Goal: Task Accomplishment & Management: Complete application form

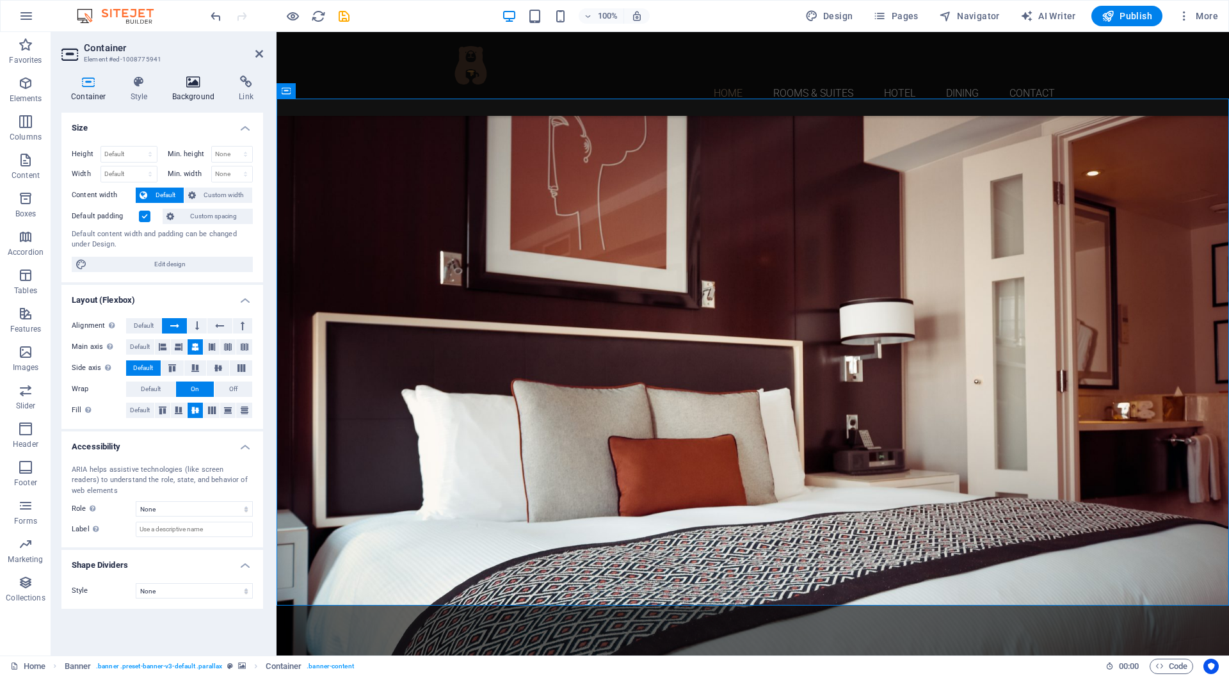
click at [211, 83] on icon at bounding box center [194, 82] width 62 height 13
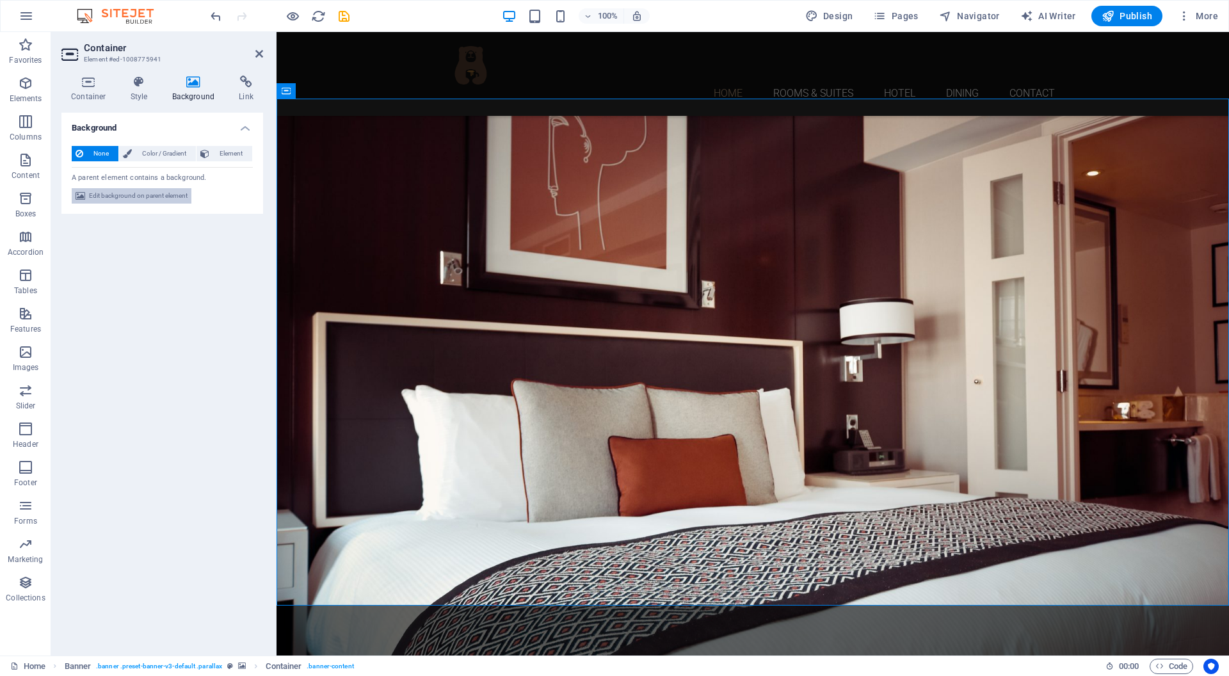
click at [148, 198] on span "Edit background on parent element" at bounding box center [138, 195] width 99 height 15
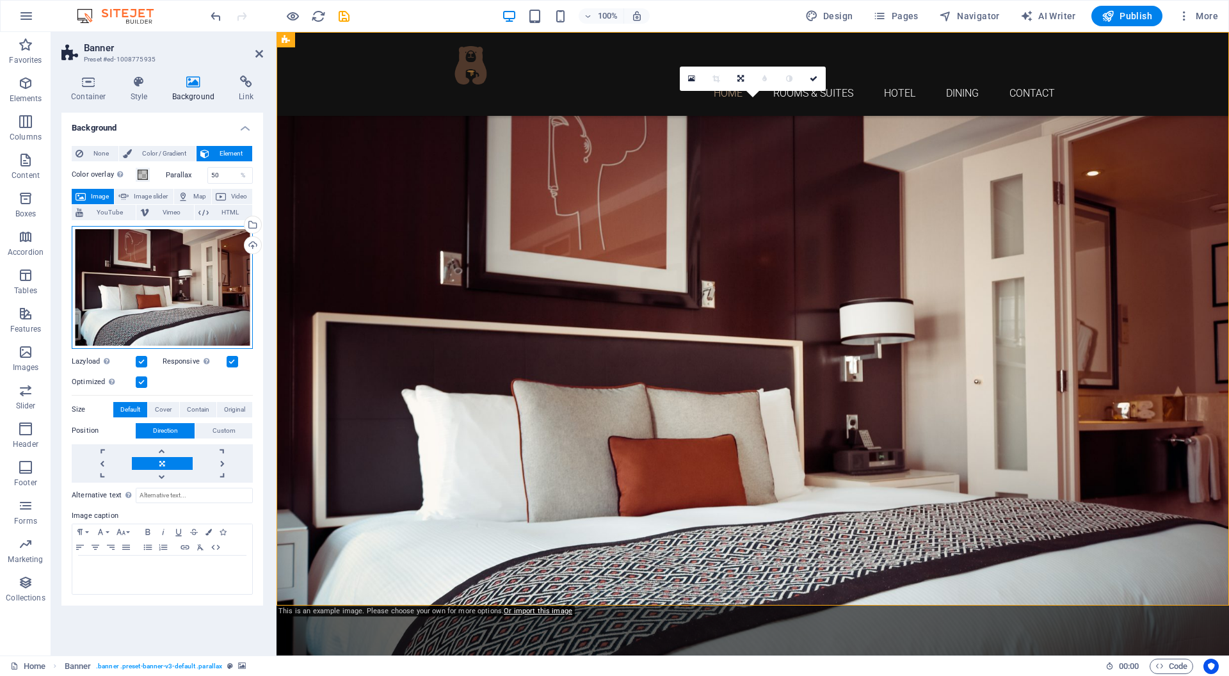
click at [186, 288] on div "Drag files here, click to choose files or select files from Files or our free s…" at bounding box center [162, 287] width 181 height 123
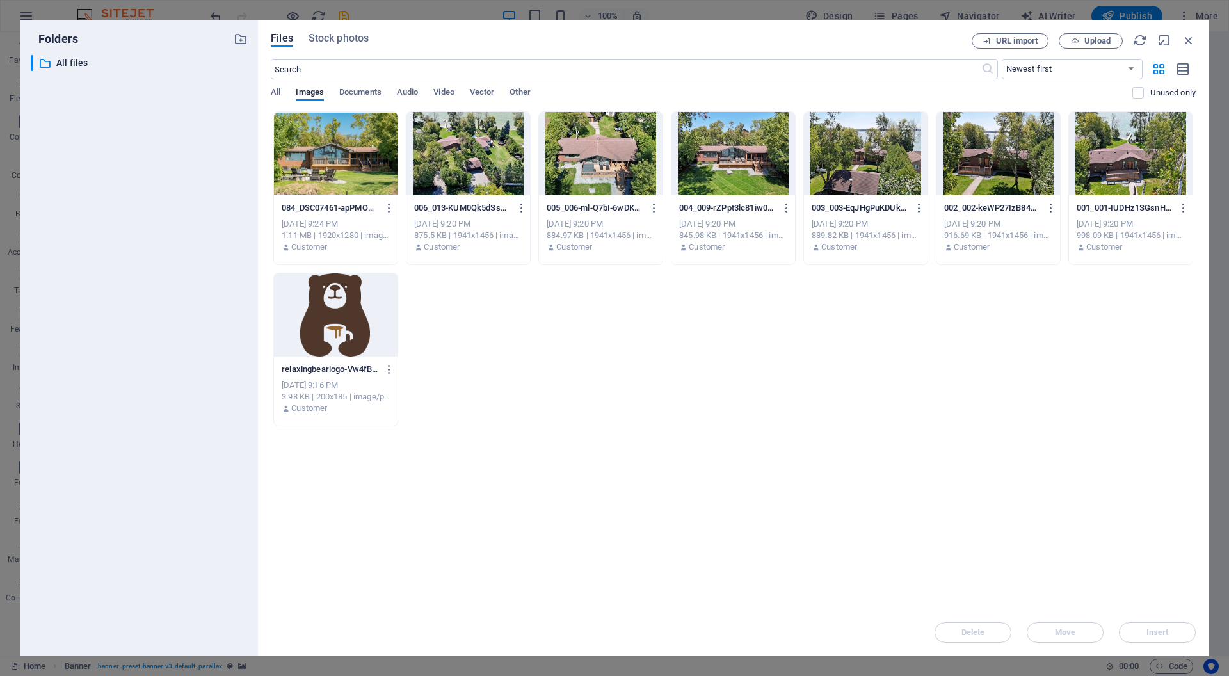
click at [338, 161] on div at bounding box center [335, 153] width 123 height 83
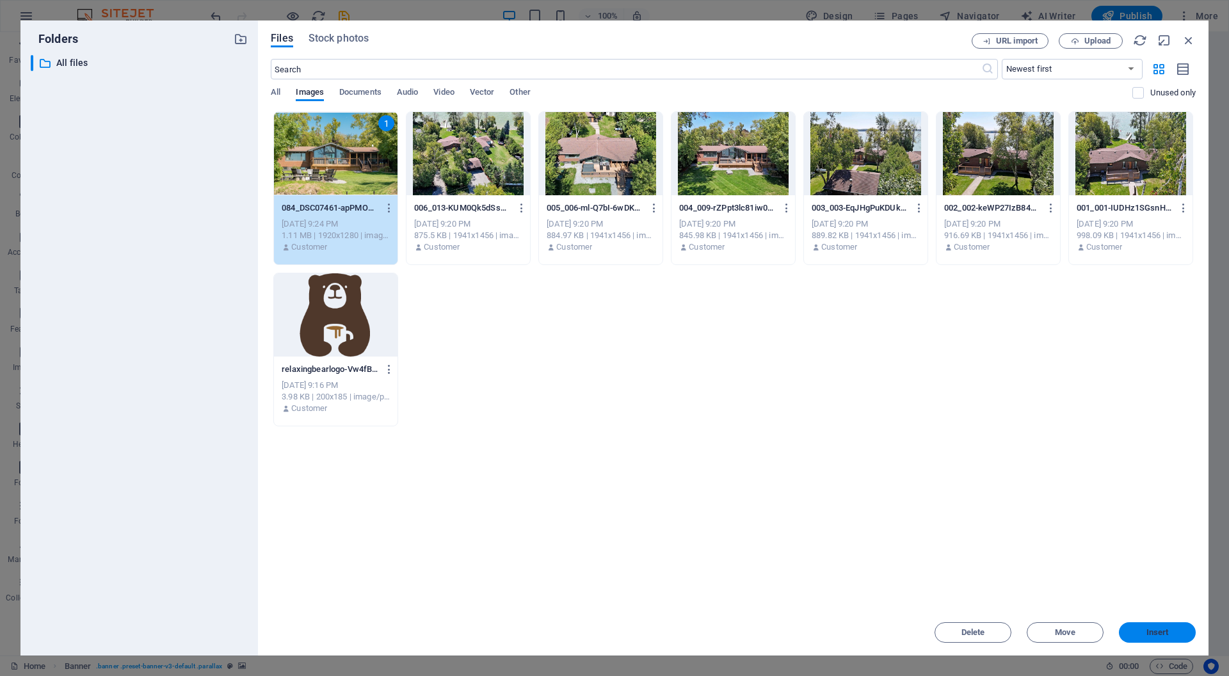
click at [1165, 632] on span "Insert" at bounding box center [1157, 632] width 22 height 8
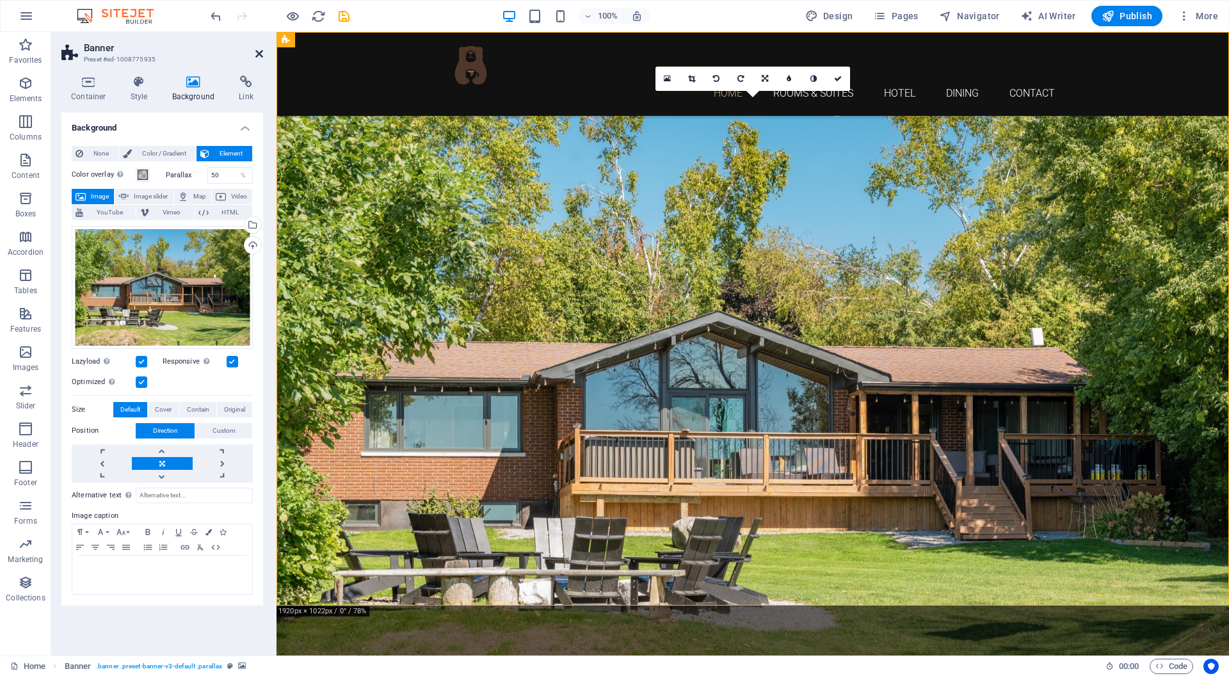
click at [259, 52] on icon at bounding box center [259, 54] width 8 height 10
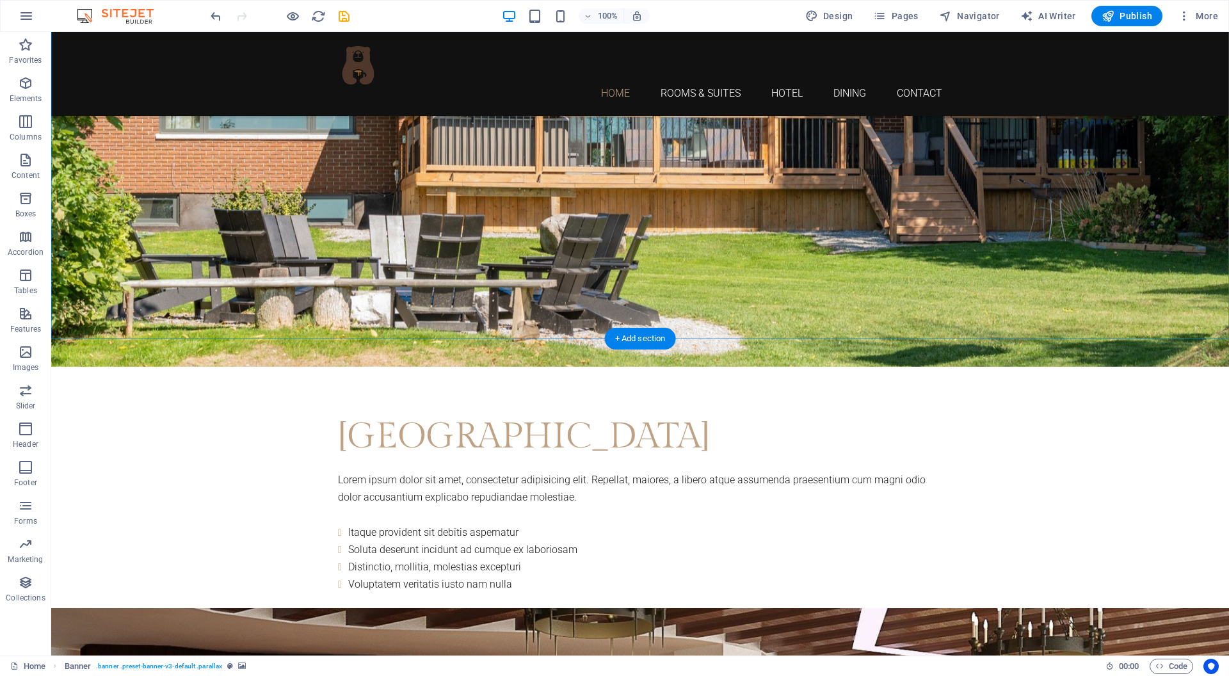
scroll to position [623, 0]
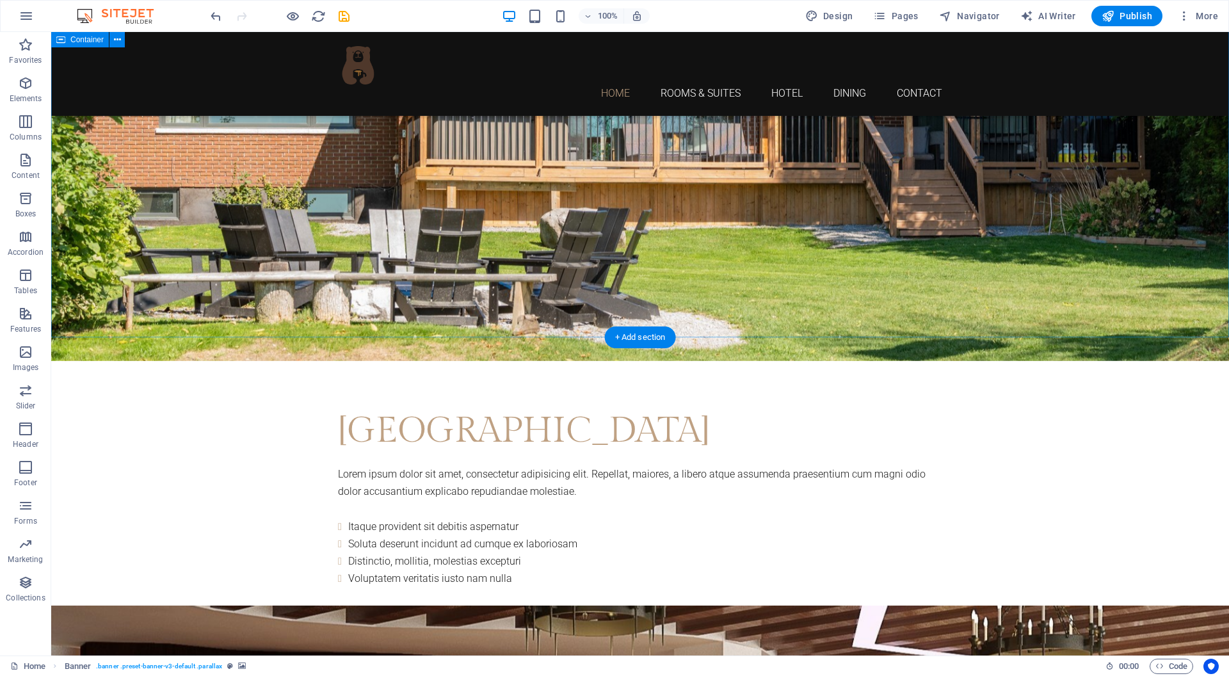
click at [224, 346] on div "Hotel Royal Lorem ipsum dolor sit amet, consectetur adipisicing elit. Repellat,…" at bounding box center [639, 552] width 1177 height 413
click at [1138, 346] on div "Hotel Royal Lorem ipsum dolor sit amet, consectetur adipisicing elit. Repellat,…" at bounding box center [639, 552] width 1177 height 413
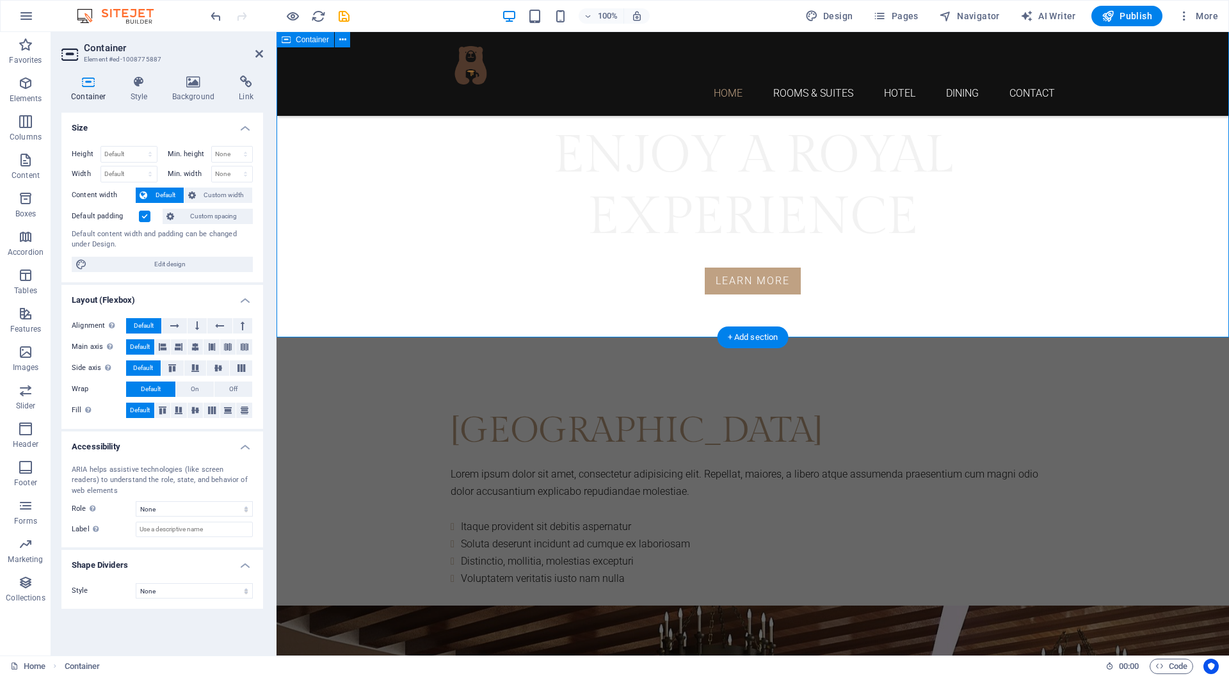
click at [1138, 346] on div "Hotel Royal Lorem ipsum dolor sit amet, consectetur adipisicing elit. Repellat,…" at bounding box center [752, 552] width 952 height 413
drag, startPoint x: 260, startPoint y: 56, endPoint x: 329, endPoint y: 159, distance: 123.7
click at [260, 56] on icon at bounding box center [259, 54] width 8 height 10
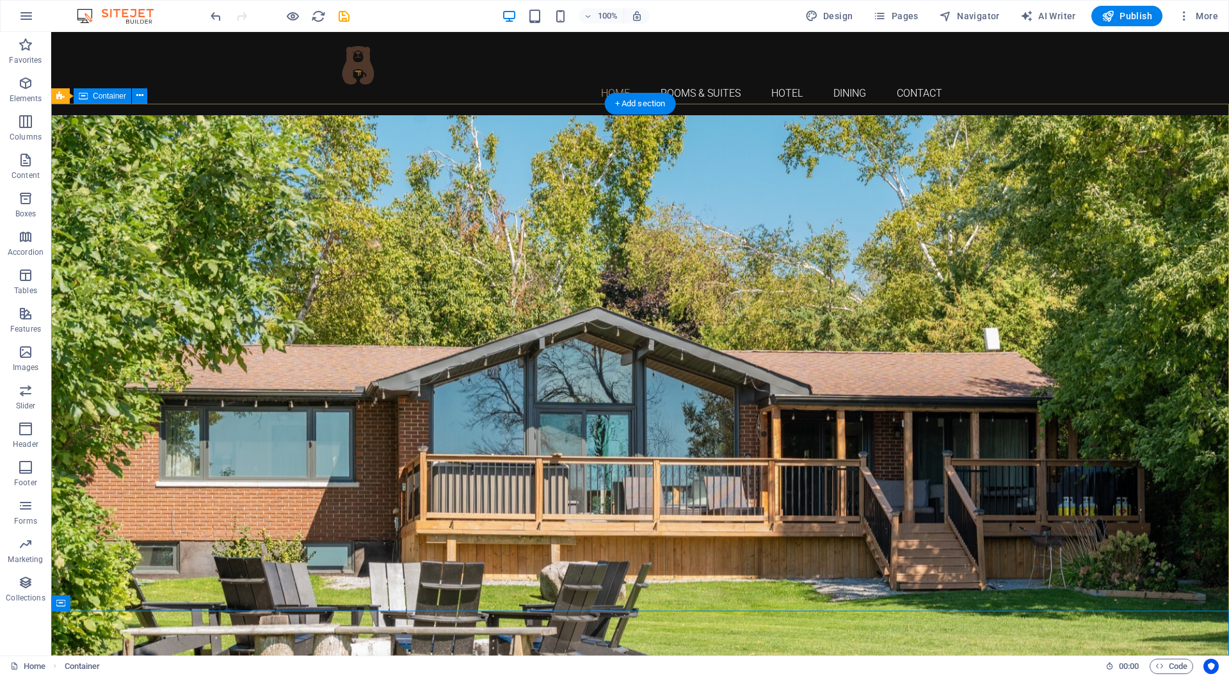
scroll to position [0, 0]
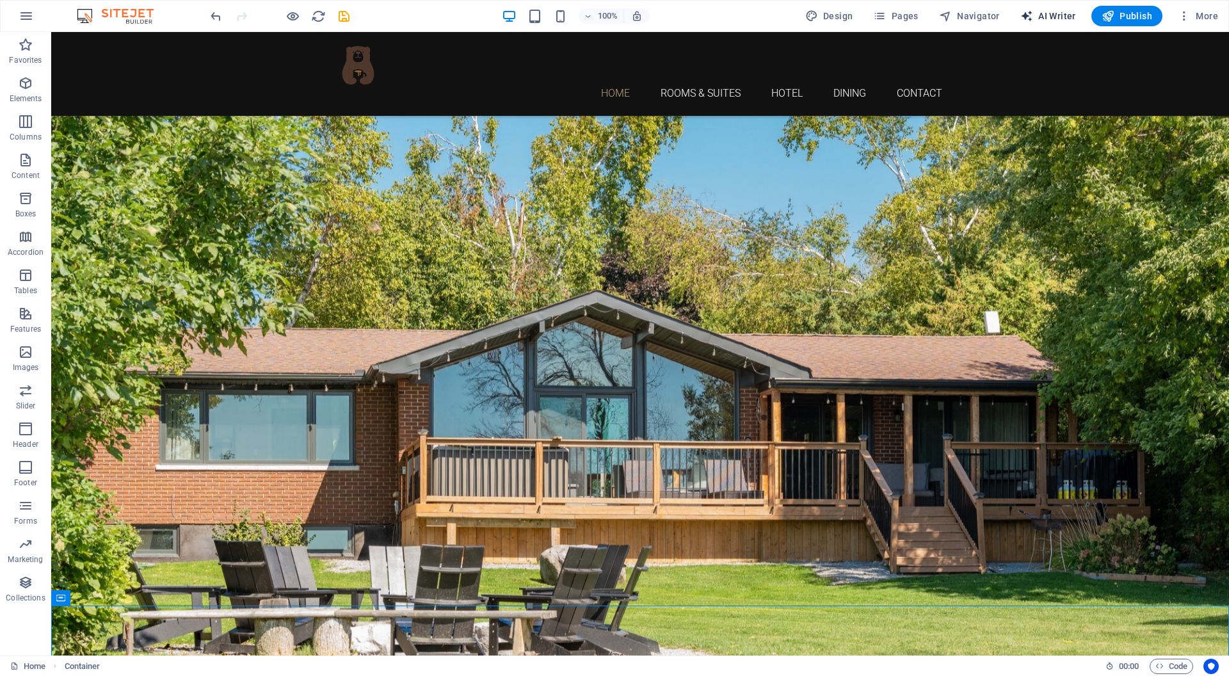
click at [1067, 13] on span "AI Writer" at bounding box center [1048, 16] width 56 height 13
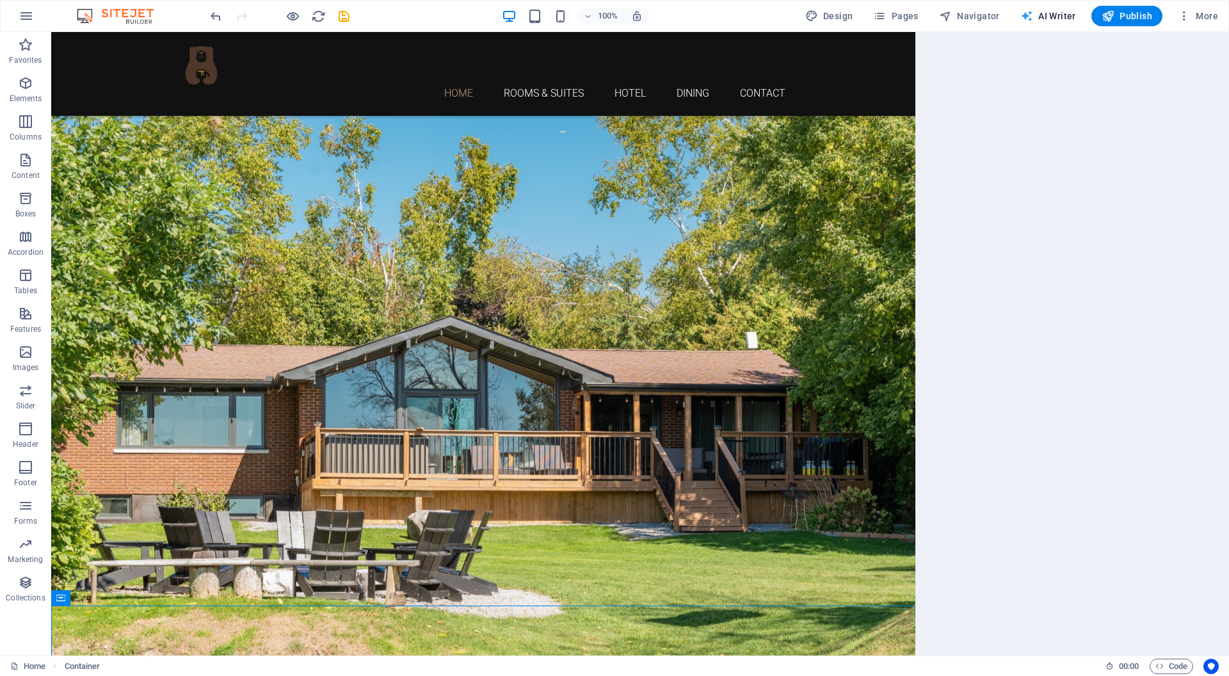
select select "English"
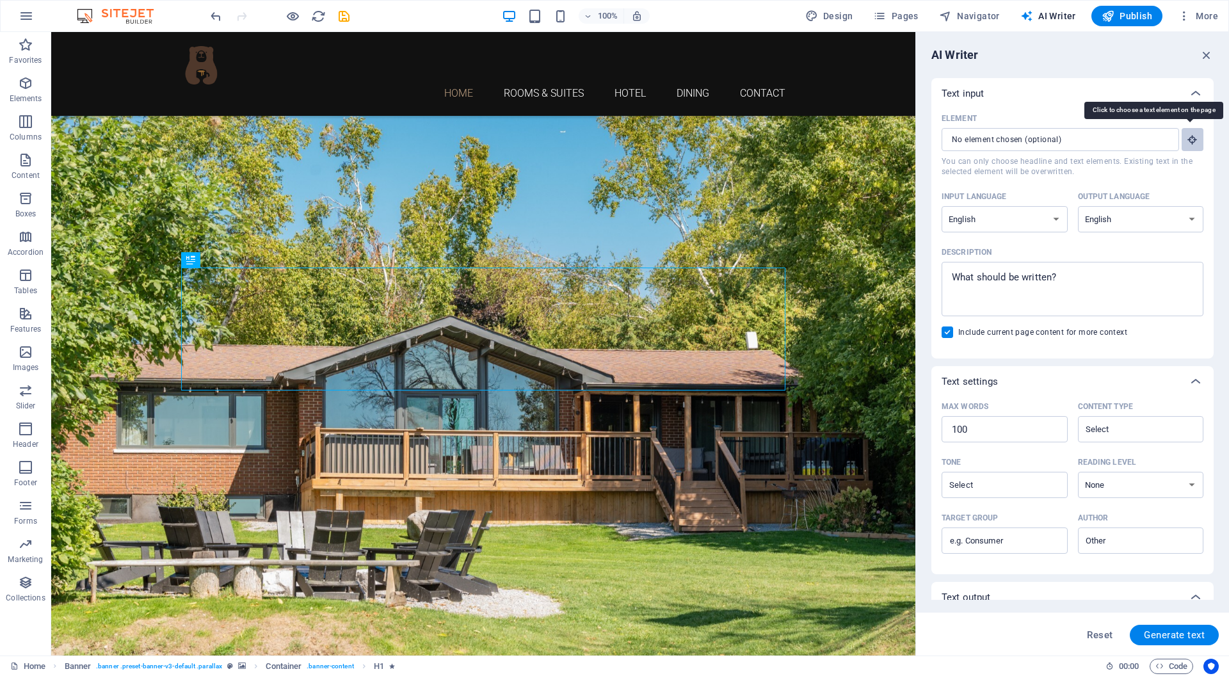
click at [1182, 139] on button "Element ​ You can only choose headline and text elements. Existing text in the …" at bounding box center [1192, 139] width 22 height 23
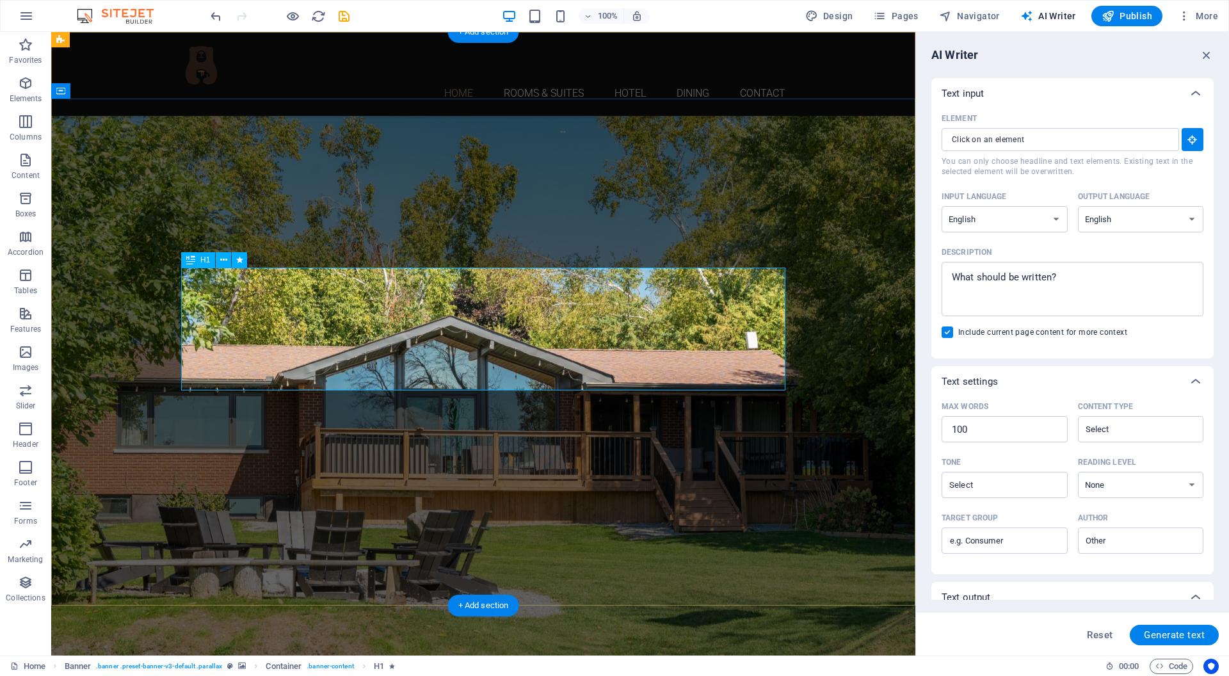
type textarea "x"
type input "10"
type textarea "x"
type input "#ed-1008775944"
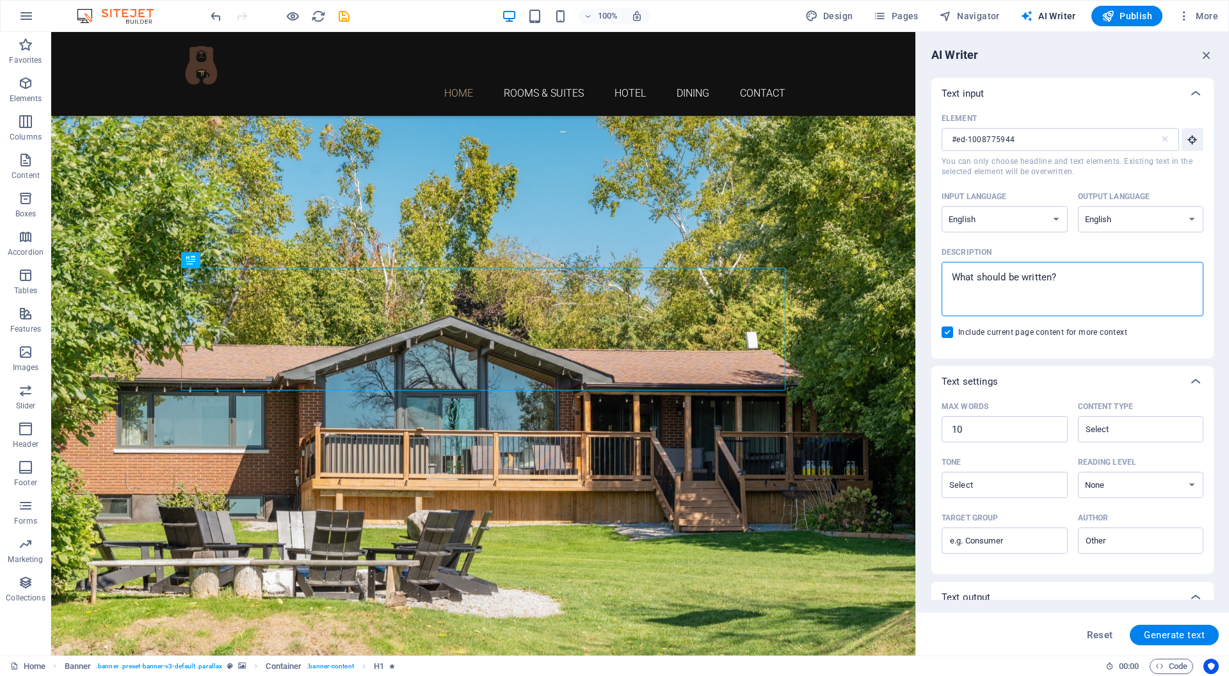
drag, startPoint x: 1065, startPoint y: 279, endPoint x: 950, endPoint y: 276, distance: 115.2
click at [950, 276] on textarea "Description x ​" at bounding box center [1072, 289] width 249 height 42
drag, startPoint x: 952, startPoint y: 276, endPoint x: 1097, endPoint y: 276, distance: 144.6
click at [1097, 276] on textarea "Description x ​" at bounding box center [1072, 289] width 249 height 42
type textarea "x"
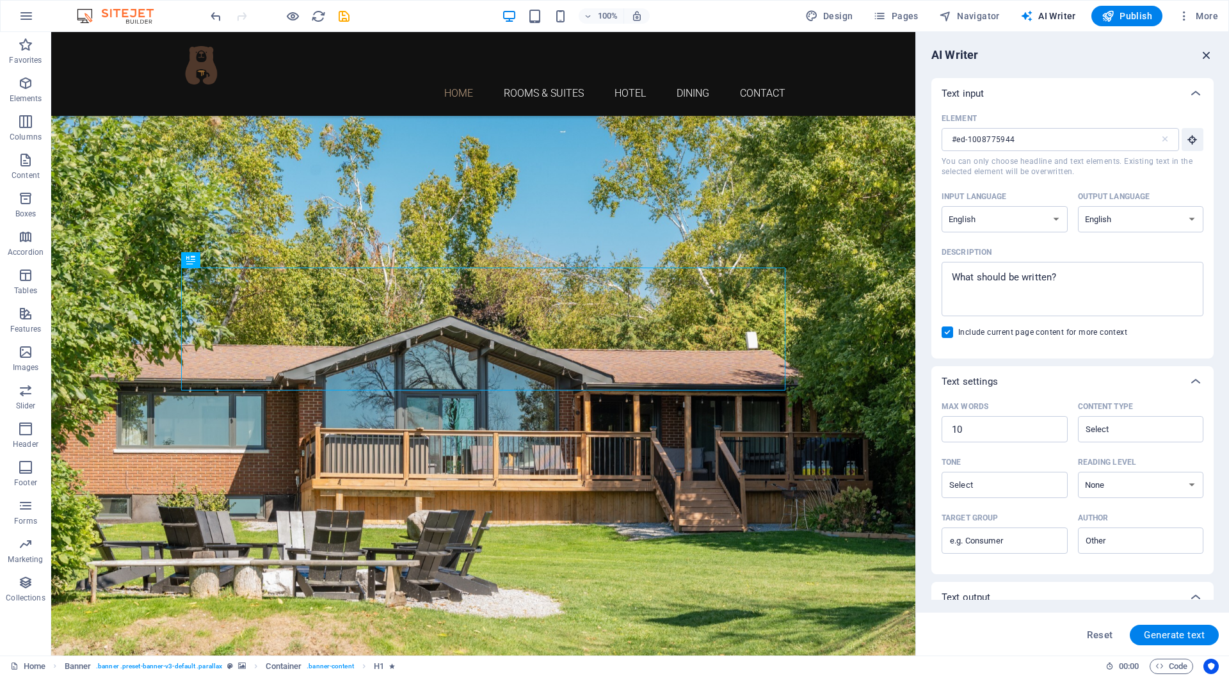
click at [1209, 49] on icon "button" at bounding box center [1206, 55] width 14 height 14
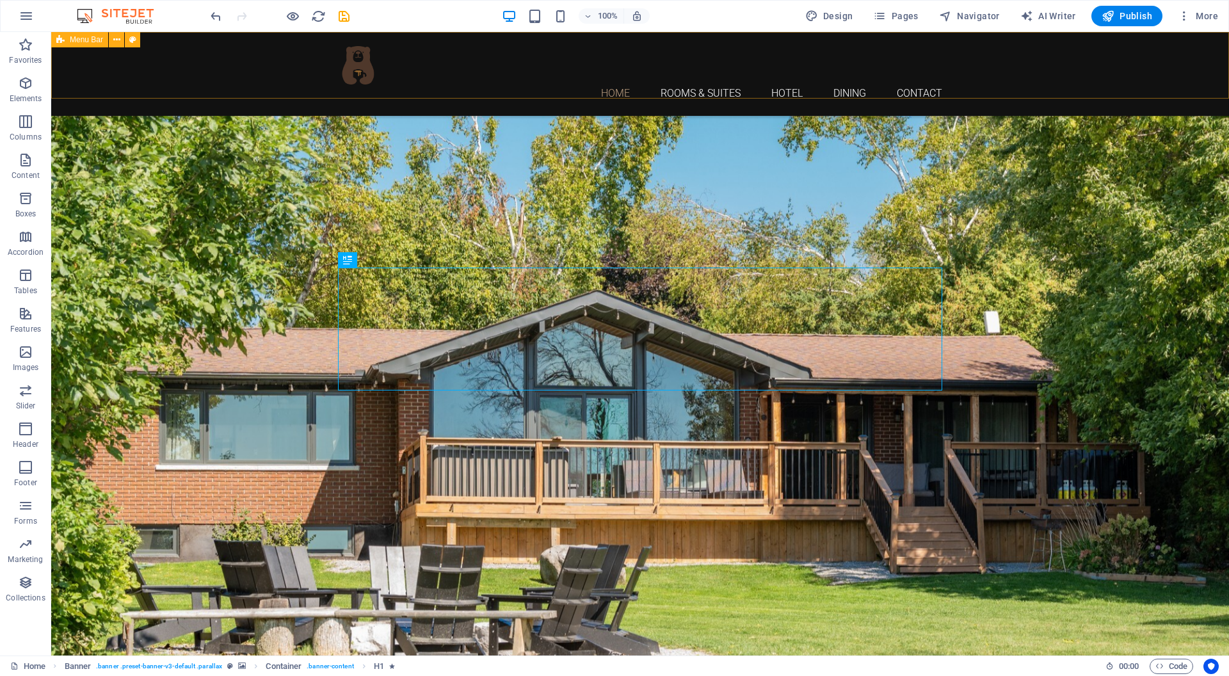
click at [1040, 59] on div "Home Rooms & Suites Hotel Dining Contact Menu" at bounding box center [639, 74] width 1177 height 84
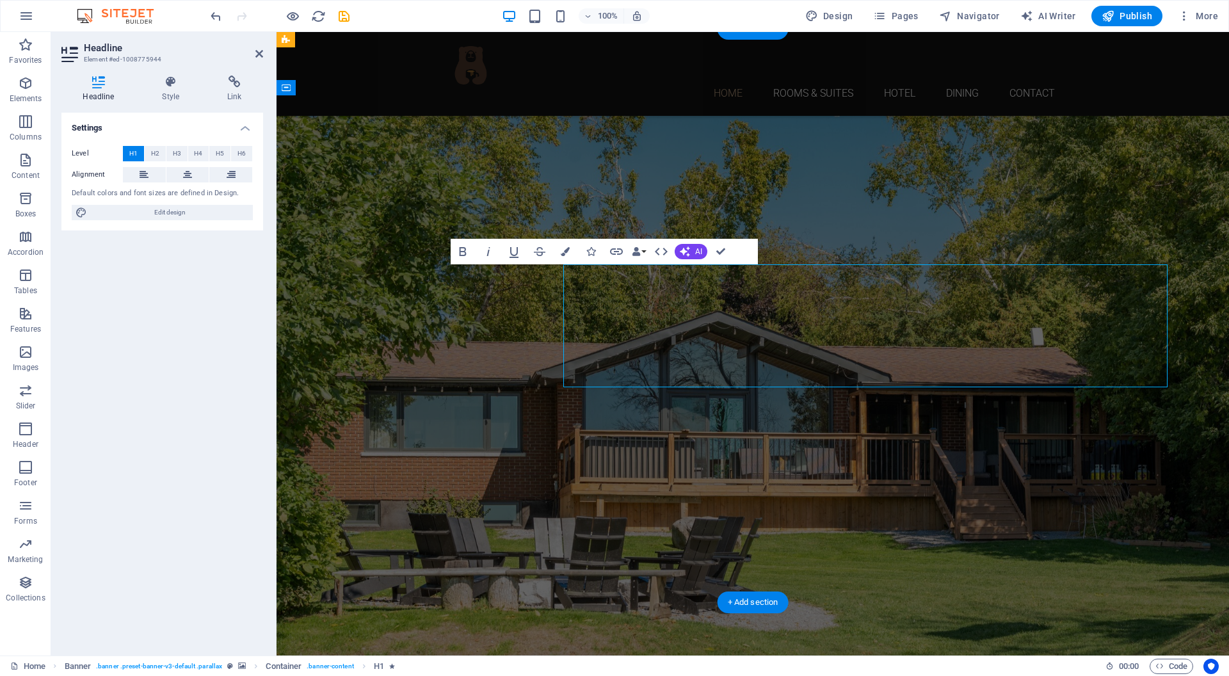
scroll to position [1, 0]
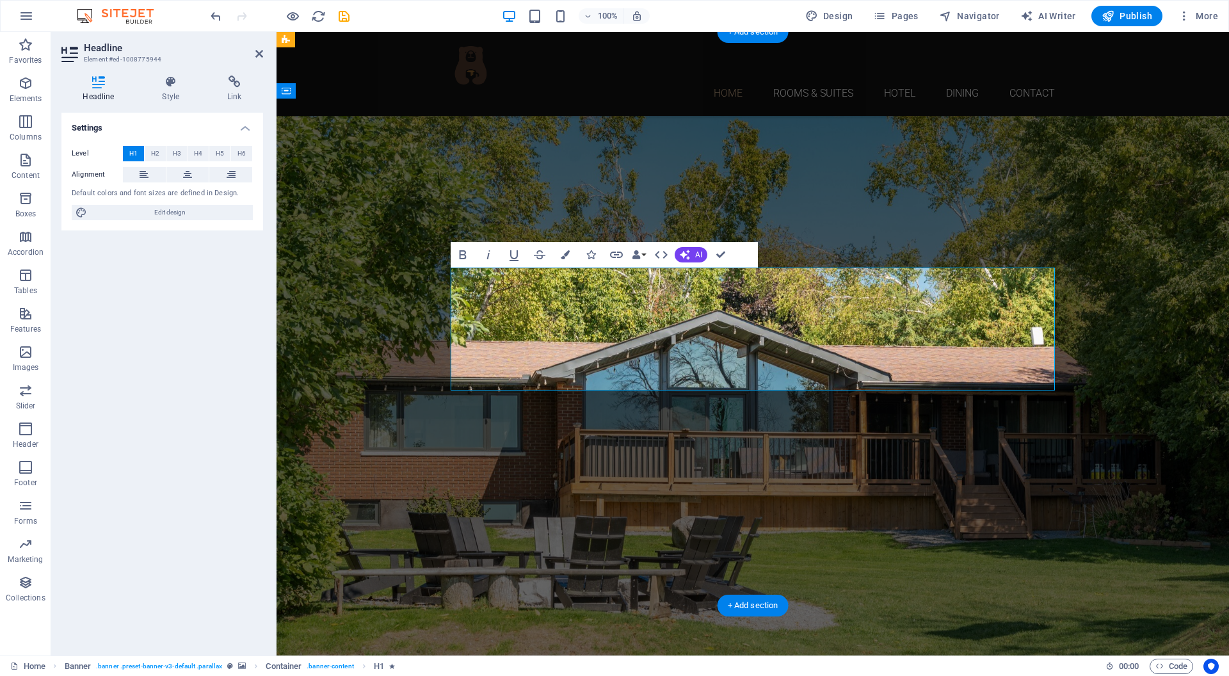
scroll to position [0, 0]
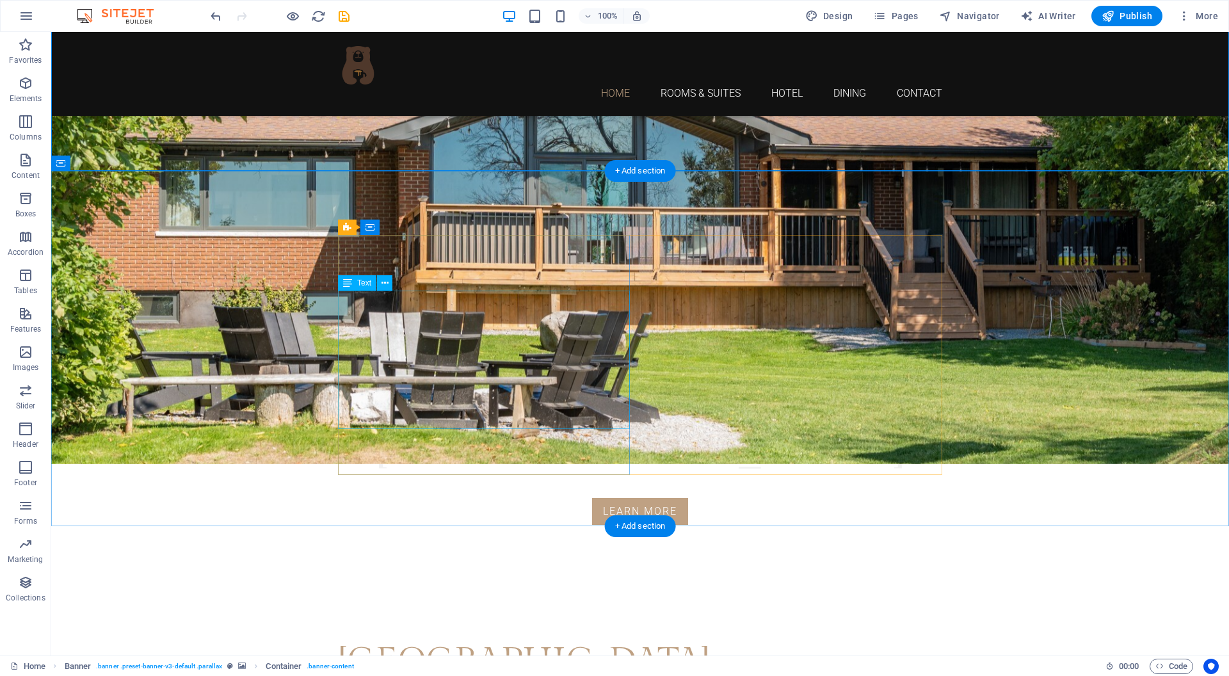
scroll to position [480, 0]
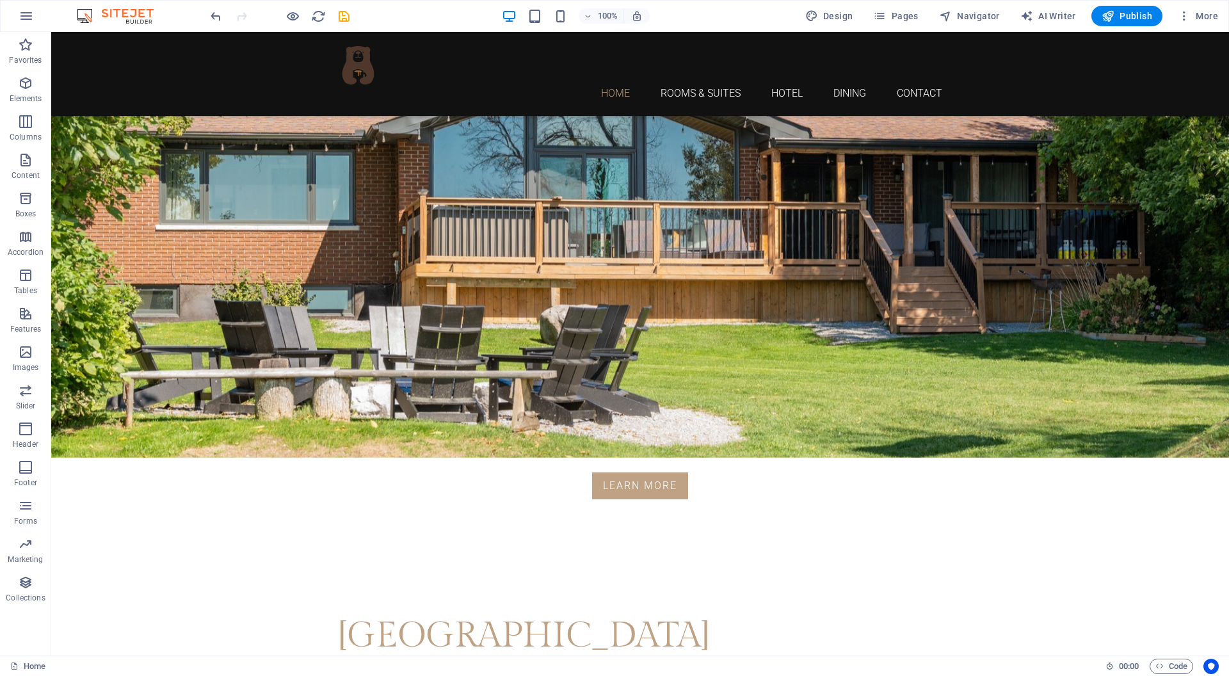
click at [402, 614] on div "[GEOGRAPHIC_DATA]" at bounding box center [640, 635] width 604 height 43
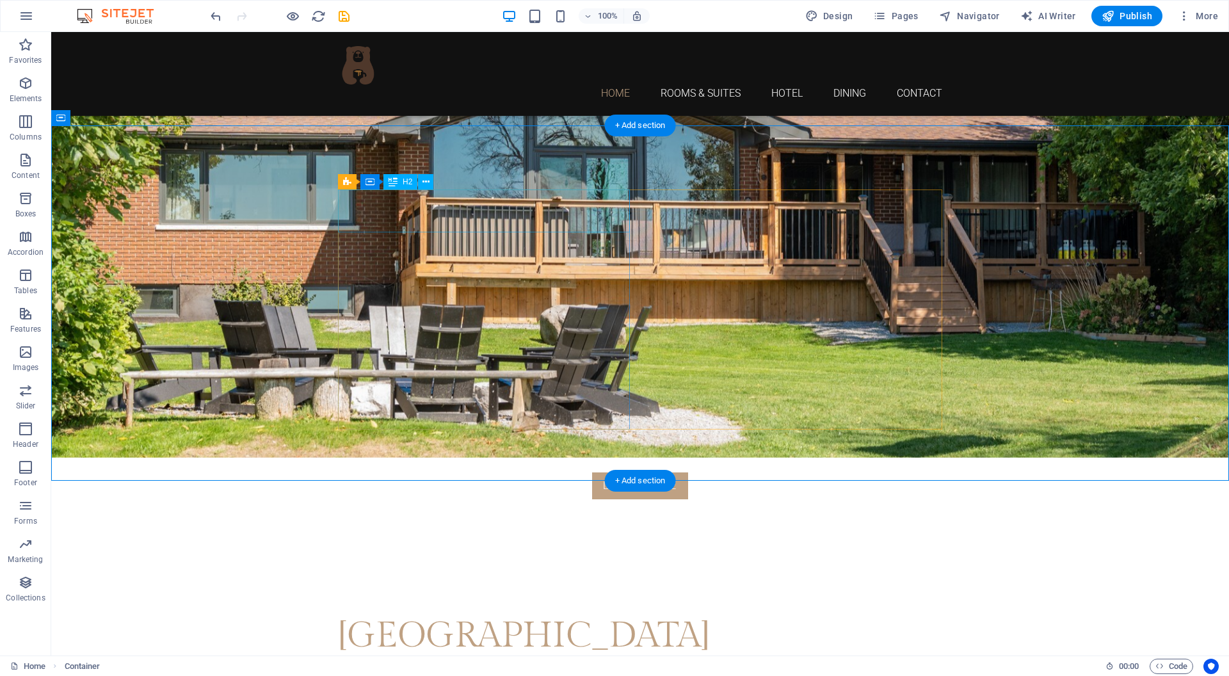
click at [482, 614] on div "[GEOGRAPHIC_DATA]" at bounding box center [640, 635] width 604 height 43
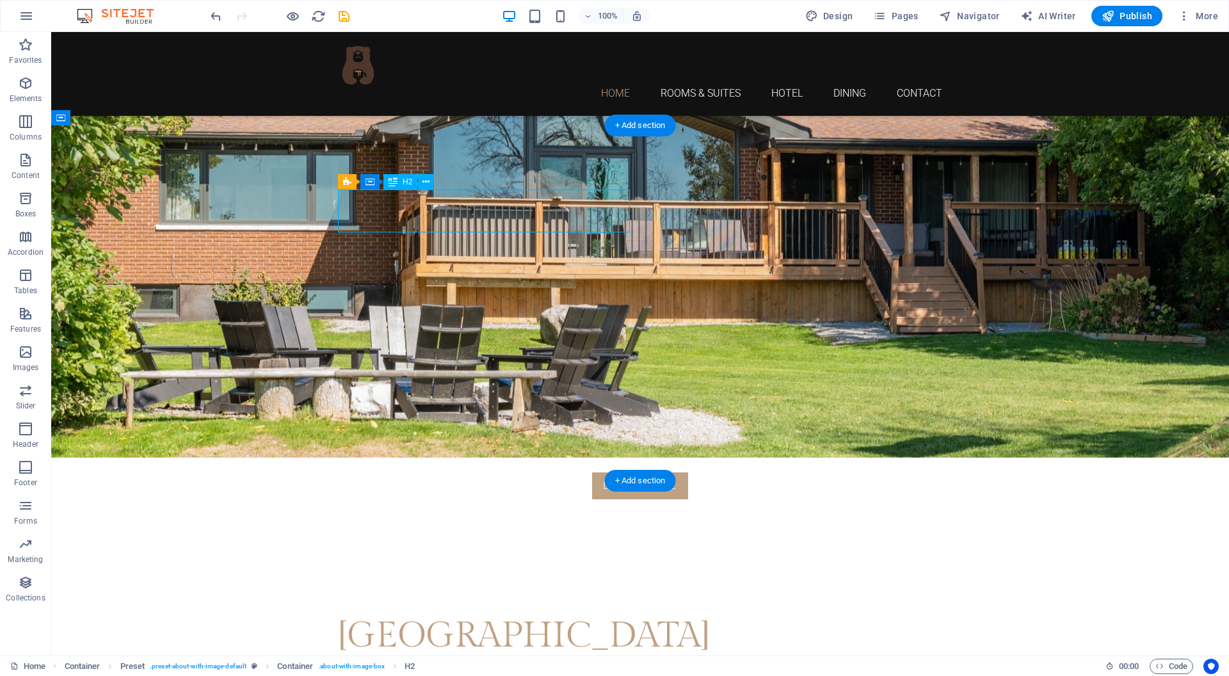
click at [482, 614] on div "[GEOGRAPHIC_DATA]" at bounding box center [640, 635] width 604 height 43
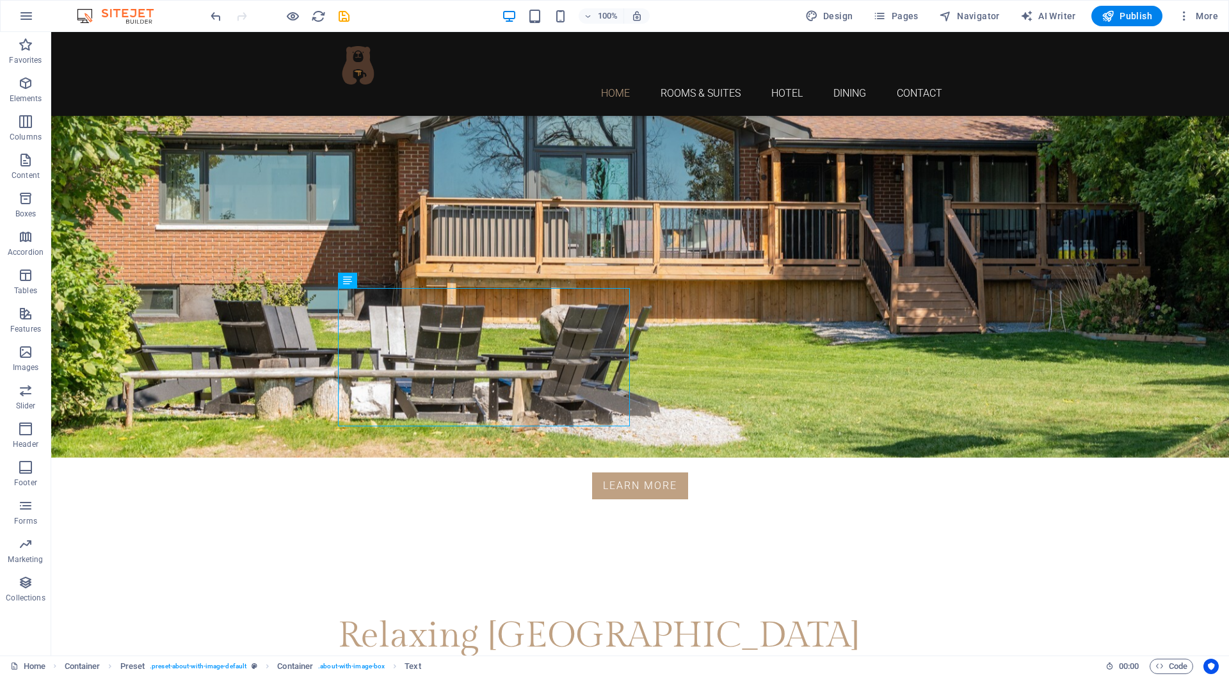
click at [386, 614] on div "Relaxing [GEOGRAPHIC_DATA]" at bounding box center [640, 635] width 604 height 43
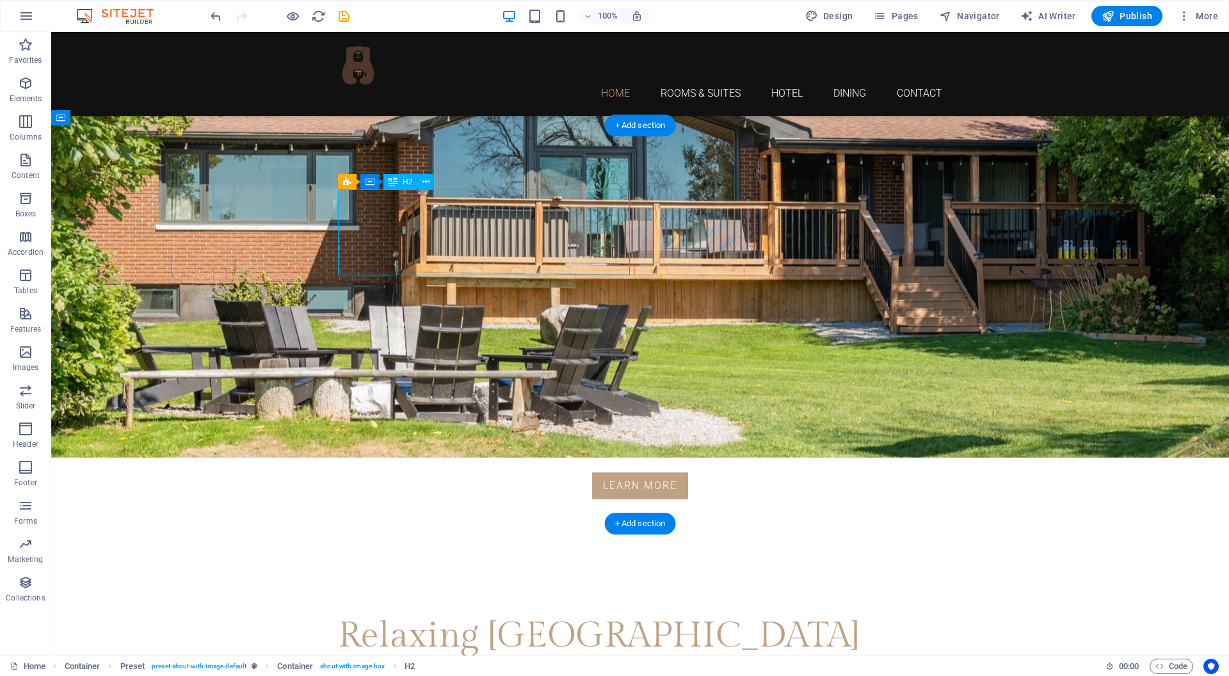
click at [386, 614] on div "Relaxing [GEOGRAPHIC_DATA]" at bounding box center [640, 635] width 604 height 43
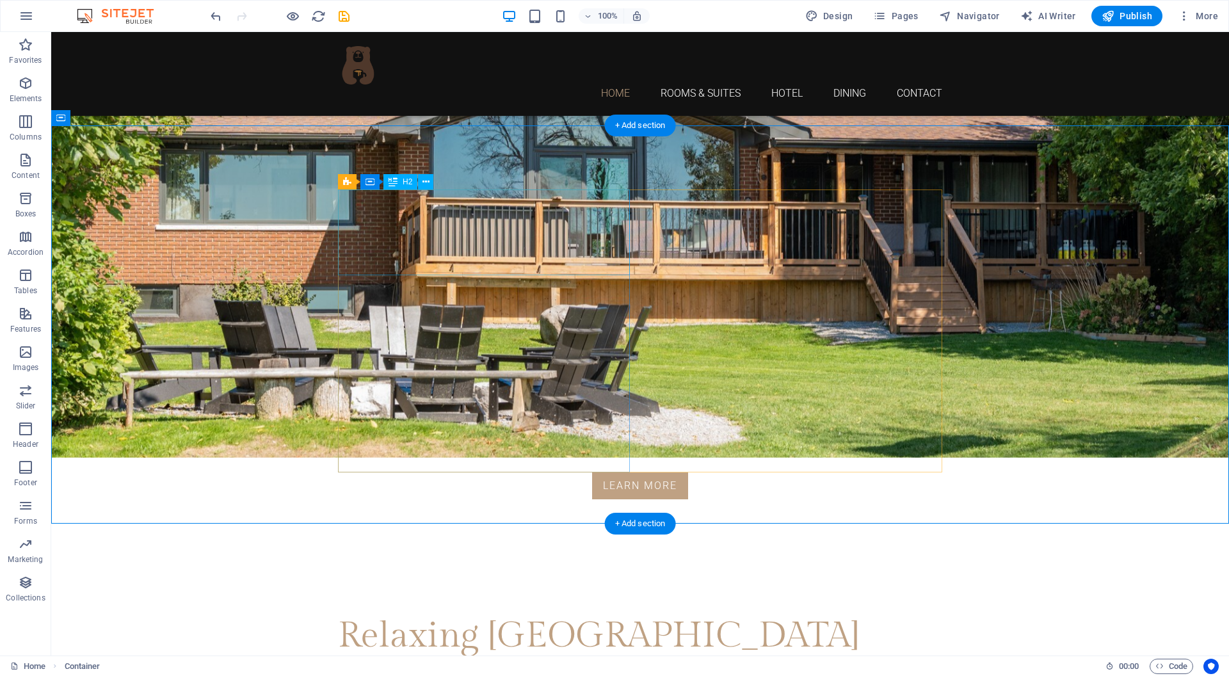
click at [515, 614] on div "Relaxing [GEOGRAPHIC_DATA]" at bounding box center [640, 635] width 604 height 43
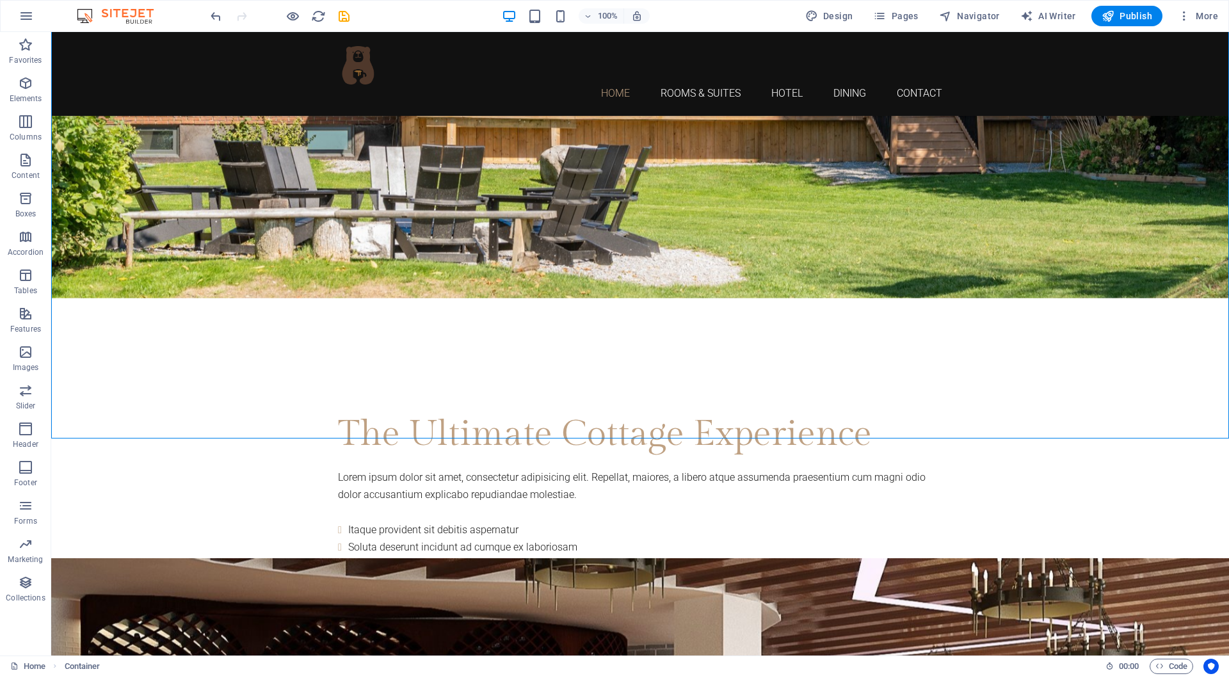
scroll to position [575, 0]
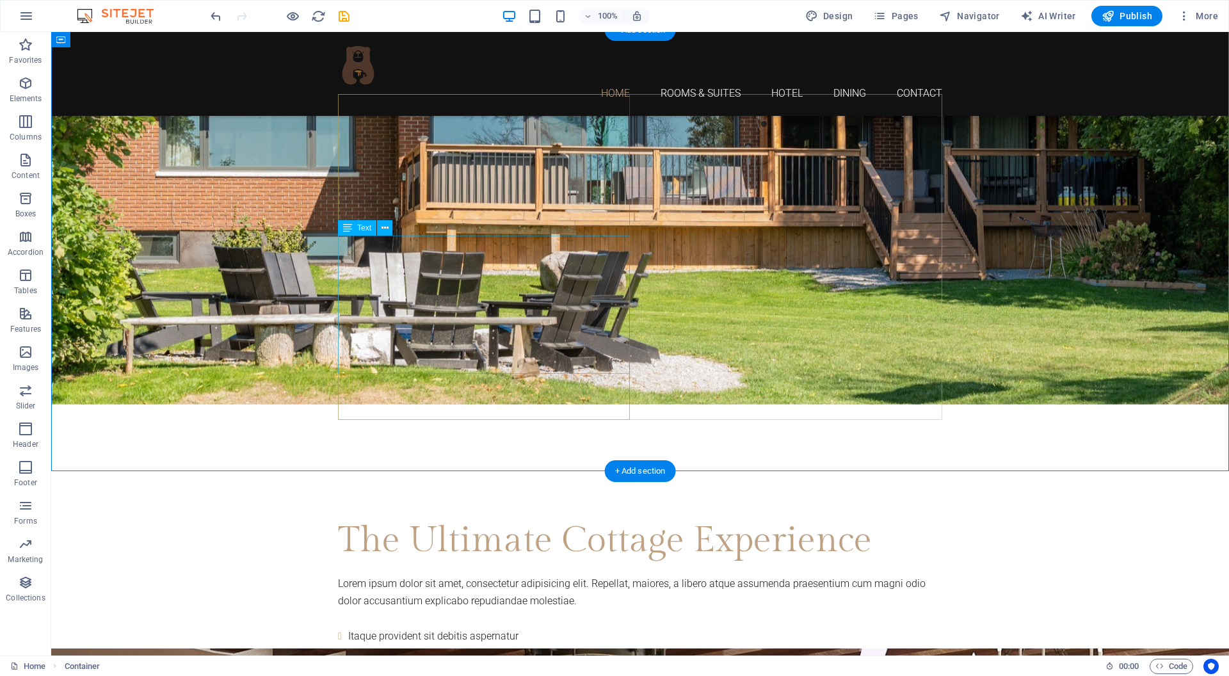
click at [423, 575] on div "Lorem ipsum dolor sit amet, consectetur adipisicing elit. Repellat, maiores, a …" at bounding box center [640, 636] width 604 height 122
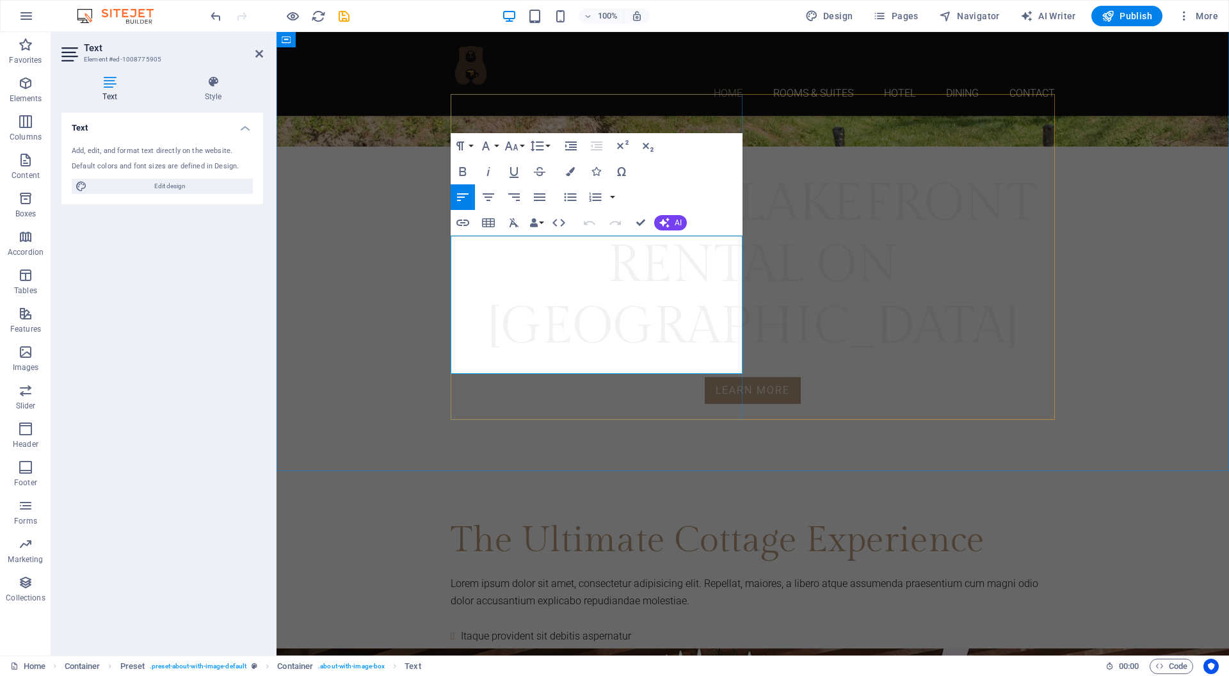
click at [592, 575] on p "Lorem ipsum dolor sit amet, consectetur adipisicing elit. Repellat, maiores, a …" at bounding box center [752, 592] width 604 height 35
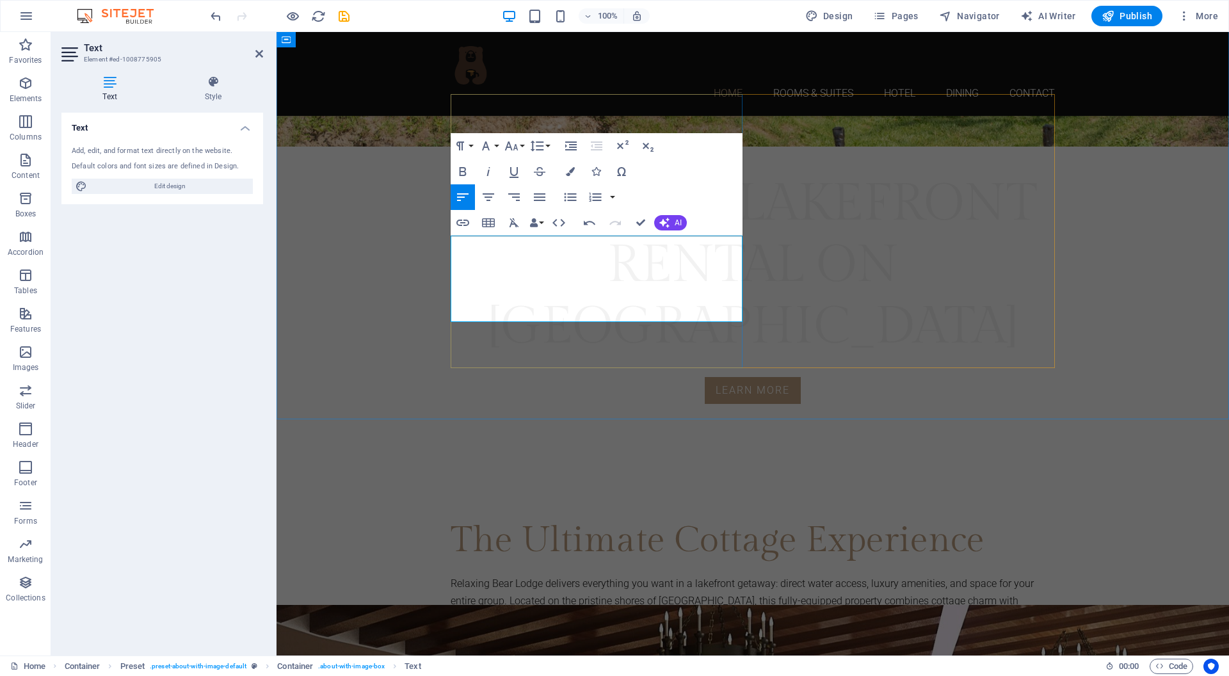
scroll to position [2629, 2]
click at [402, 455] on div "The Ultimate Cottage Experience Relaxing Bear Lodge delivers everything you wan…" at bounding box center [752, 627] width 952 height 344
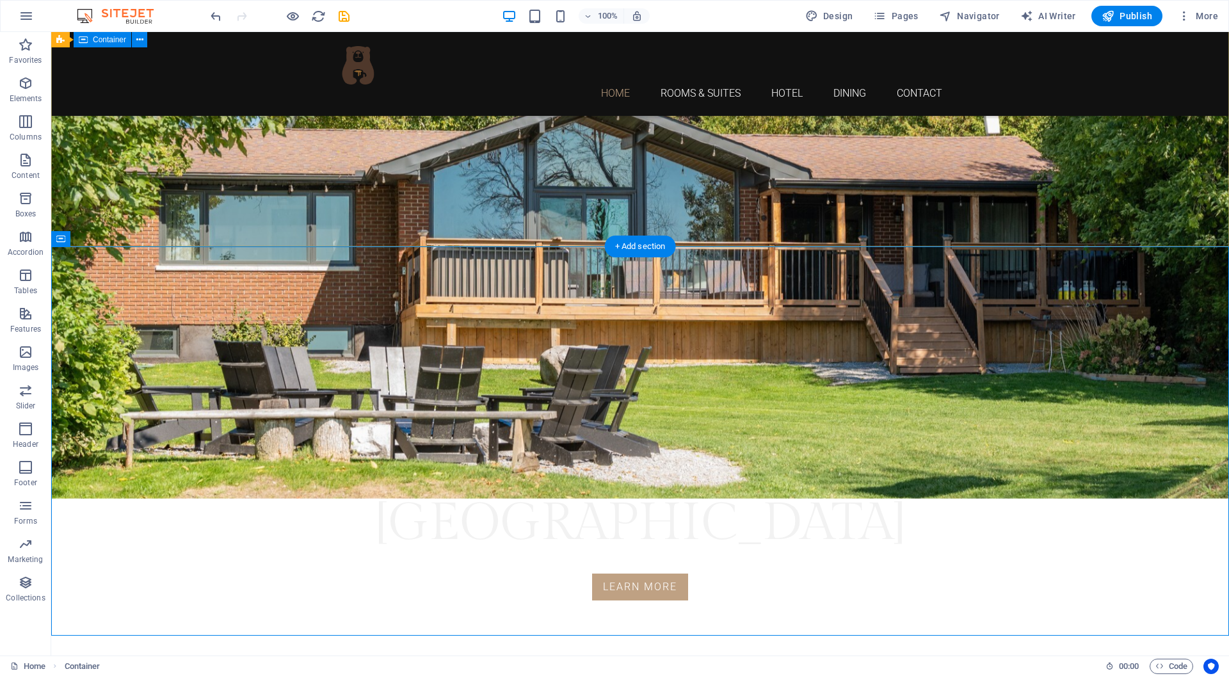
scroll to position [406, 0]
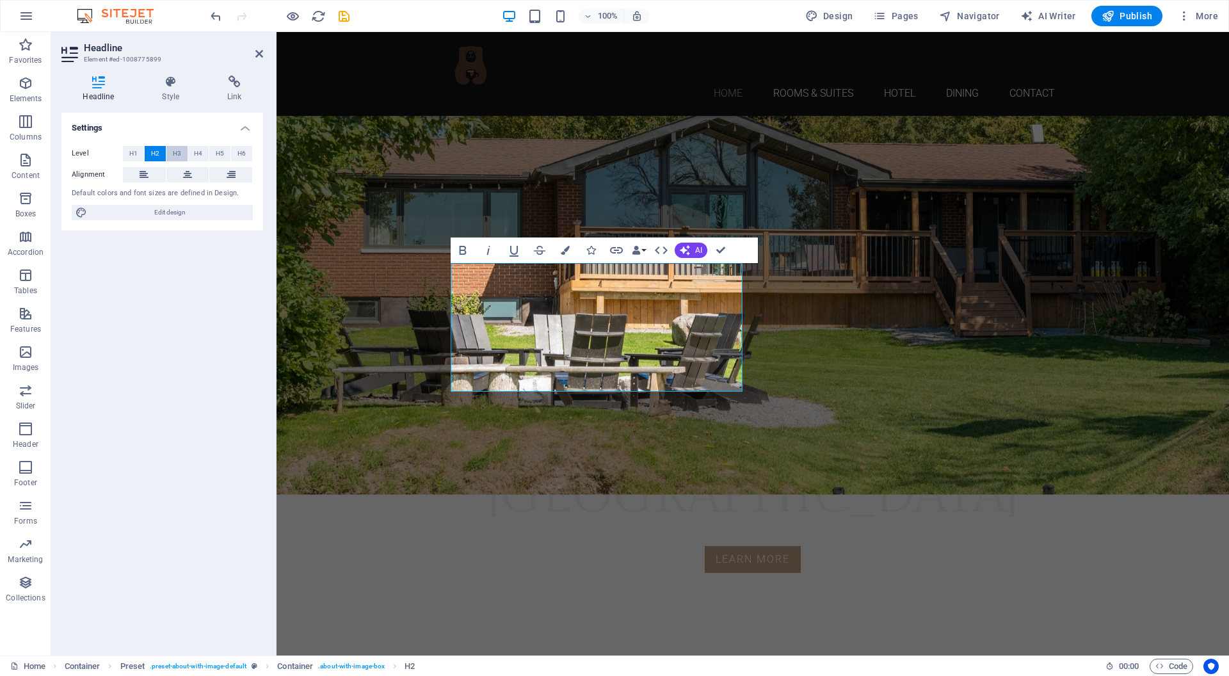
click at [173, 152] on span "H3" at bounding box center [177, 153] width 8 height 15
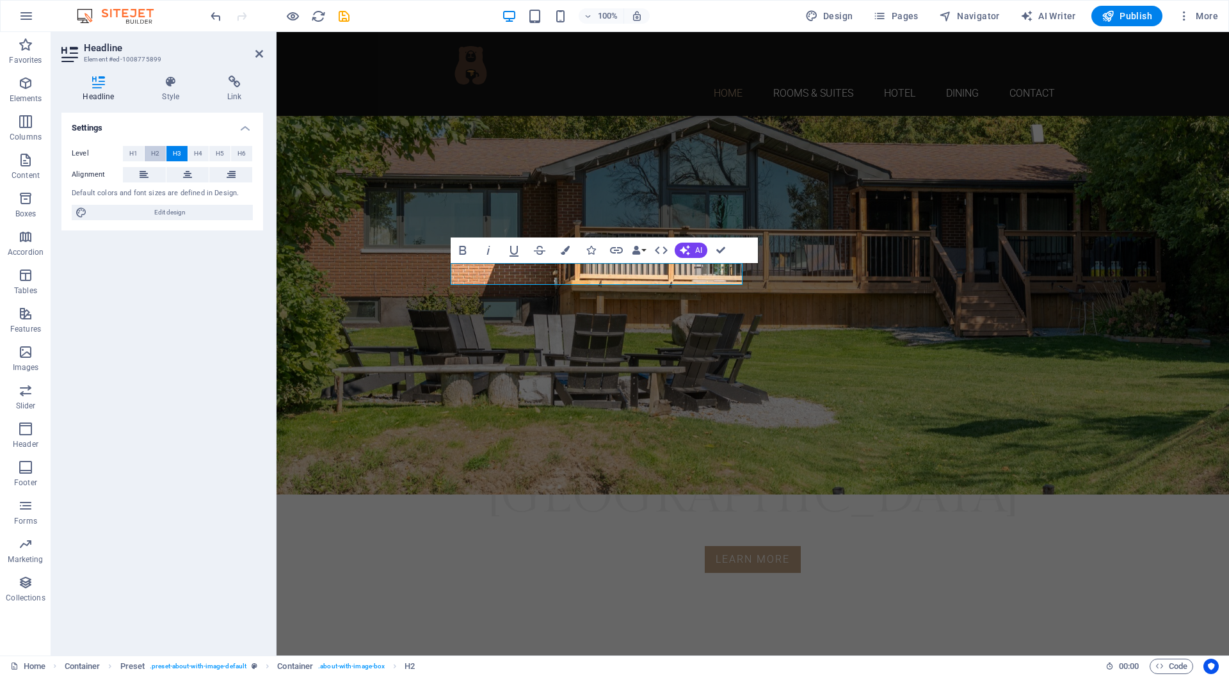
click at [161, 152] on button "H2" at bounding box center [155, 153] width 21 height 15
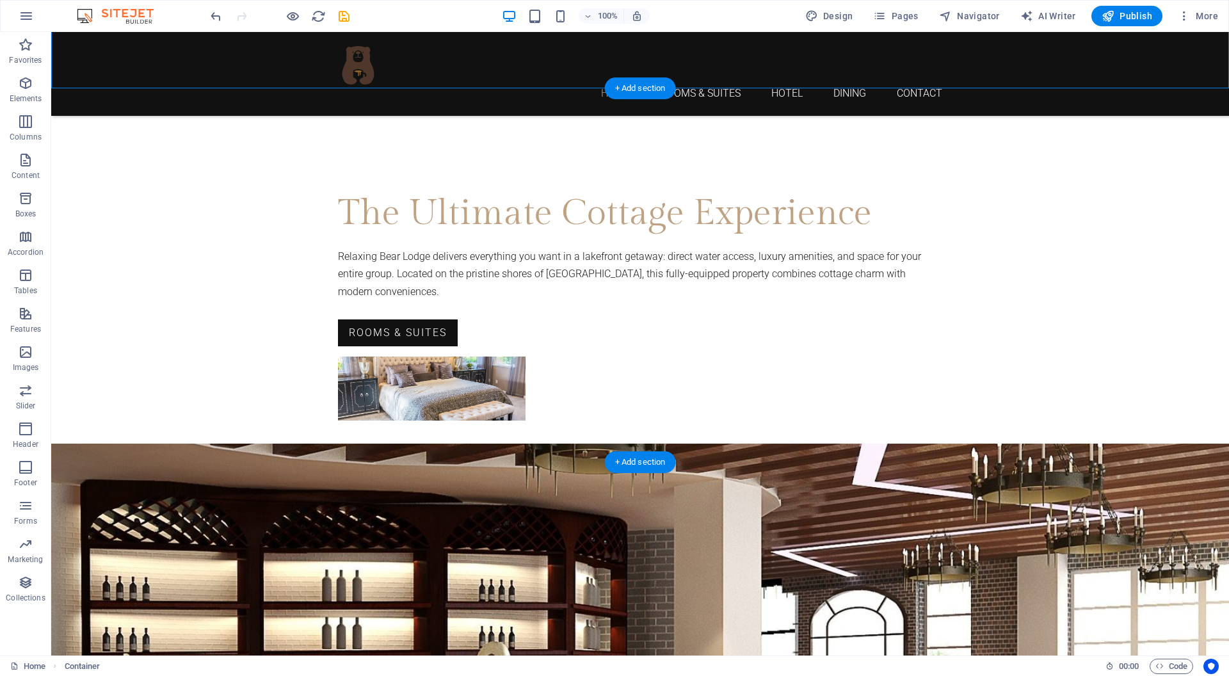
scroll to position [906, 0]
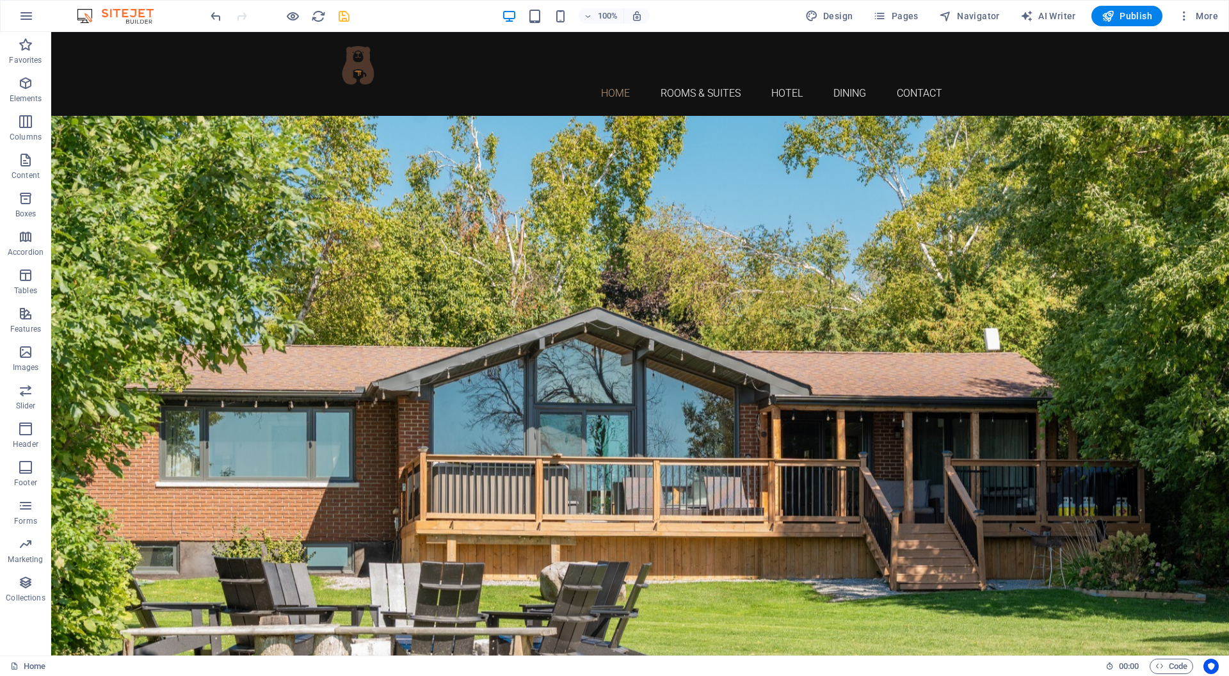
scroll to position [0, 0]
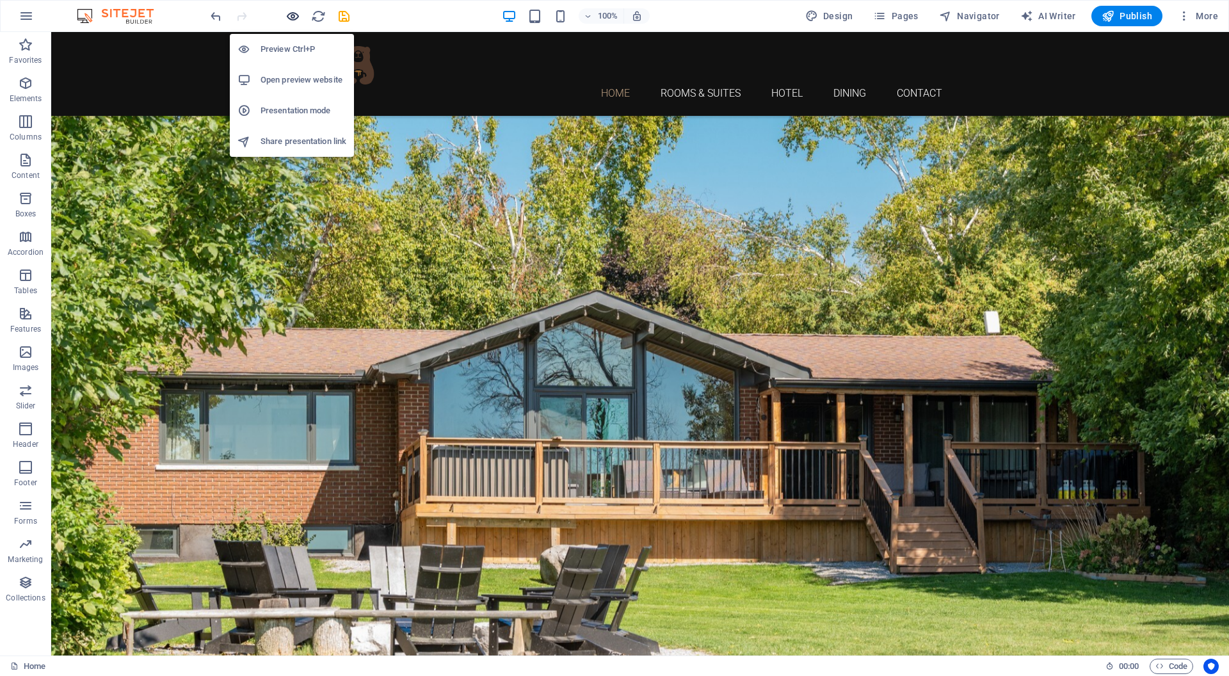
click at [293, 15] on icon "button" at bounding box center [292, 16] width 15 height 15
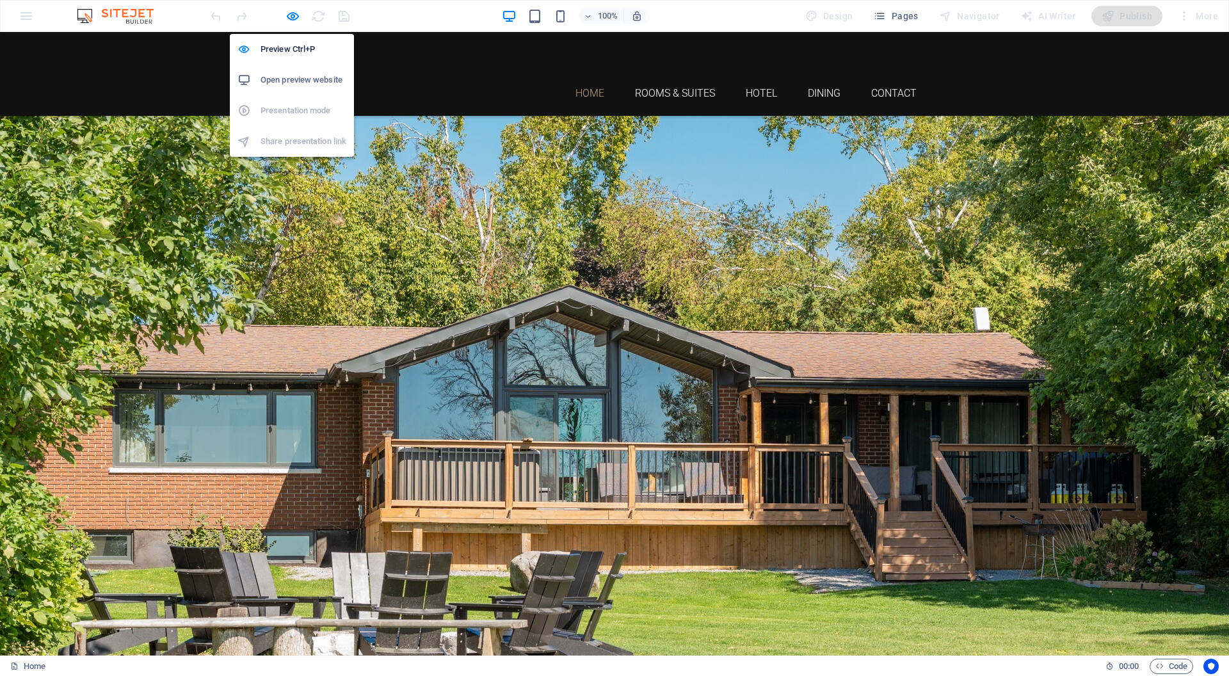
click at [292, 81] on h6 "Open preview website" at bounding box center [303, 79] width 86 height 15
click at [299, 17] on icon "button" at bounding box center [292, 16] width 15 height 15
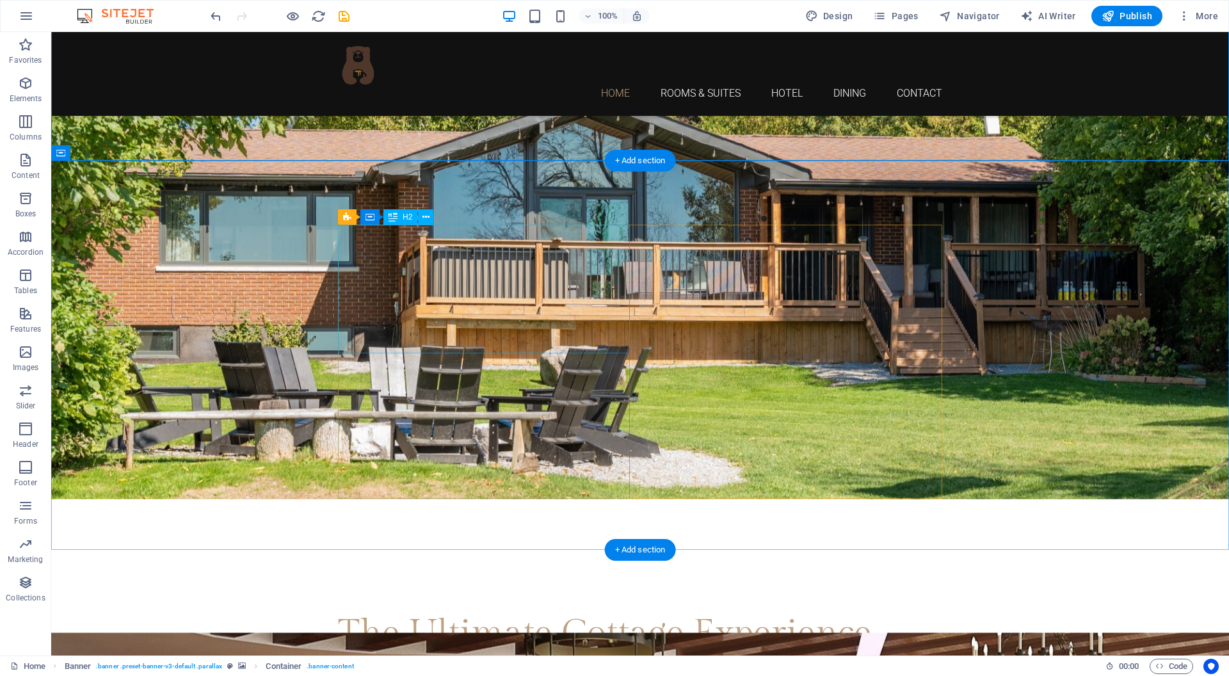
scroll to position [445, 0]
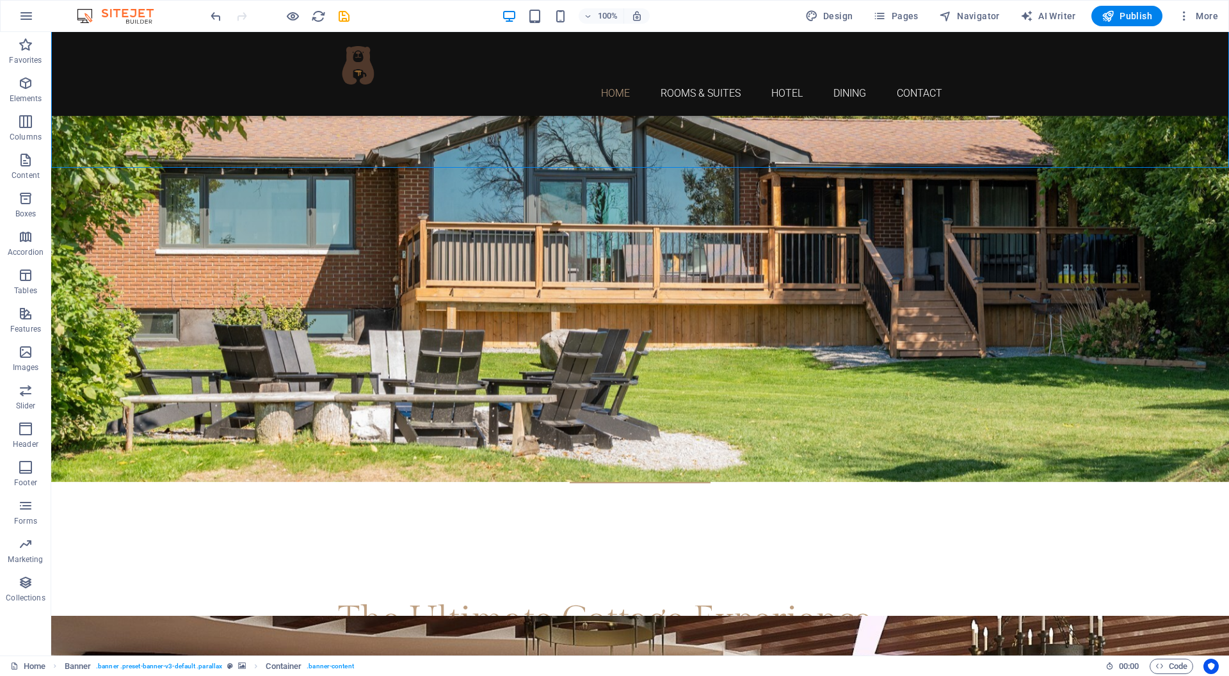
click at [436, 598] on div "The Ultimate Cottage Experience" at bounding box center [640, 619] width 604 height 43
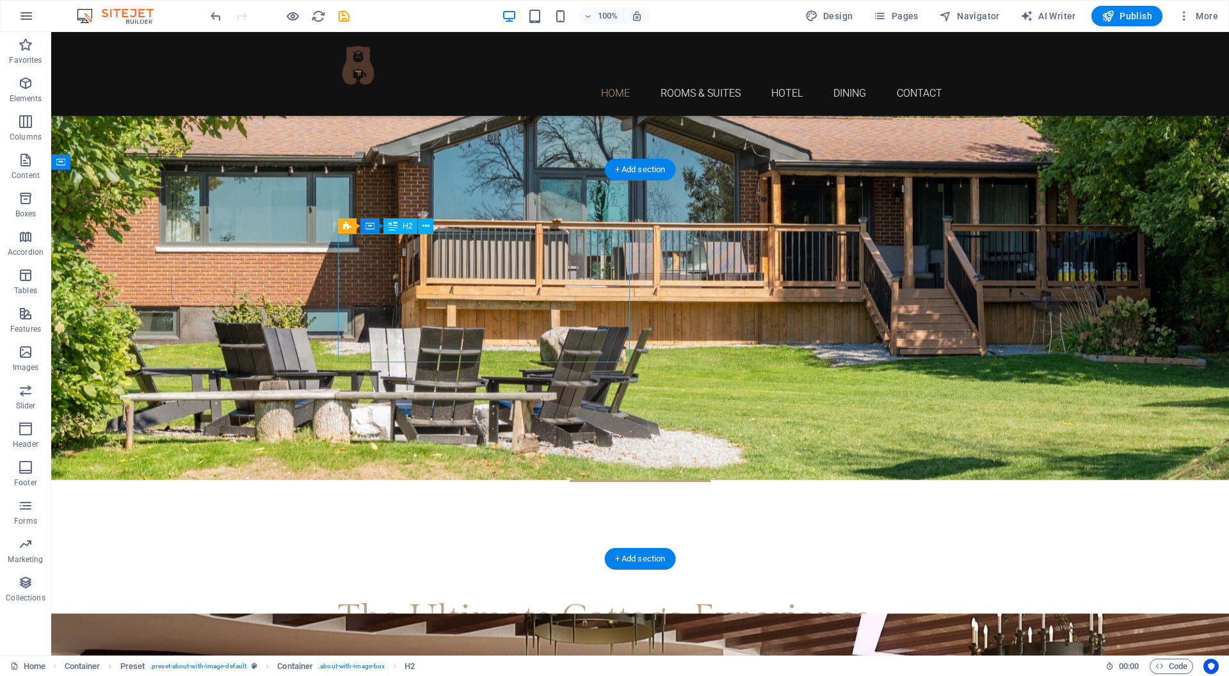
click at [436, 597] on div "The Ultimate Cottage Experience" at bounding box center [640, 618] width 604 height 43
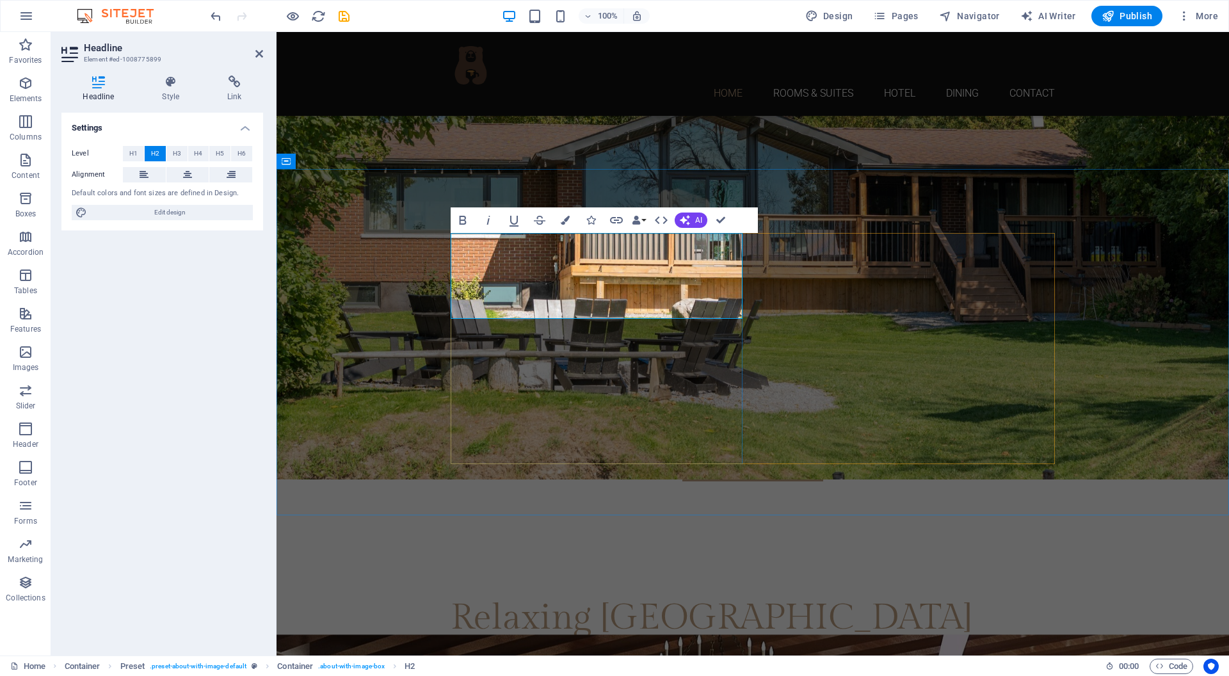
scroll to position [0, 5]
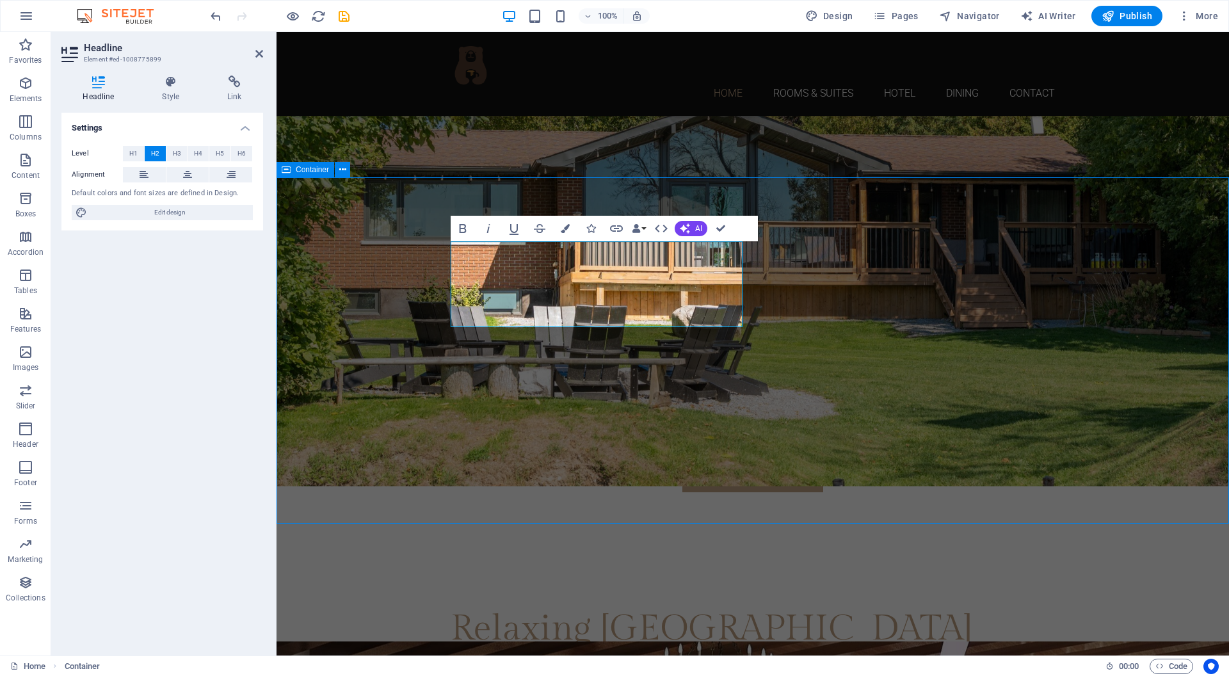
scroll to position [428, 0]
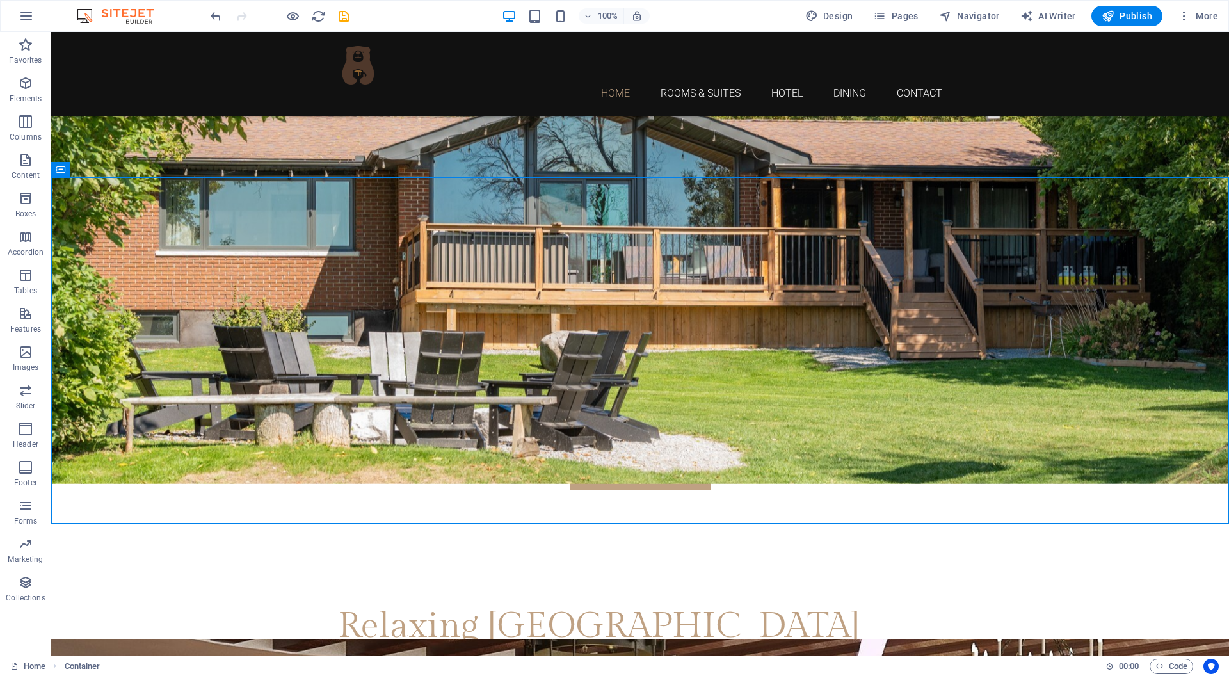
click at [359, 660] on div "Relaxing Bear Lodge delivers everything you want in a lakefront getaway: direct…" at bounding box center [640, 686] width 604 height 52
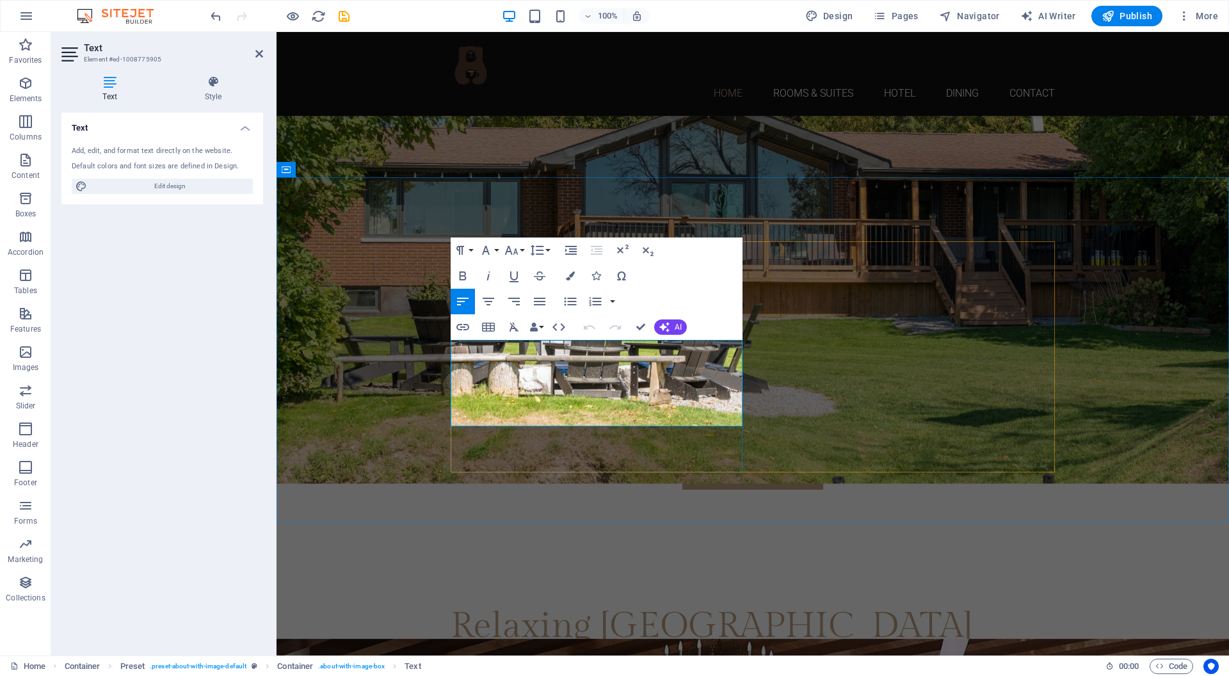
click at [578, 660] on p "Relaxing Bear Lodge delivers everything you want in a lakefront getaway: direct…" at bounding box center [752, 686] width 604 height 52
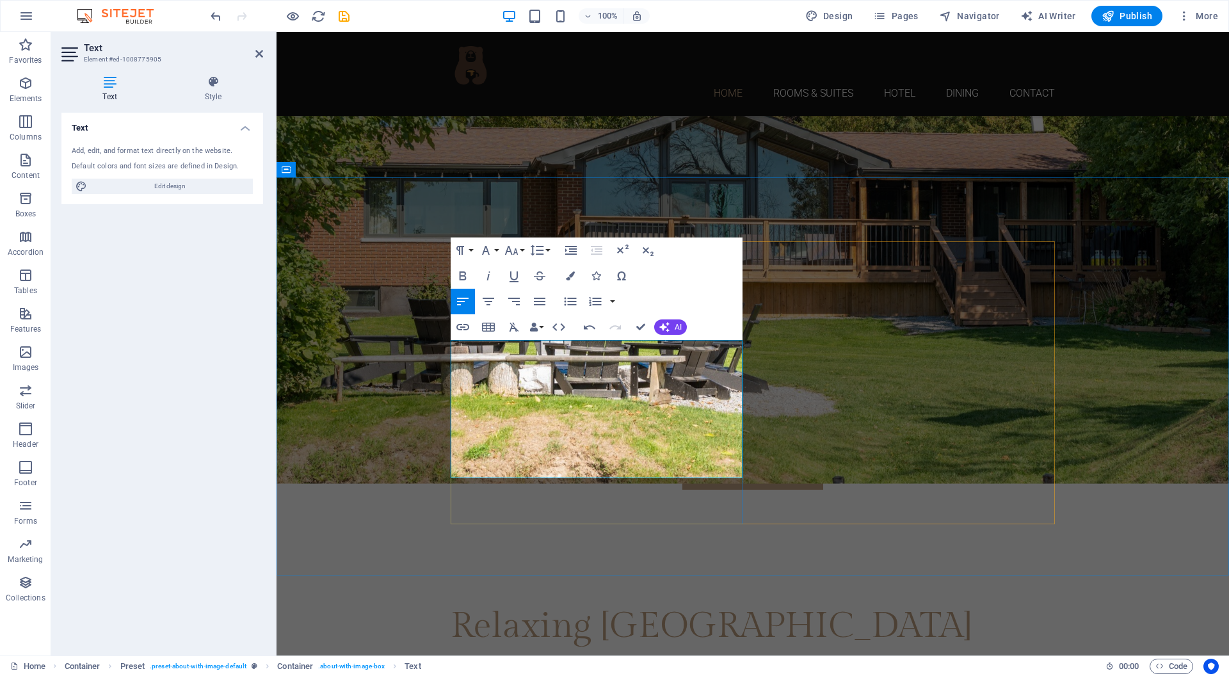
scroll to position [3529, 5]
drag, startPoint x: 648, startPoint y: 470, endPoint x: 386, endPoint y: 411, distance: 268.1
click at [571, 299] on icon "button" at bounding box center [569, 301] width 15 height 15
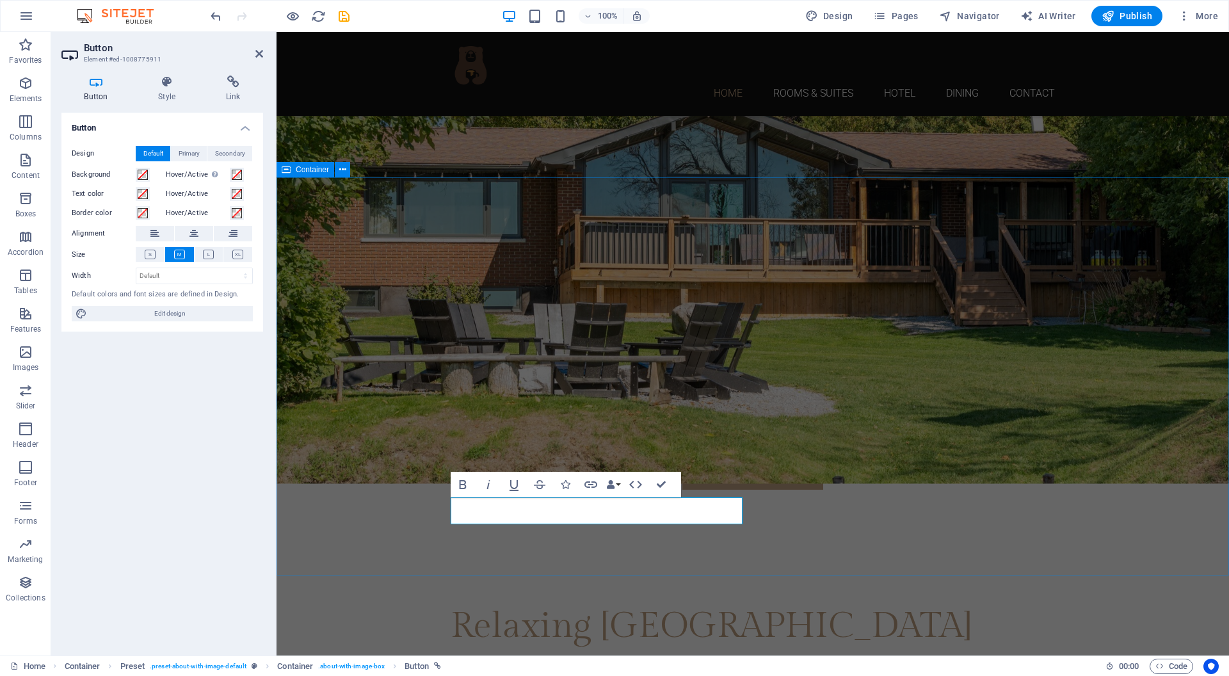
scroll to position [0, 6]
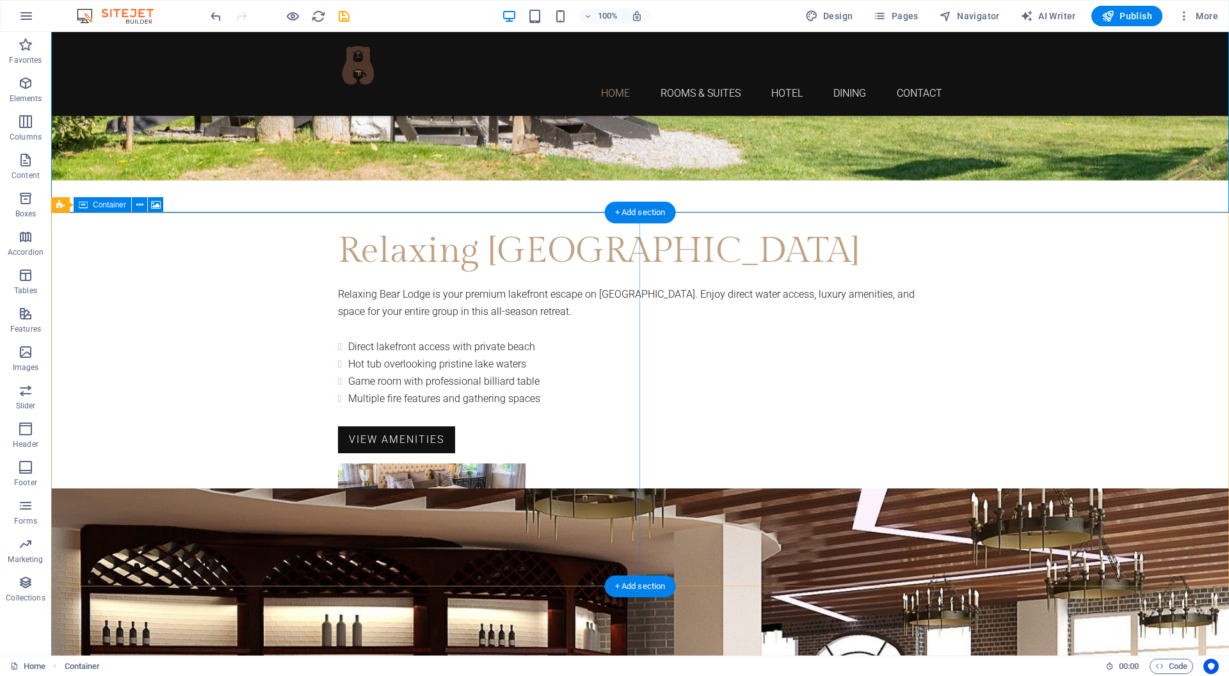
scroll to position [815, 0]
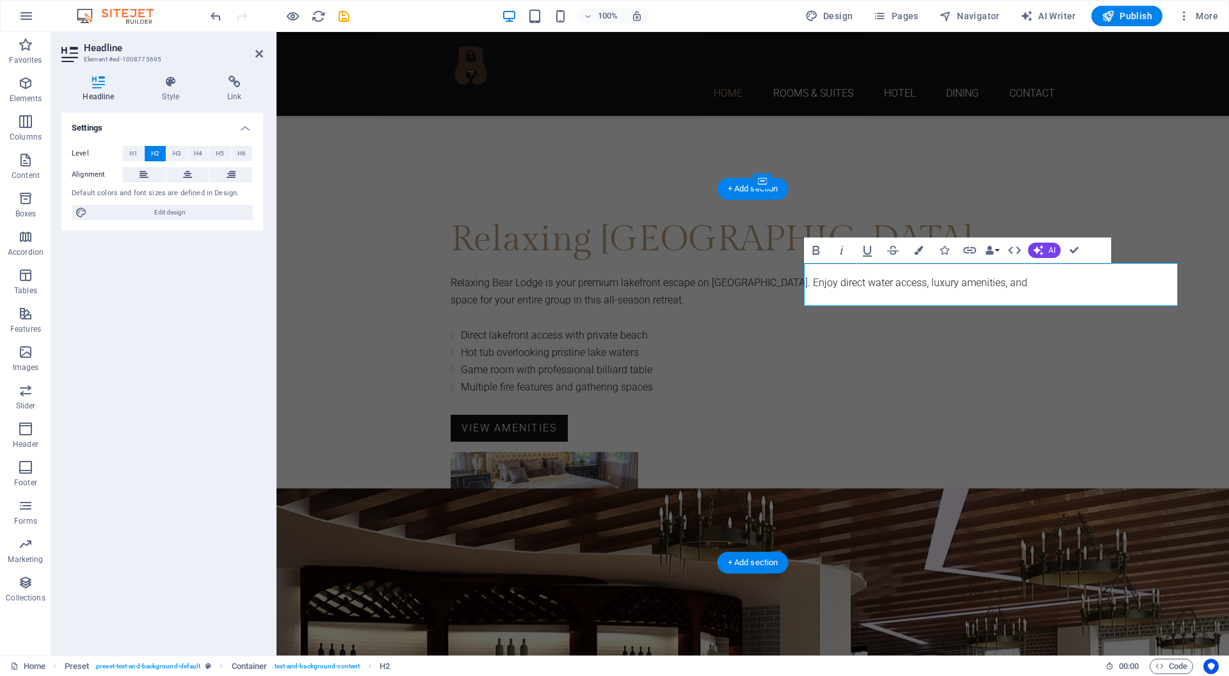
scroll to position [0, 4]
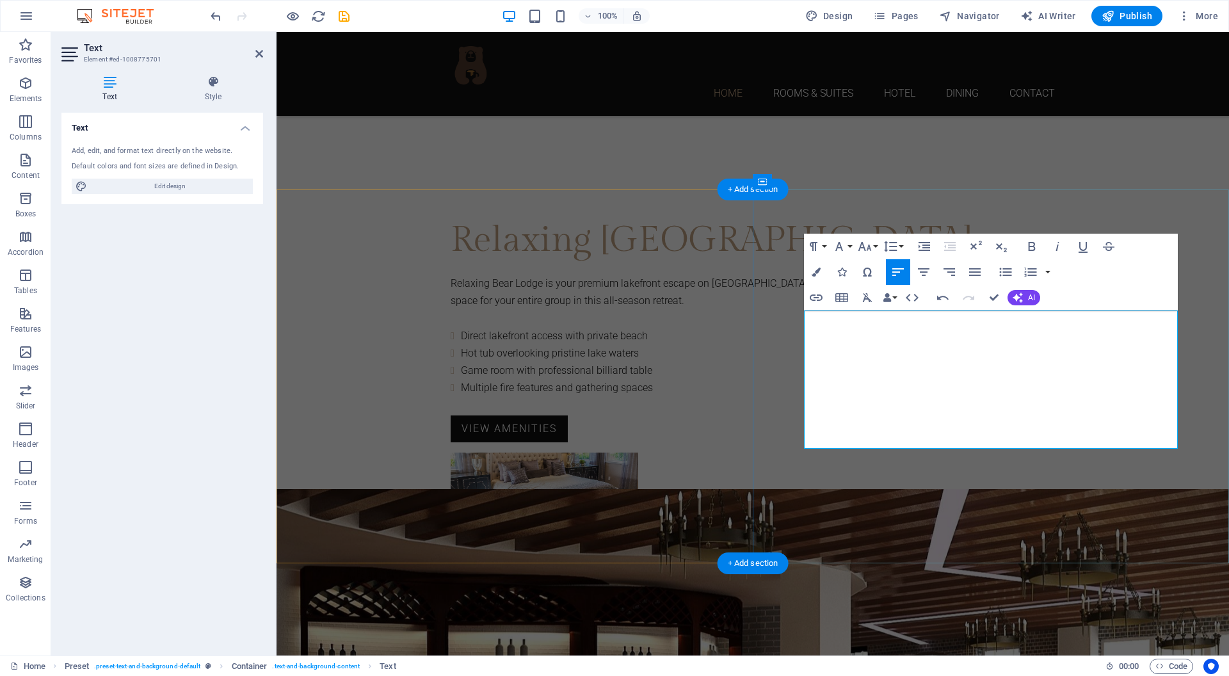
scroll to position [6852, 2]
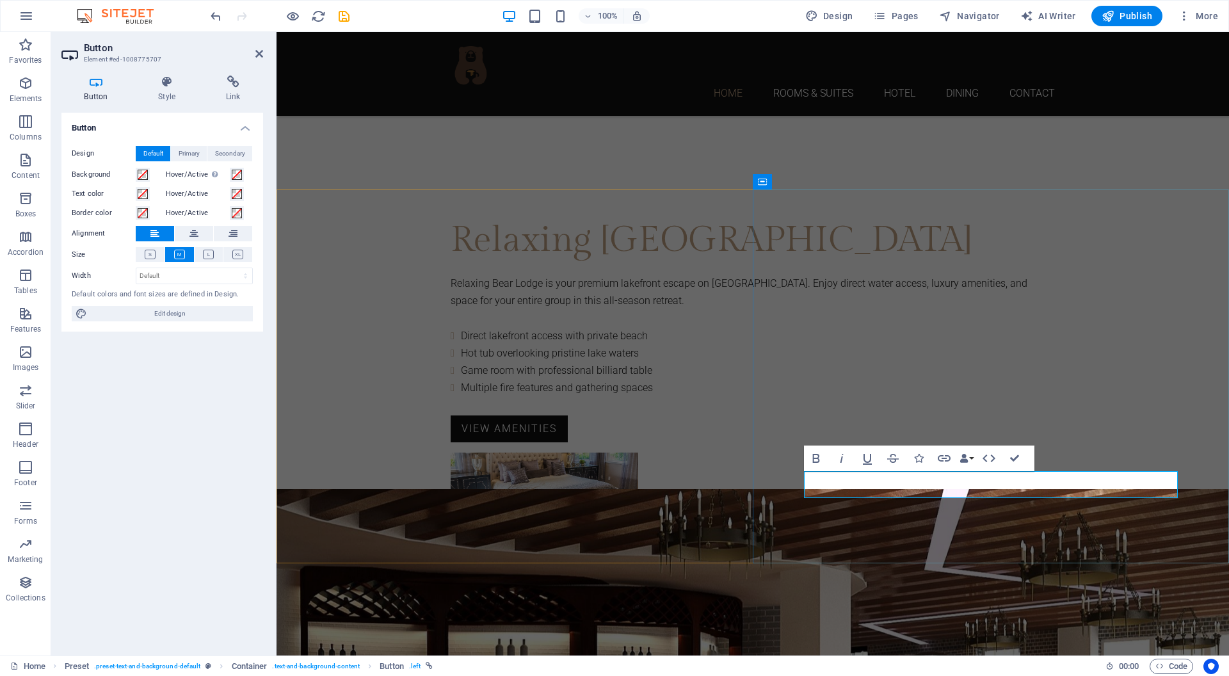
scroll to position [0, 9]
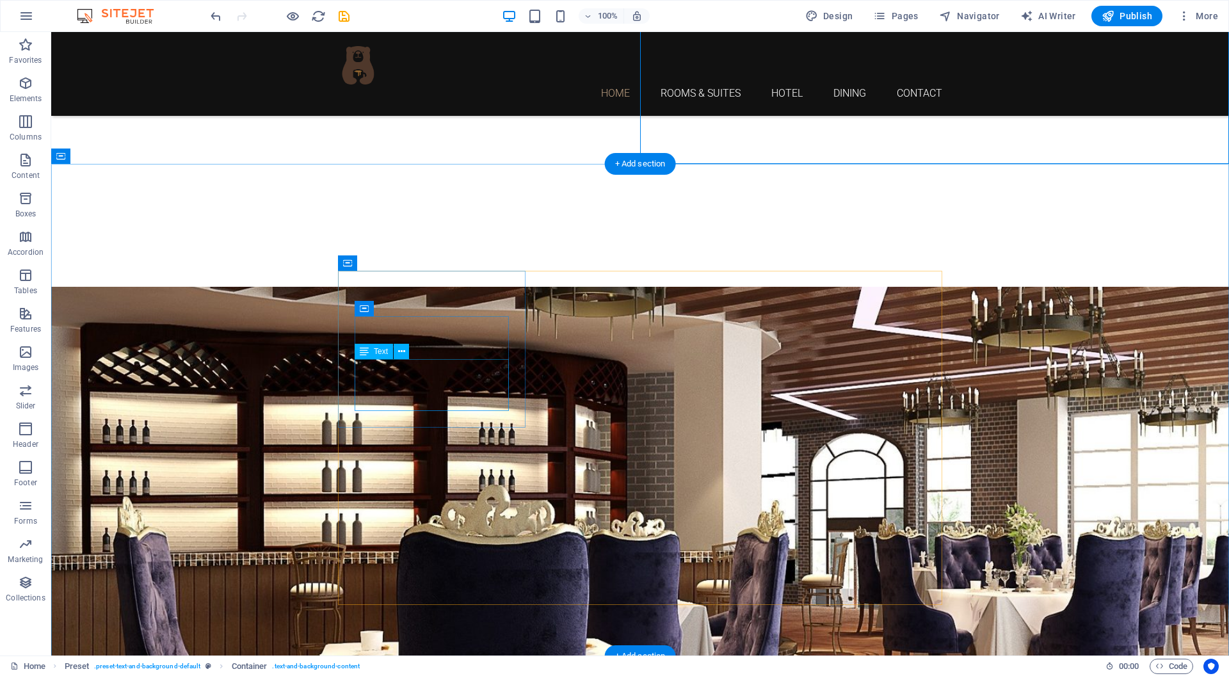
scroll to position [1216, 0]
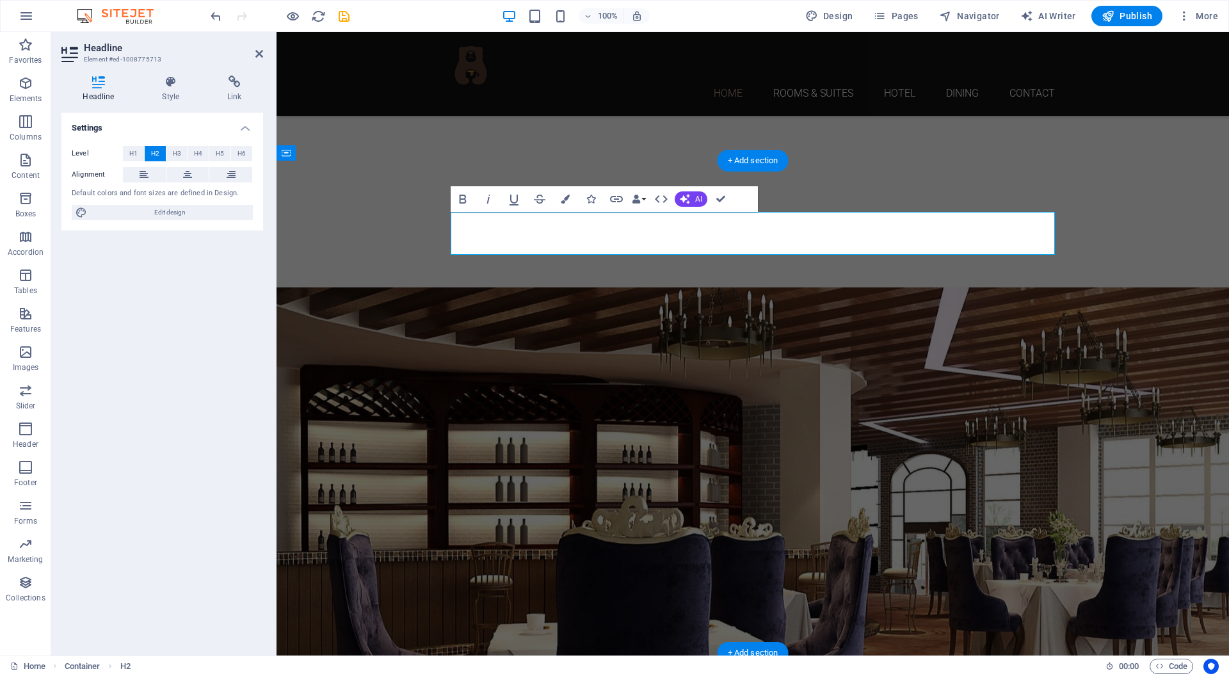
scroll to position [0, 5]
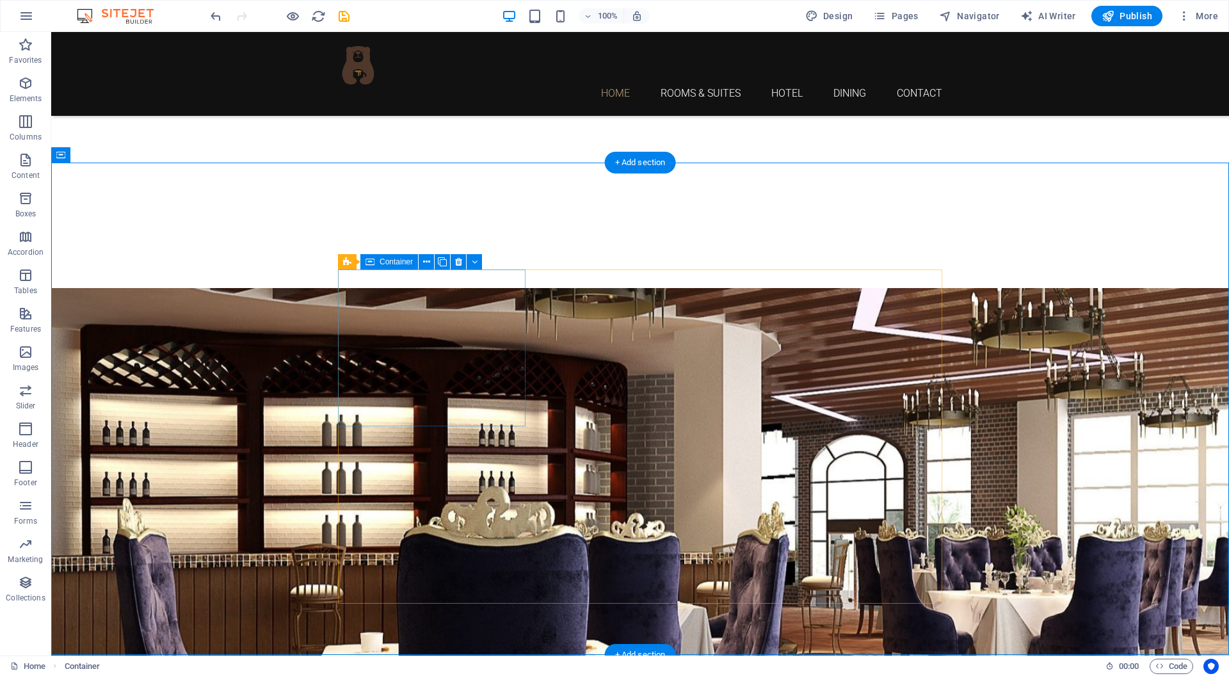
scroll to position [1214, 0]
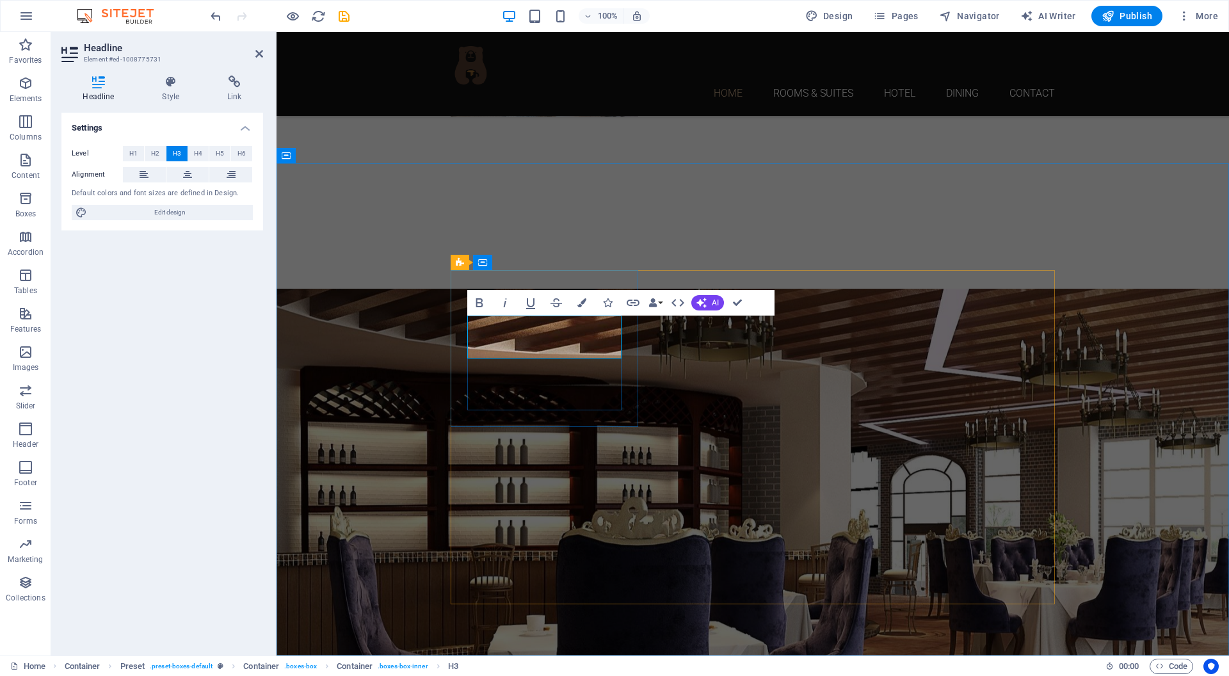
scroll to position [0, 5]
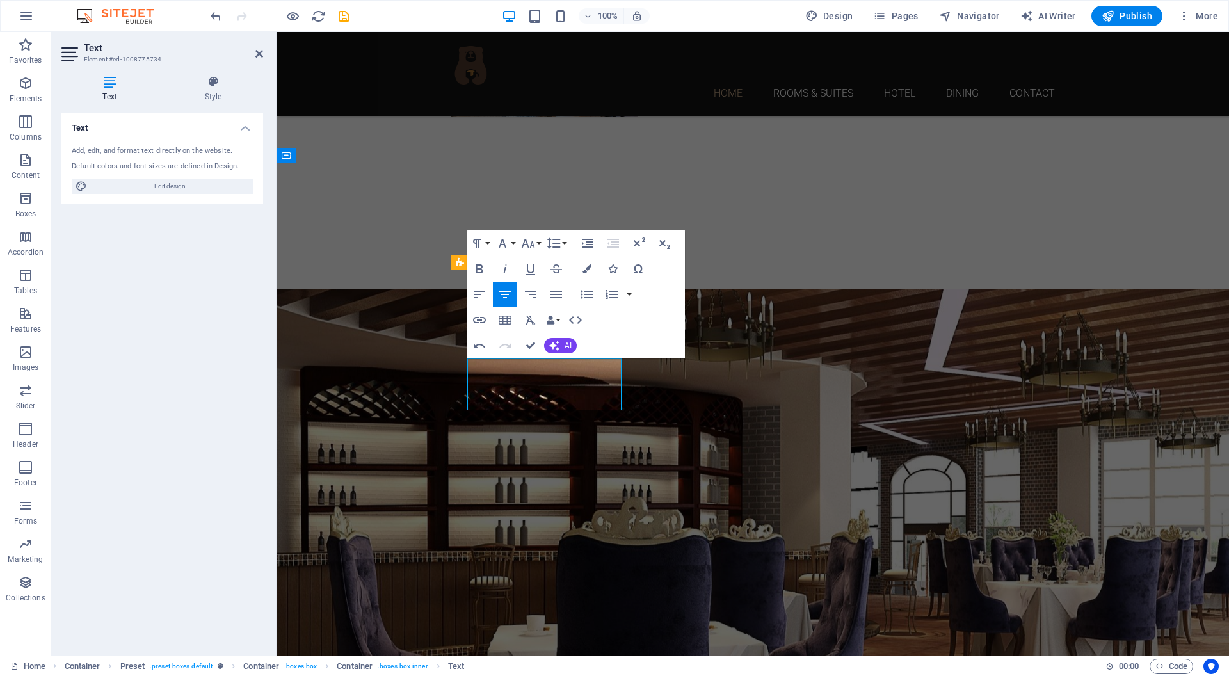
scroll to position [503, 2]
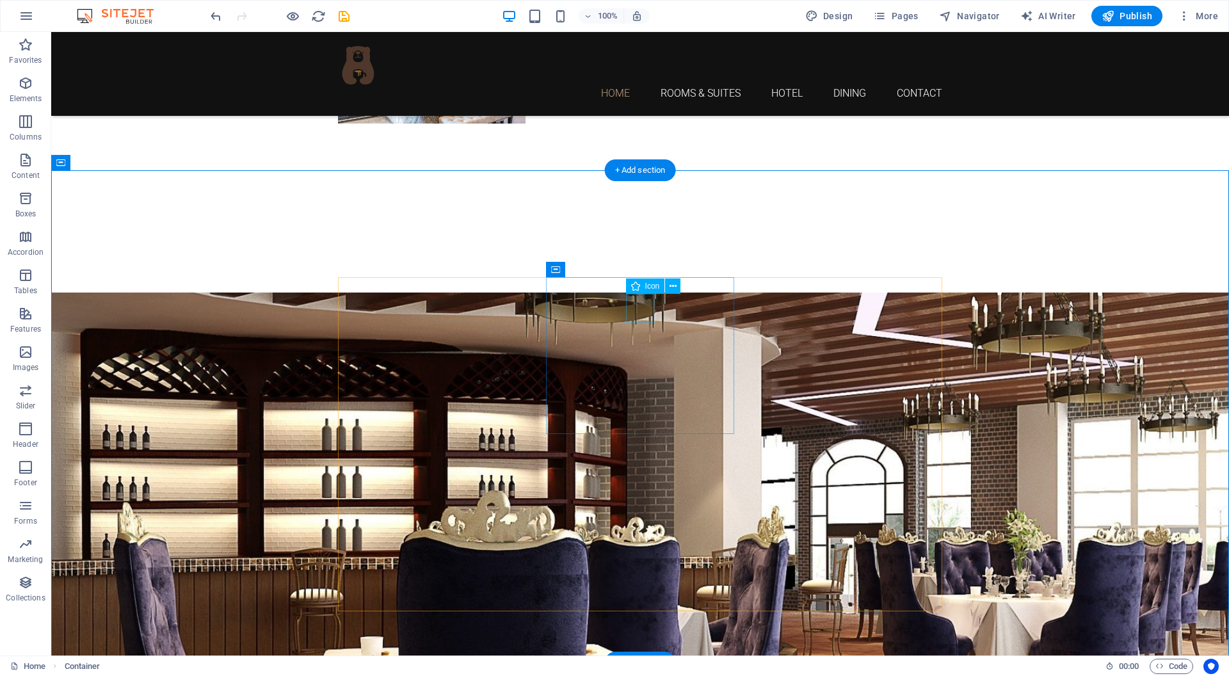
select select "xMidYMid"
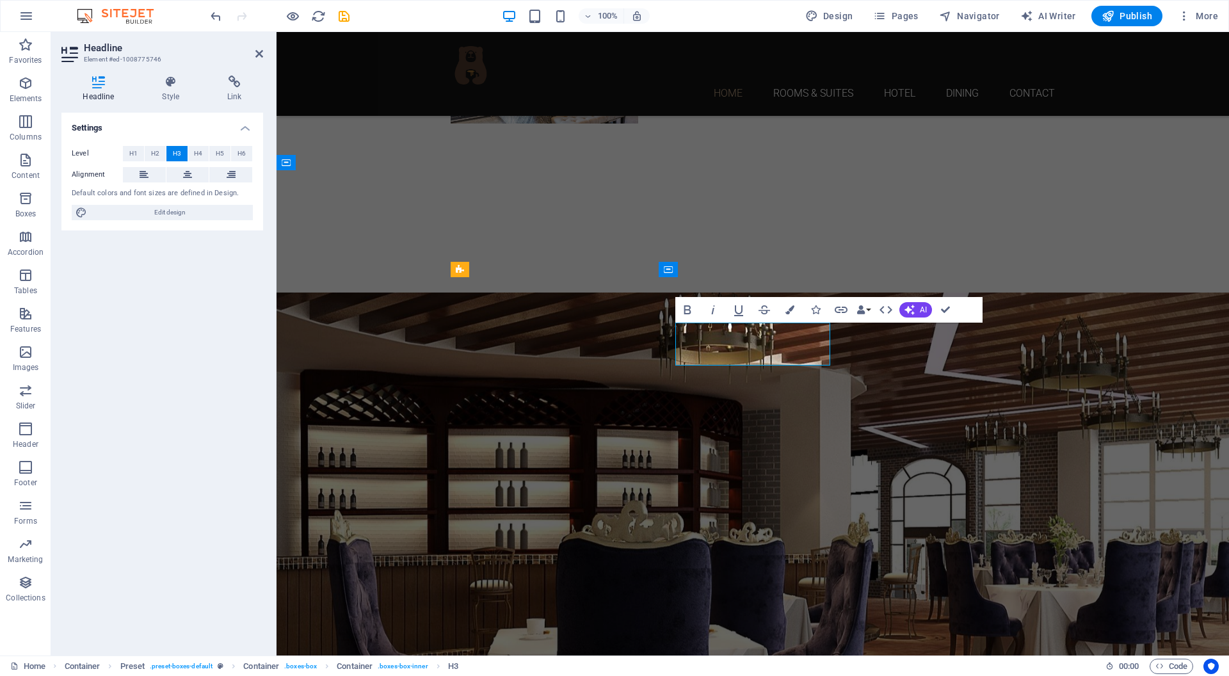
scroll to position [0, 5]
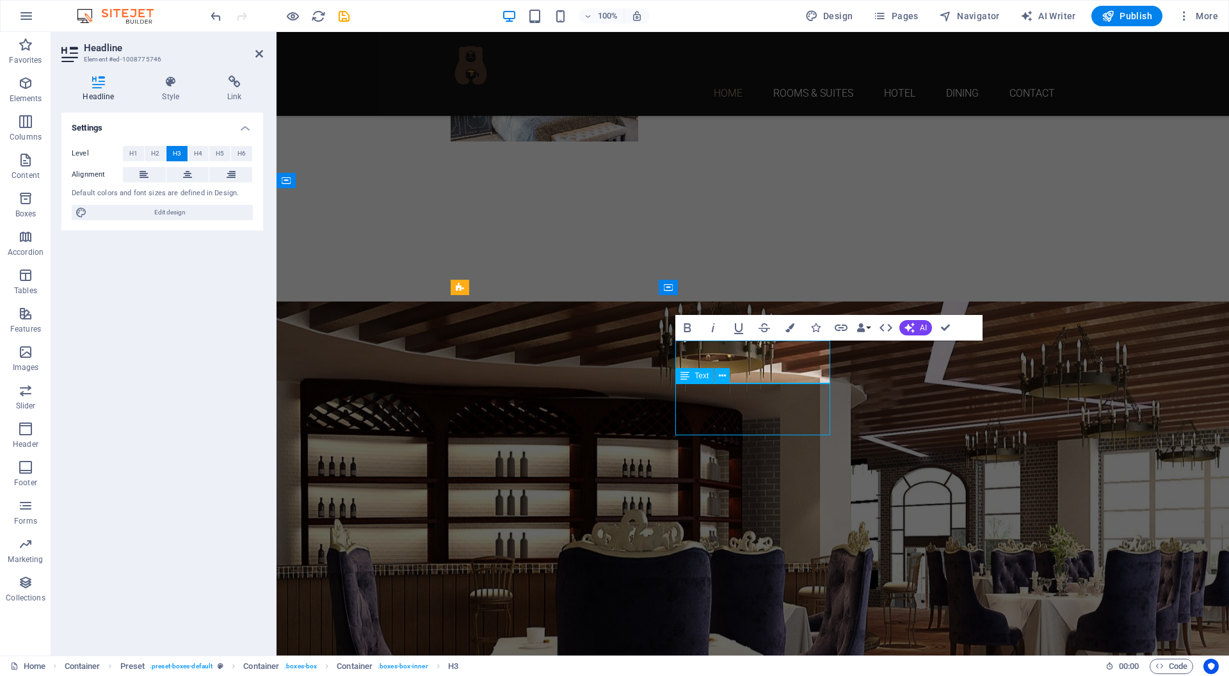
scroll to position [1187, 0]
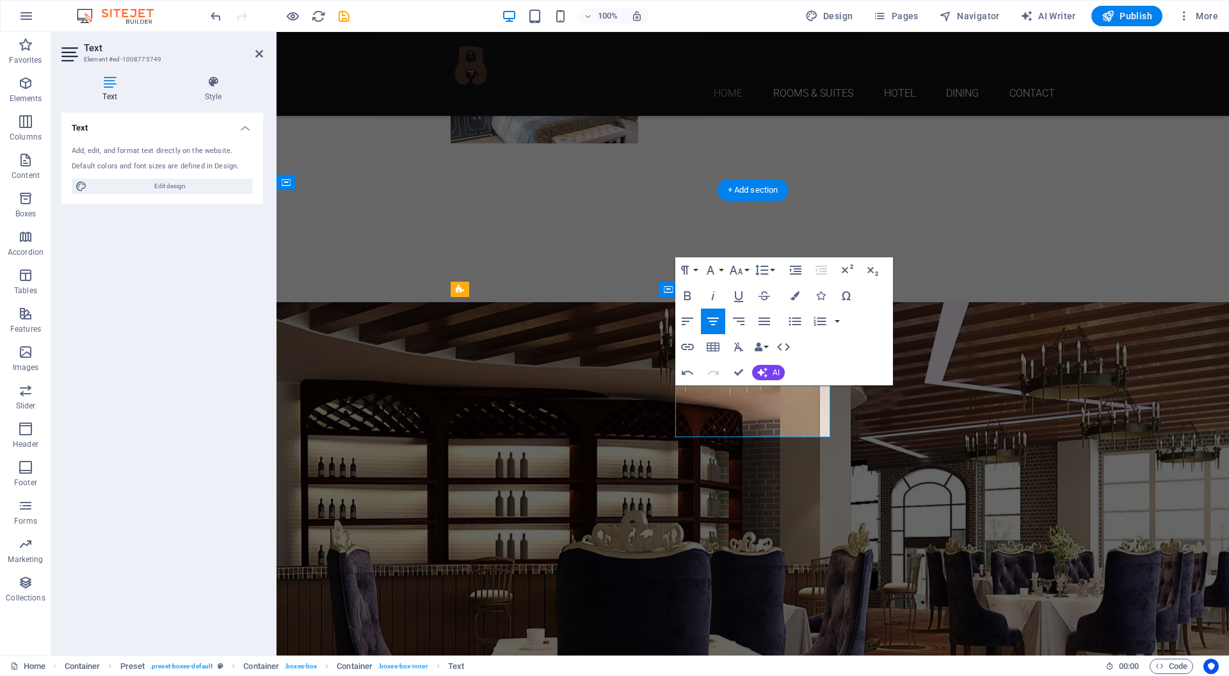
scroll to position [334, 2]
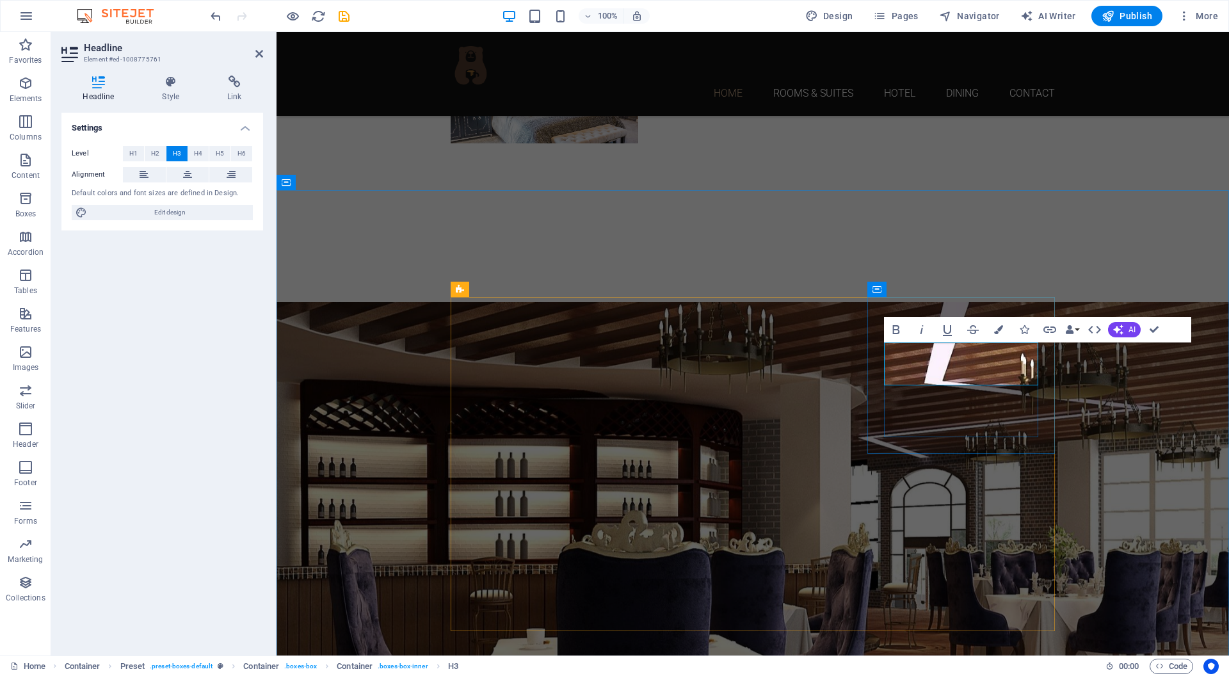
scroll to position [0, 9]
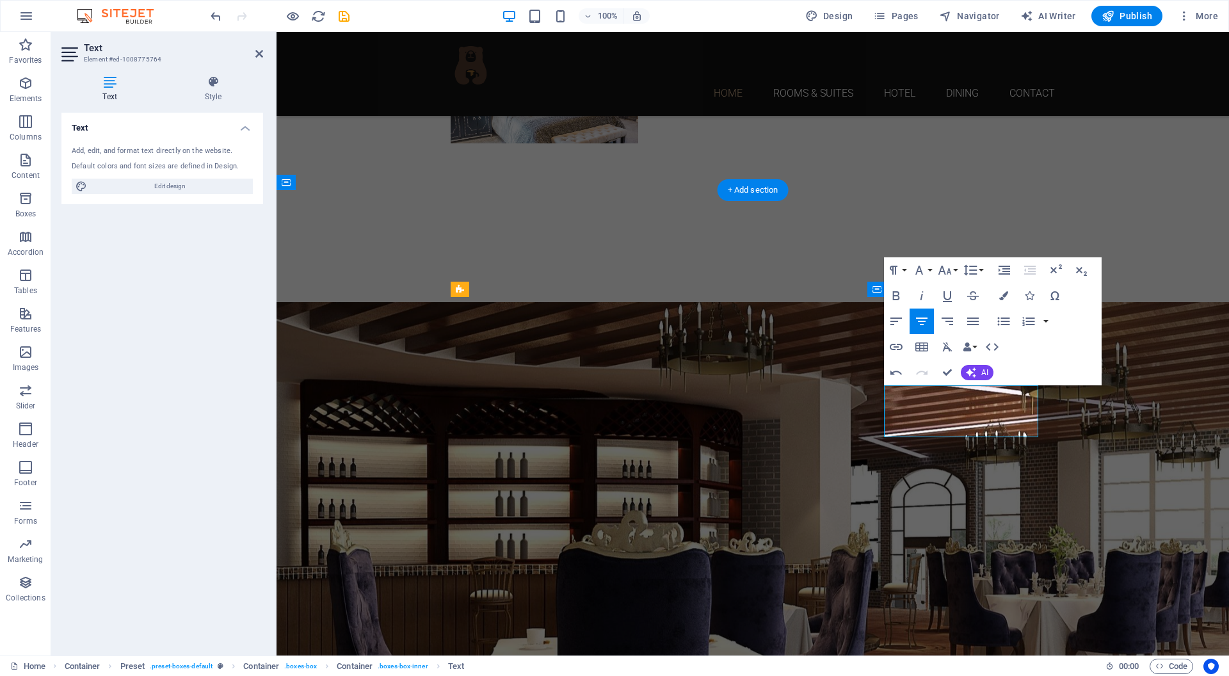
scroll to position [390, 2]
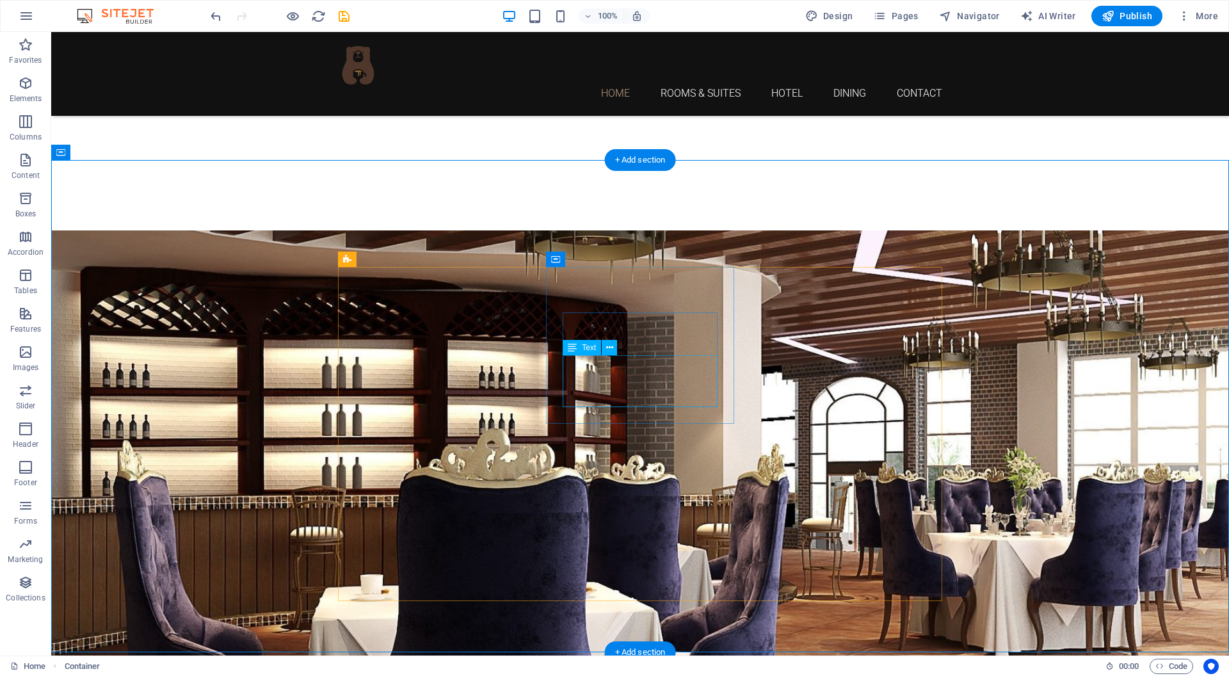
scroll to position [1358, 0]
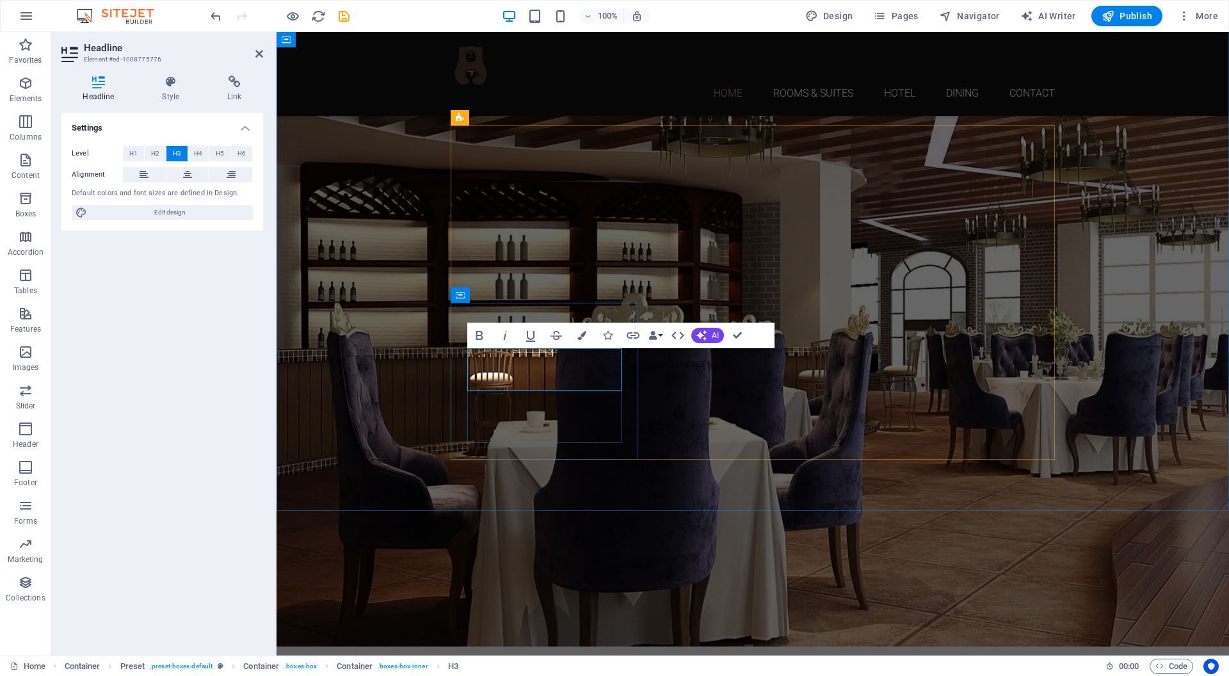
scroll to position [0, 4]
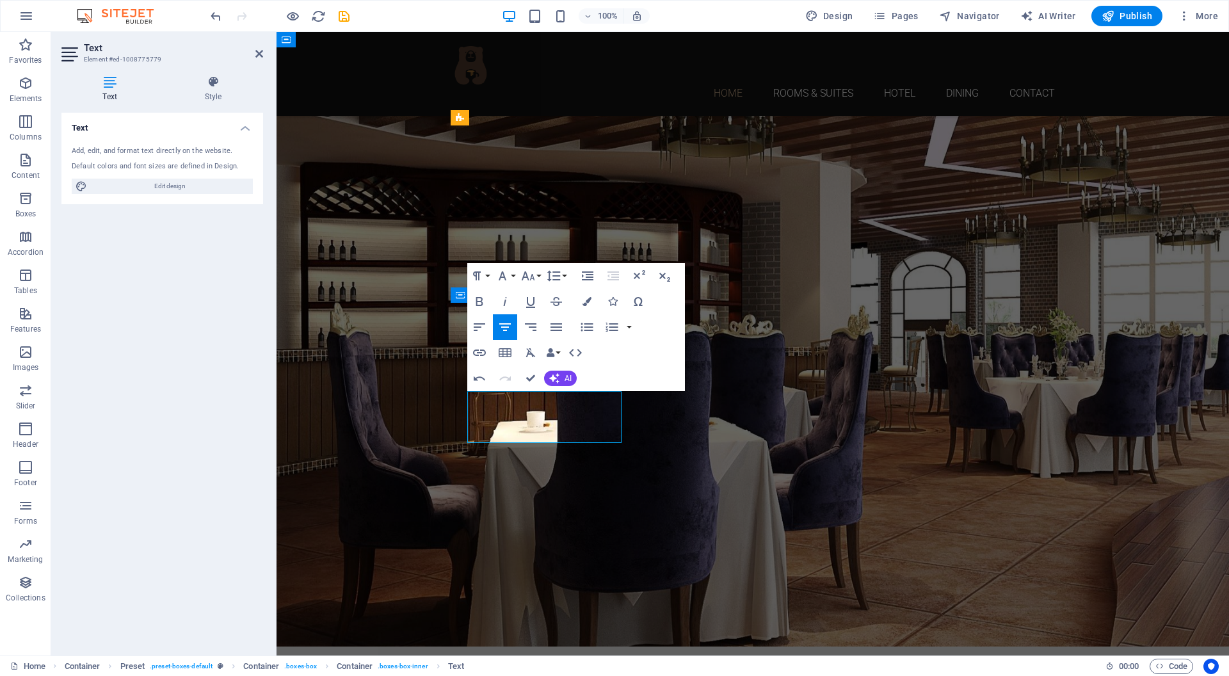
scroll to position [447, 2]
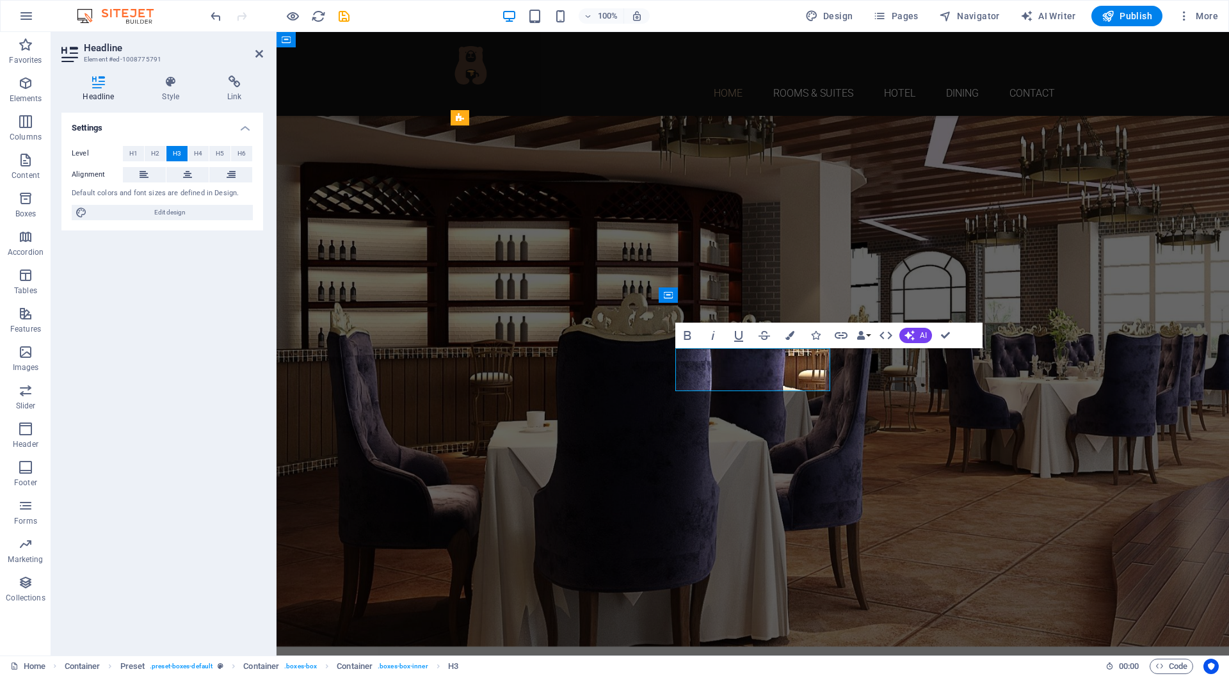
scroll to position [0, 5]
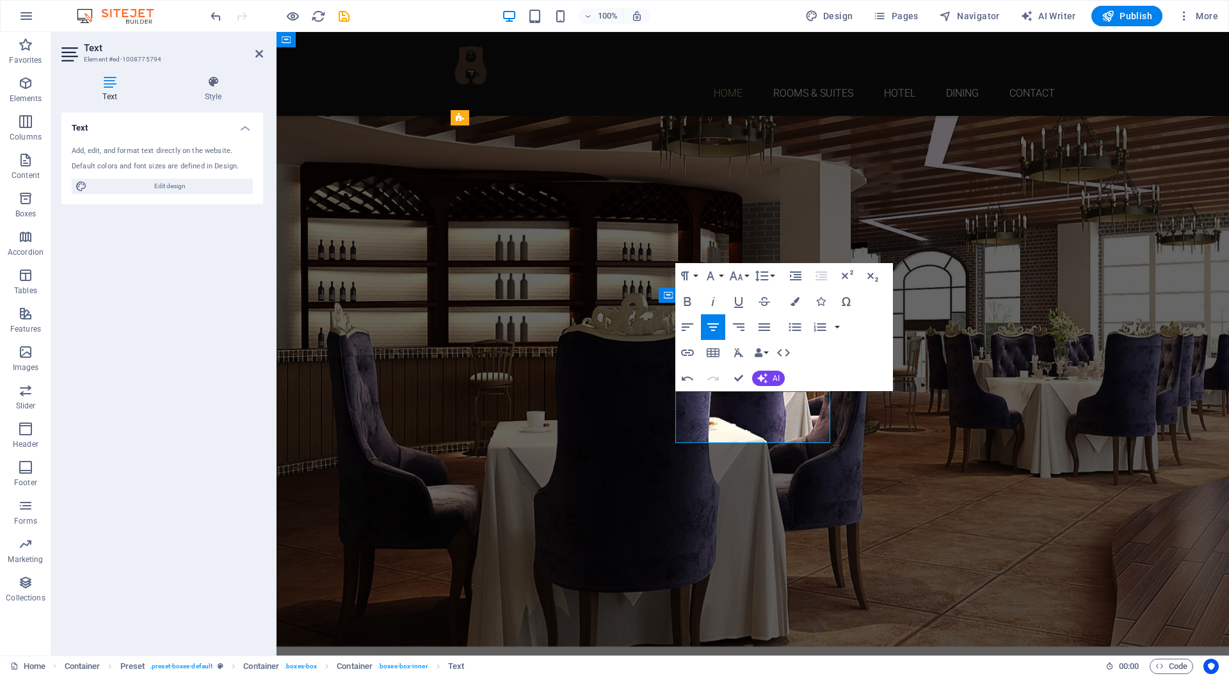
scroll to position [362, 2]
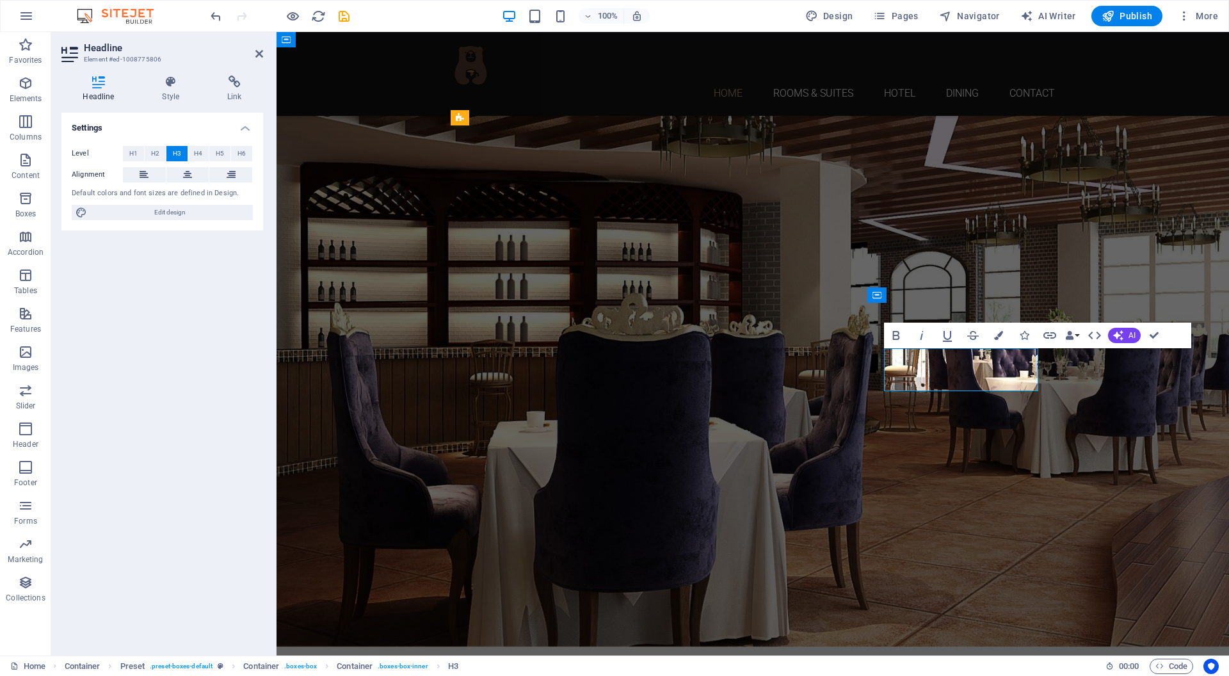
scroll to position [0, 2]
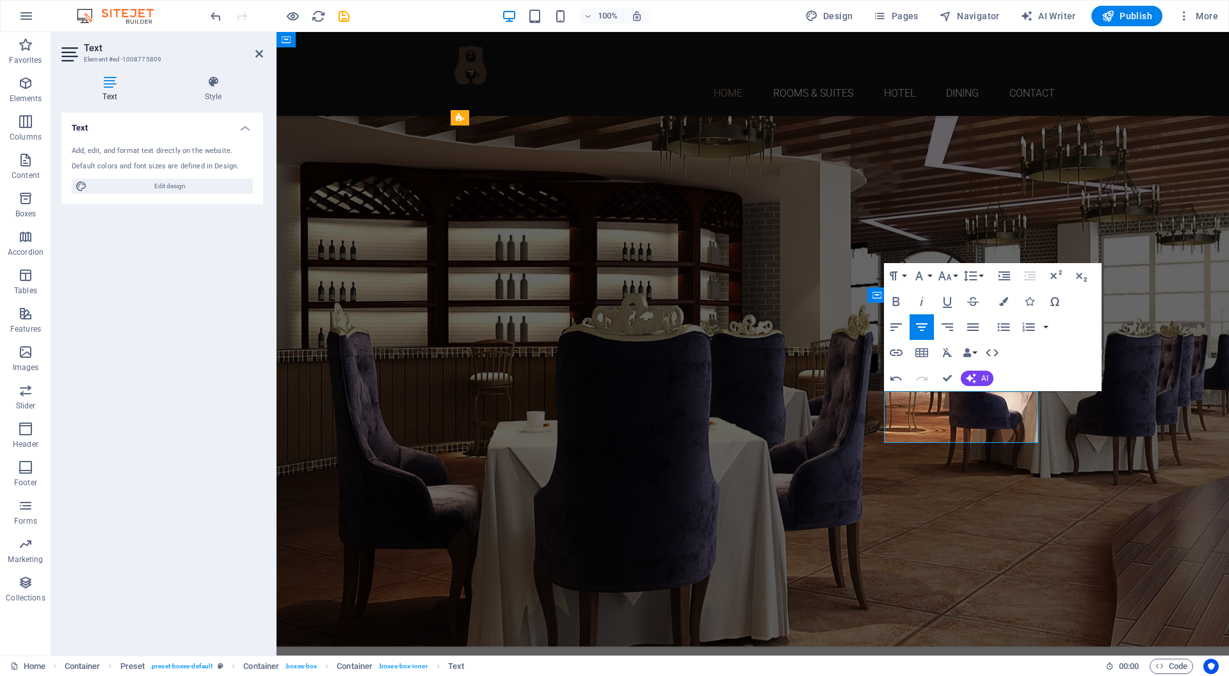
scroll to position [348, 2]
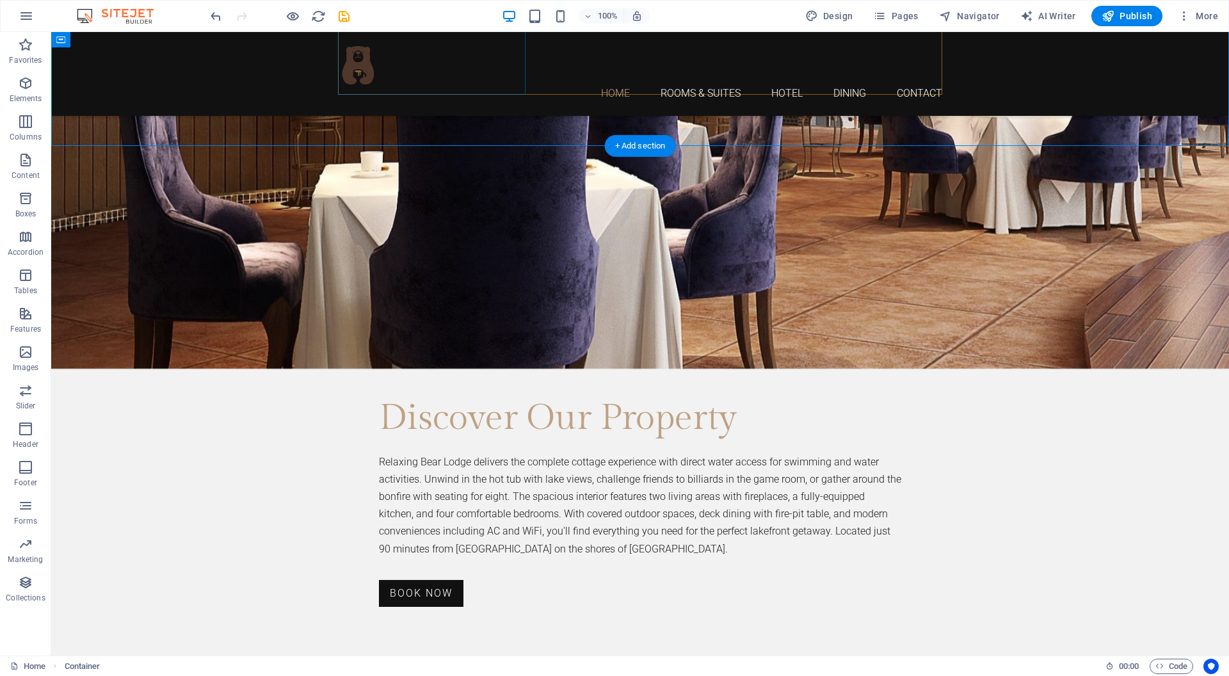
scroll to position [1760, 0]
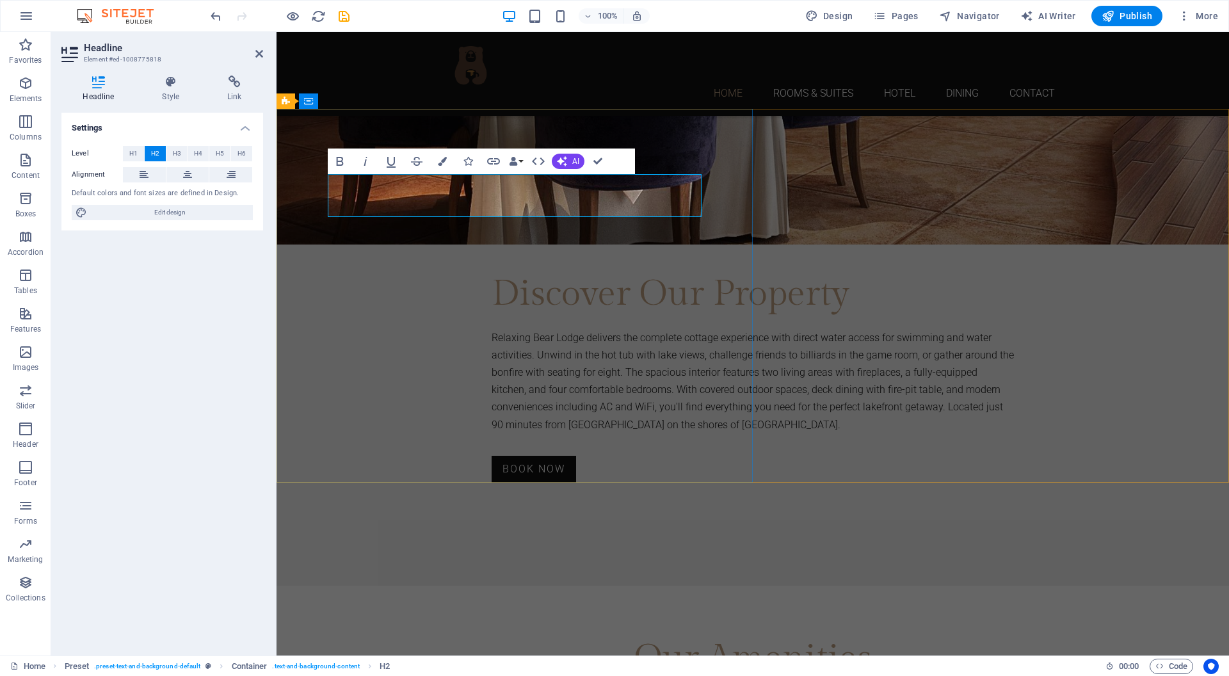
scroll to position [0, 5]
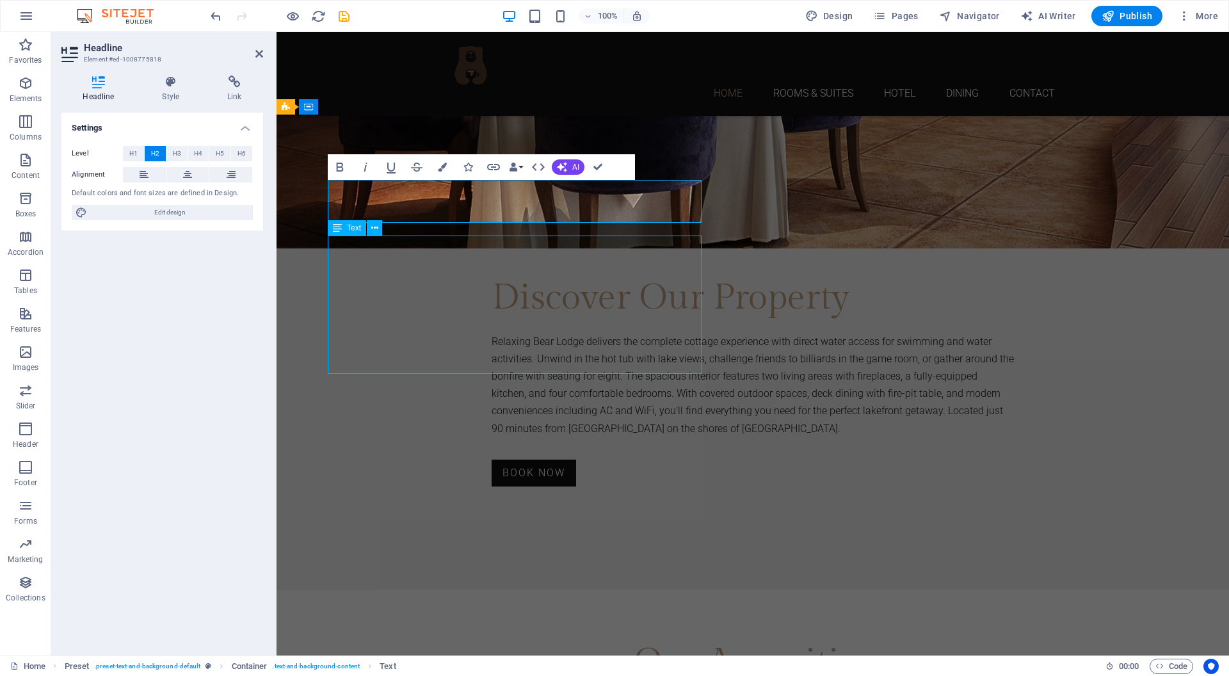
scroll to position [1754, 0]
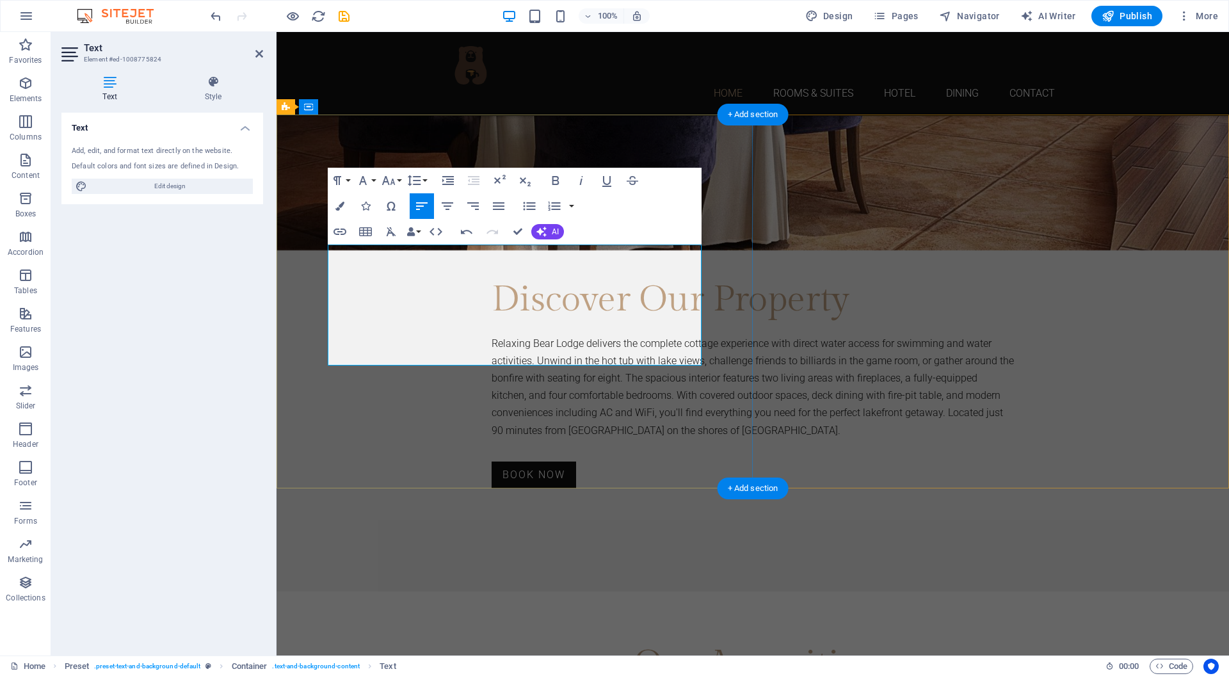
scroll to position [6105, 2]
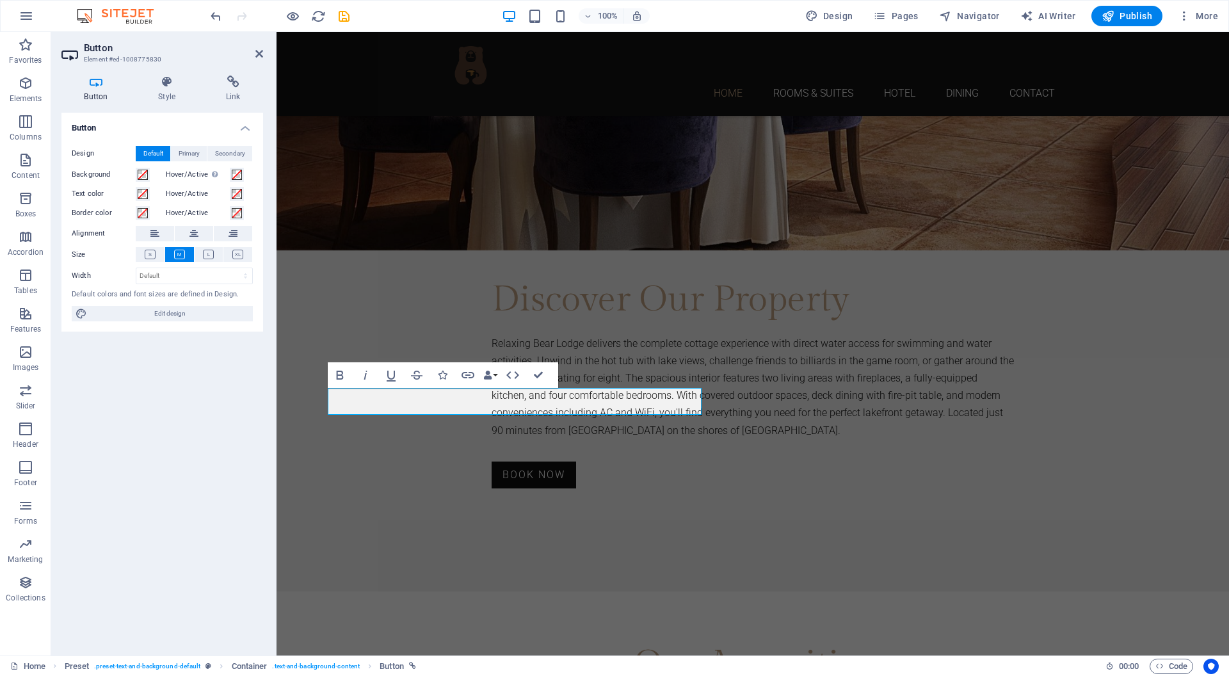
scroll to position [0, 6]
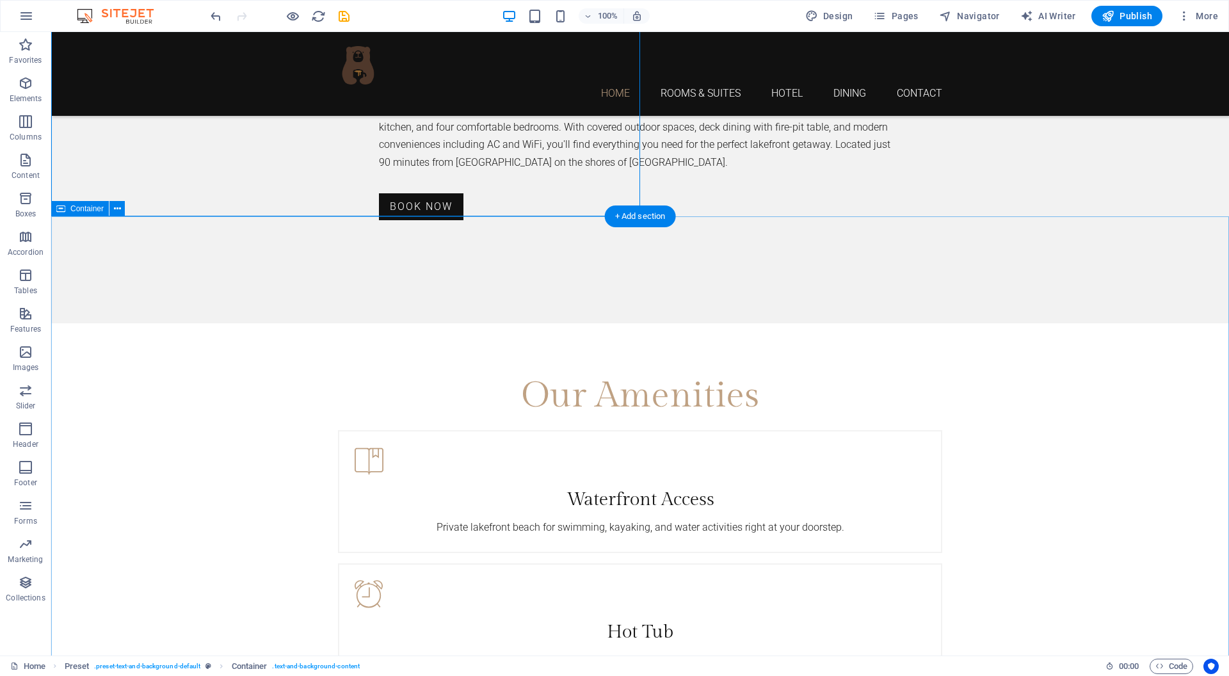
scroll to position [2038, 0]
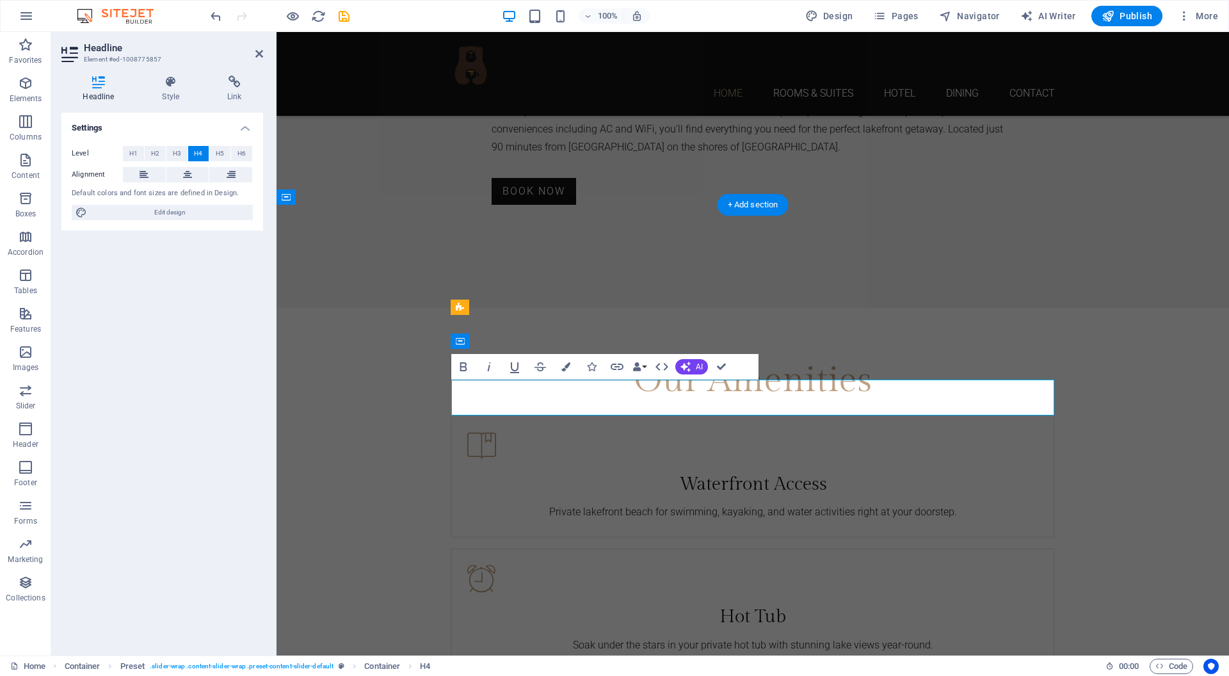
scroll to position [0, 2]
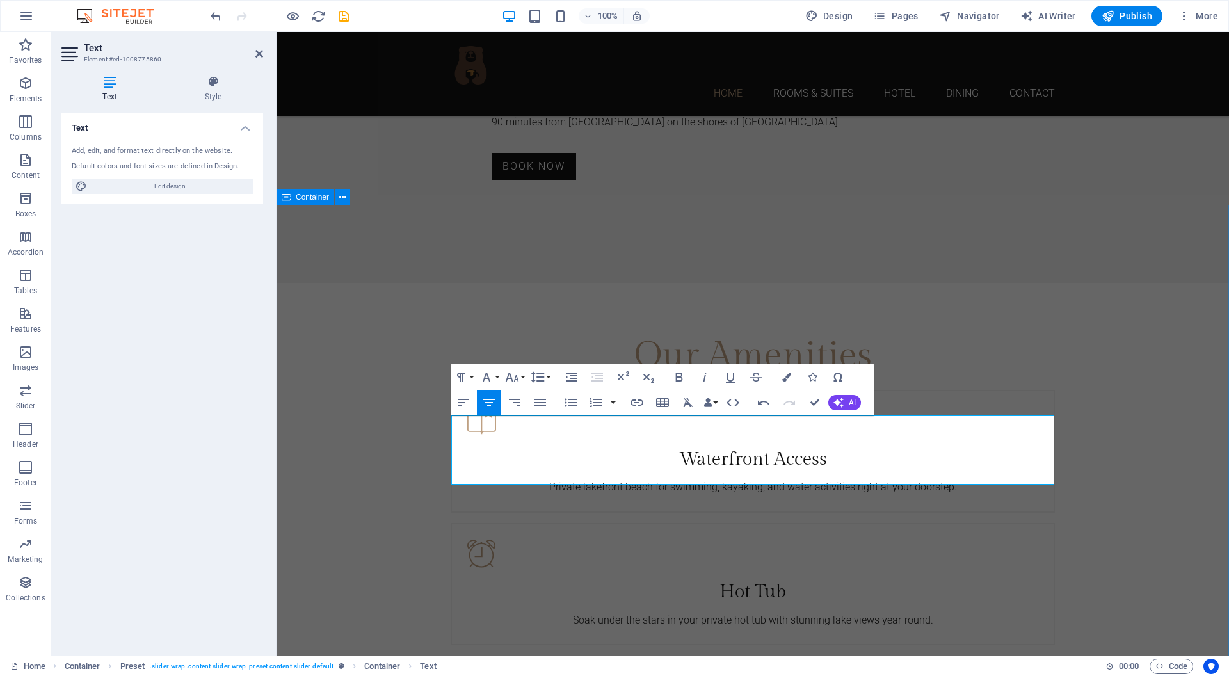
scroll to position [2065, 0]
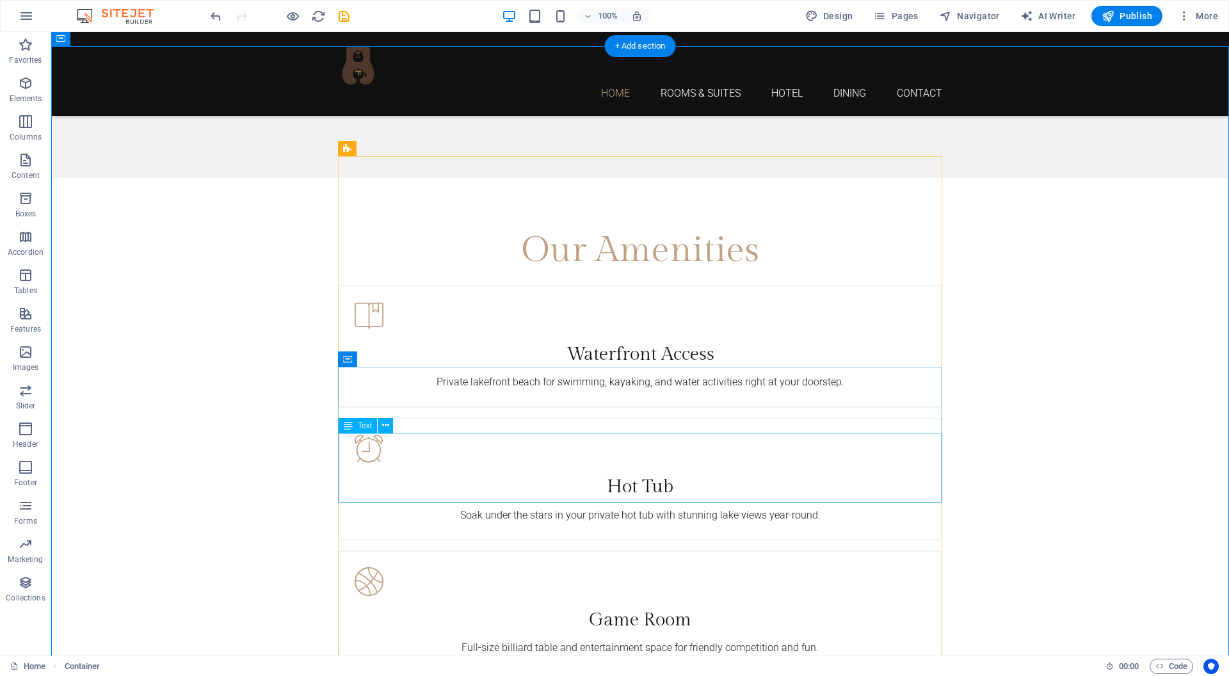
scroll to position [2197, 0]
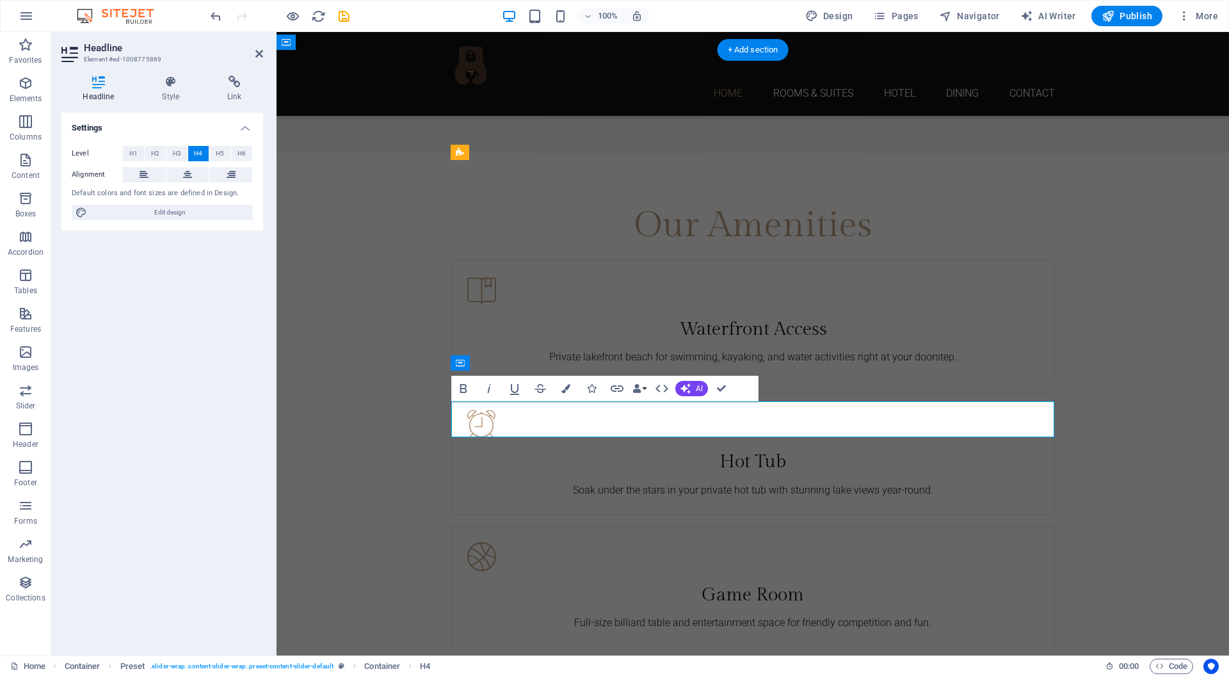
scroll to position [0, 1]
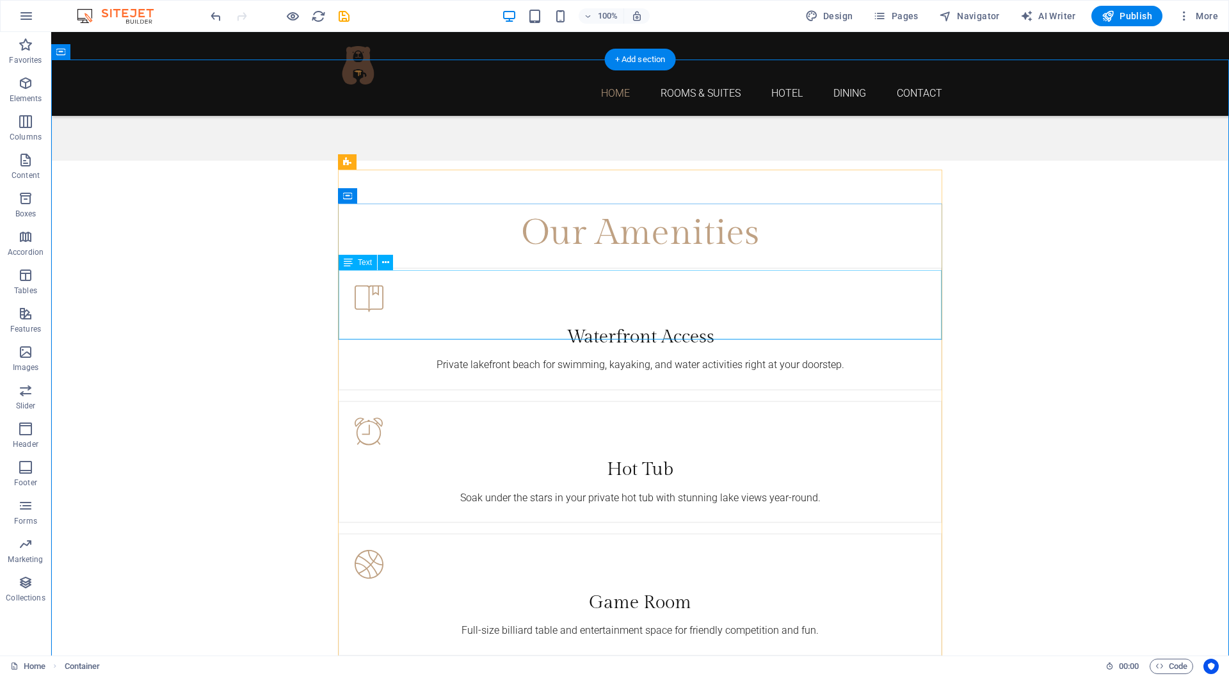
scroll to position [2183, 0]
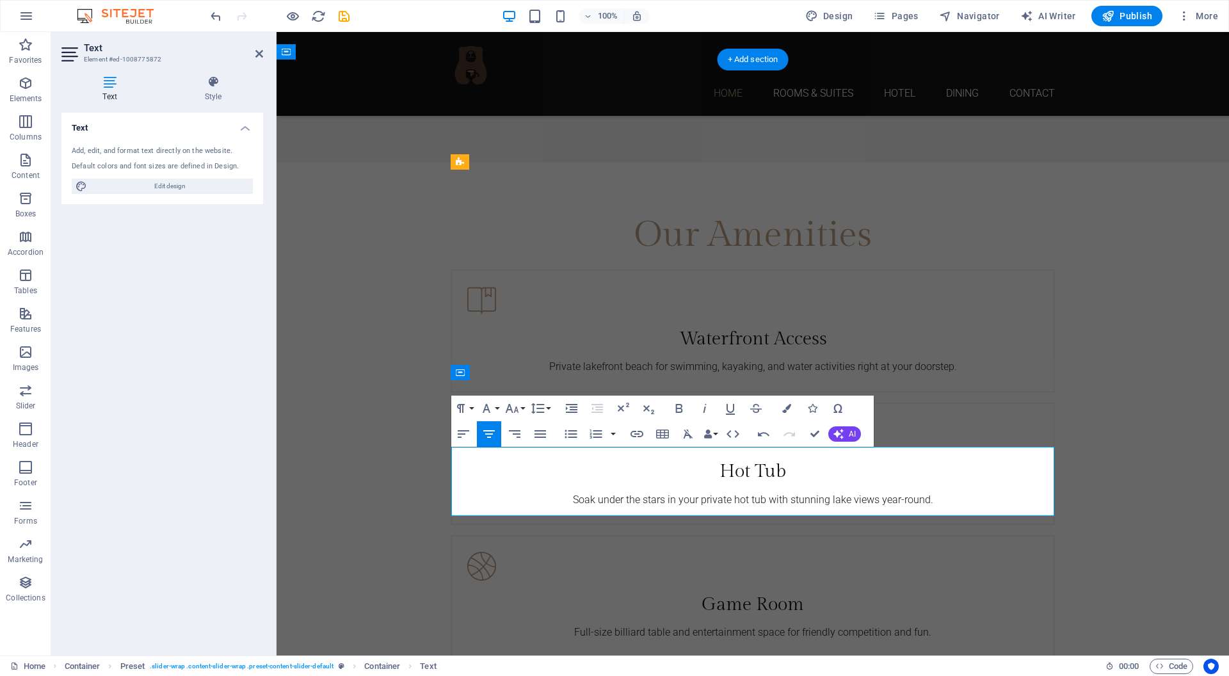
scroll to position [2952, 5]
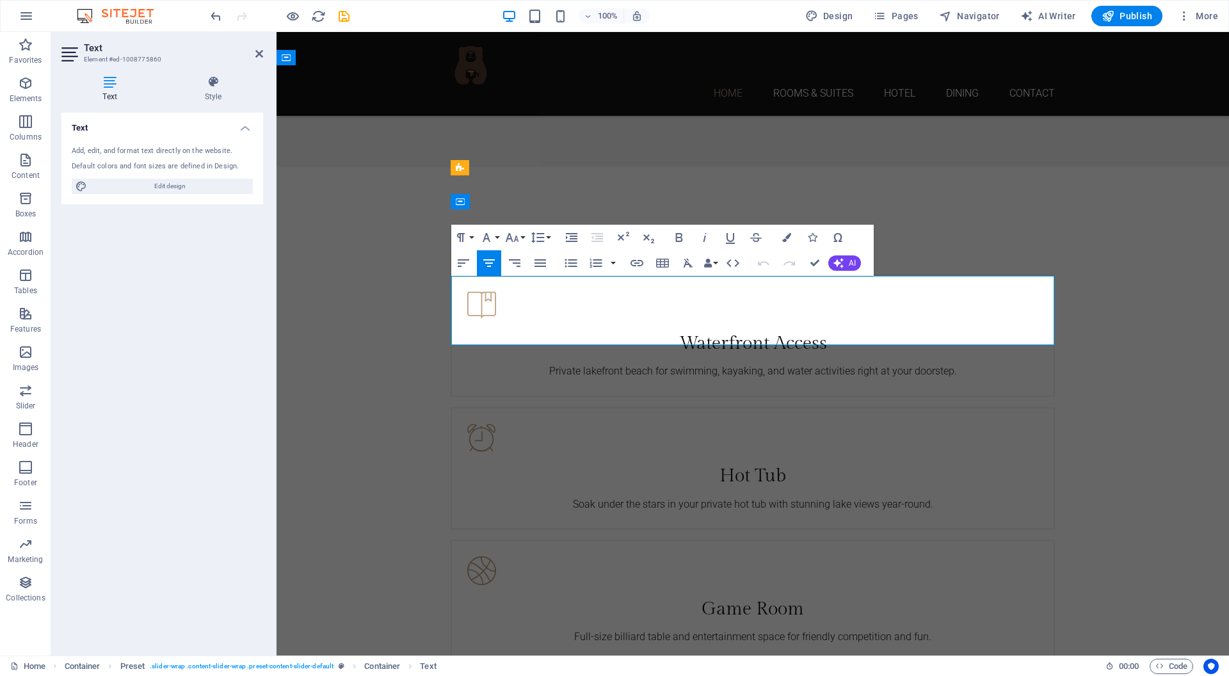
scroll to position [2177, 0]
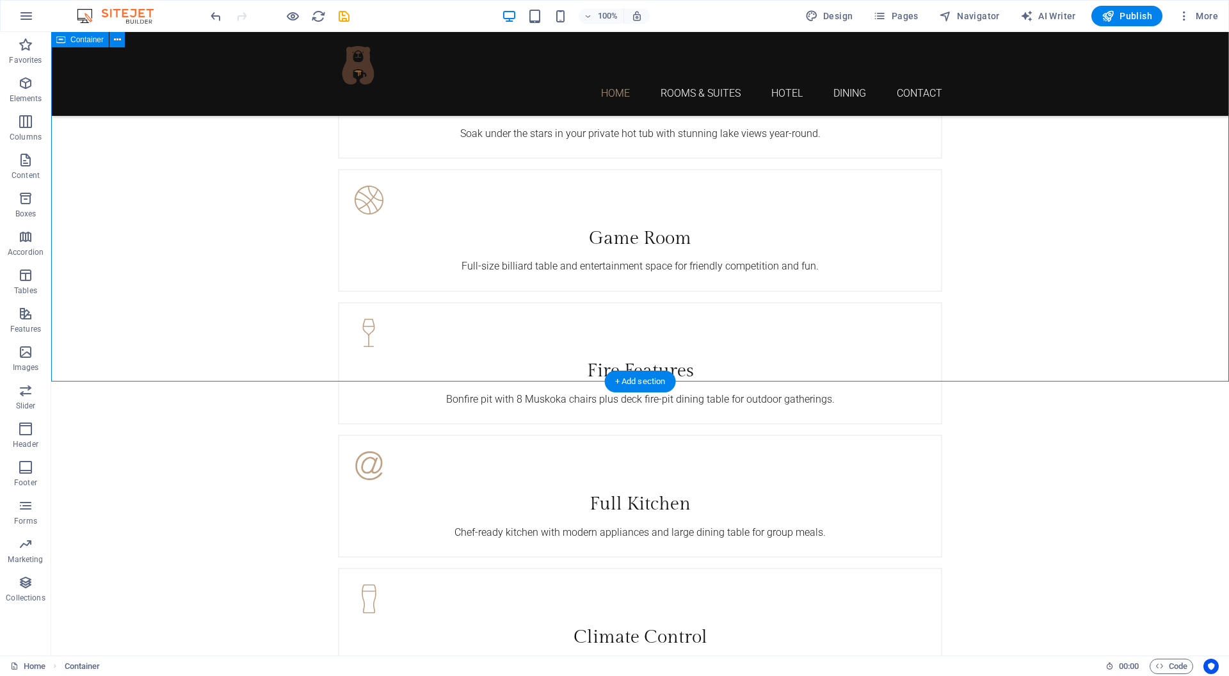
scroll to position [2552, 0]
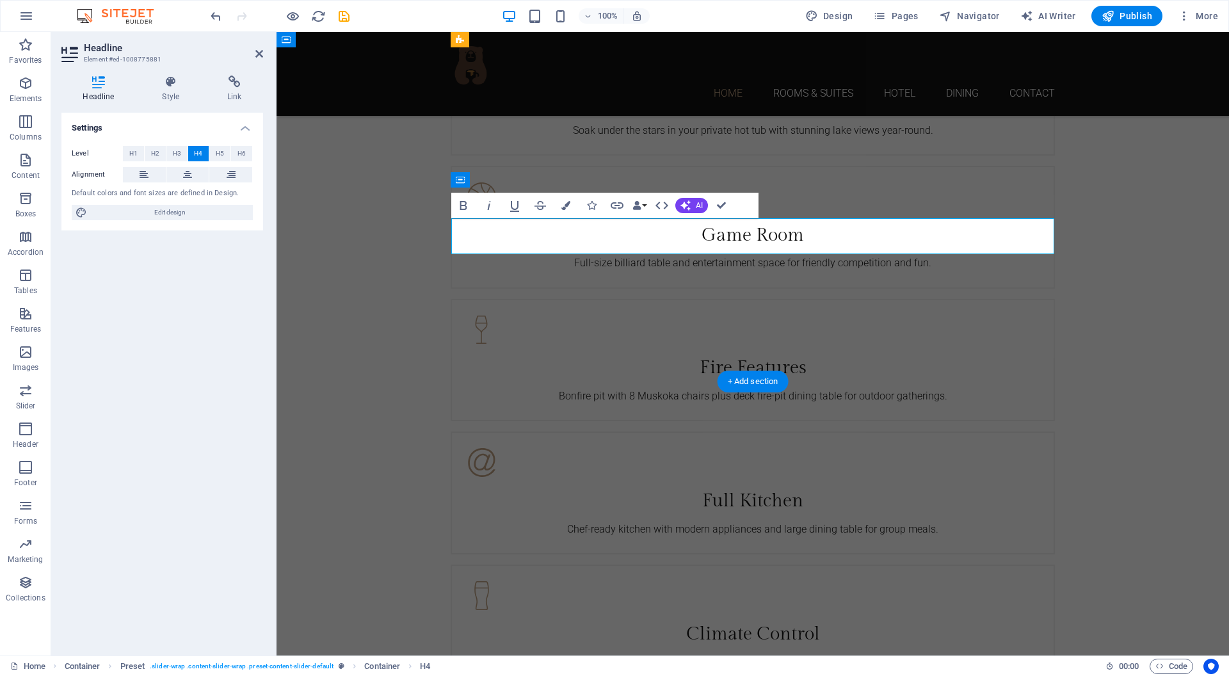
scroll to position [0, 2]
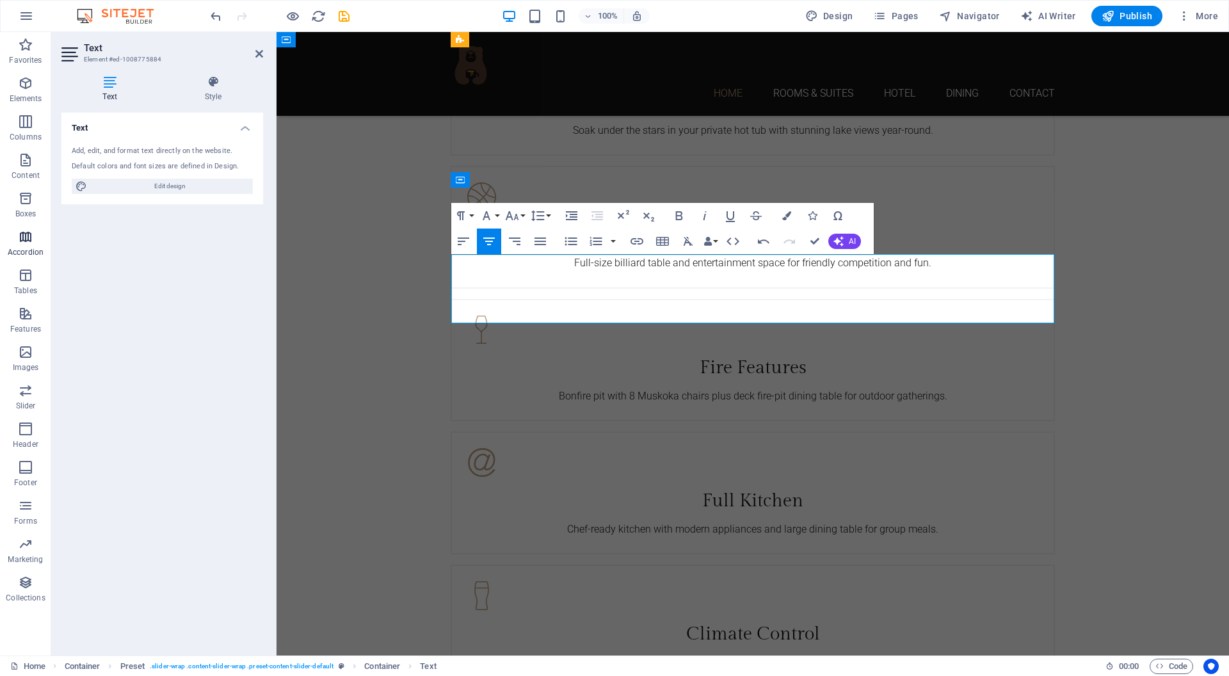
scroll to position [3276, 5]
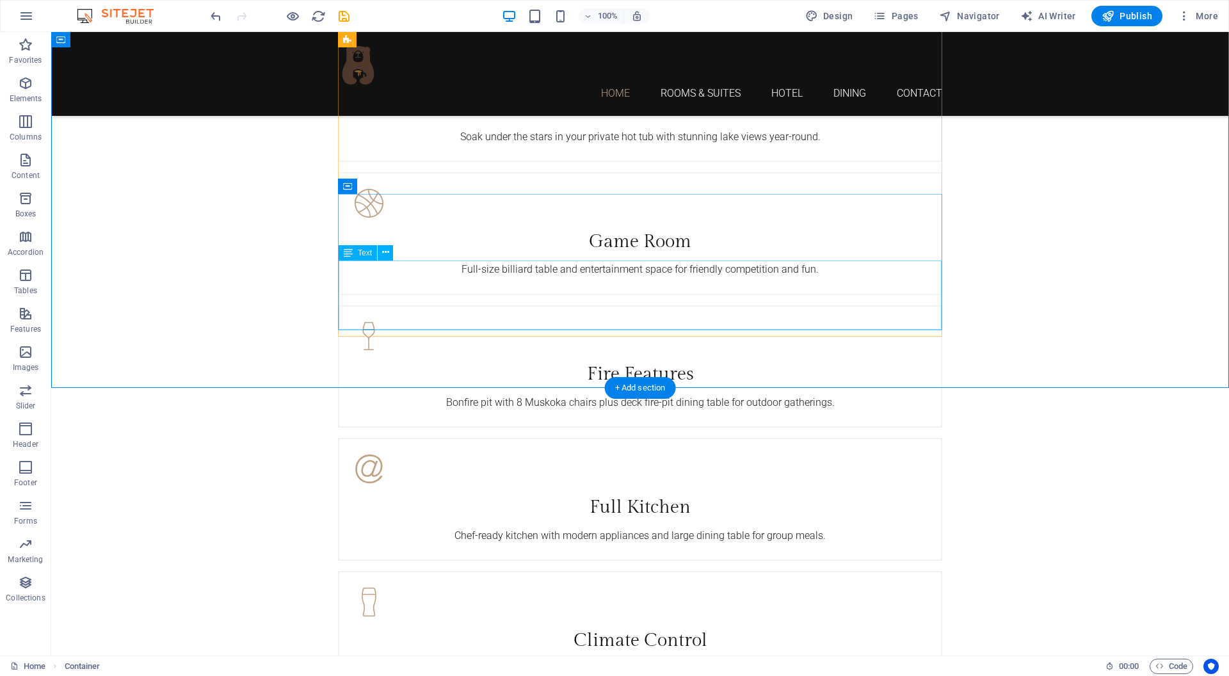
scroll to position [2547, 0]
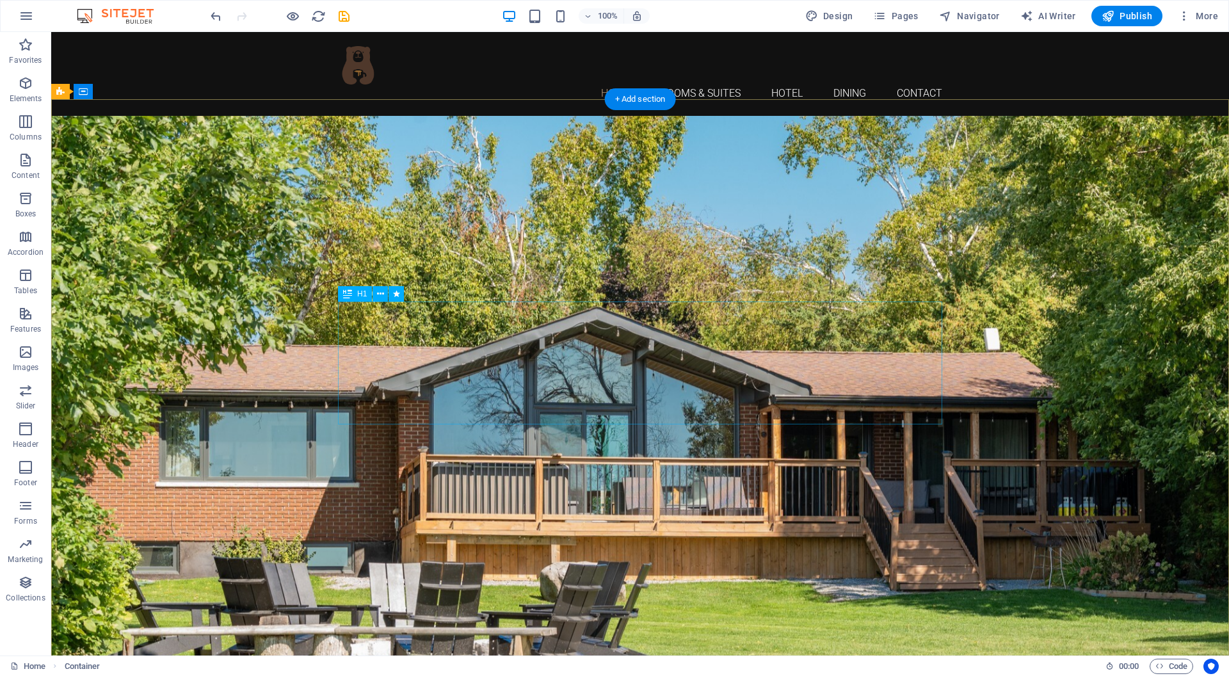
scroll to position [0, 0]
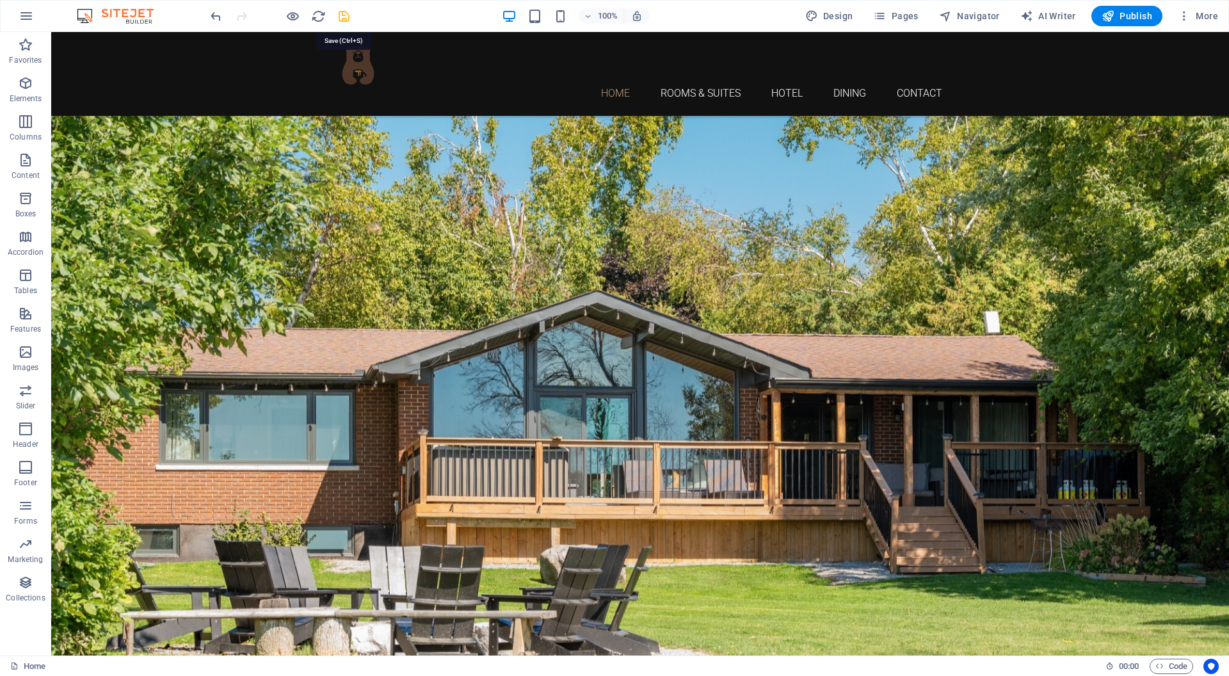
click at [344, 19] on icon "save" at bounding box center [344, 16] width 15 height 15
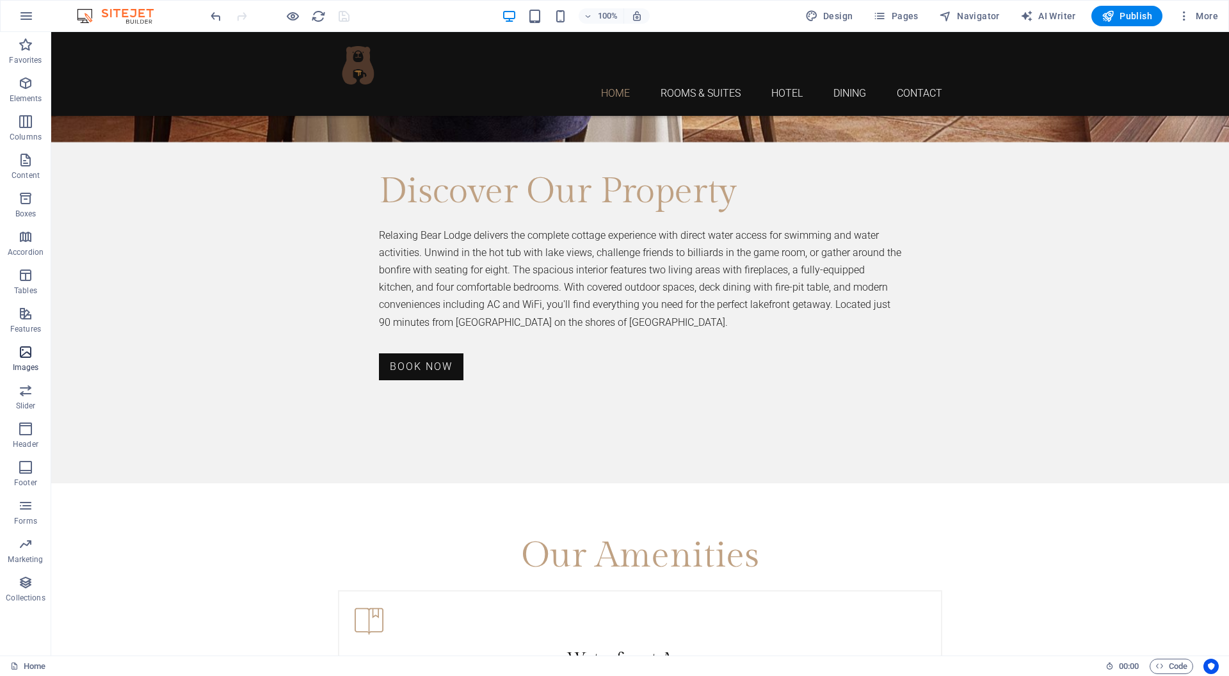
scroll to position [1865, 0]
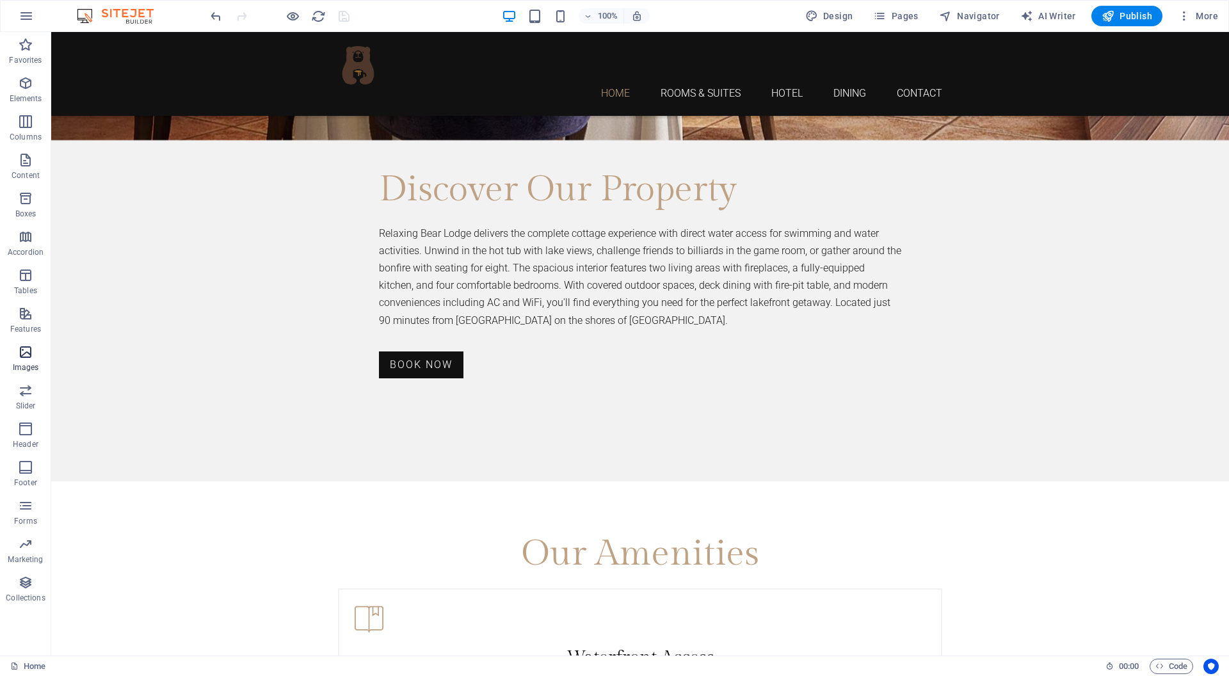
click at [22, 354] on icon "button" at bounding box center [25, 351] width 15 height 15
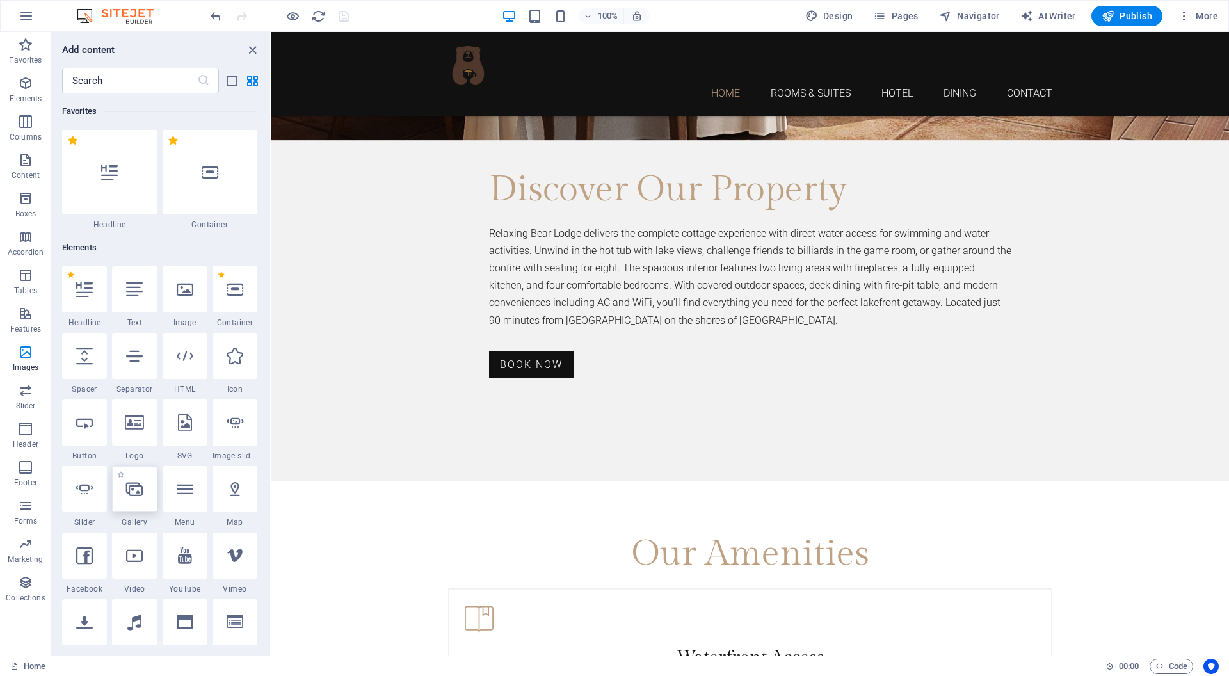
click at [132, 489] on icon at bounding box center [134, 489] width 17 height 17
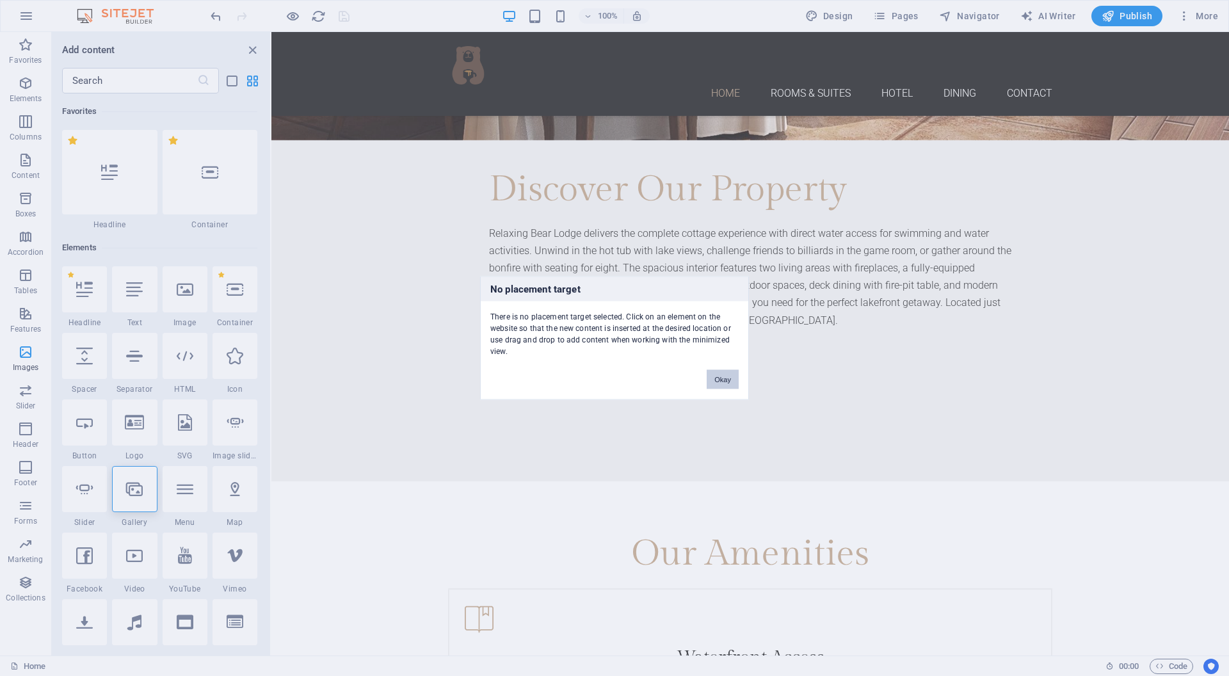
click at [721, 379] on button "Okay" at bounding box center [722, 379] width 32 height 19
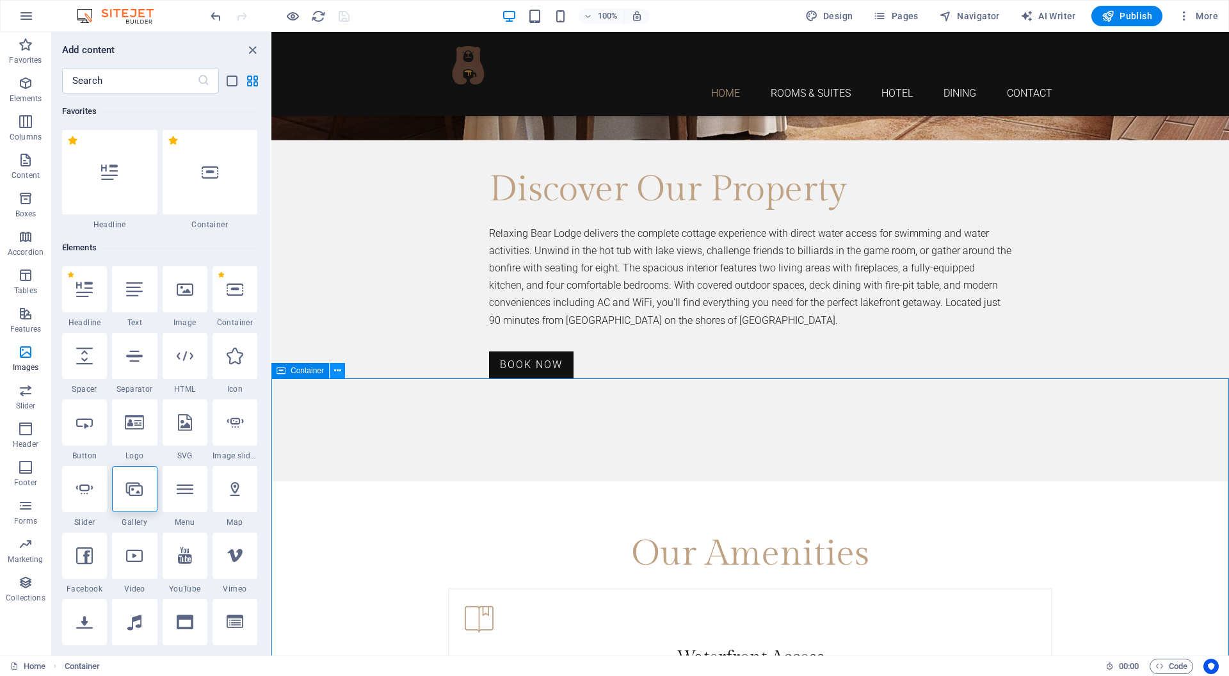
click at [335, 370] on icon at bounding box center [337, 370] width 7 height 13
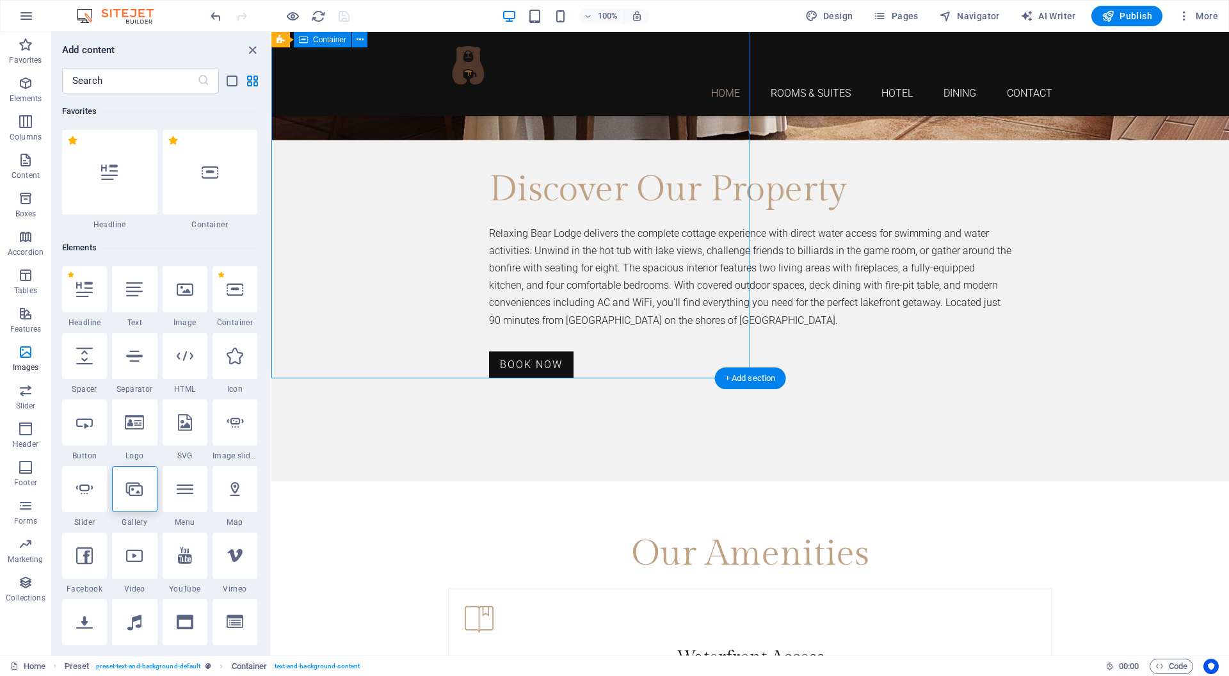
click at [25, 98] on p "Elements" at bounding box center [26, 98] width 33 height 10
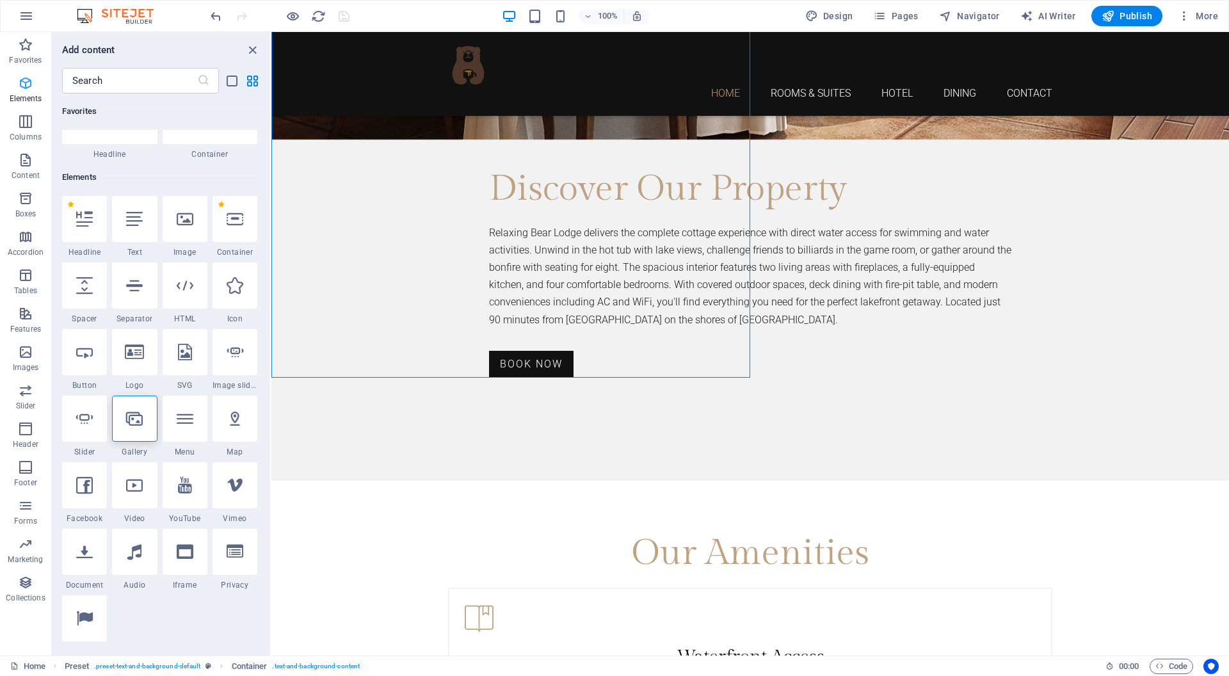
scroll to position [136, 0]
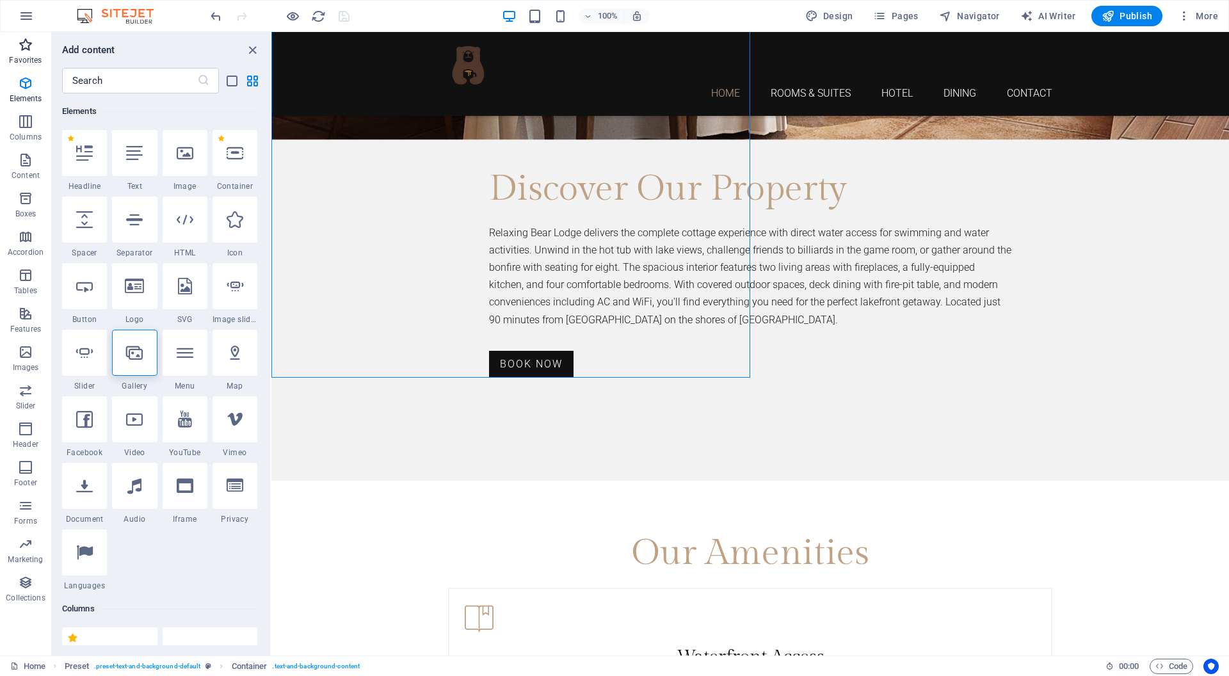
click at [24, 56] on p "Favorites" at bounding box center [25, 60] width 33 height 10
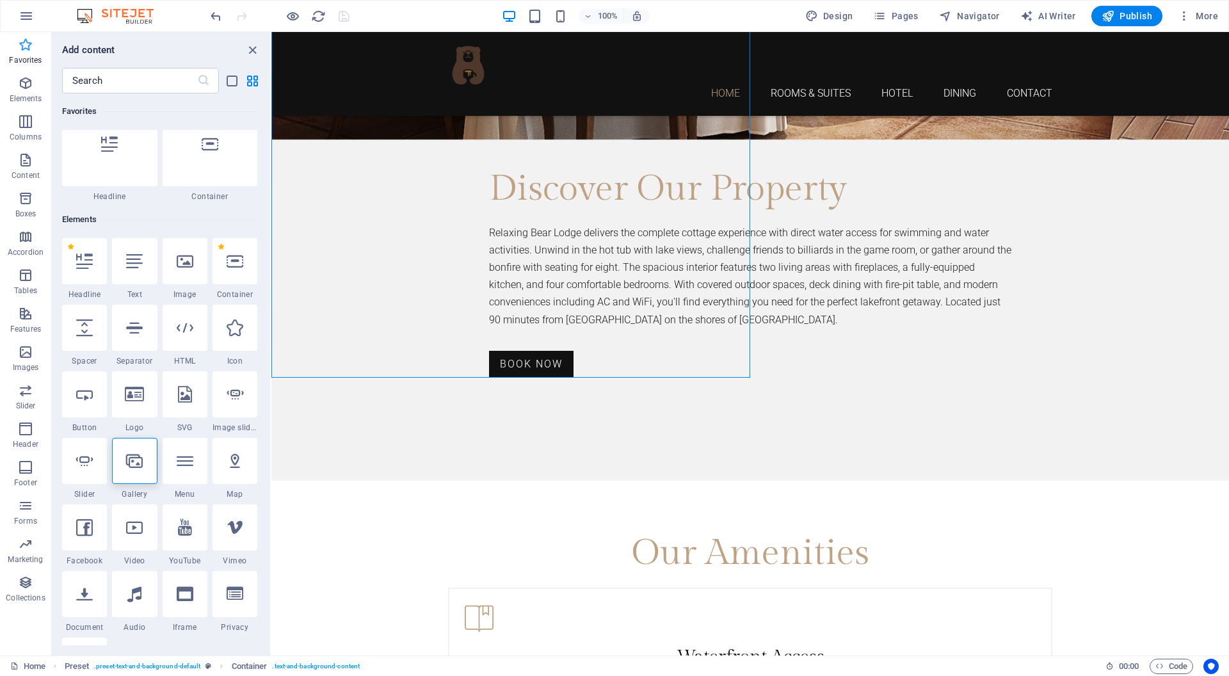
scroll to position [0, 0]
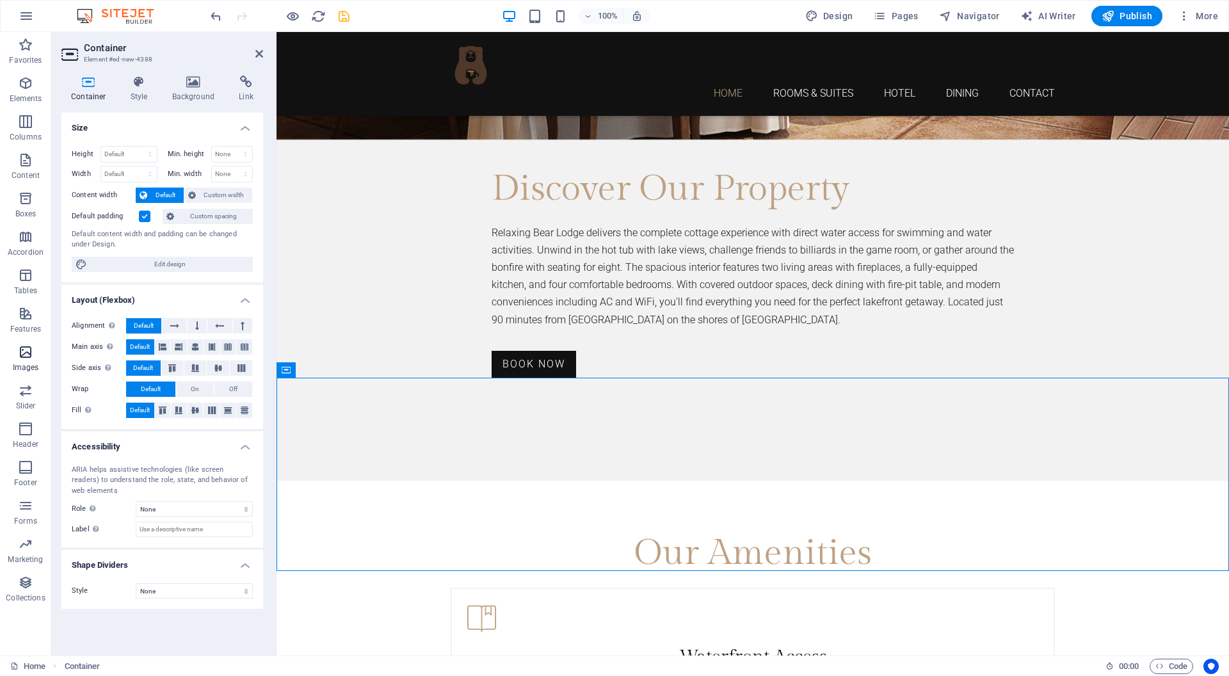
click at [21, 356] on icon "button" at bounding box center [25, 351] width 15 height 15
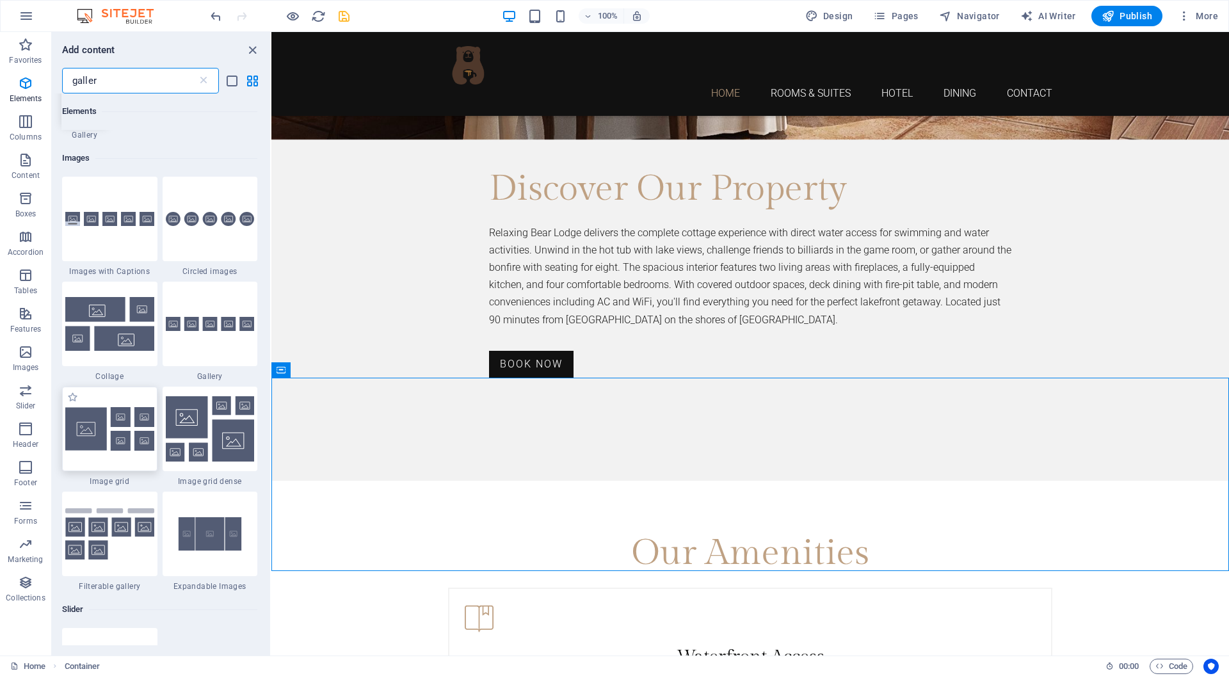
scroll to position [40, 0]
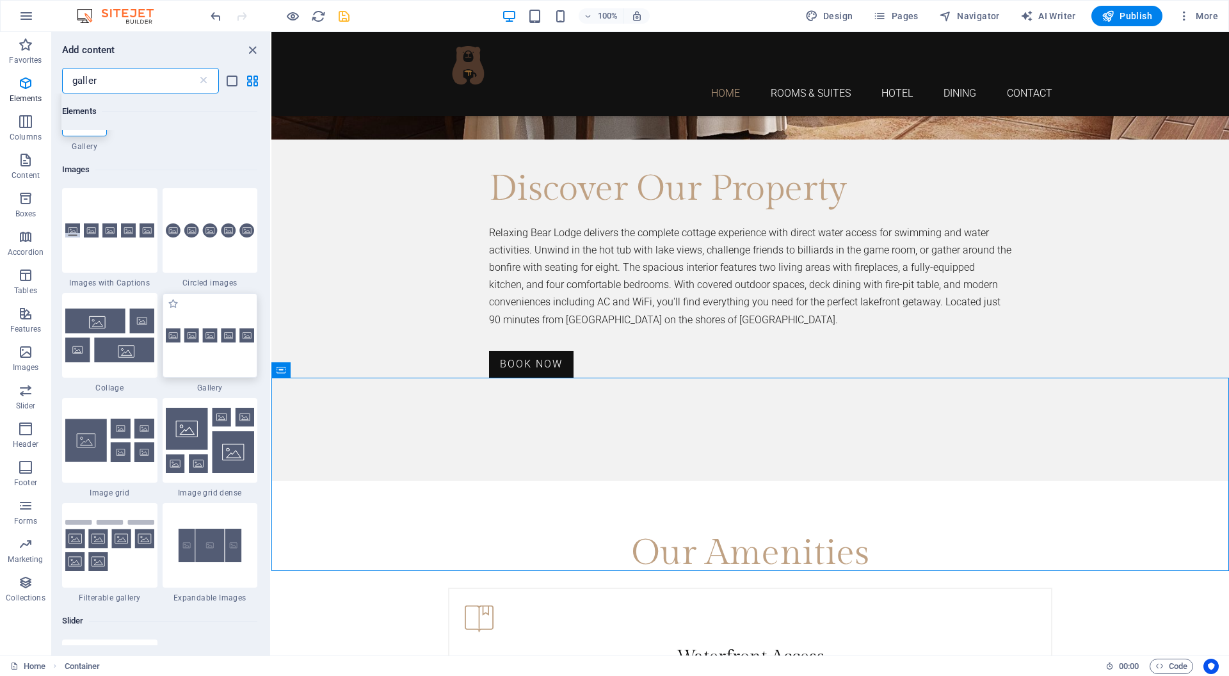
type input "galler"
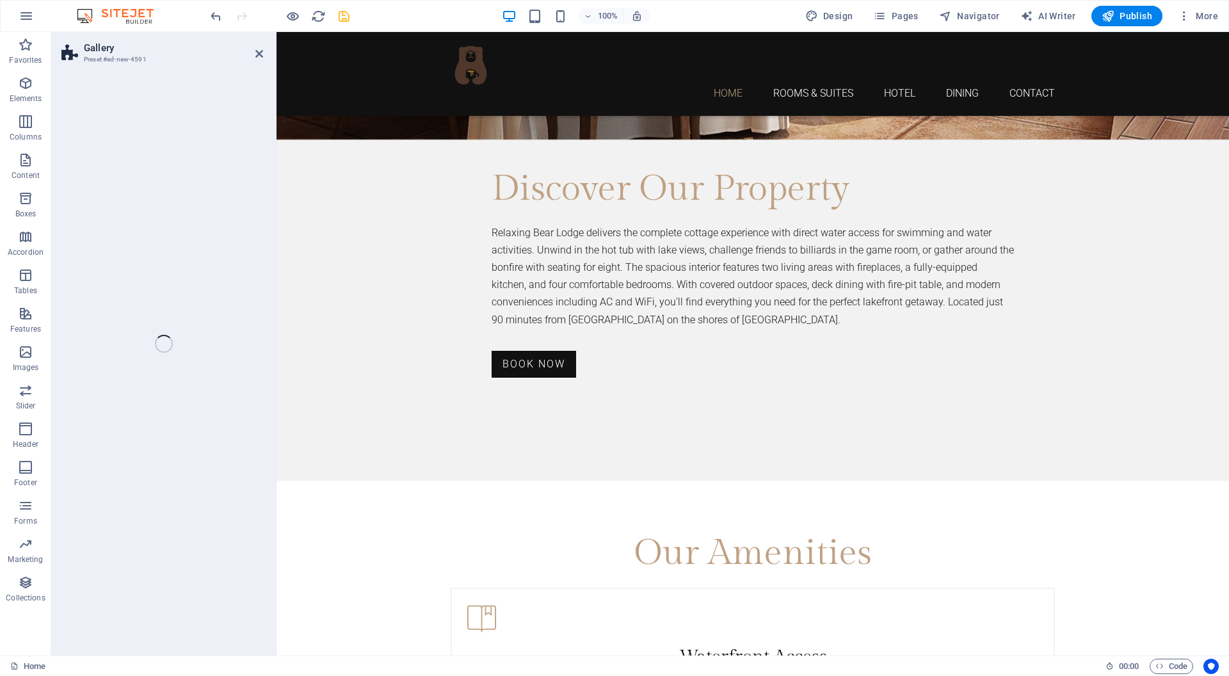
select select "rem"
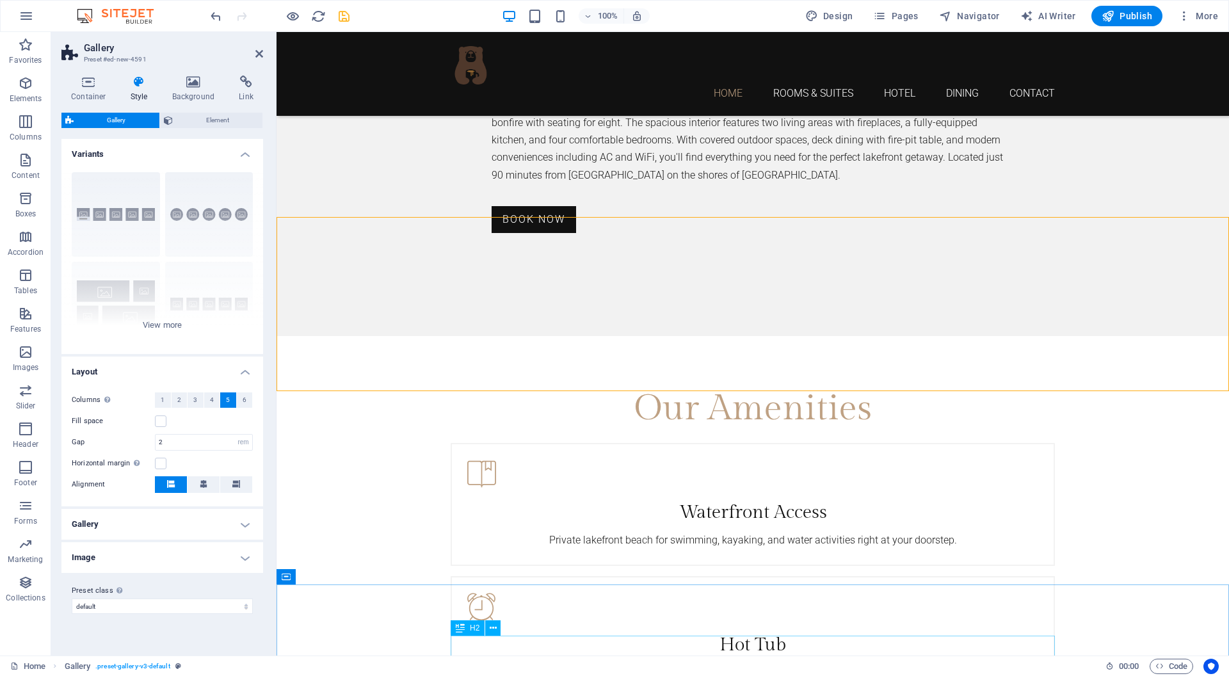
scroll to position [1994, 0]
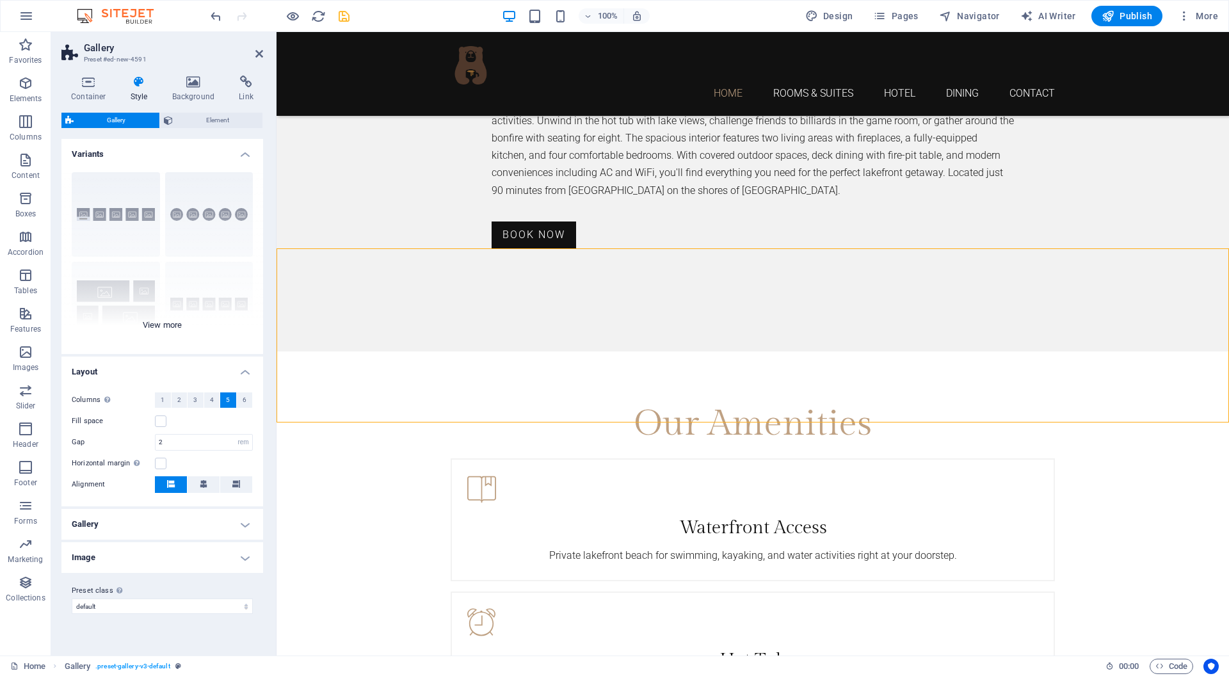
click at [157, 328] on div "Captions Circle Collage Default Grid Grid shifted" at bounding box center [162, 258] width 202 height 192
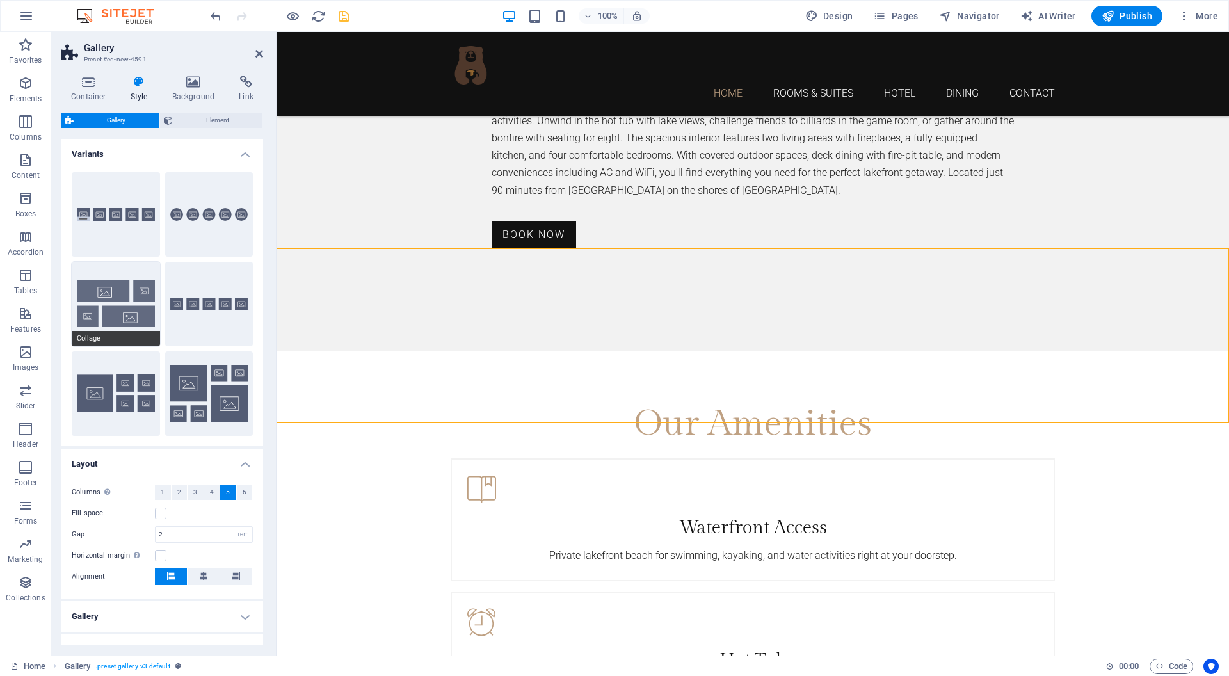
click at [99, 287] on button "Collage" at bounding box center [116, 304] width 88 height 84
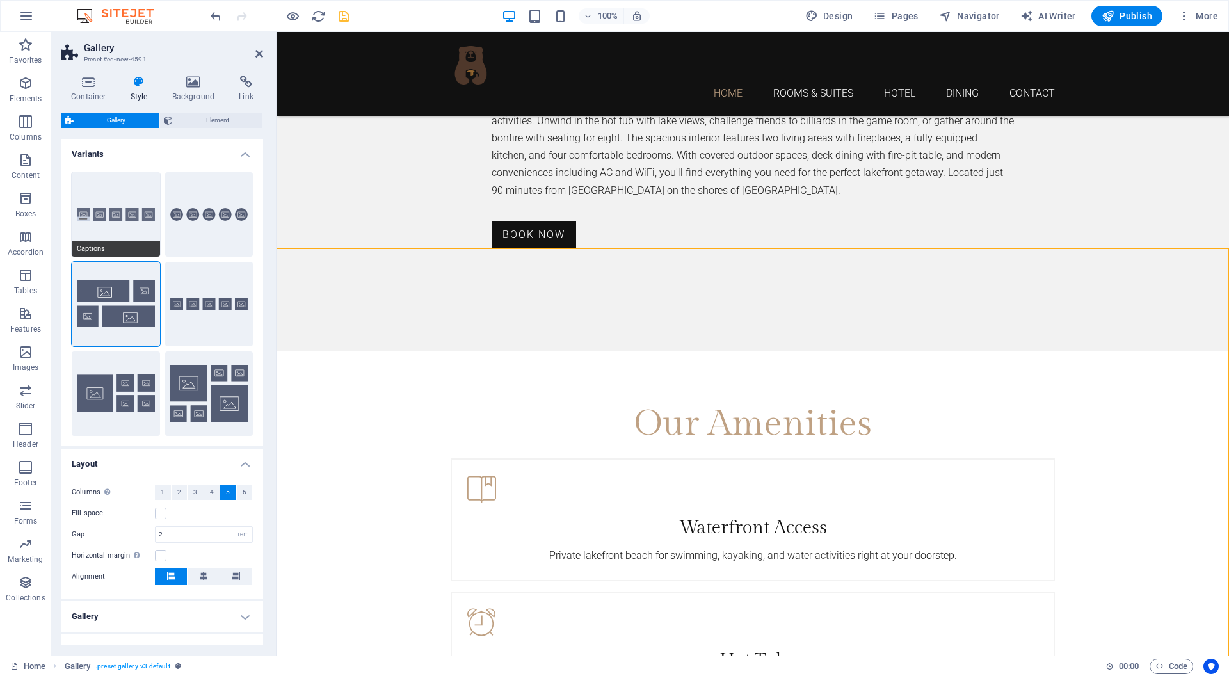
click at [111, 214] on button "Captions" at bounding box center [116, 214] width 88 height 84
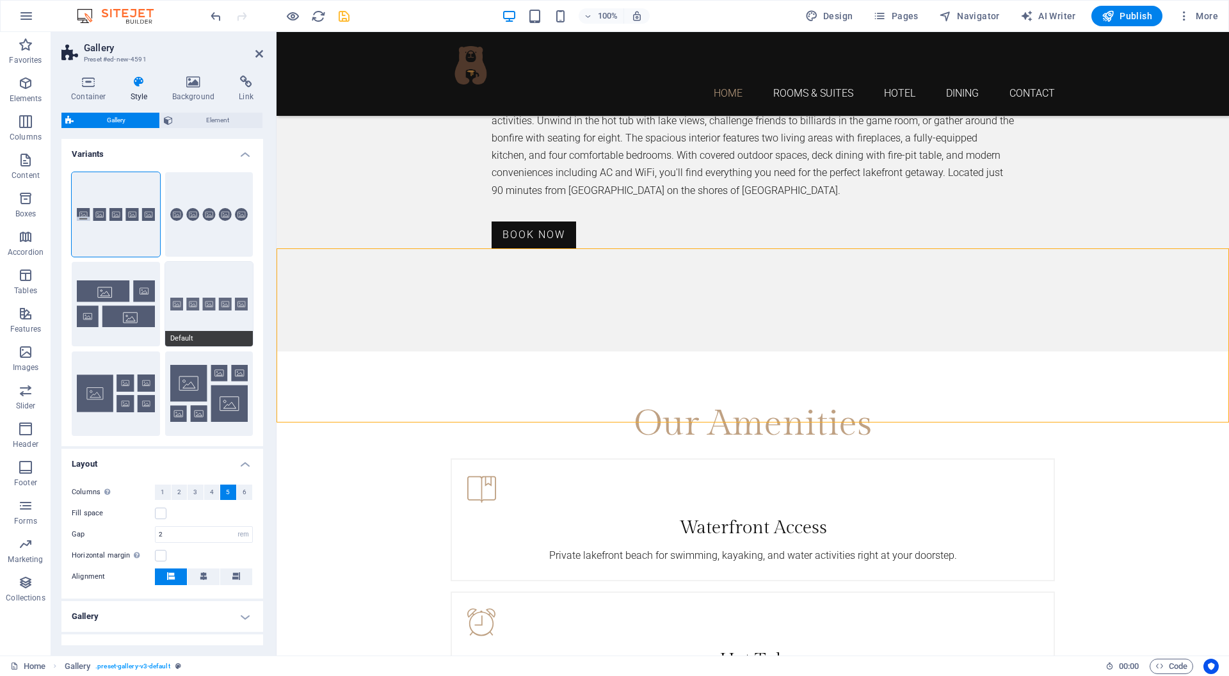
click at [213, 303] on button "Default" at bounding box center [209, 304] width 88 height 84
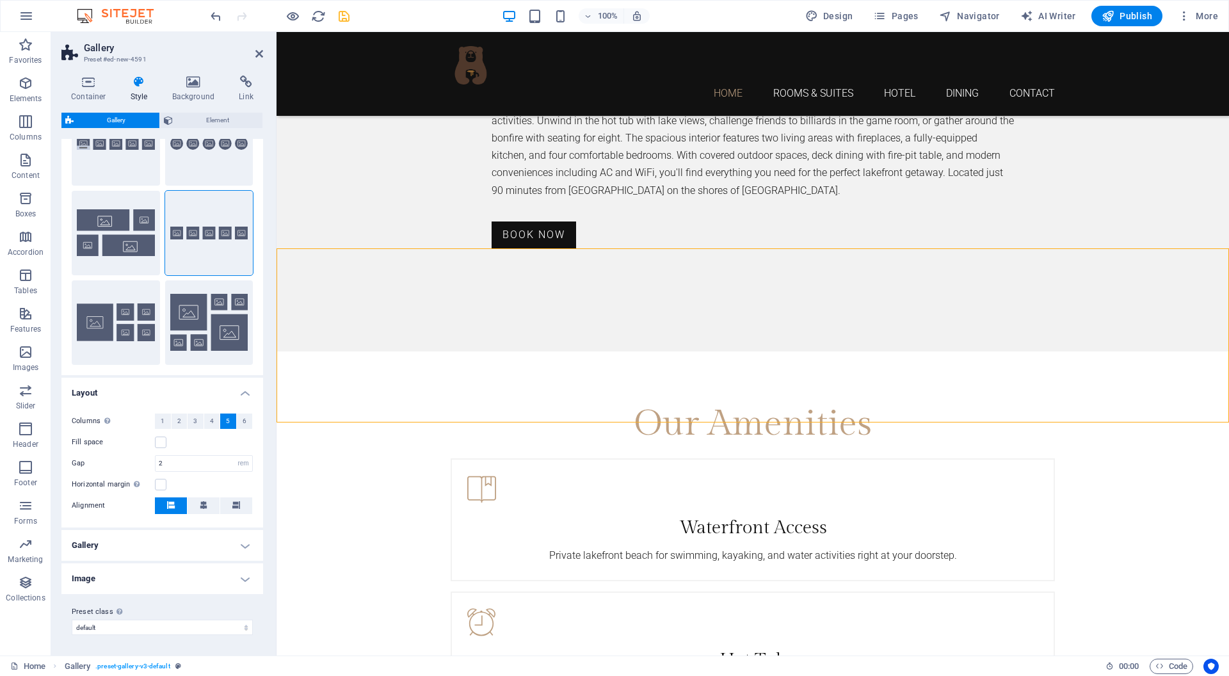
scroll to position [70, 0]
click at [241, 544] on h4 "Gallery" at bounding box center [162, 545] width 202 height 31
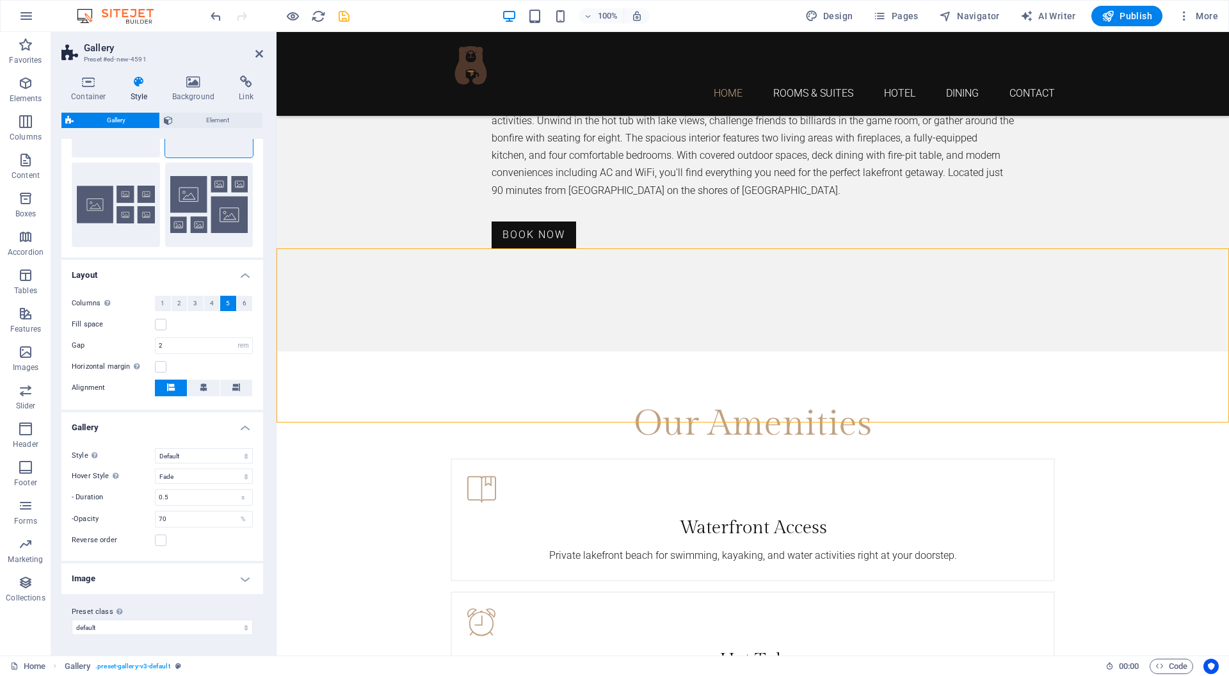
scroll to position [188, 0]
click at [233, 584] on h4 "Image" at bounding box center [162, 579] width 202 height 31
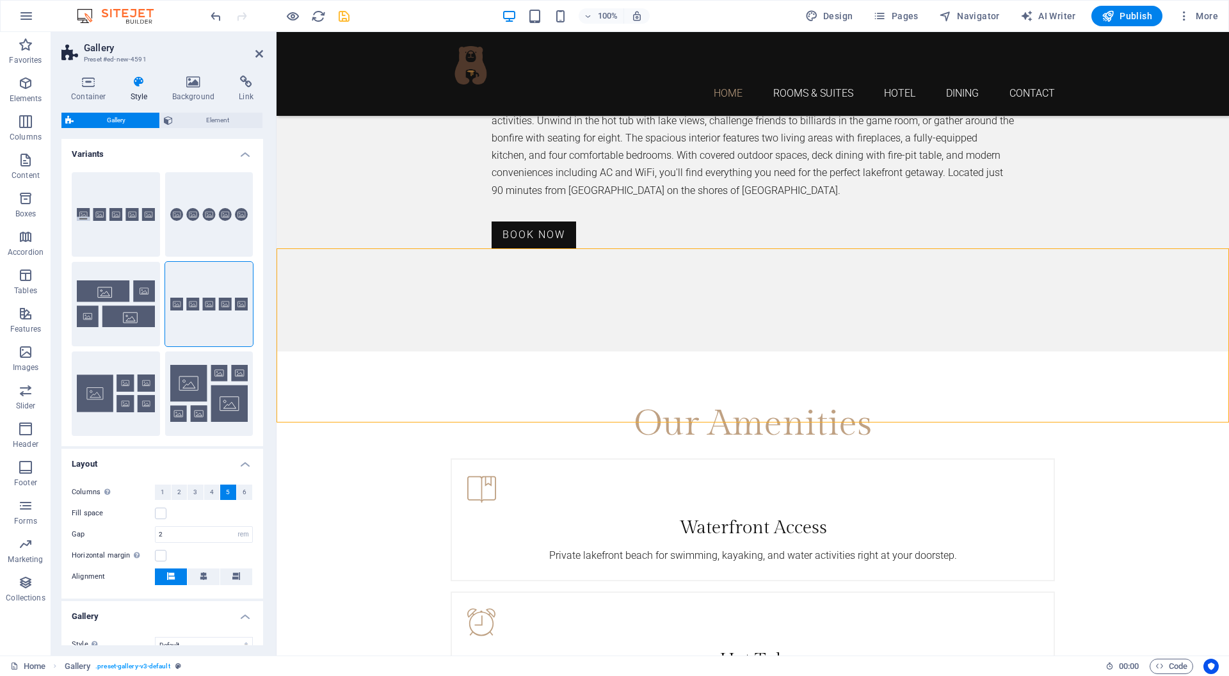
scroll to position [0, 0]
click at [198, 117] on span "Element" at bounding box center [218, 120] width 83 height 15
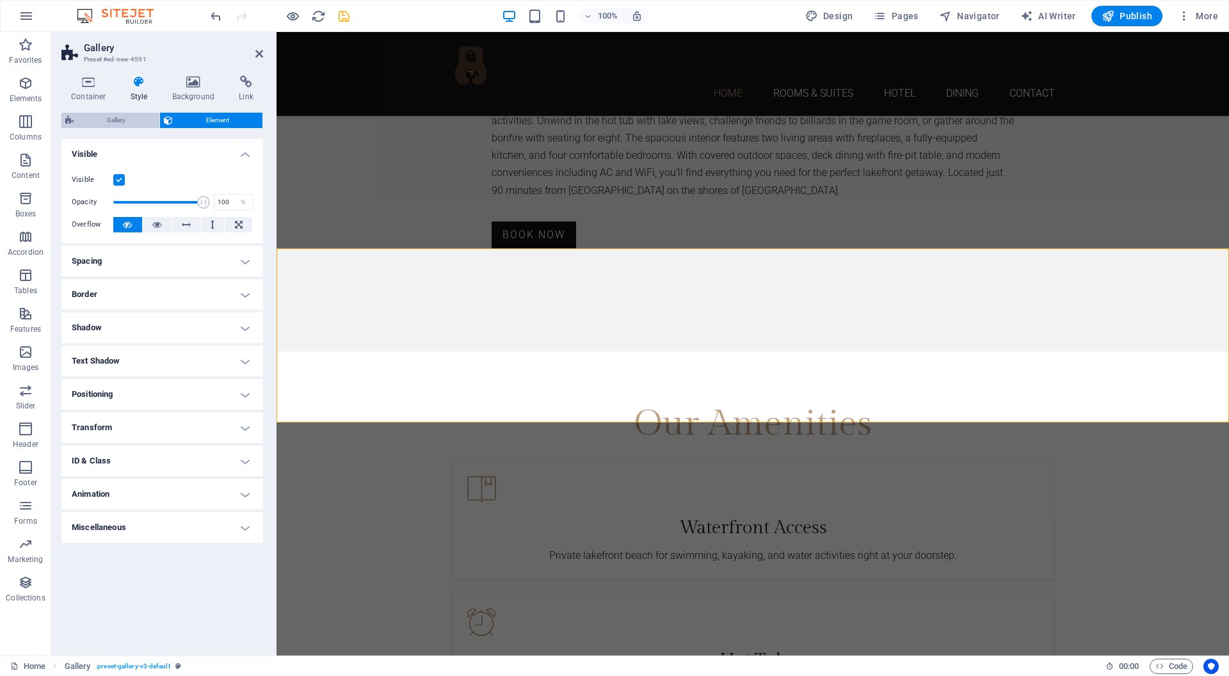
click at [120, 120] on span "Gallery" at bounding box center [116, 120] width 78 height 15
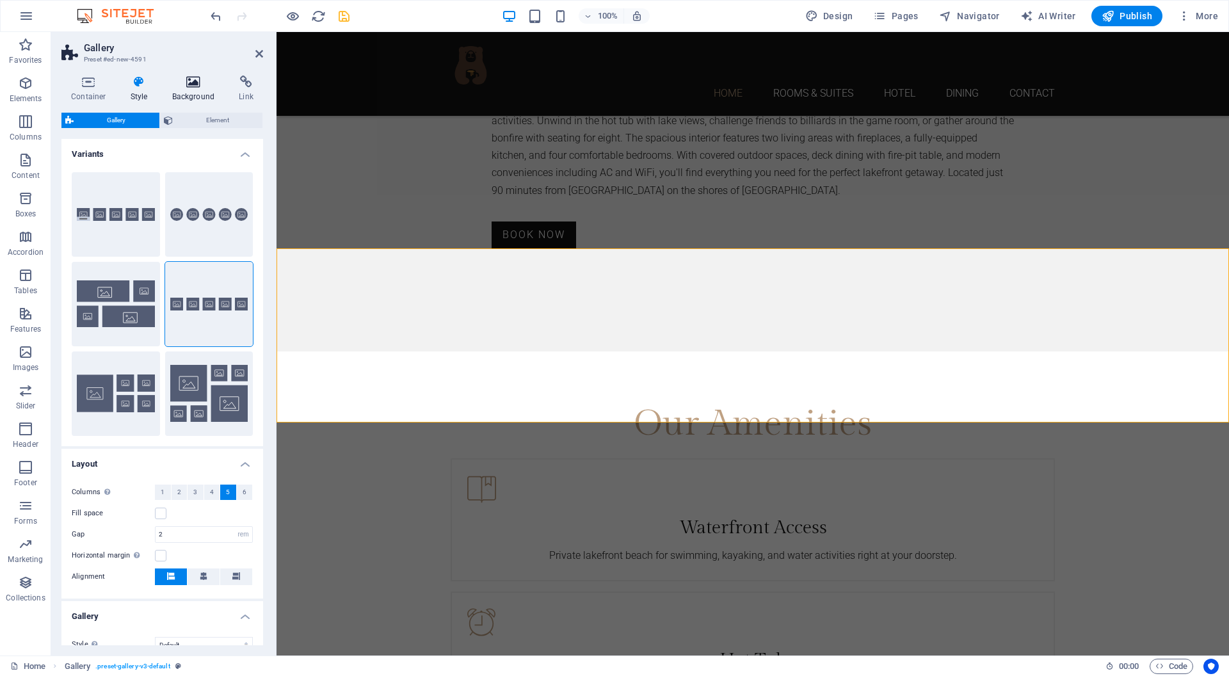
click at [182, 88] on icon at bounding box center [194, 82] width 62 height 13
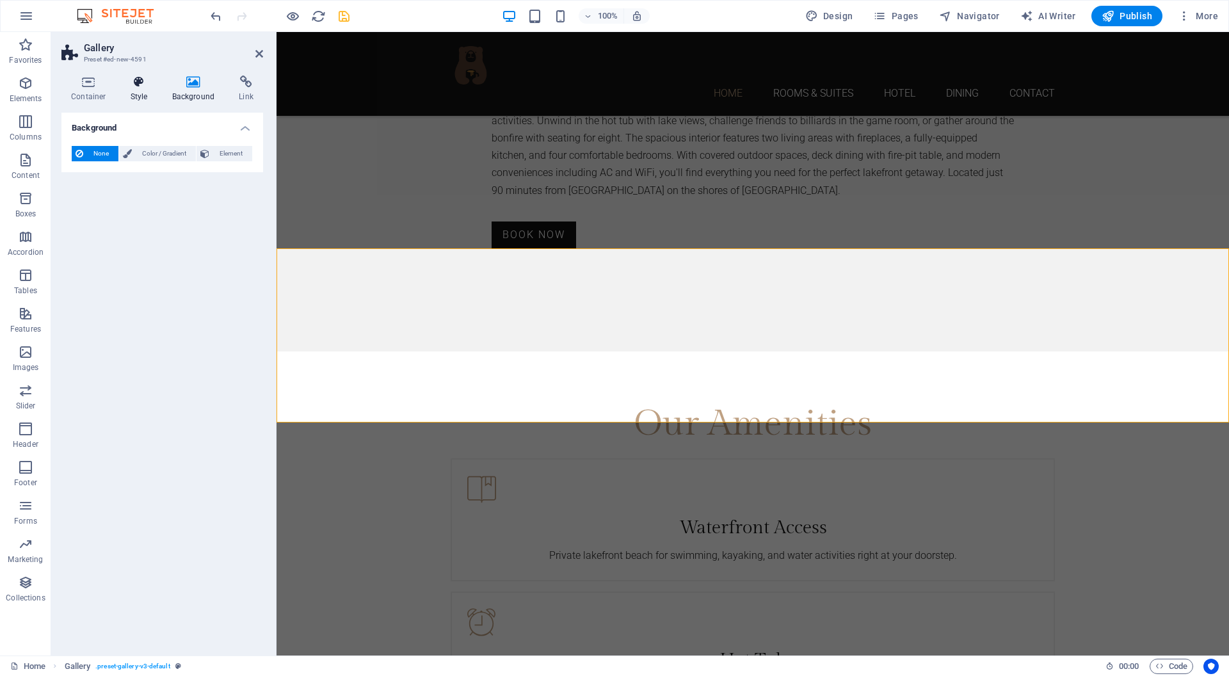
click at [148, 87] on icon at bounding box center [139, 82] width 36 height 13
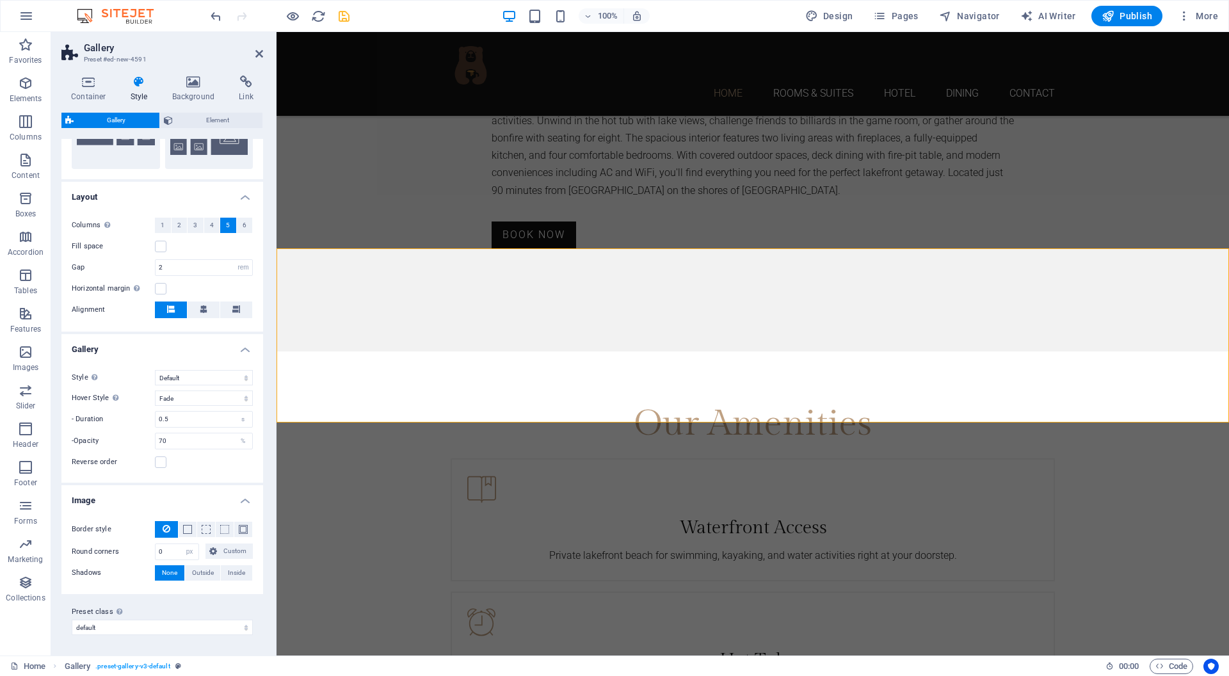
scroll to position [266, 0]
select select "4"
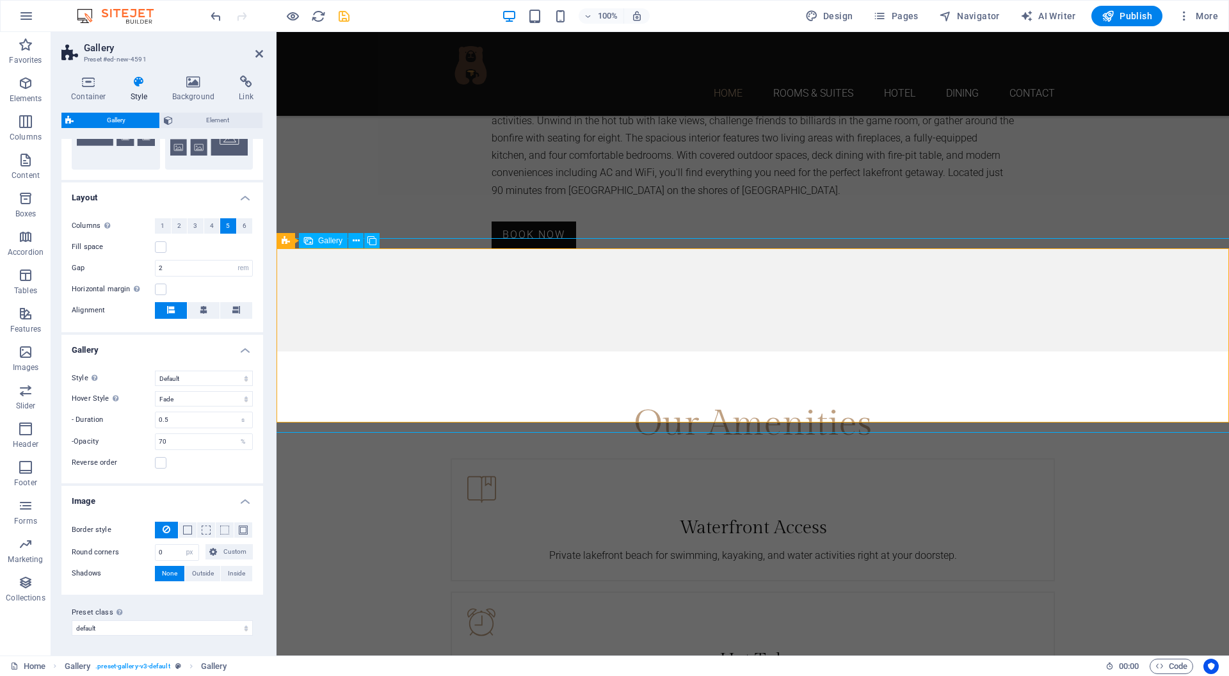
select select "px"
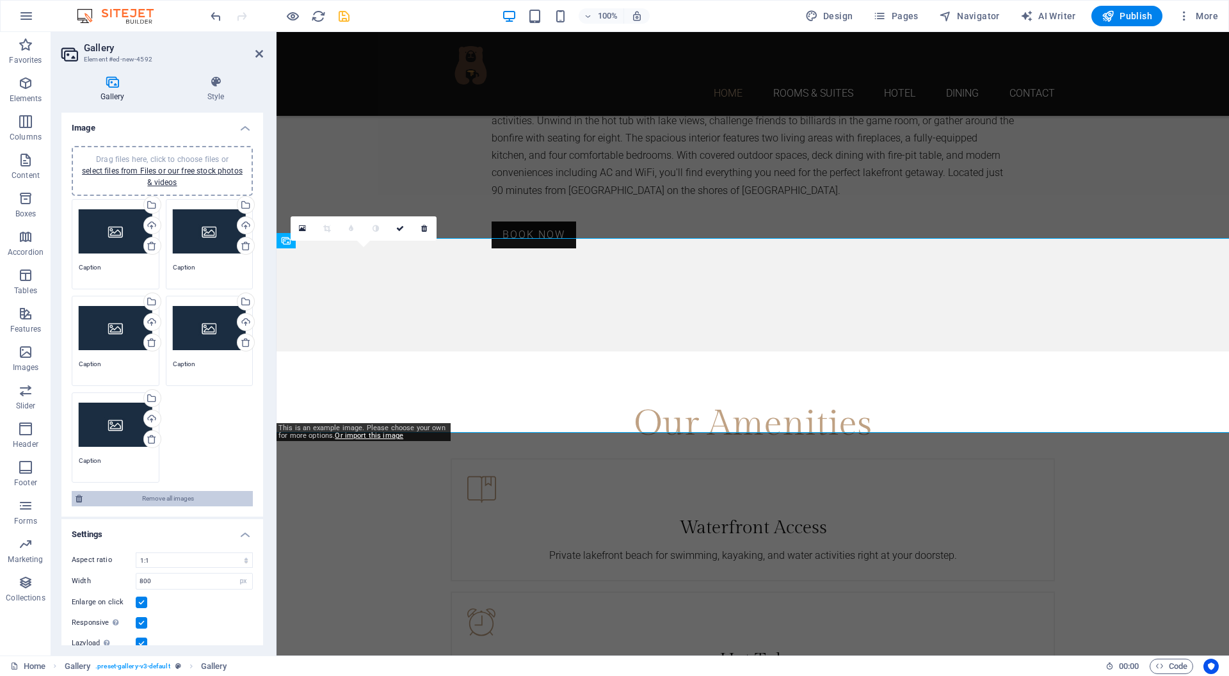
click at [173, 493] on span "Remove all images" at bounding box center [167, 498] width 163 height 15
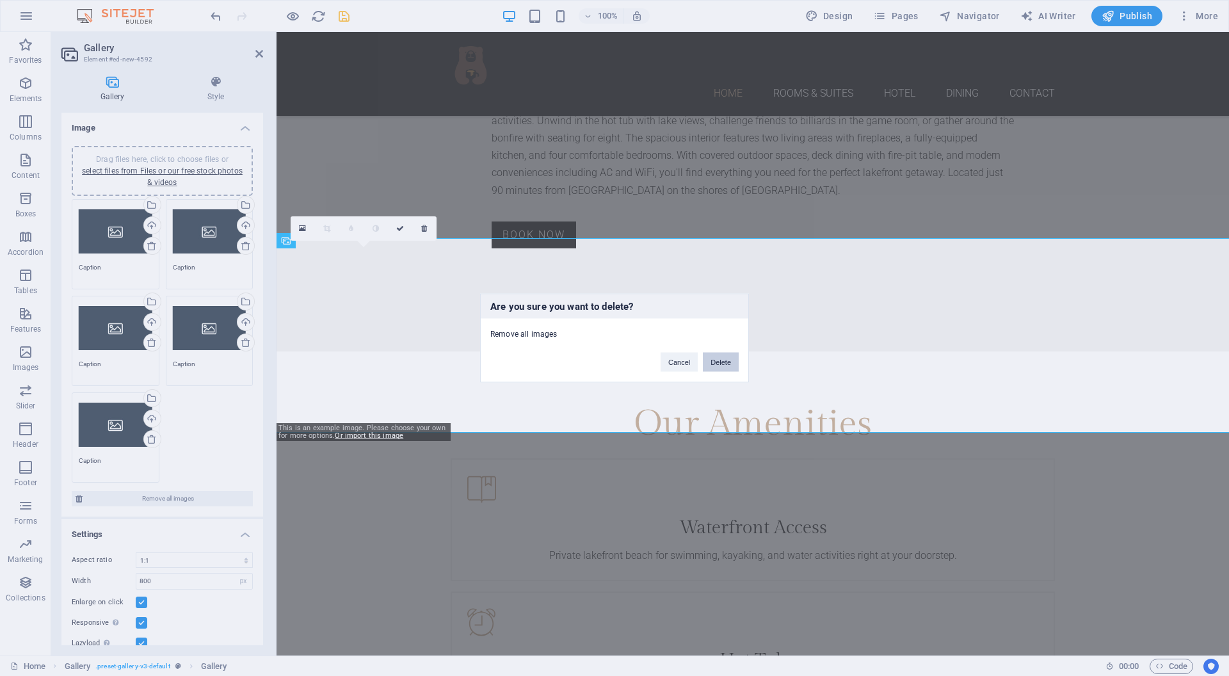
drag, startPoint x: 722, startPoint y: 362, endPoint x: 62, endPoint y: 359, distance: 659.7
click at [722, 362] on button "Delete" at bounding box center [721, 362] width 36 height 19
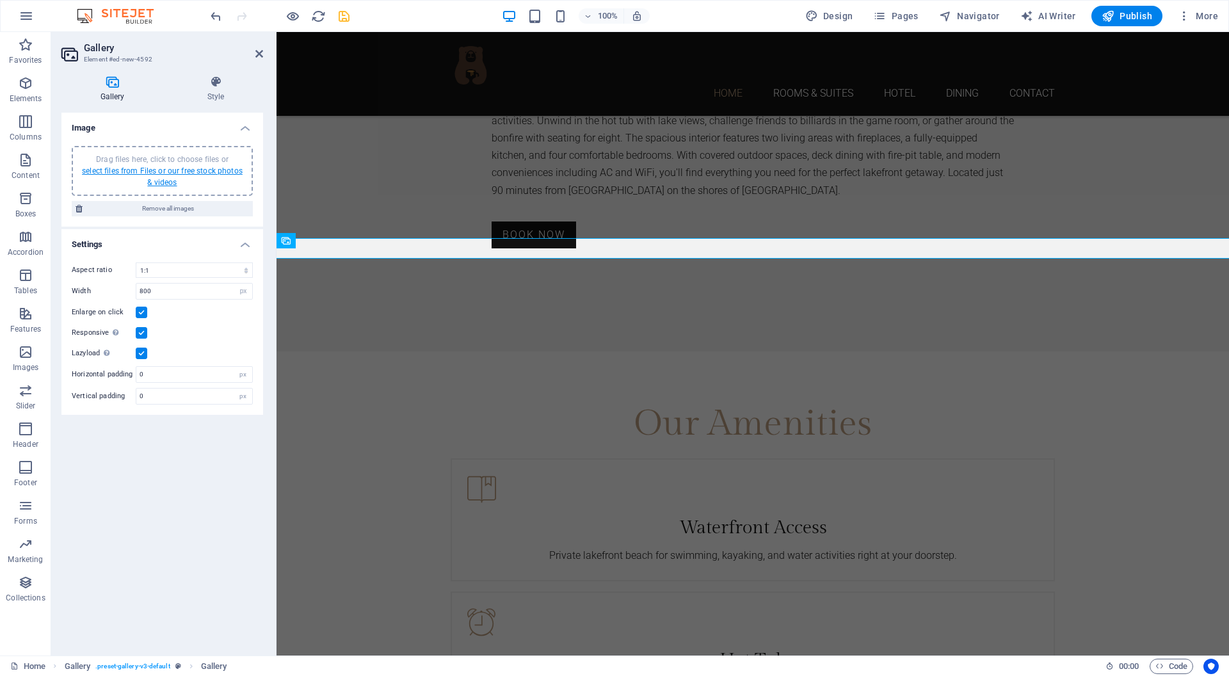
click at [163, 178] on link "select files from Files or our free stock photos & videos" at bounding box center [162, 176] width 161 height 20
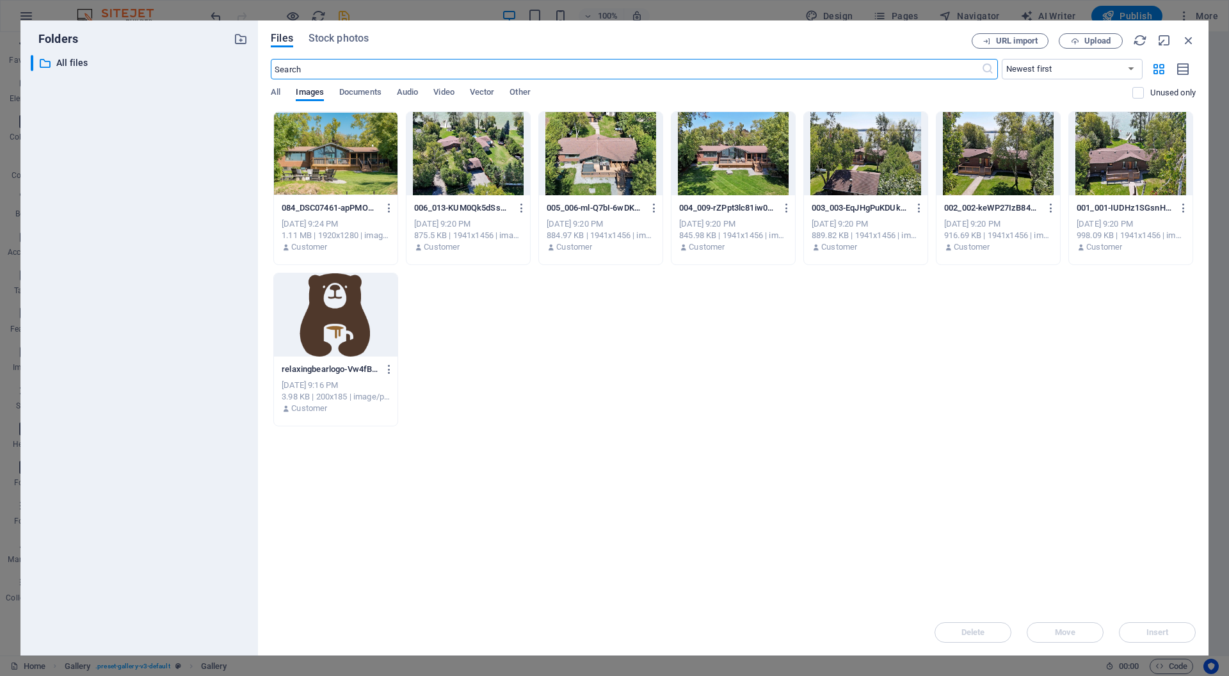
click at [366, 176] on div at bounding box center [335, 153] width 123 height 83
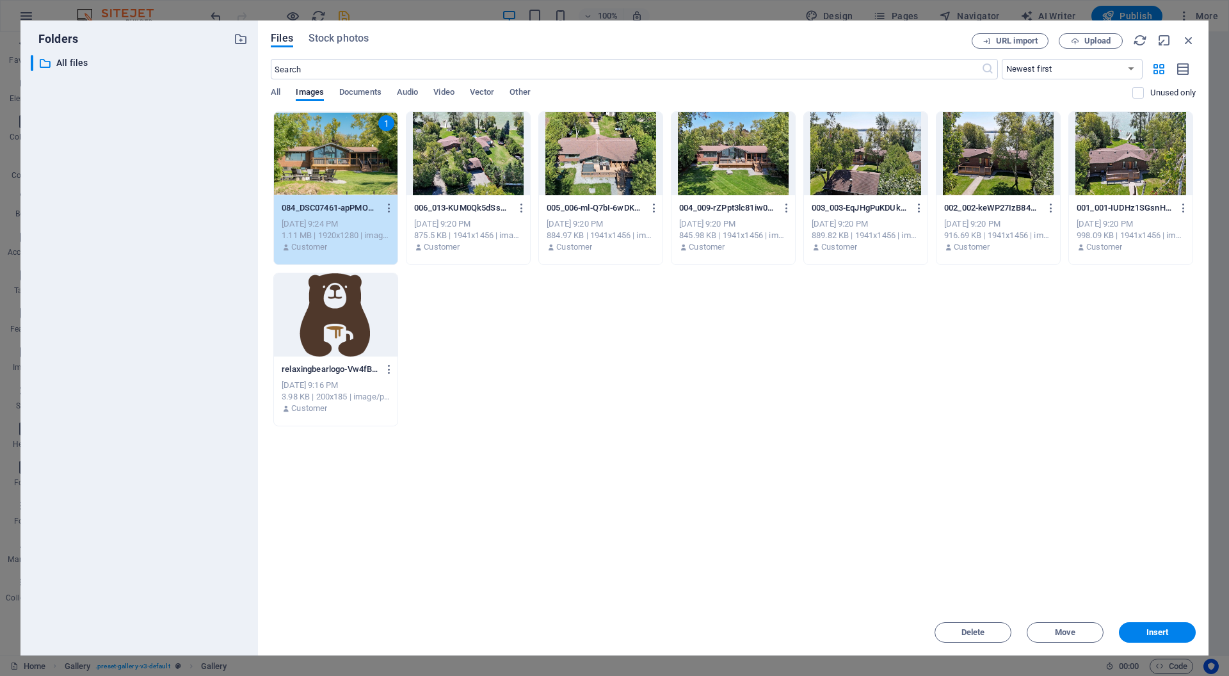
click at [485, 179] on div at bounding box center [467, 153] width 123 height 83
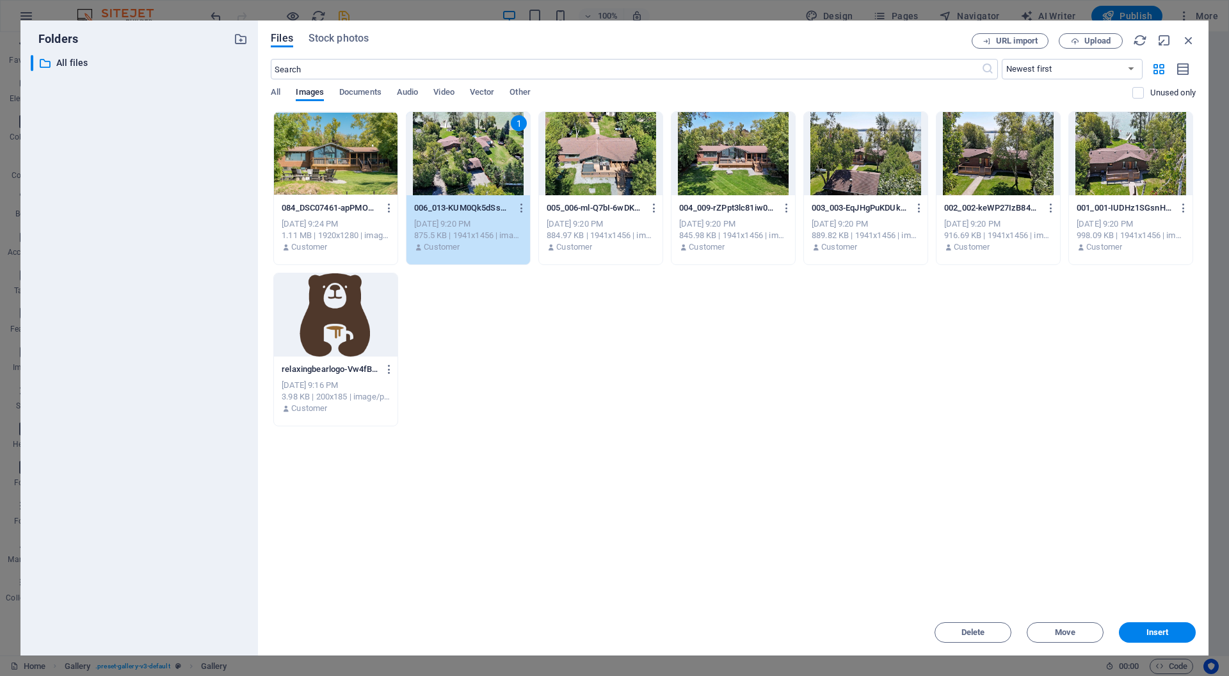
click at [601, 177] on div at bounding box center [600, 153] width 123 height 83
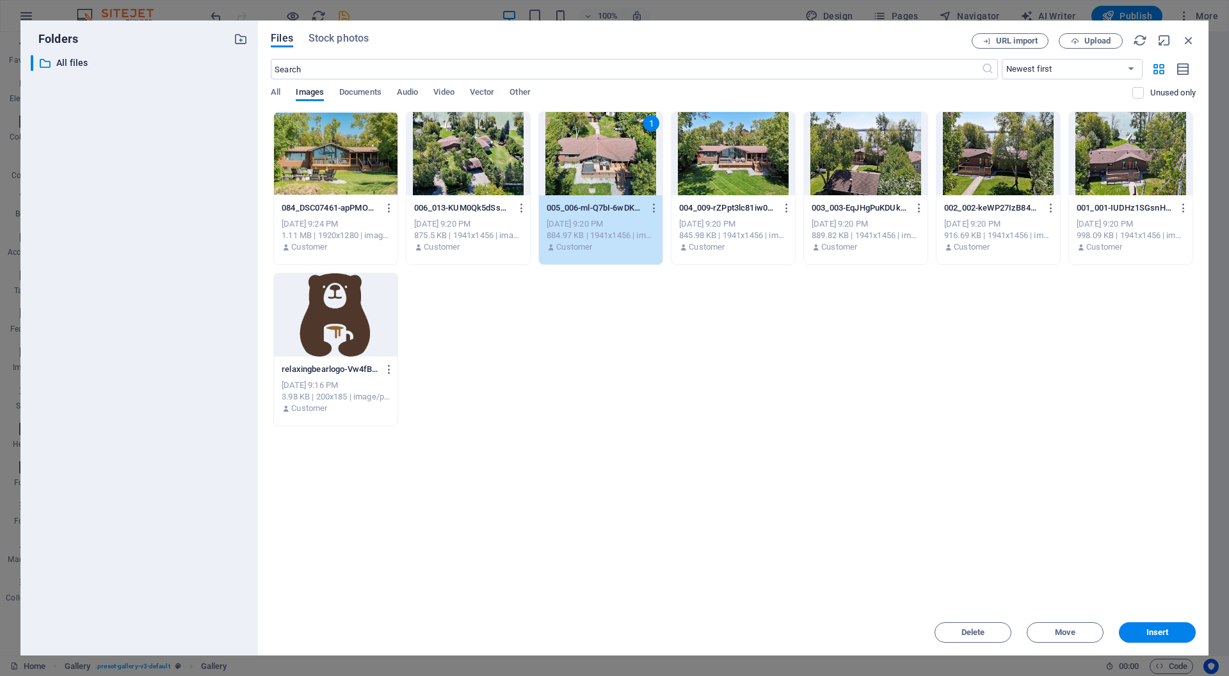
click at [379, 170] on div at bounding box center [335, 153] width 123 height 83
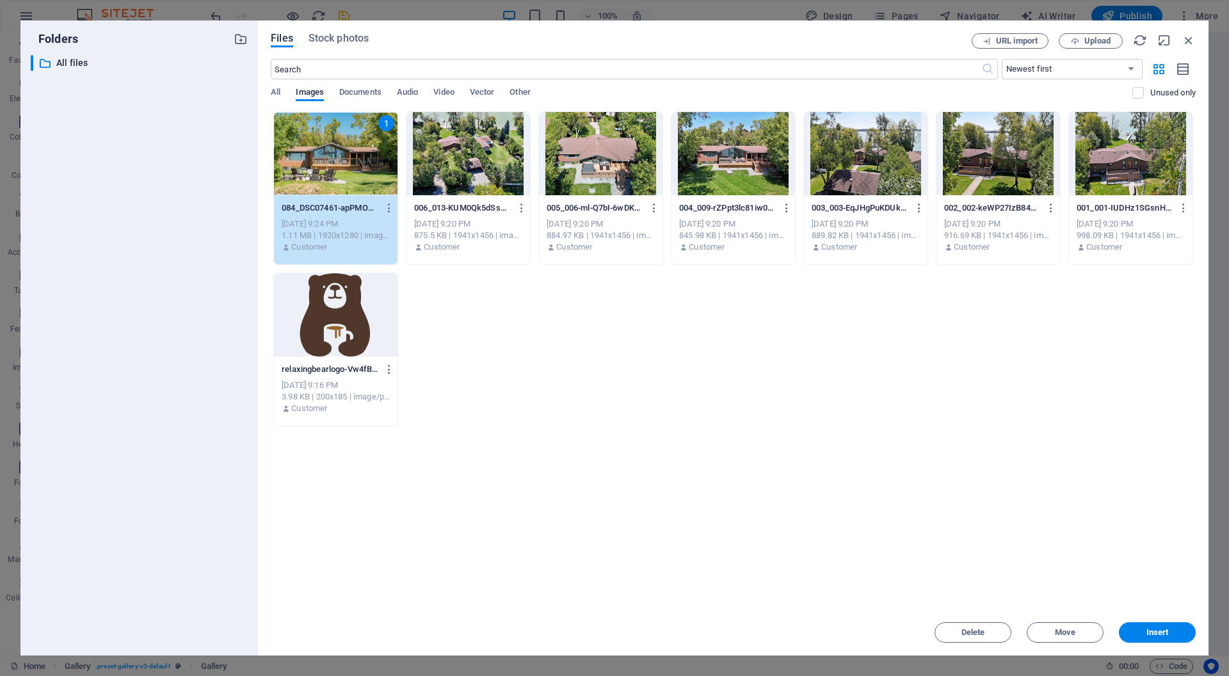
click at [1165, 171] on div at bounding box center [1130, 153] width 123 height 83
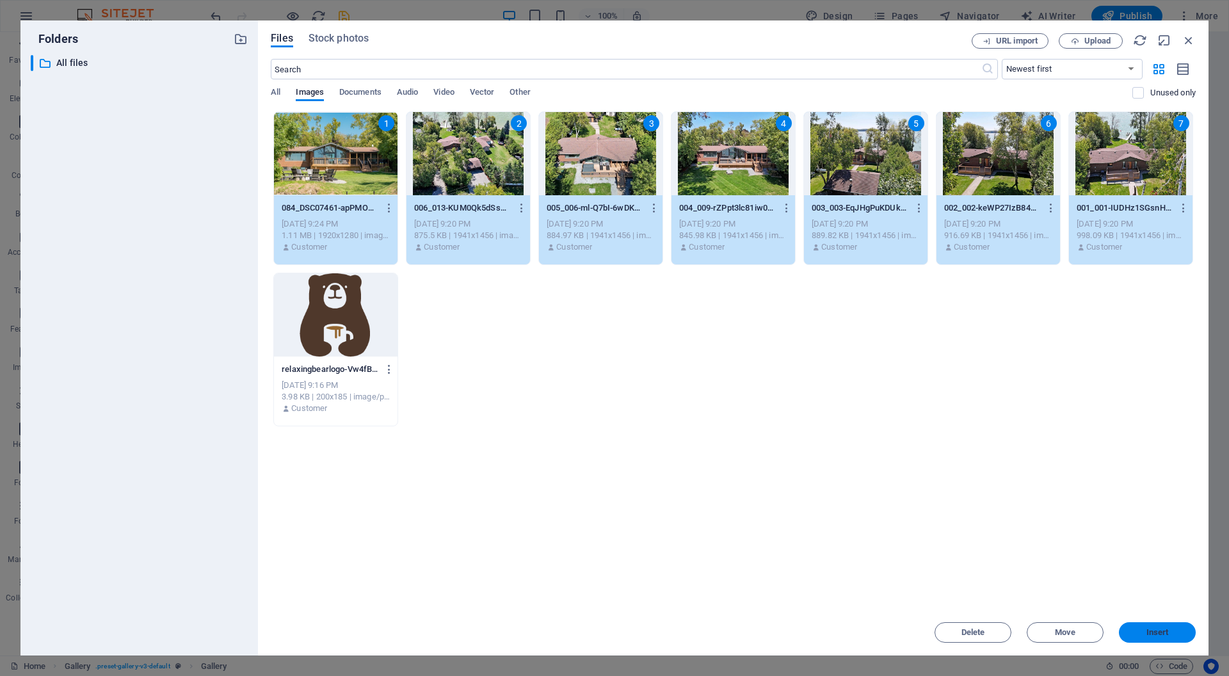
click at [1166, 635] on span "Insert" at bounding box center [1157, 632] width 22 height 8
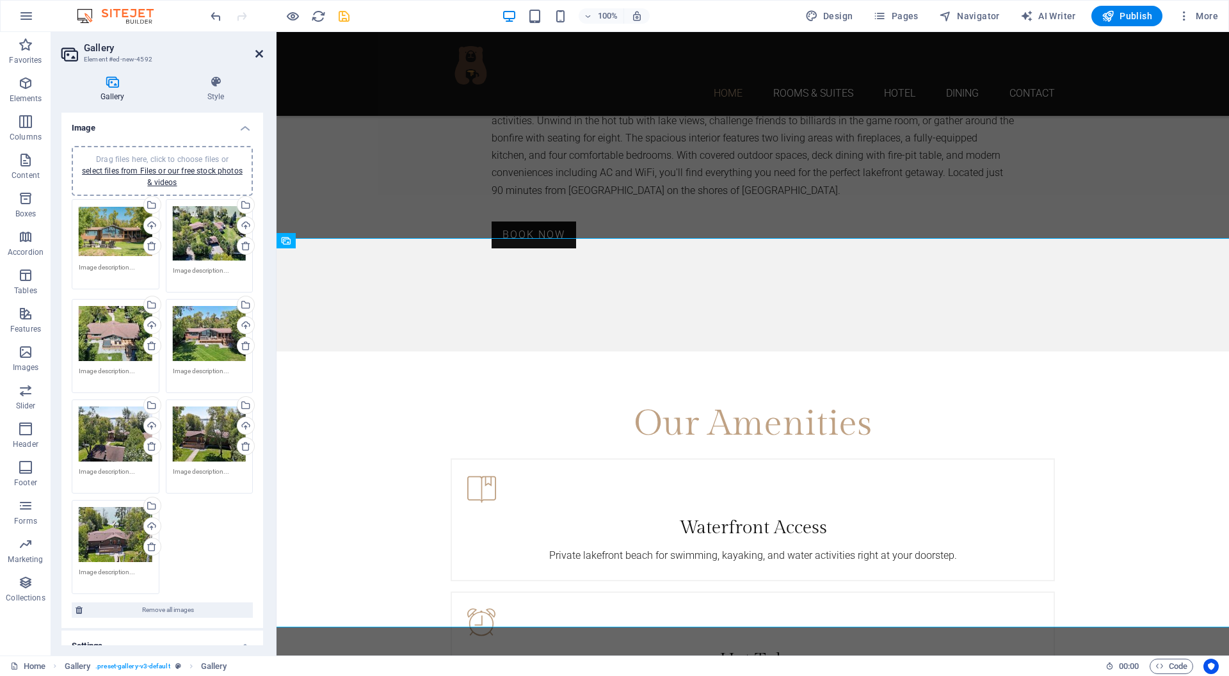
click at [260, 54] on icon at bounding box center [259, 54] width 8 height 10
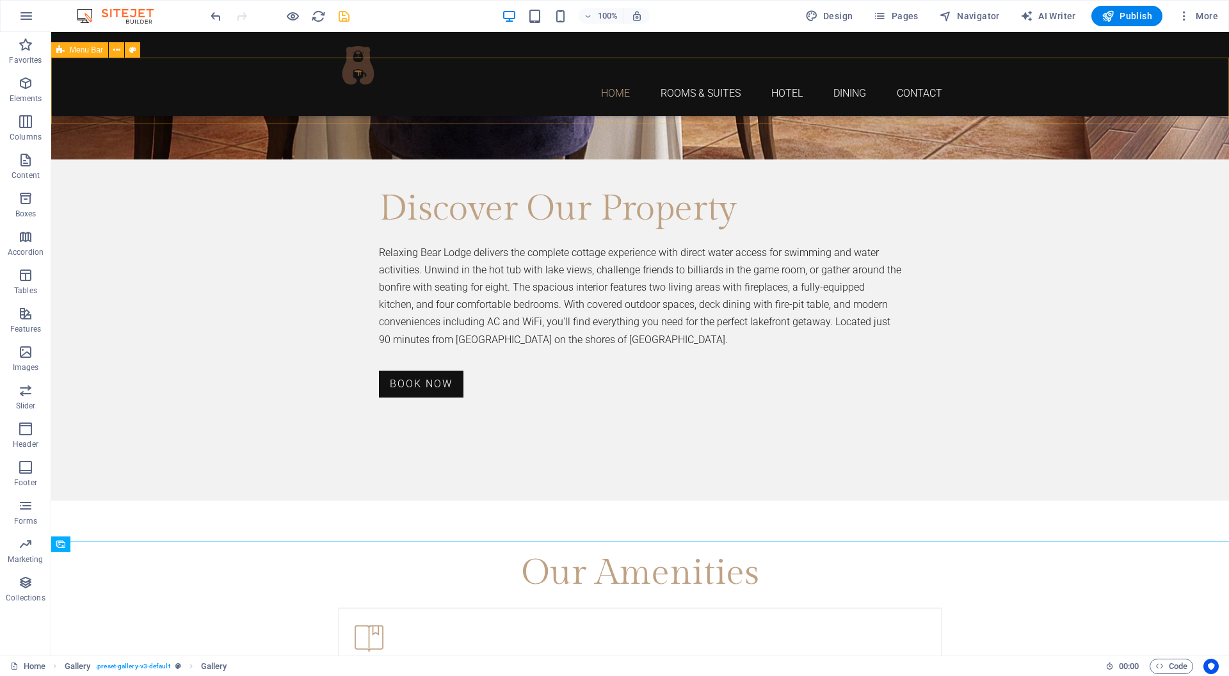
scroll to position [1691, 0]
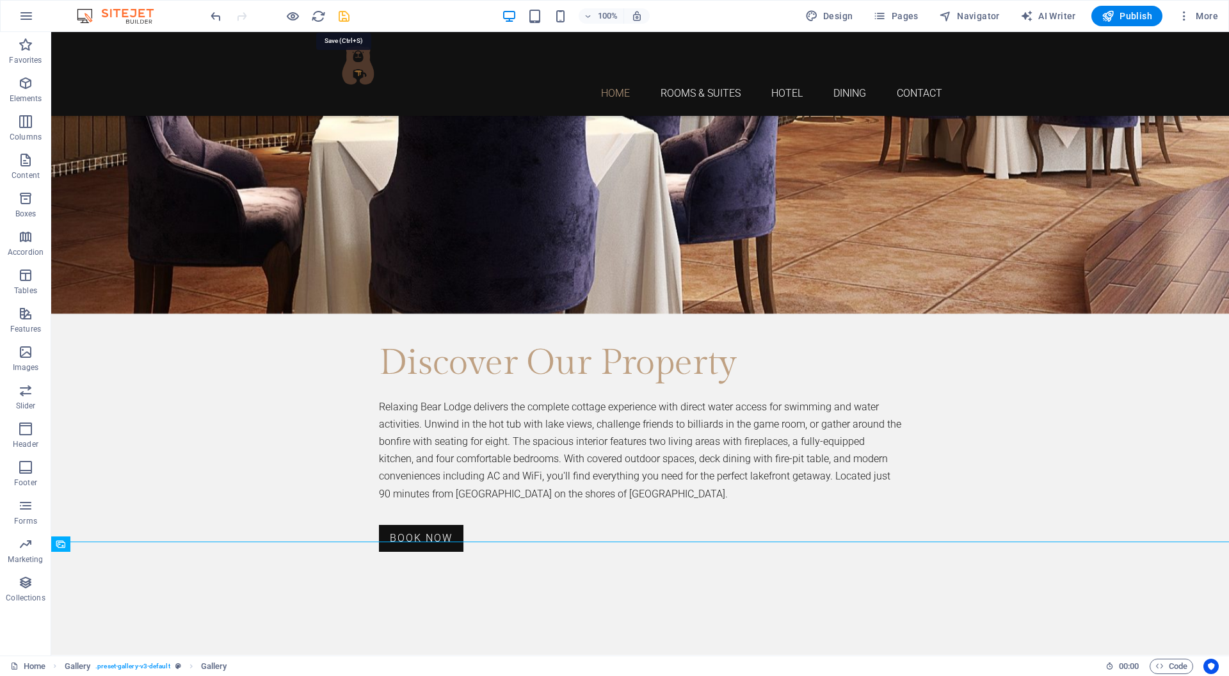
click at [339, 15] on icon "save" at bounding box center [344, 16] width 15 height 15
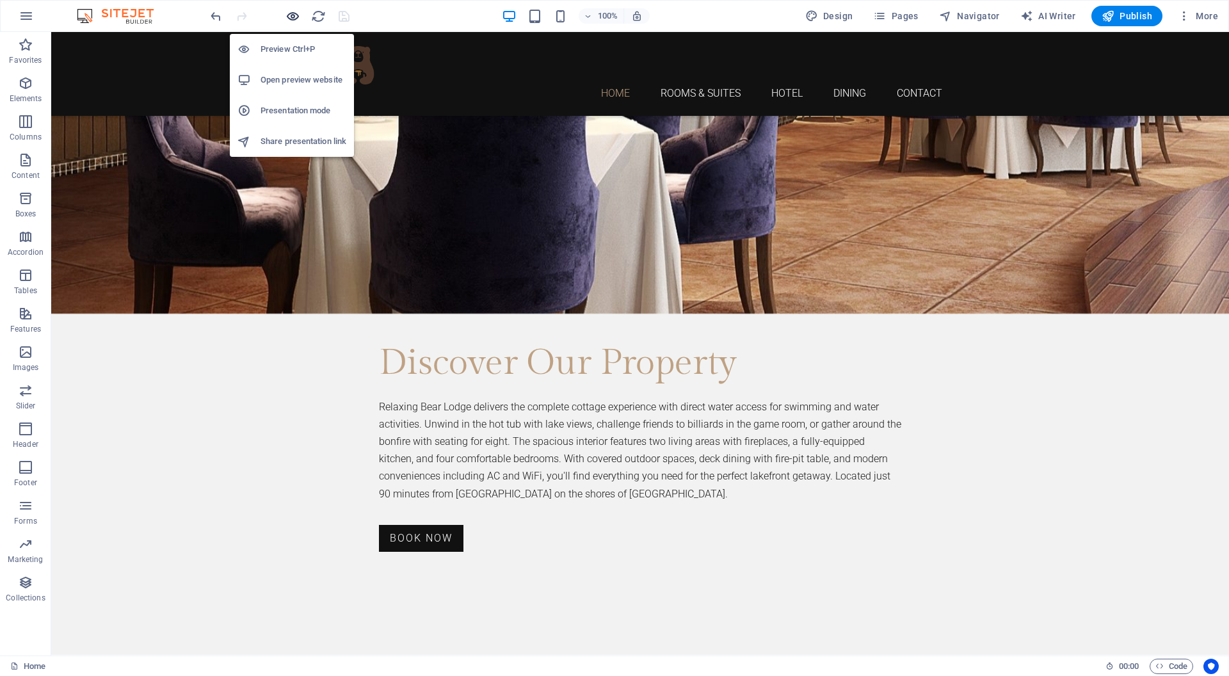
click at [298, 13] on icon "button" at bounding box center [292, 16] width 15 height 15
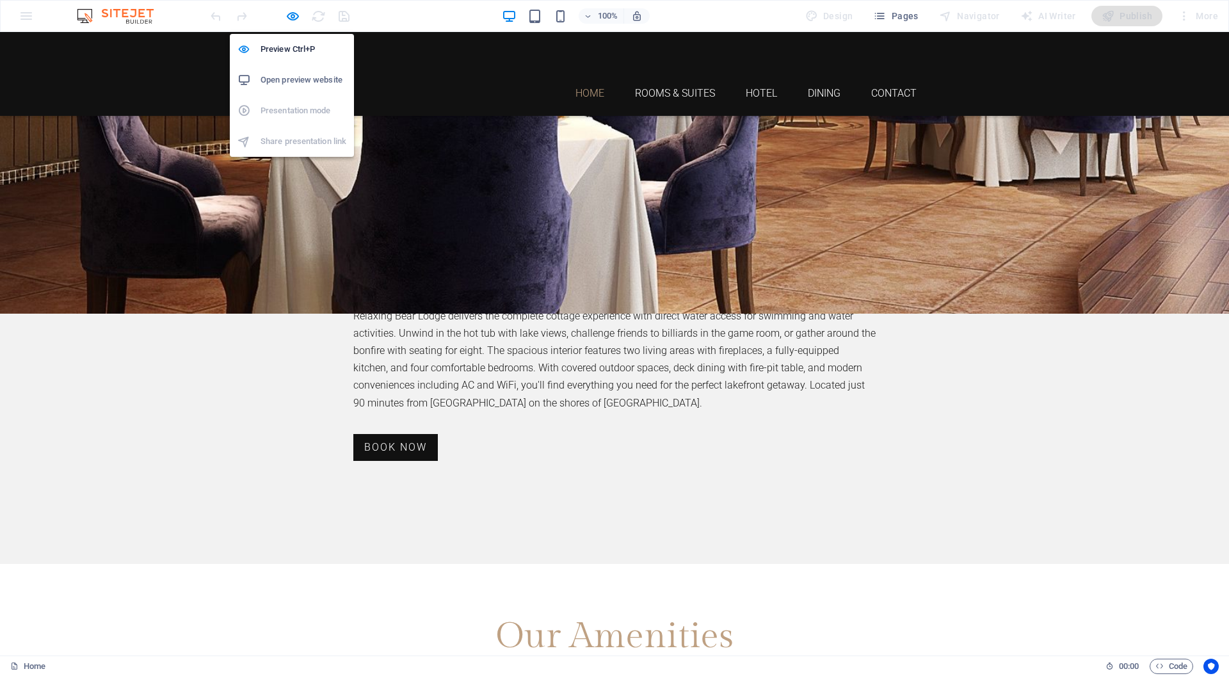
click at [287, 76] on h6 "Open preview website" at bounding box center [303, 79] width 86 height 15
click at [292, 17] on icon "button" at bounding box center [292, 16] width 15 height 15
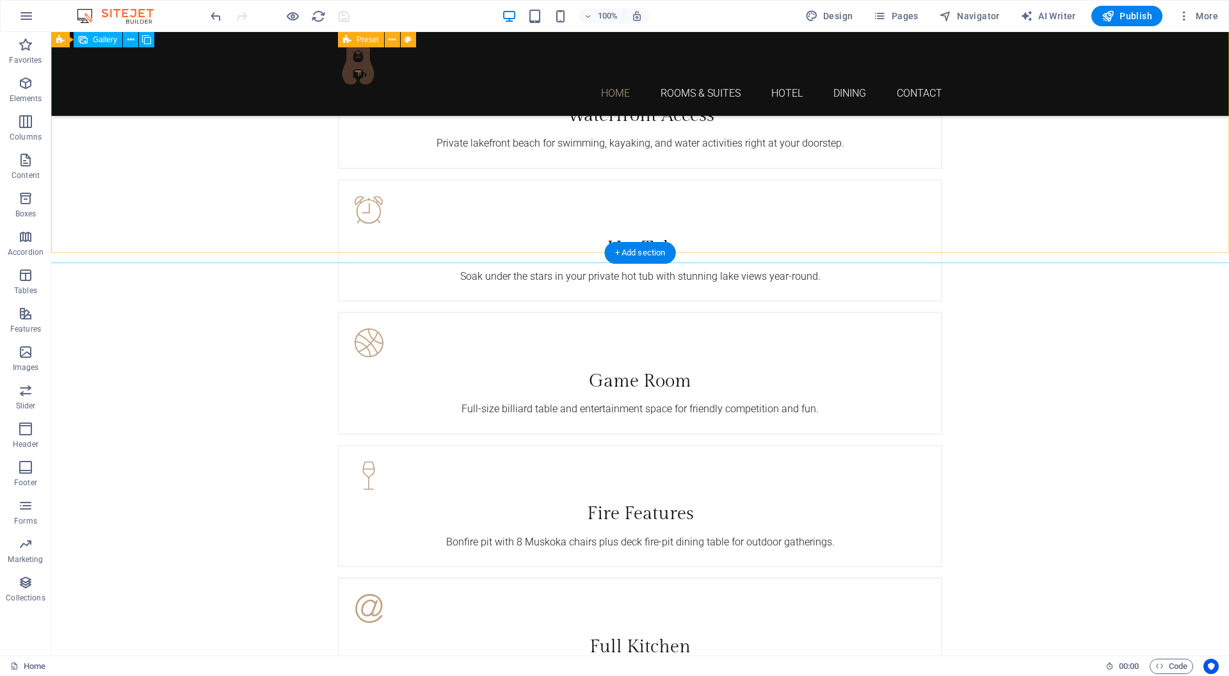
scroll to position [2454, 0]
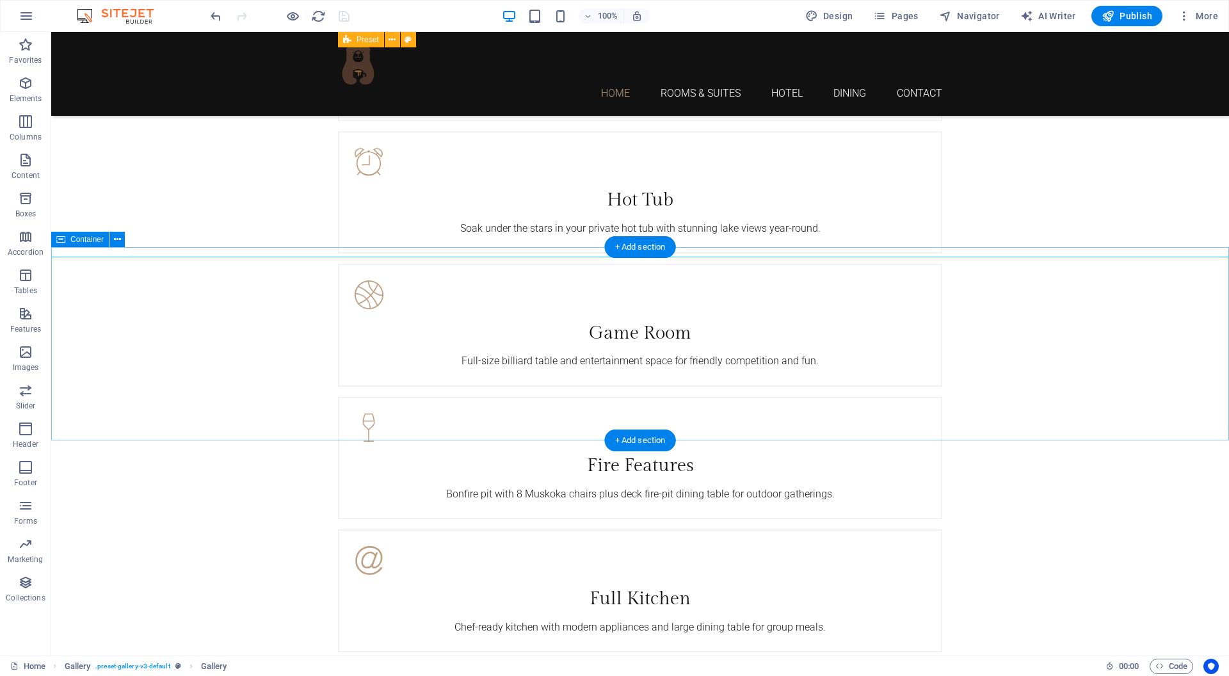
click at [115, 240] on icon at bounding box center [117, 239] width 7 height 13
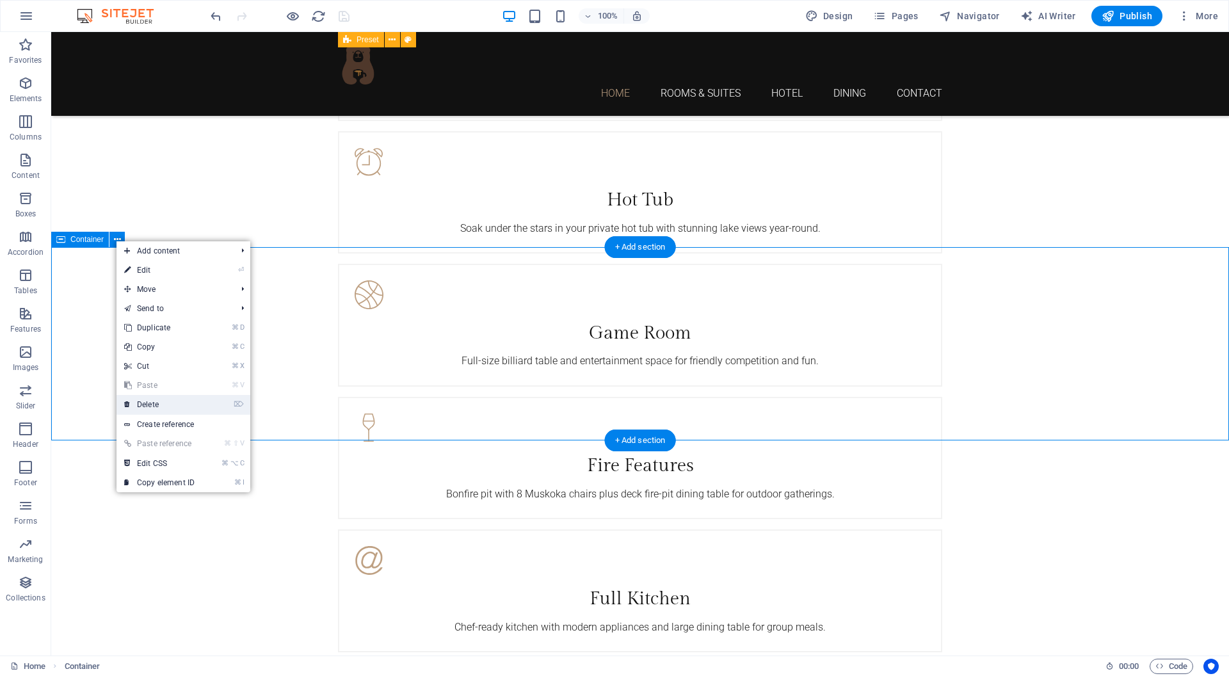
click at [168, 410] on link "⌦ Delete" at bounding box center [159, 404] width 86 height 19
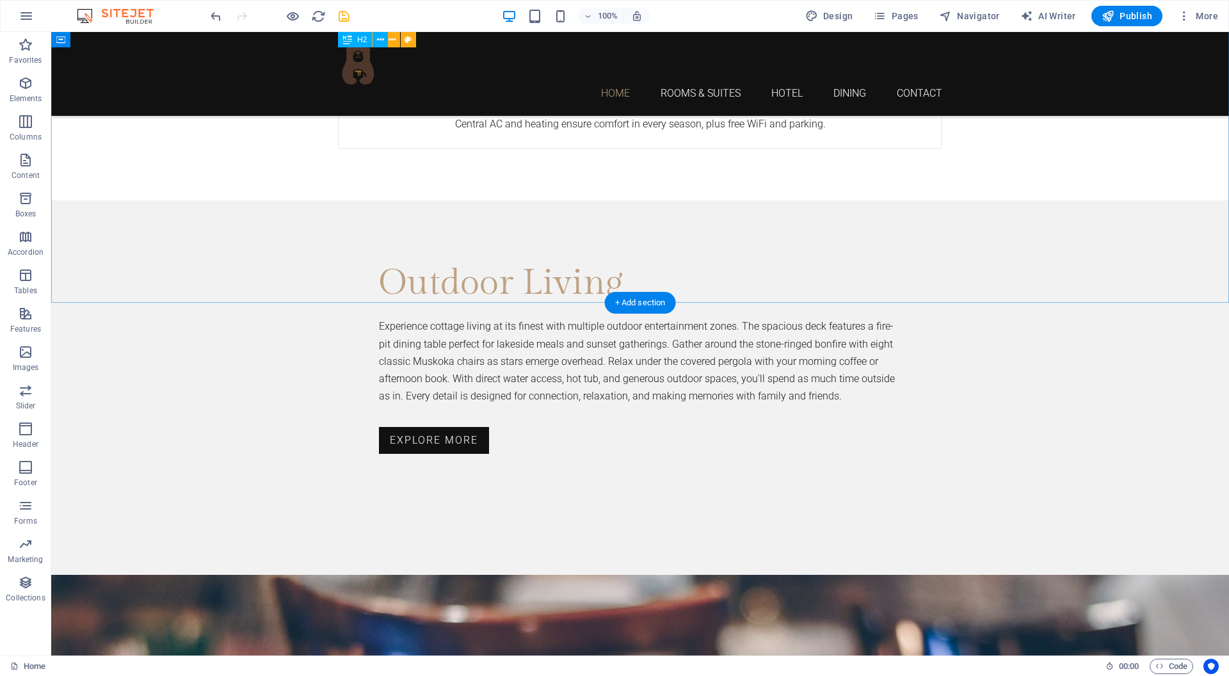
scroll to position [3089, 0]
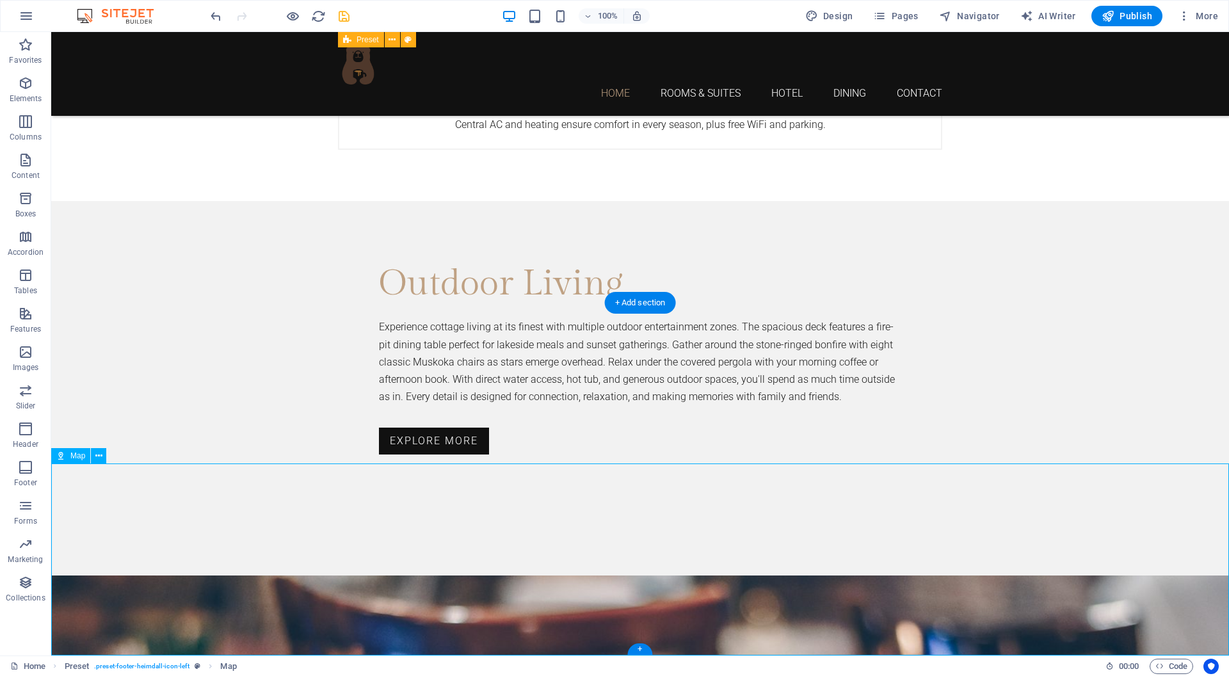
scroll to position [2897, 0]
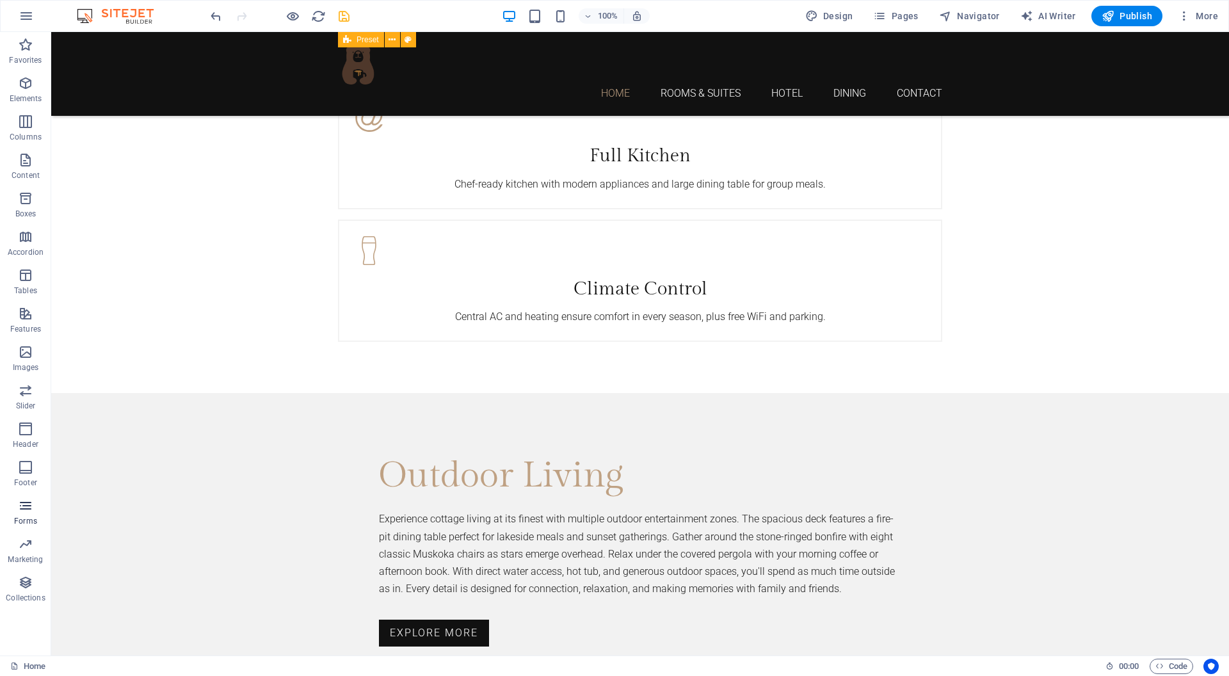
click at [24, 515] on span "Forms" at bounding box center [25, 513] width 51 height 31
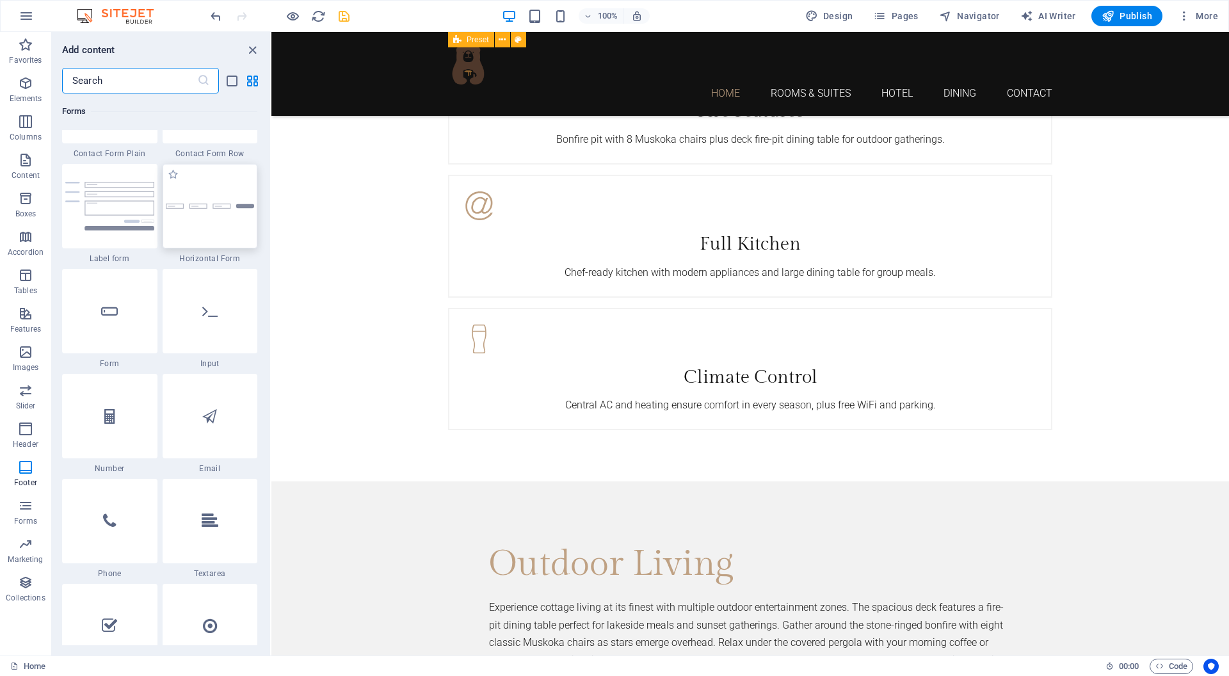
scroll to position [9517, 0]
click at [751, 496] on div "+ Add section" at bounding box center [750, 495] width 71 height 22
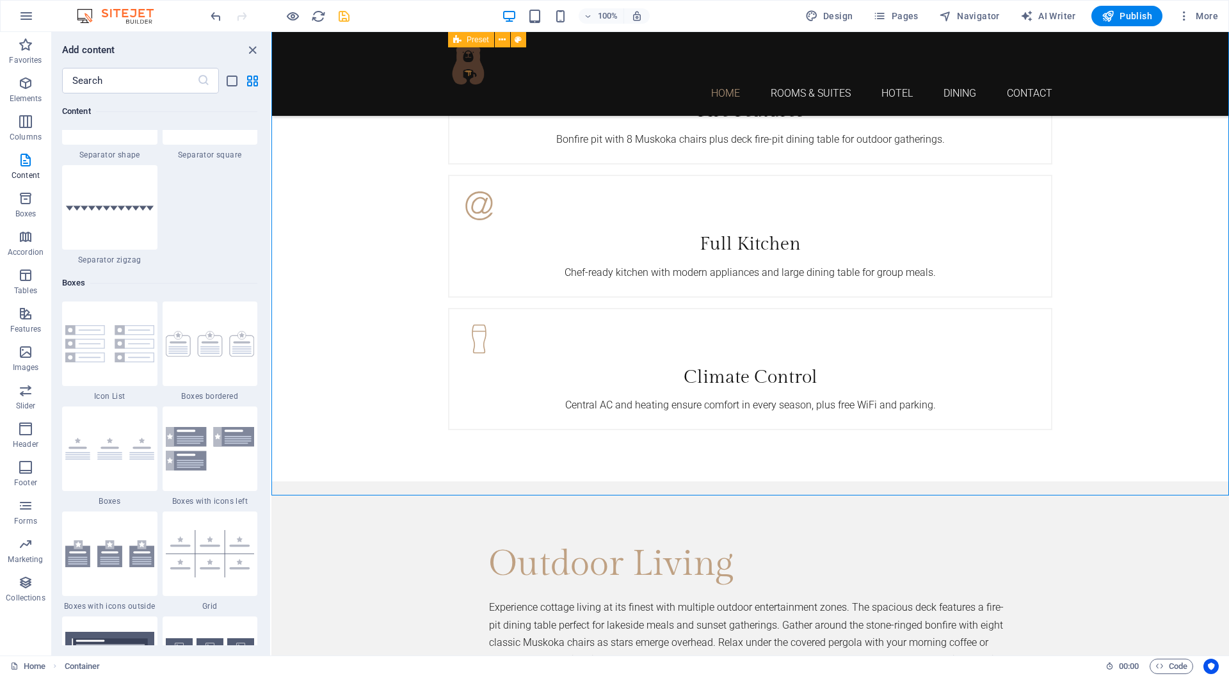
scroll to position [3458, 0]
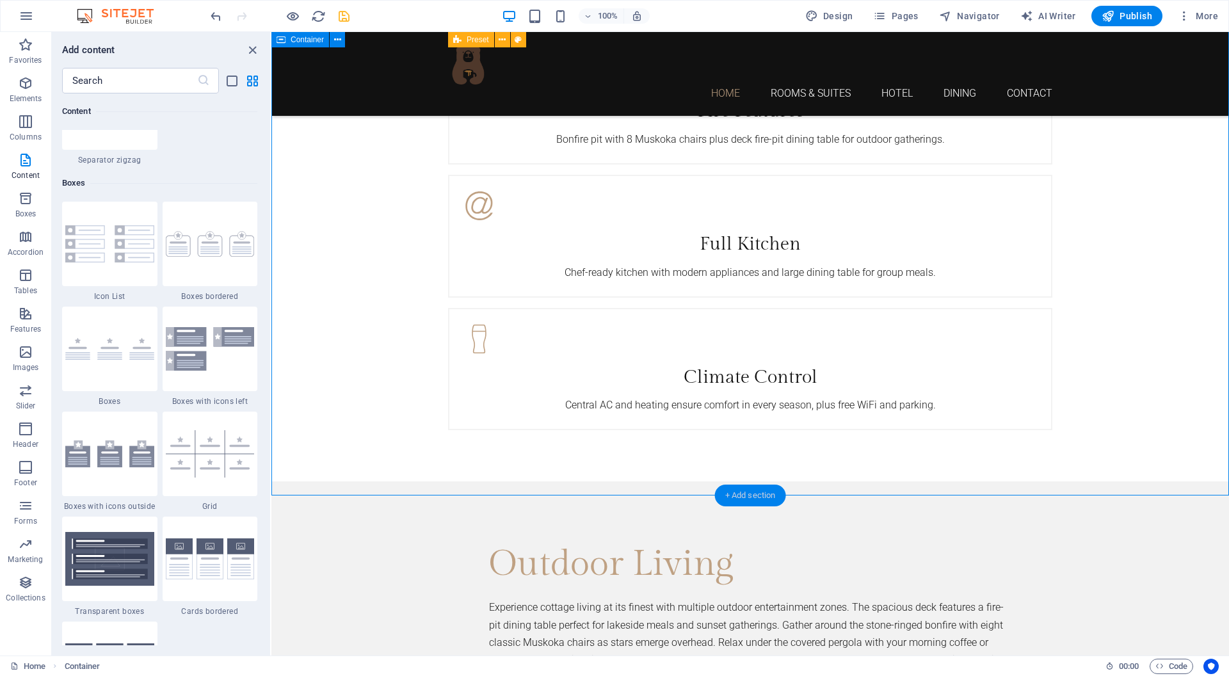
click at [747, 494] on div "+ Add section" at bounding box center [750, 495] width 71 height 22
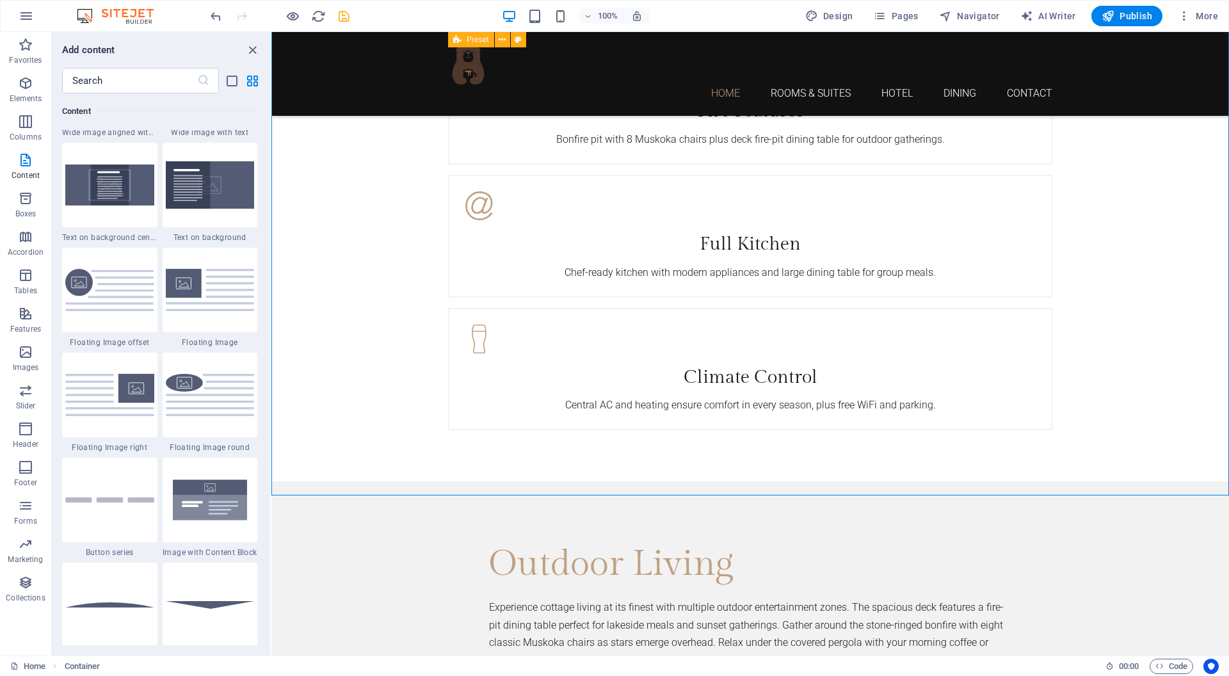
scroll to position [2719, 0]
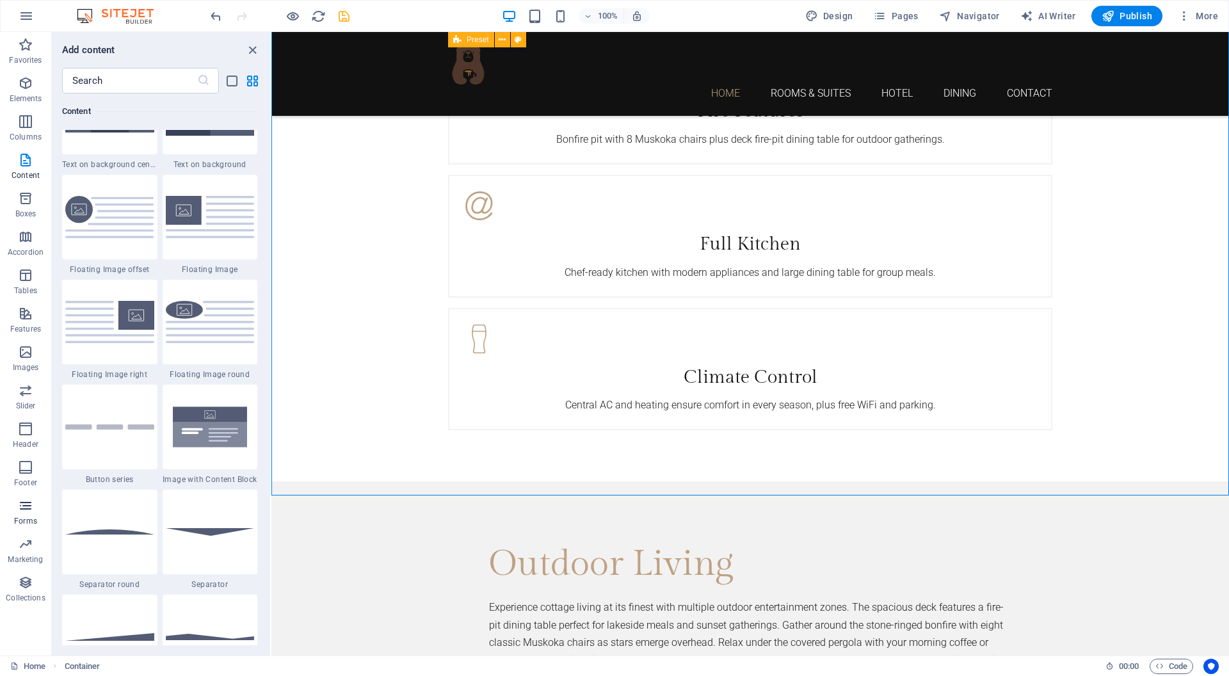
click at [26, 509] on icon "button" at bounding box center [25, 505] width 15 height 15
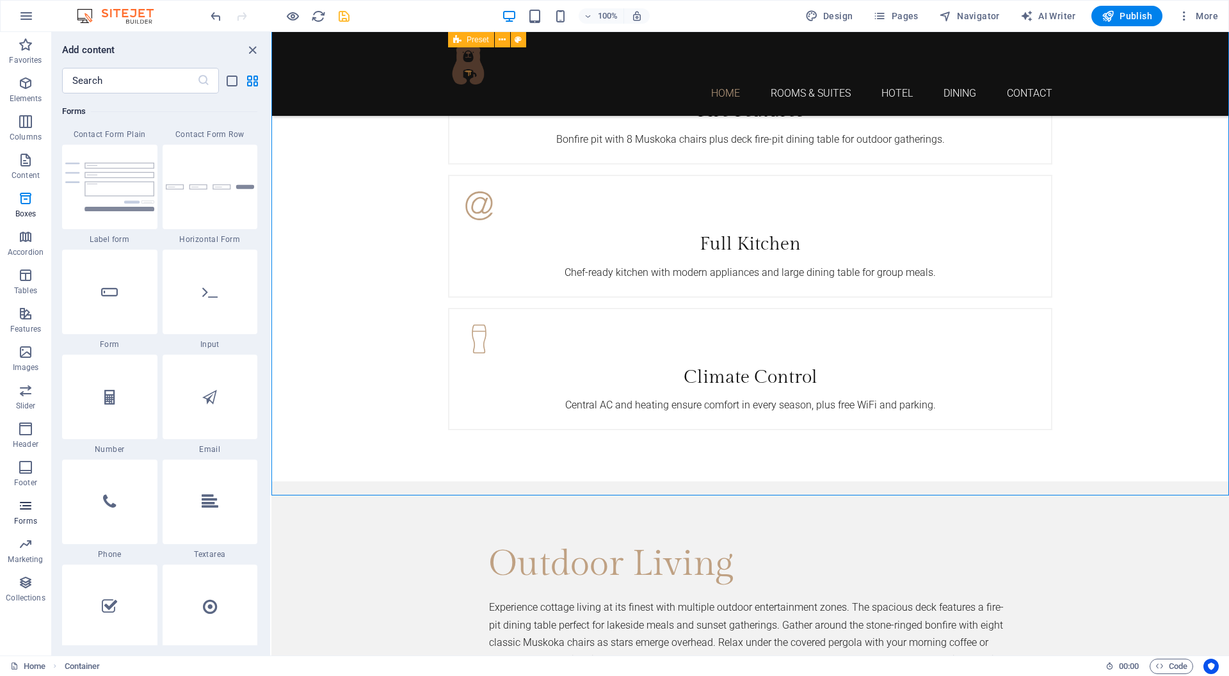
scroll to position [9553, 0]
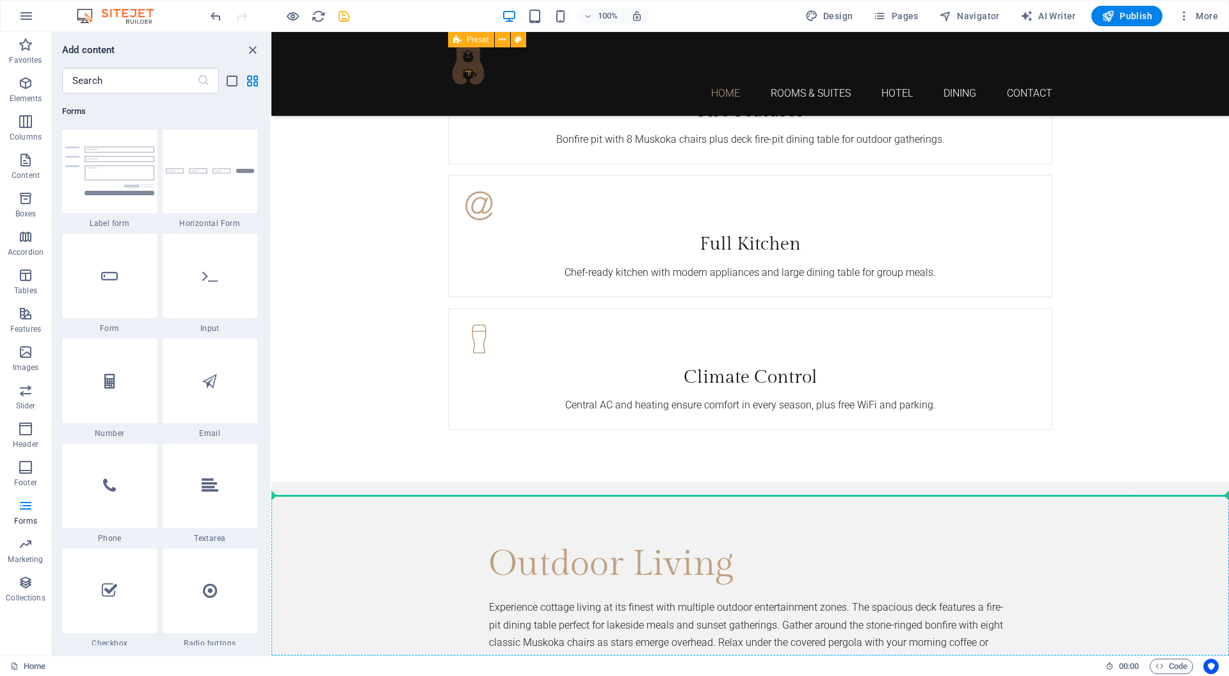
select select "rem"
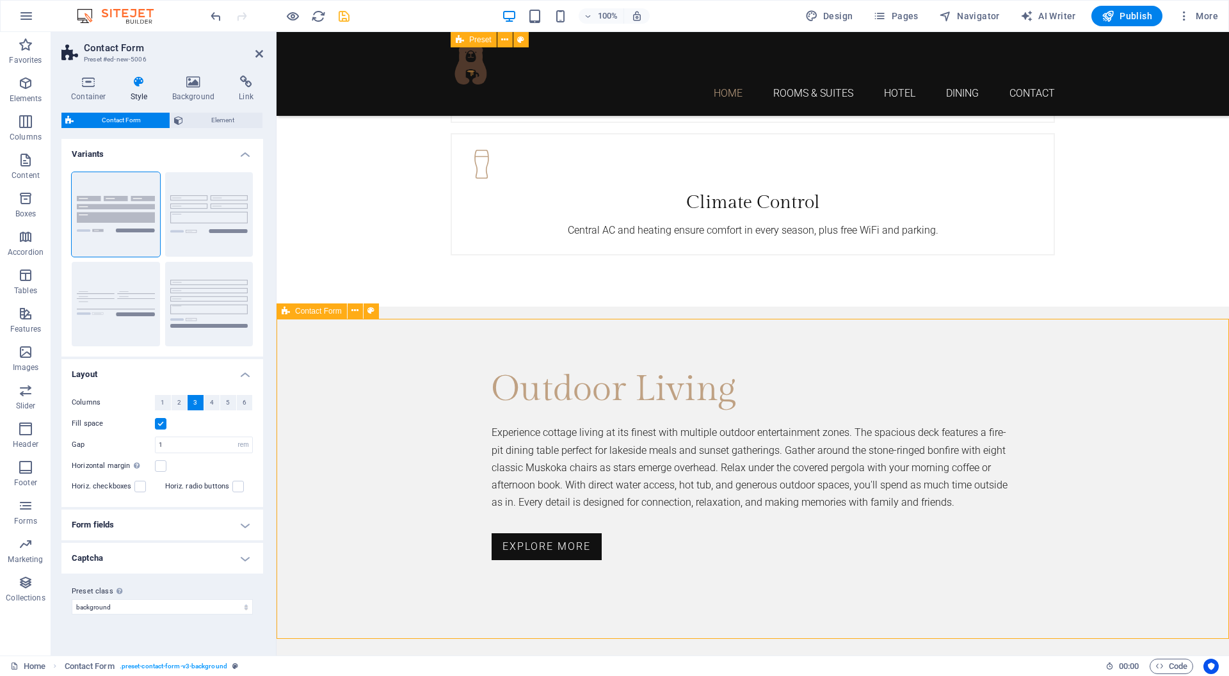
scroll to position [3037, 0]
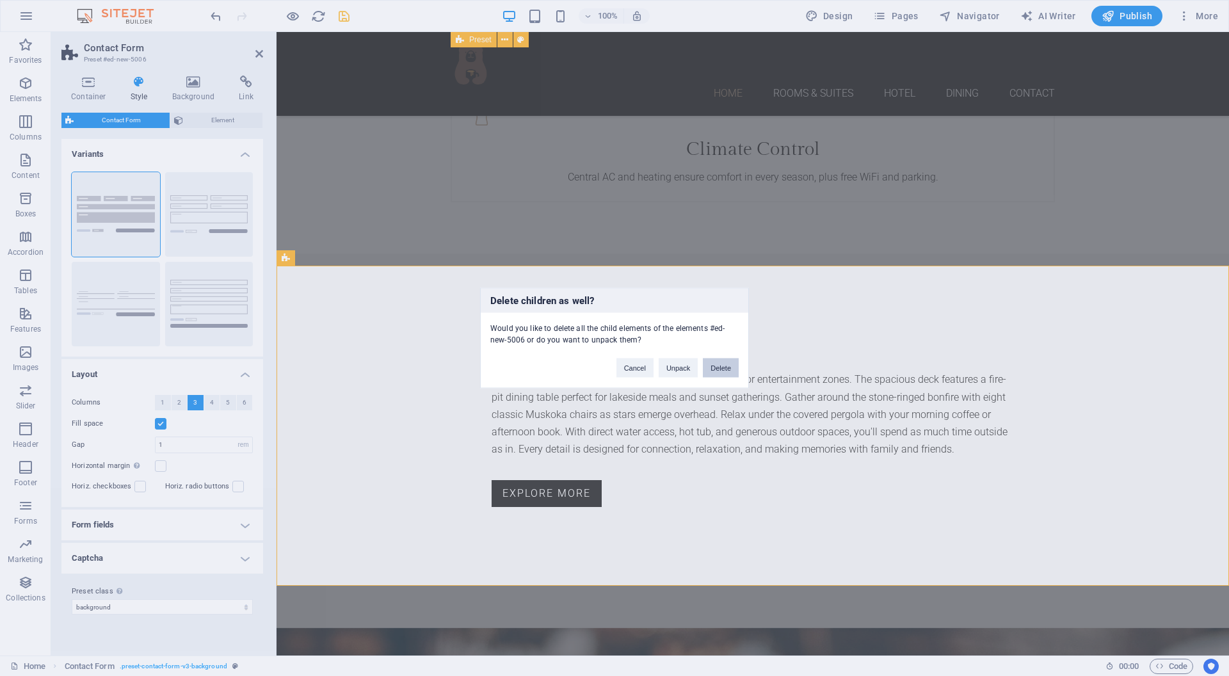
drag, startPoint x: 726, startPoint y: 366, endPoint x: 390, endPoint y: 399, distance: 337.5
click at [726, 366] on button "Delete" at bounding box center [721, 367] width 36 height 19
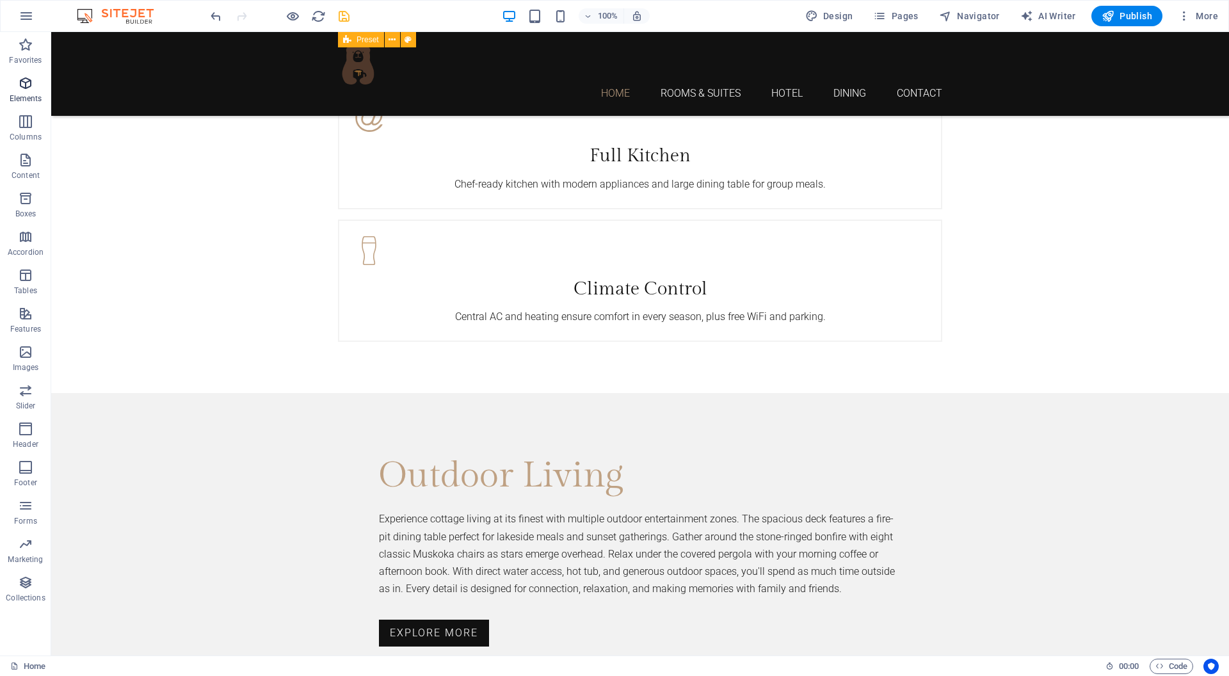
click at [23, 90] on icon "button" at bounding box center [25, 83] width 15 height 15
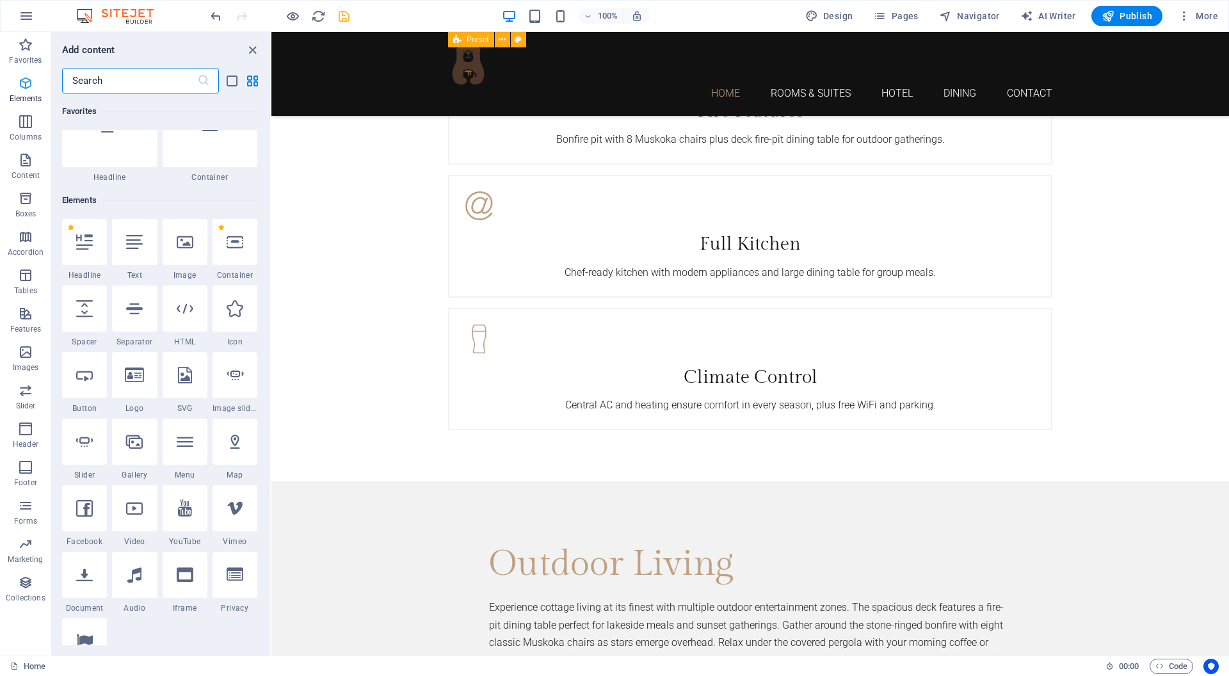
scroll to position [136, 0]
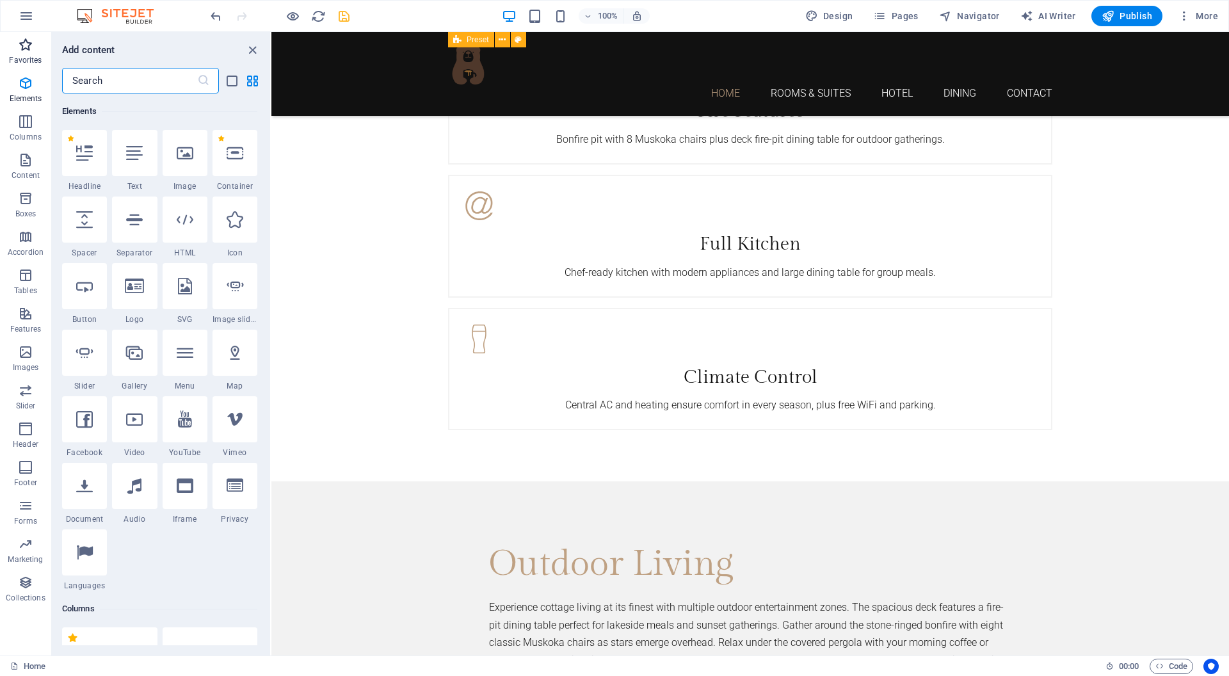
click at [26, 47] on icon "button" at bounding box center [25, 44] width 15 height 15
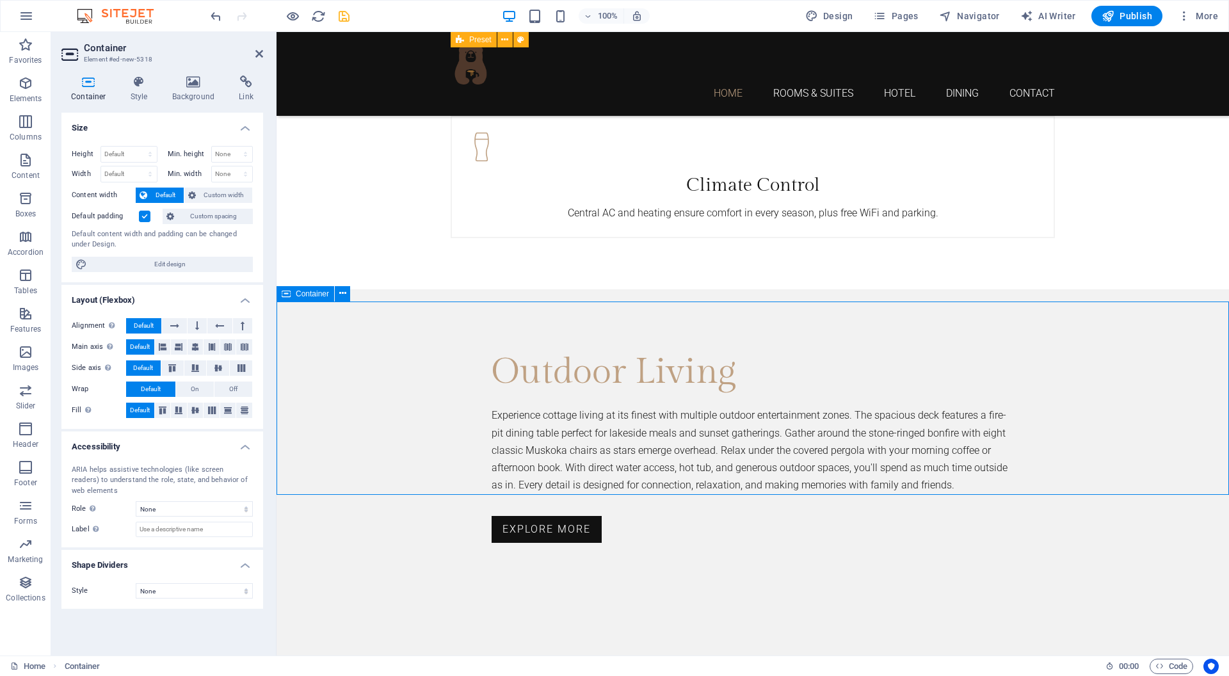
scroll to position [3000, 0]
click at [30, 509] on icon "button" at bounding box center [25, 505] width 15 height 15
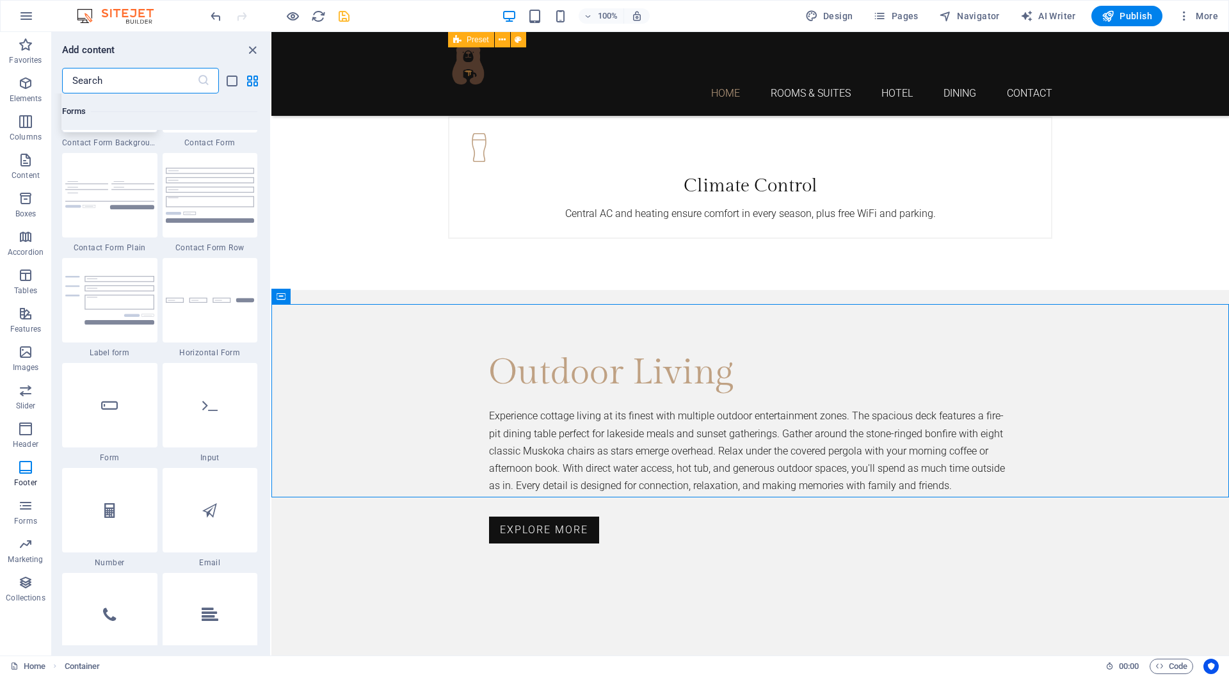
scroll to position [9442, 0]
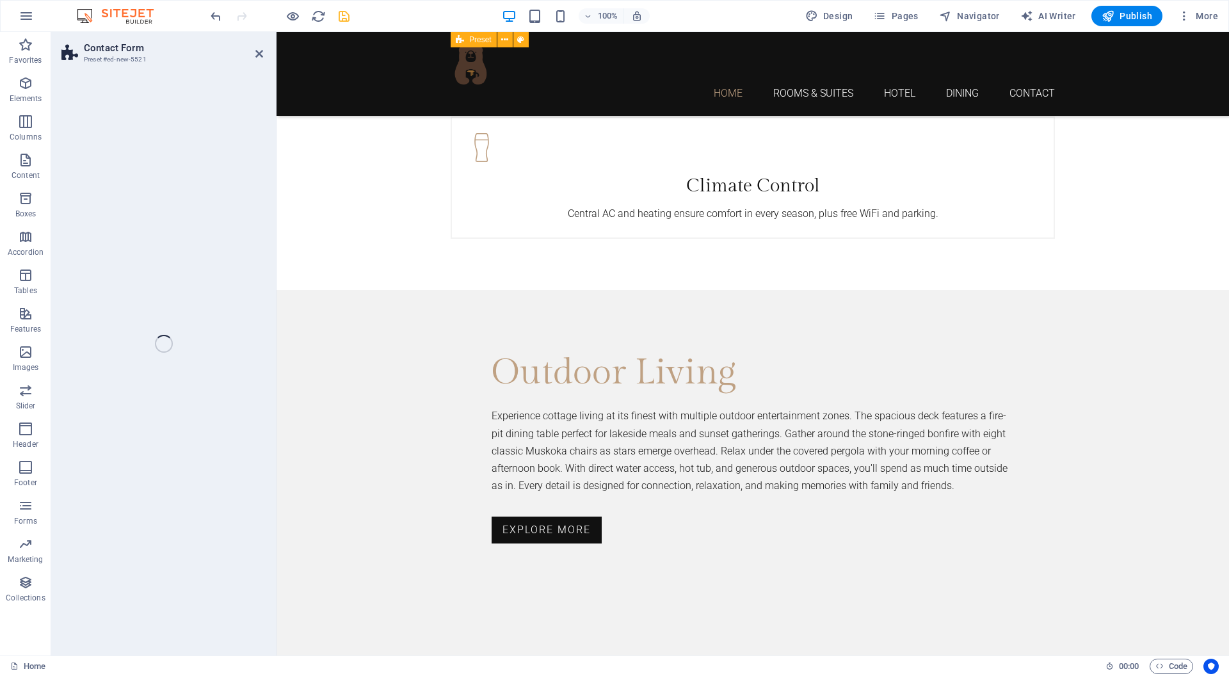
select select "rem"
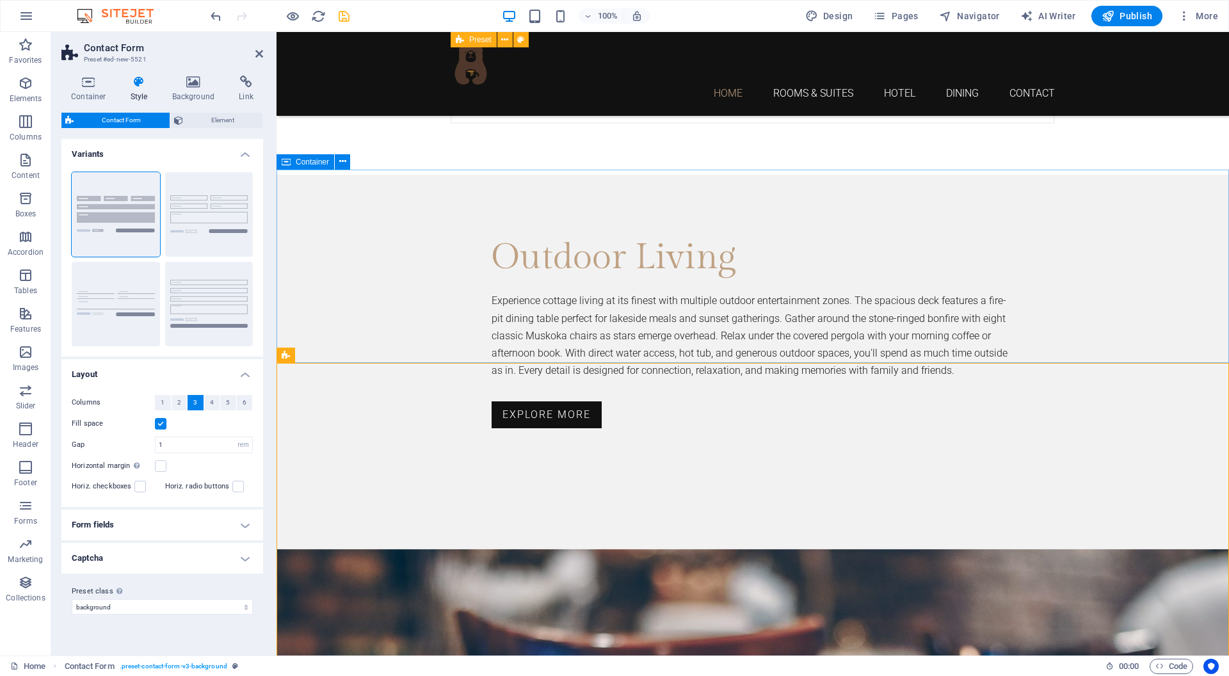
scroll to position [3226, 0]
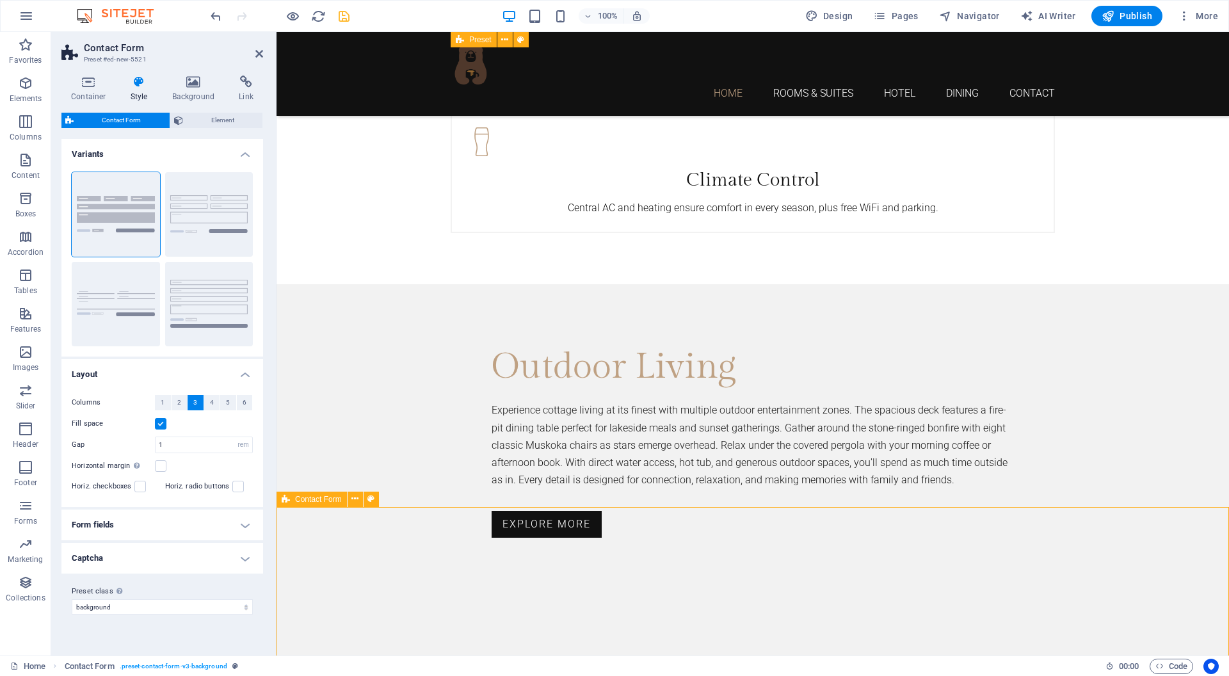
scroll to position [2973, 0]
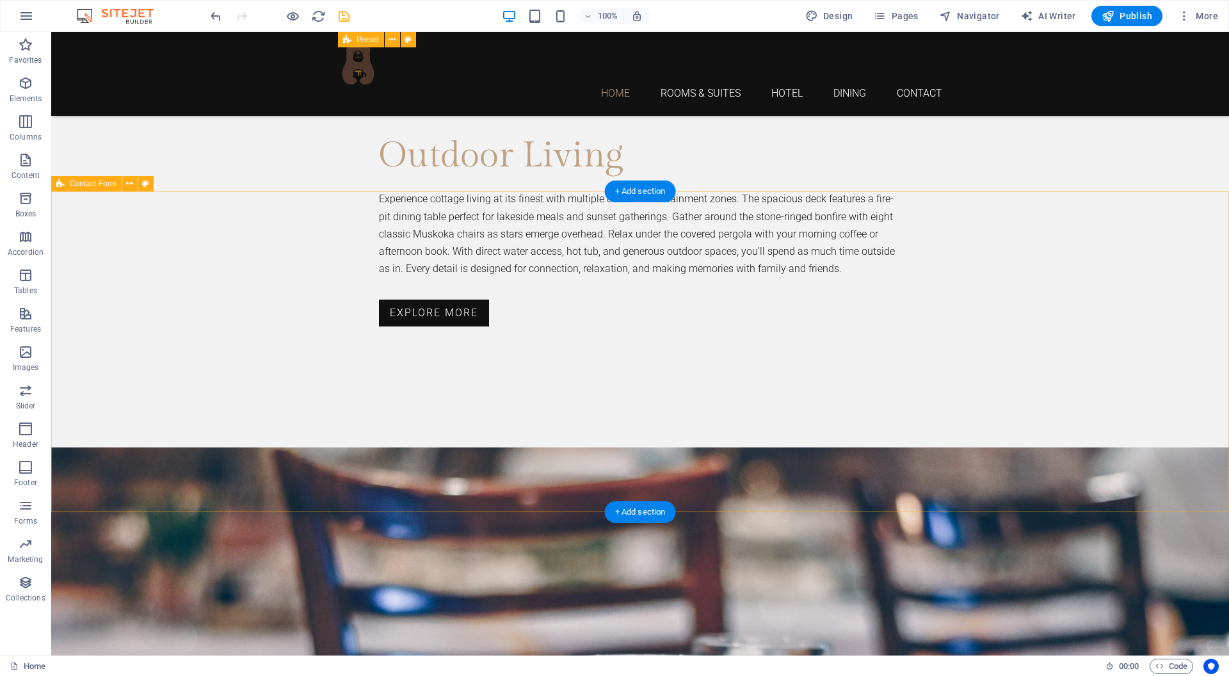
scroll to position [3218, 0]
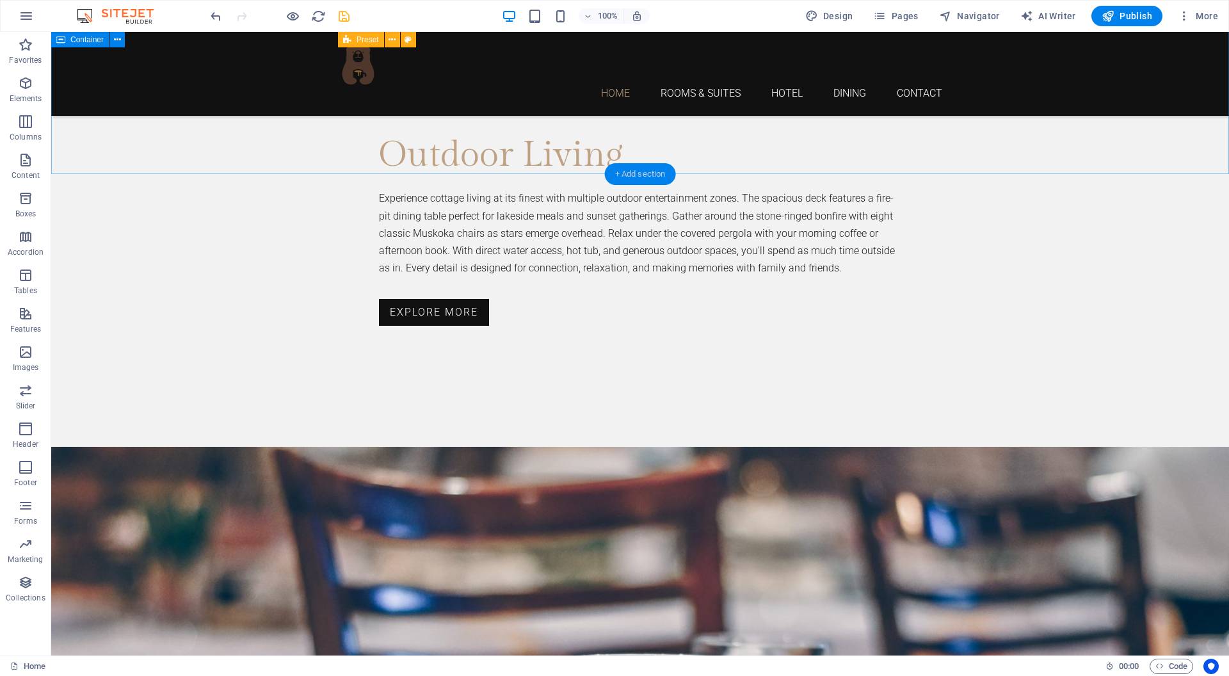
click at [649, 173] on div "+ Add section" at bounding box center [640, 174] width 71 height 22
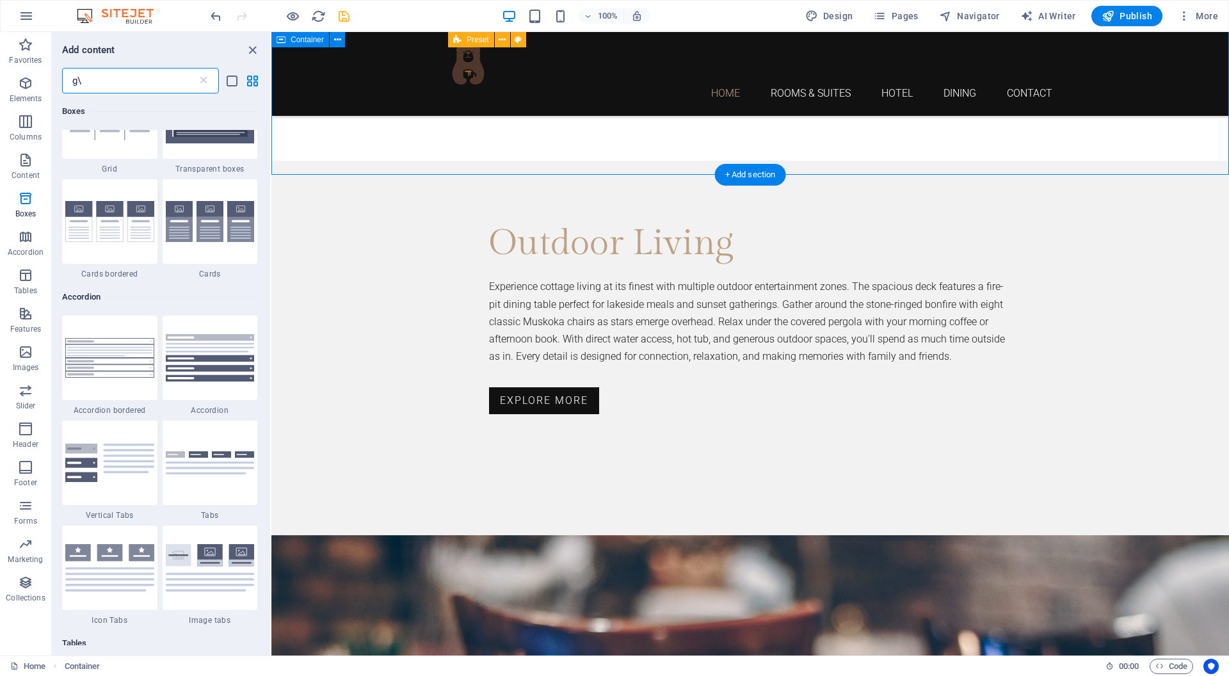
scroll to position [0, 0]
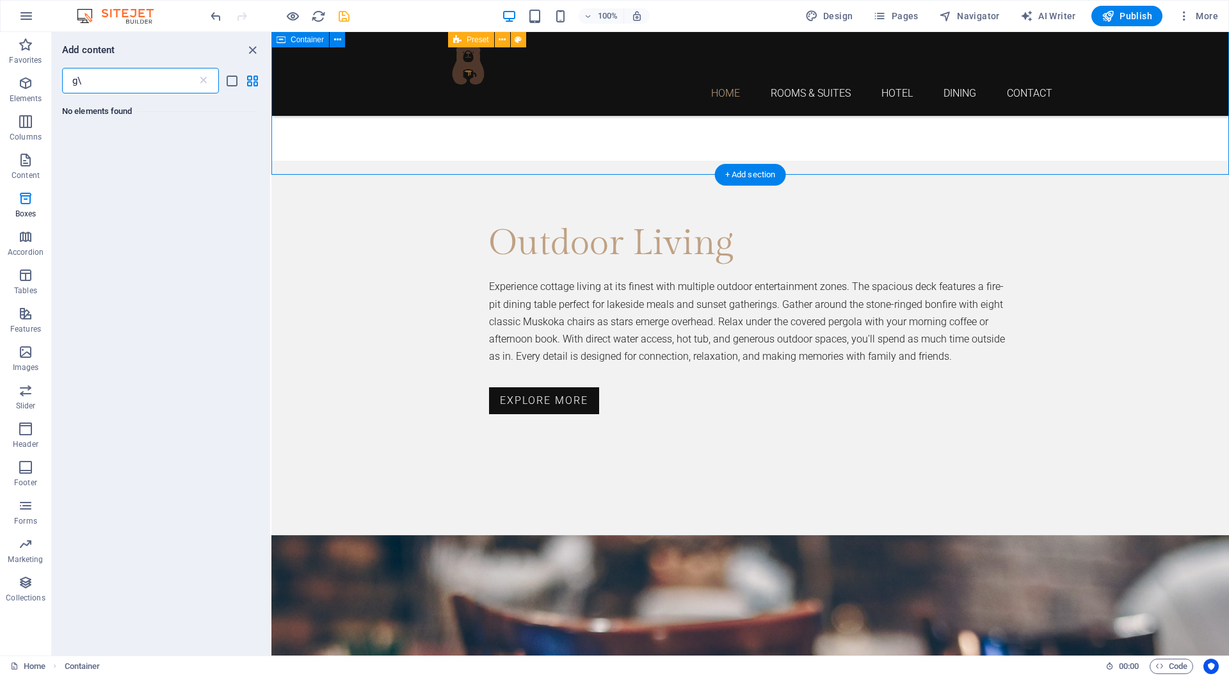
type input "g"
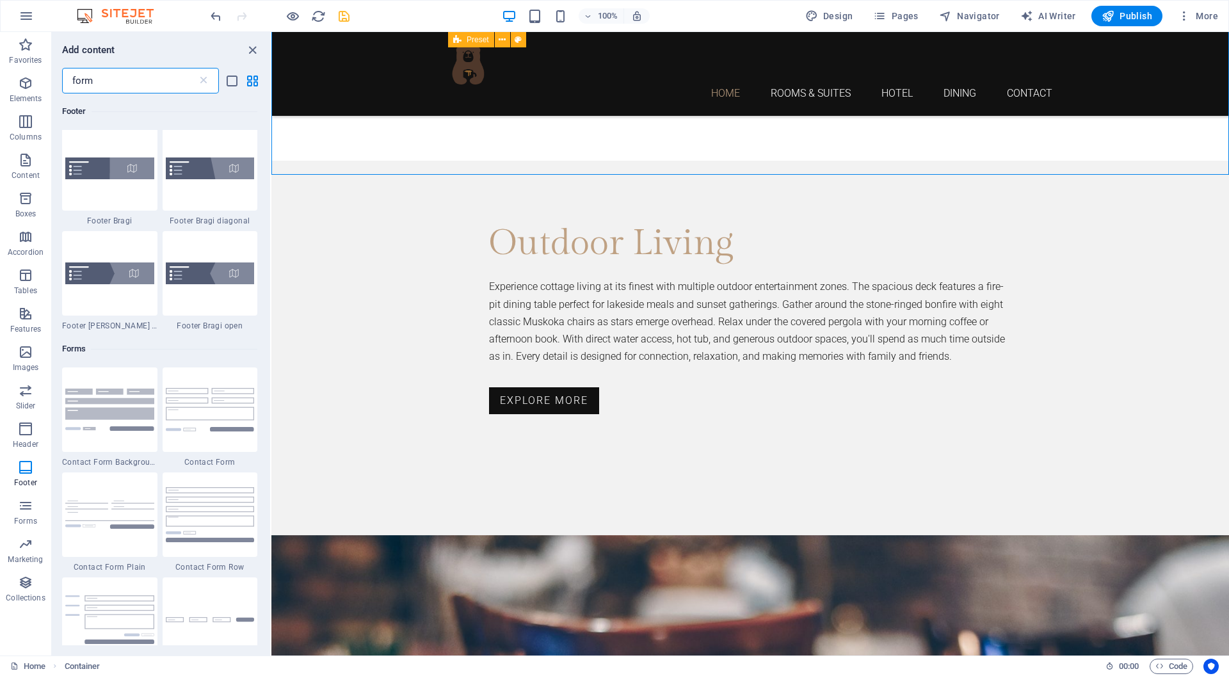
scroll to position [385, 0]
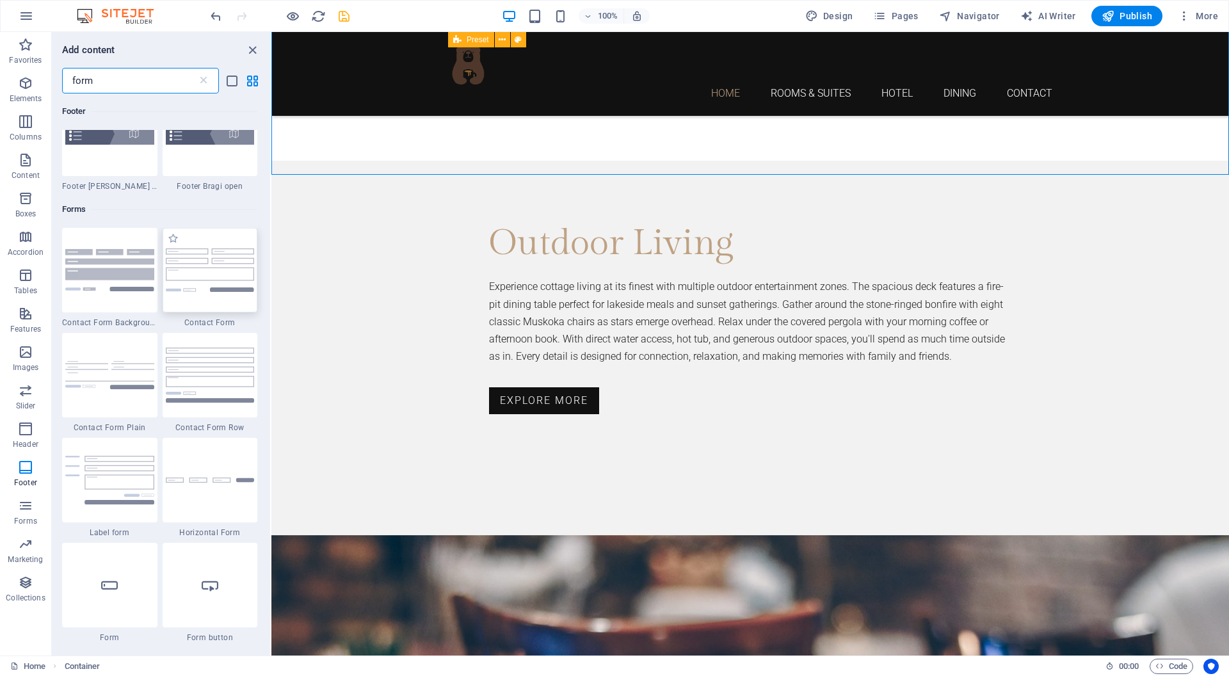
type input "form"
click at [192, 277] on img at bounding box center [210, 269] width 89 height 43
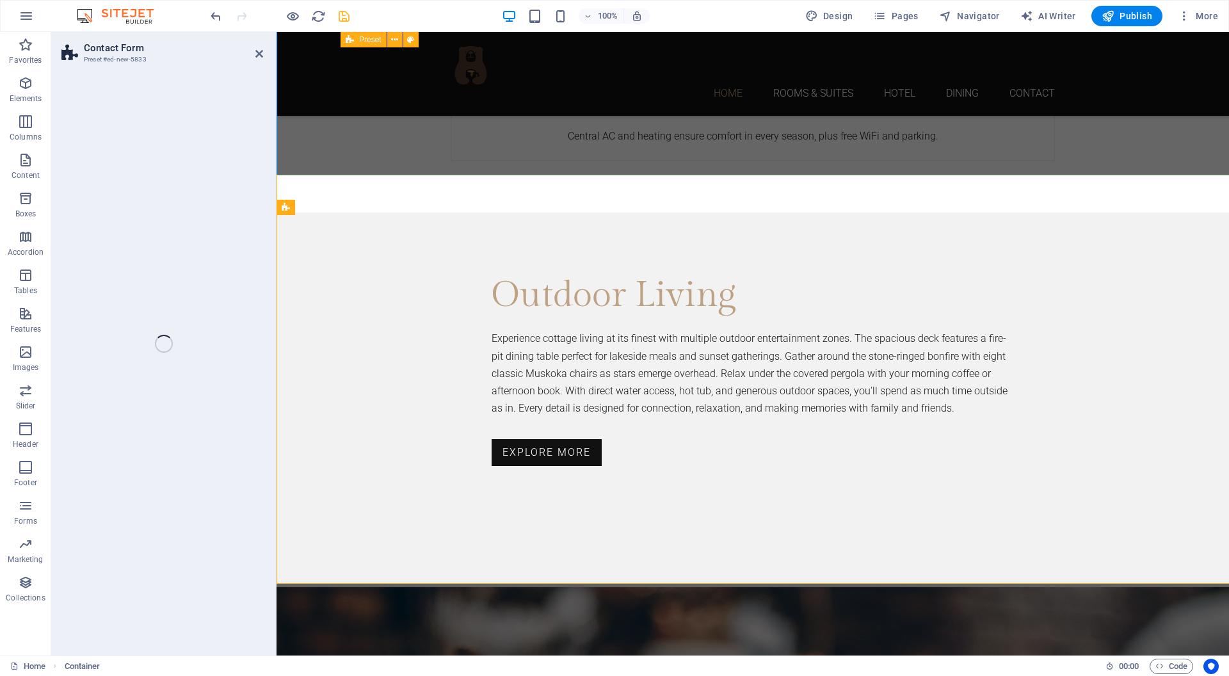
select select "rem"
select select "preset-contact-form-v3-default"
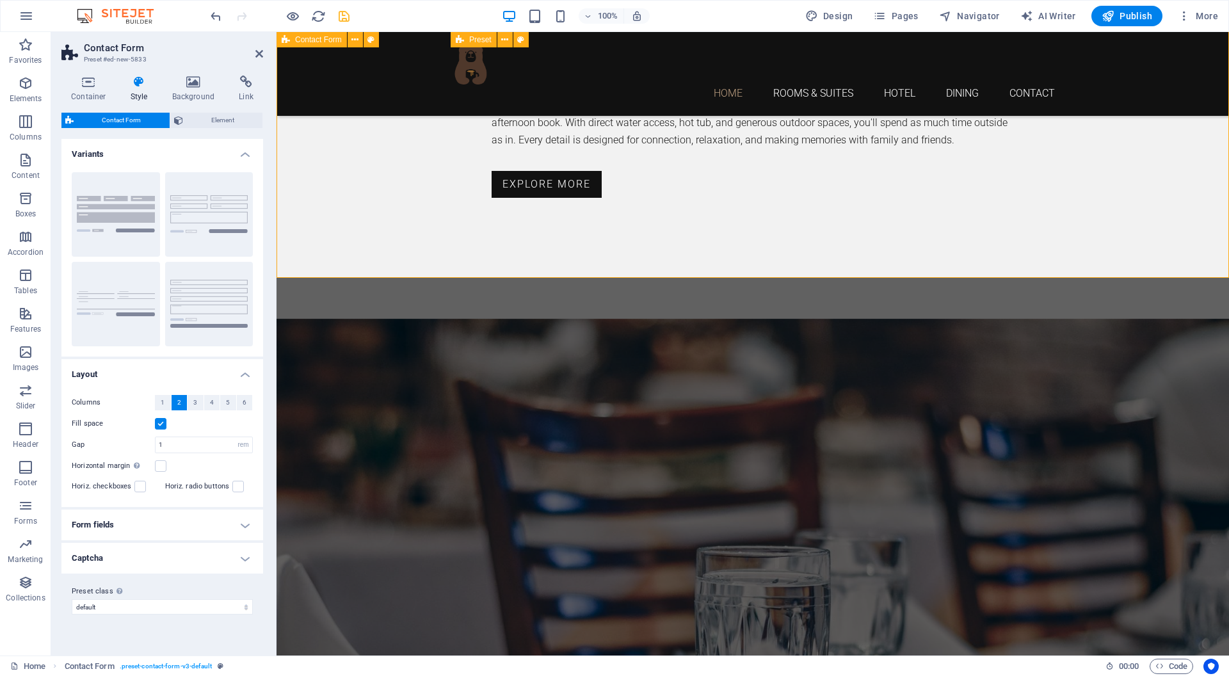
scroll to position [3345, 0]
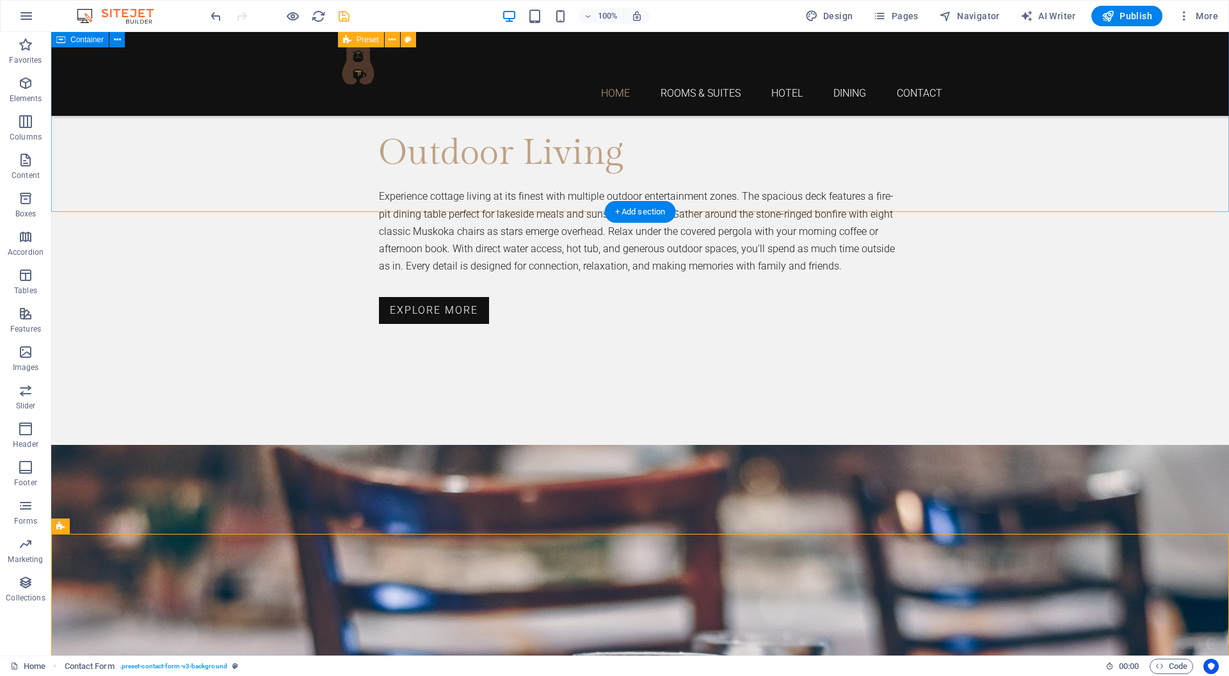
scroll to position [3250, 0]
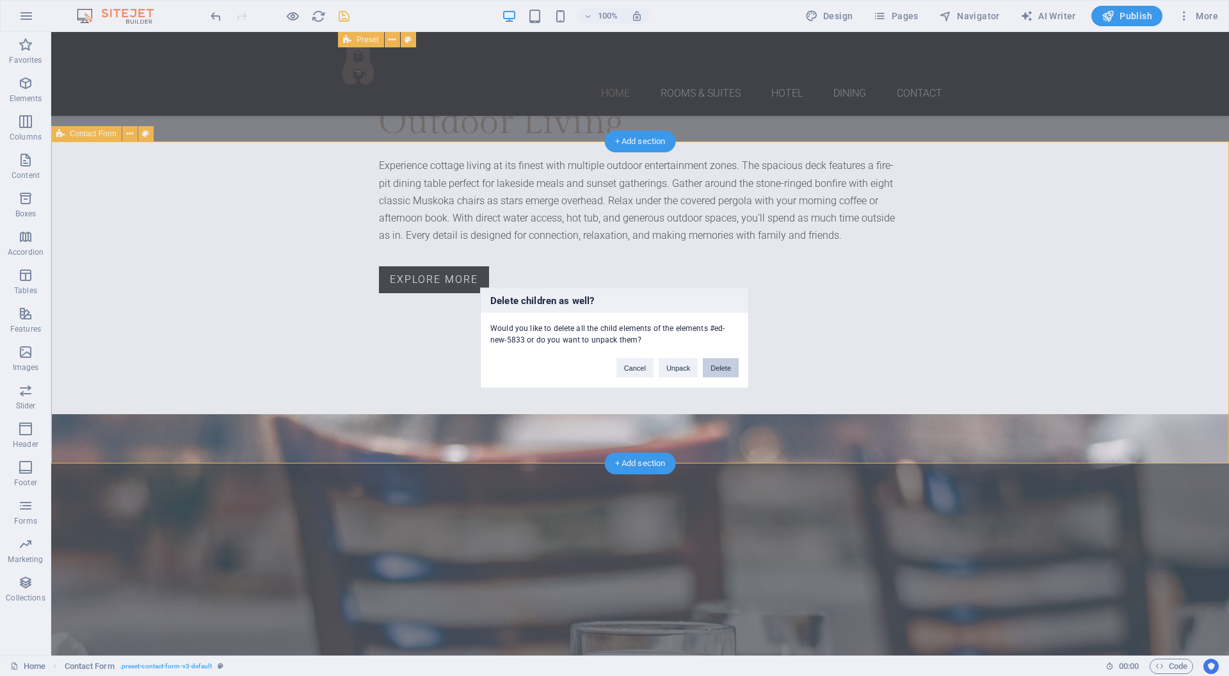
drag, startPoint x: 724, startPoint y: 367, endPoint x: 305, endPoint y: 322, distance: 422.1
click at [724, 367] on button "Delete" at bounding box center [721, 367] width 36 height 19
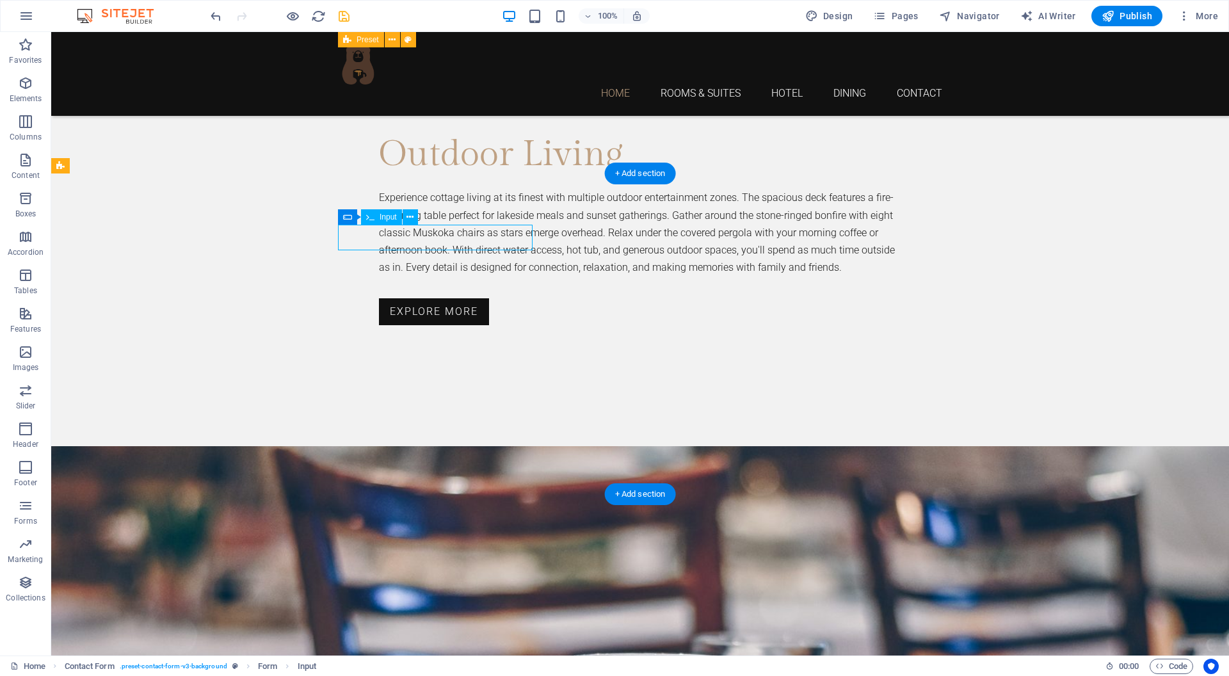
scroll to position [3217, 0]
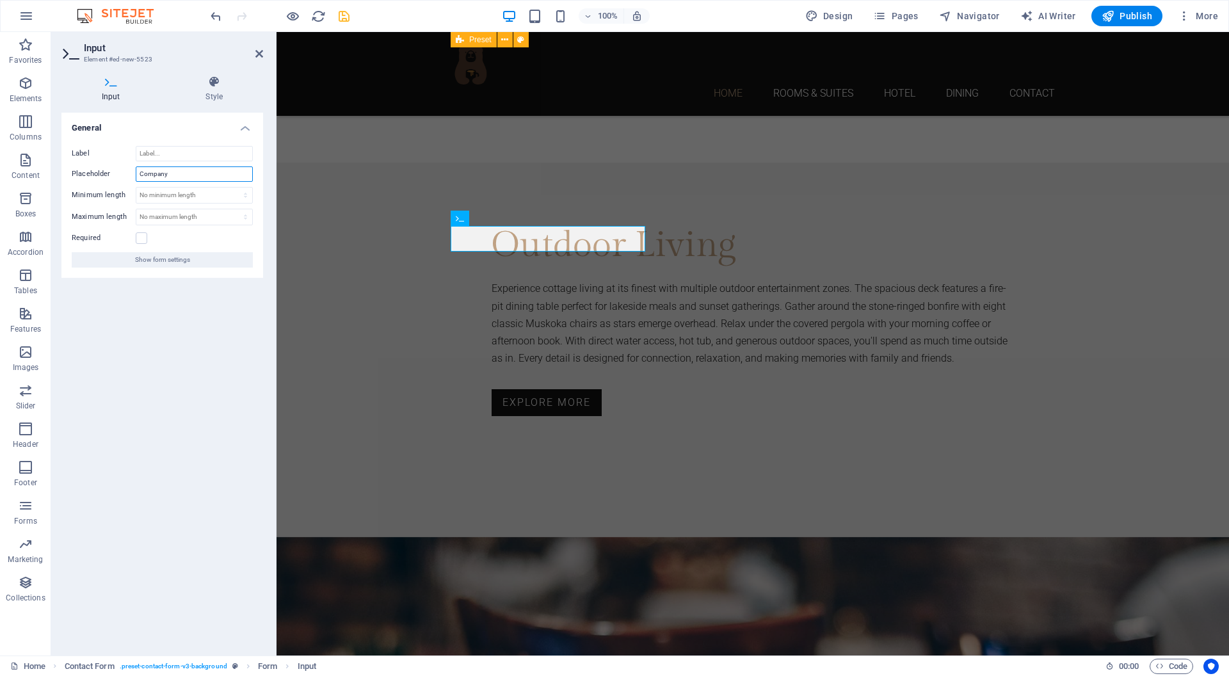
drag, startPoint x: 187, startPoint y: 176, endPoint x: 110, endPoint y: 172, distance: 77.5
click at [110, 172] on div "Placeholder Company" at bounding box center [162, 173] width 181 height 15
type input "First name"
click at [141, 238] on label at bounding box center [142, 238] width 12 height 12
click at [0, 0] on input "Required" at bounding box center [0, 0] width 0 height 0
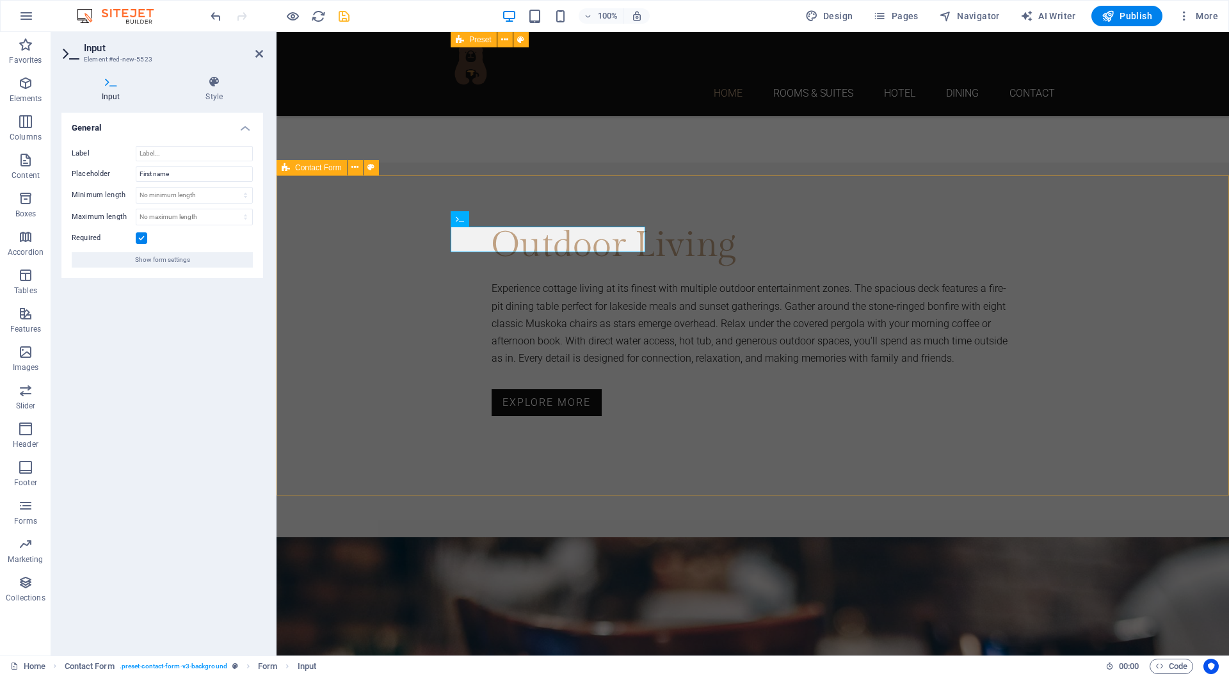
scroll to position [3127, 0]
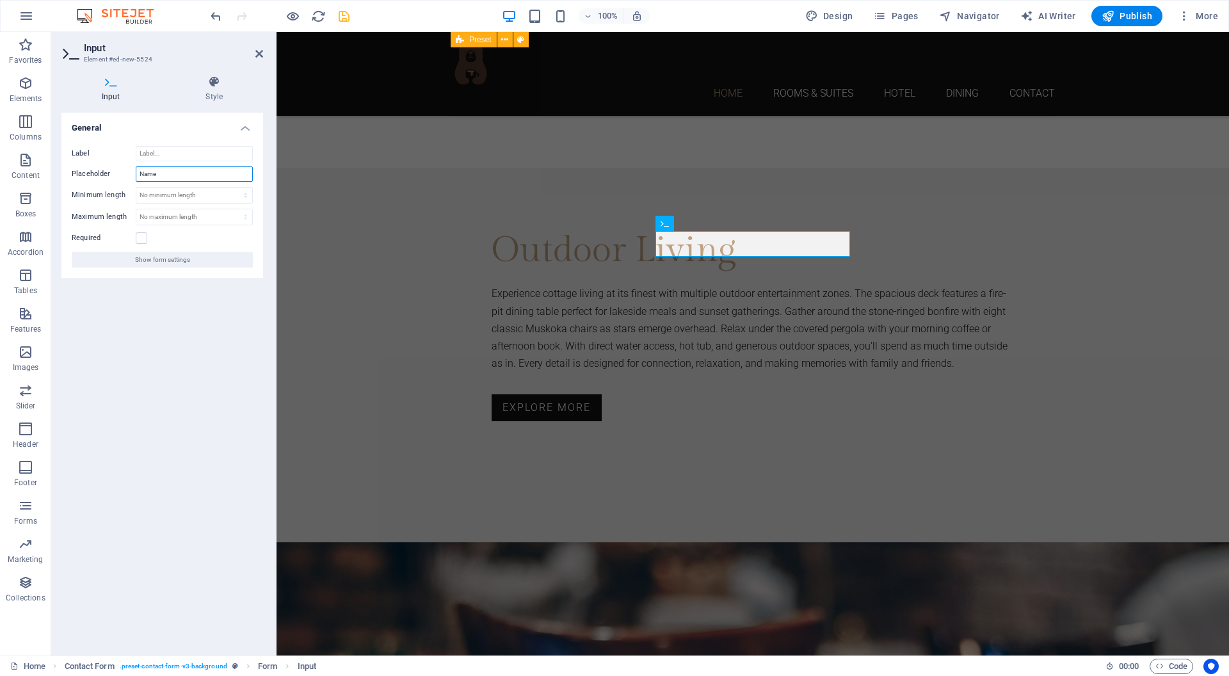
click at [140, 174] on input "Name" at bounding box center [194, 173] width 117 height 15
type input "Last Name"
click at [141, 238] on label at bounding box center [142, 238] width 12 height 12
click at [0, 0] on input "Required" at bounding box center [0, 0] width 0 height 0
click at [160, 264] on span "Show form settings" at bounding box center [162, 259] width 55 height 15
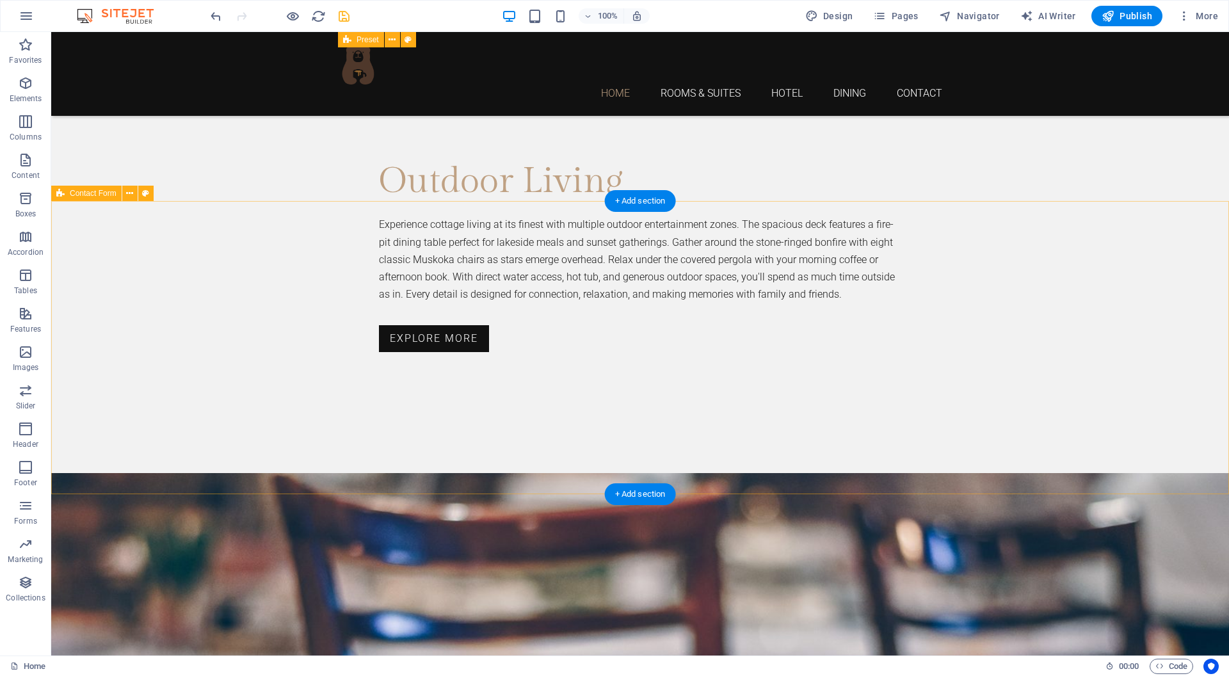
scroll to position [3190, 0]
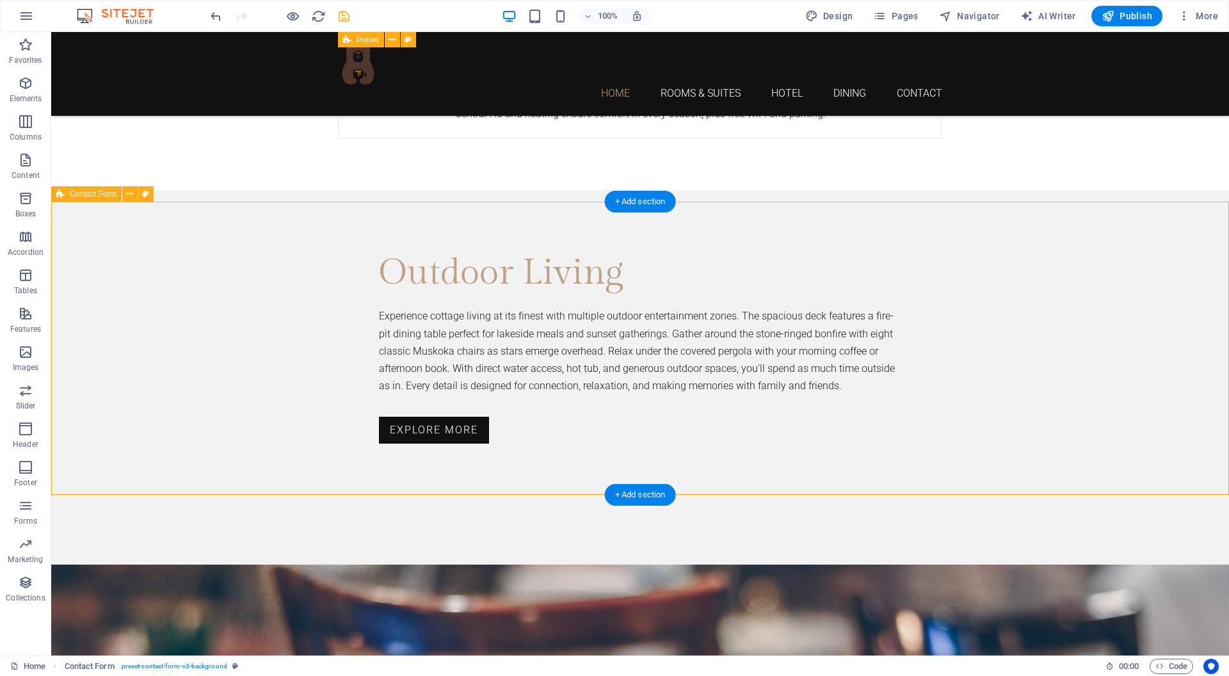
select select "rem"
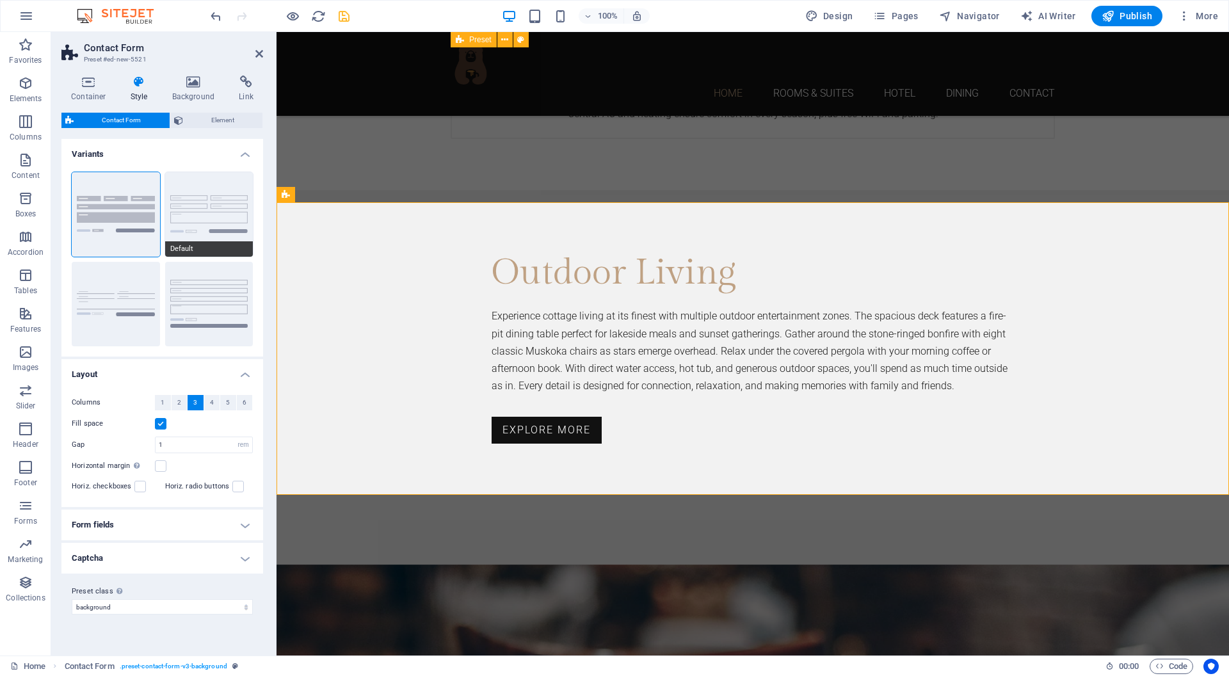
click at [184, 214] on button "Default" at bounding box center [209, 214] width 88 height 84
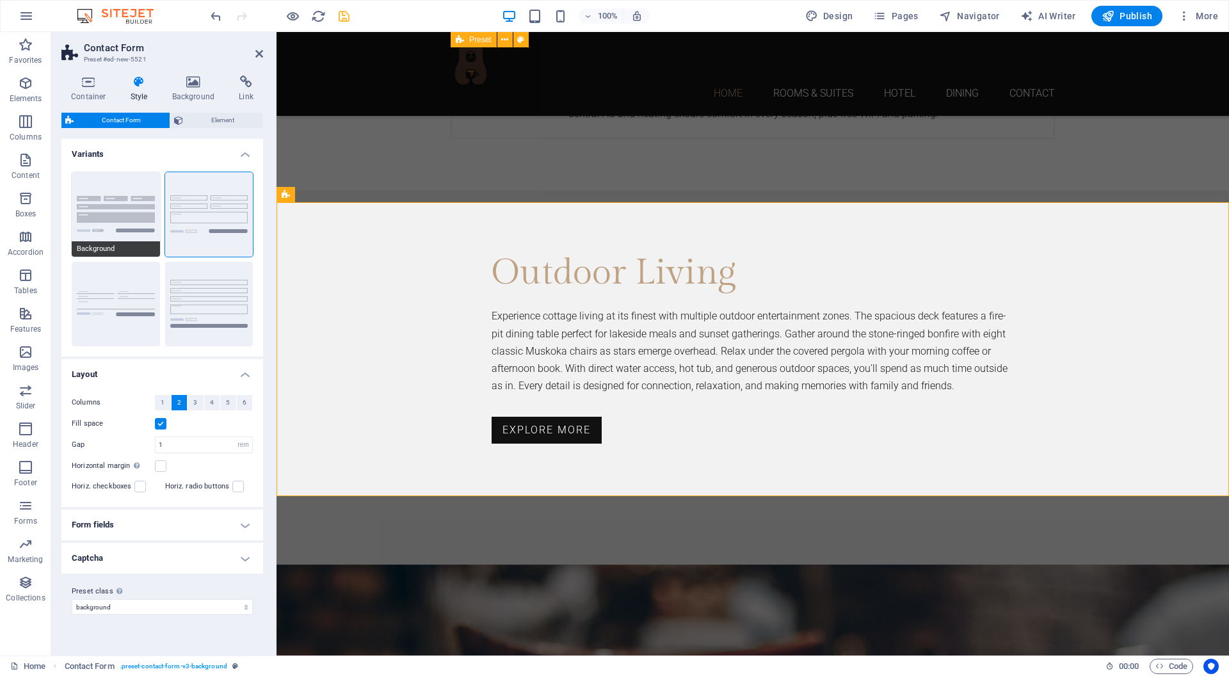
click at [137, 214] on button "Background" at bounding box center [116, 214] width 88 height 84
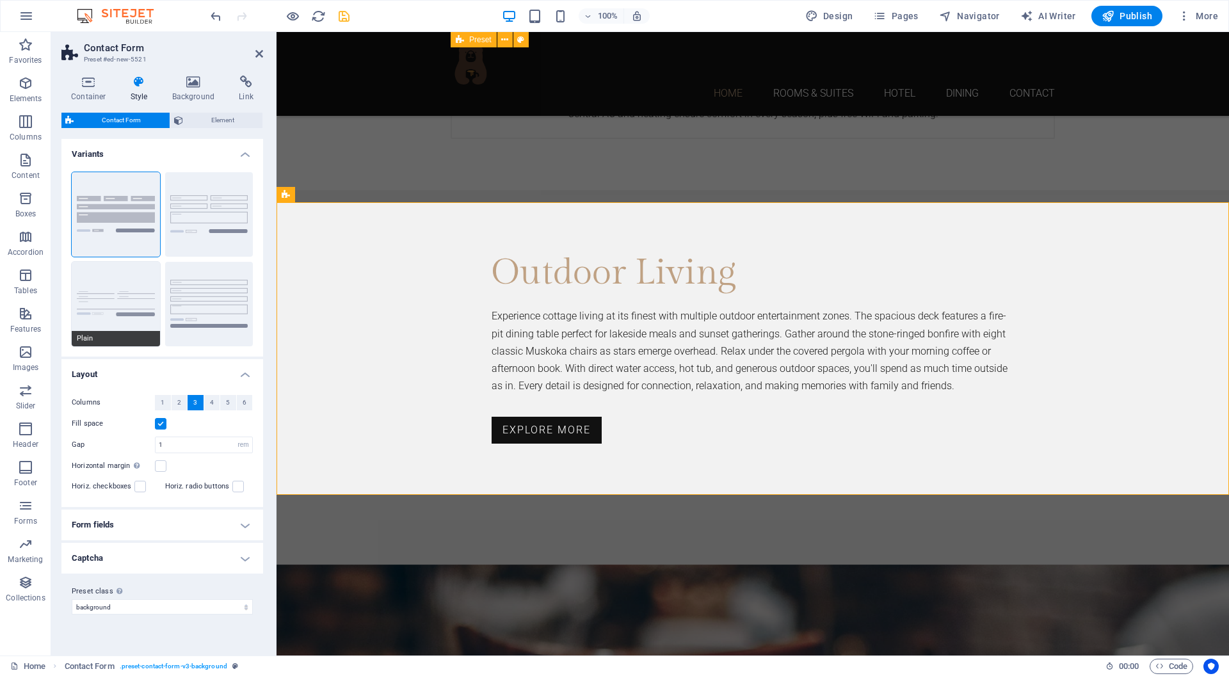
click at [132, 298] on button "Plain" at bounding box center [116, 304] width 88 height 84
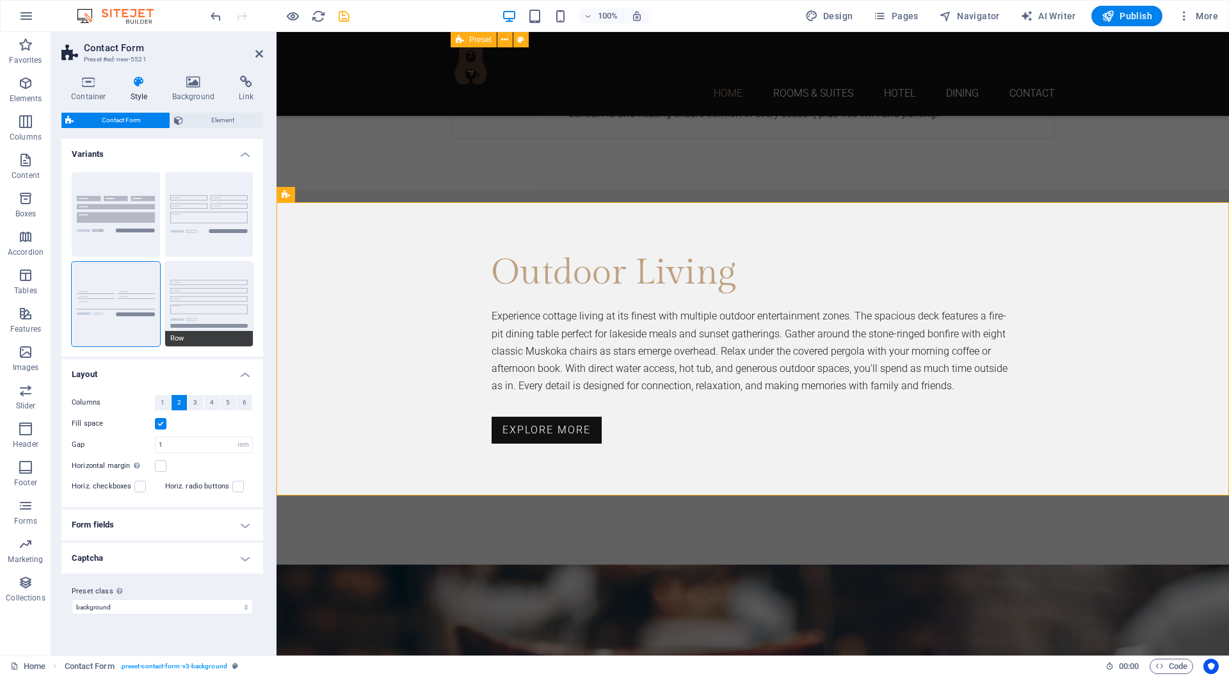
click at [189, 298] on button "Row" at bounding box center [209, 304] width 88 height 84
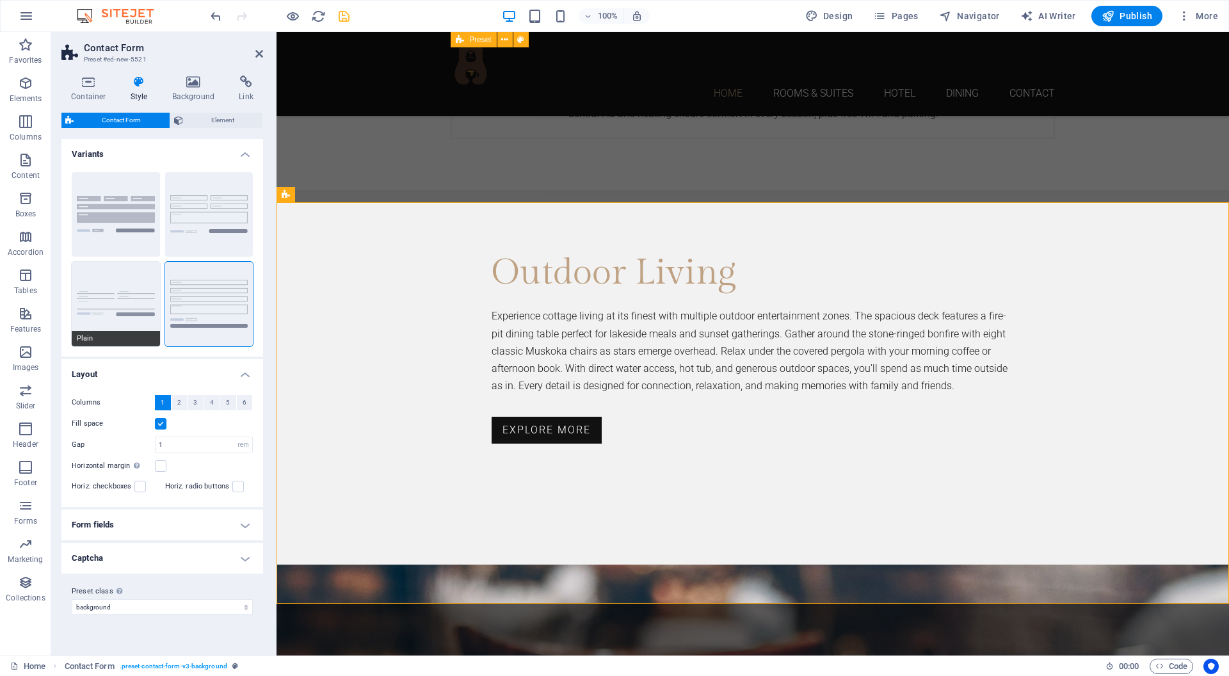
click at [97, 298] on button "Plain" at bounding box center [116, 304] width 88 height 84
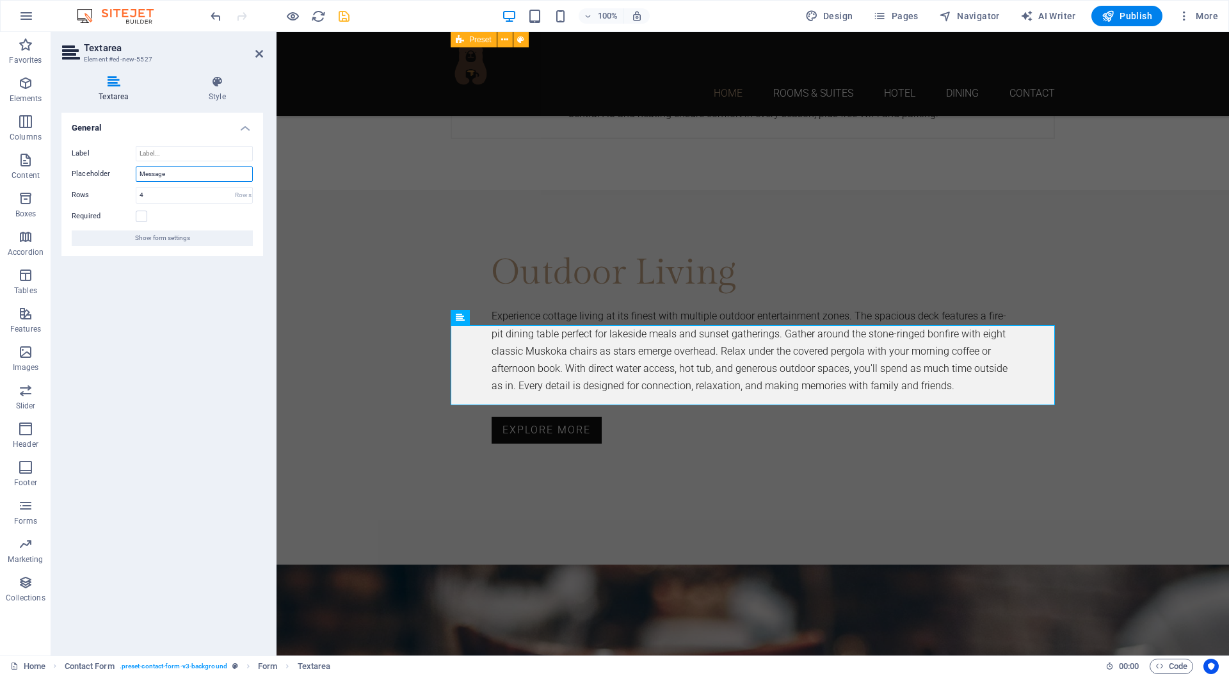
drag, startPoint x: 177, startPoint y: 175, endPoint x: 94, endPoint y: 172, distance: 83.2
click at [94, 172] on div "Placeholder Message" at bounding box center [162, 173] width 181 height 15
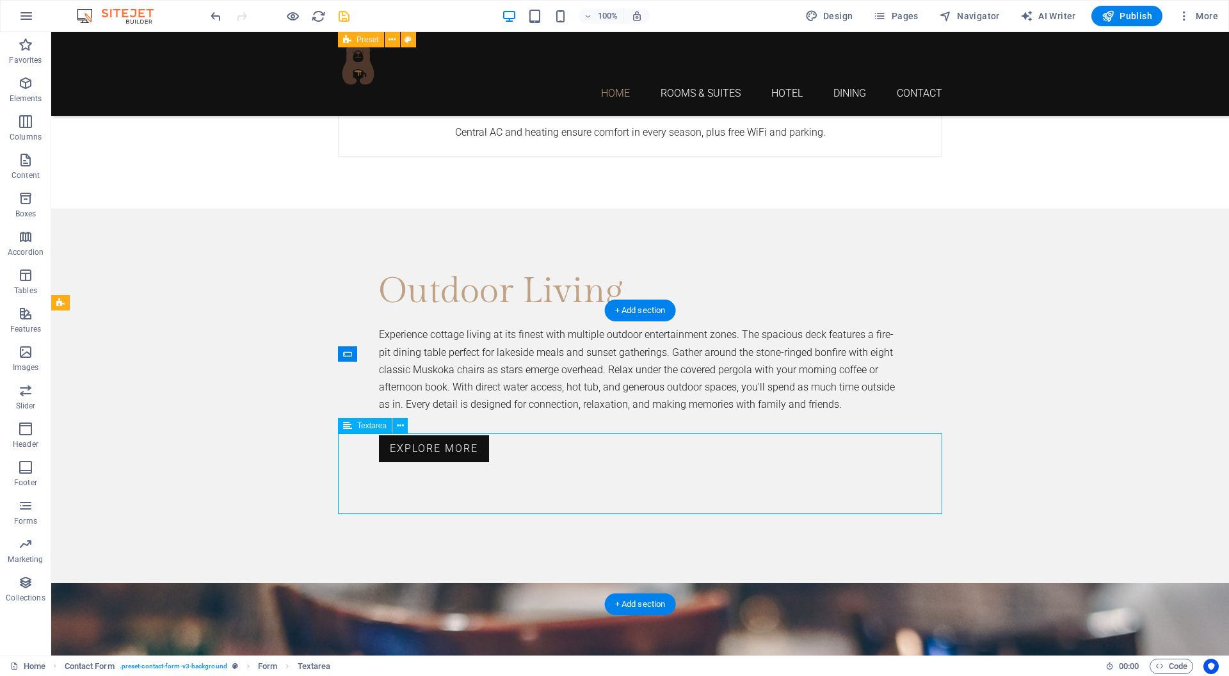
scroll to position [3083, 0]
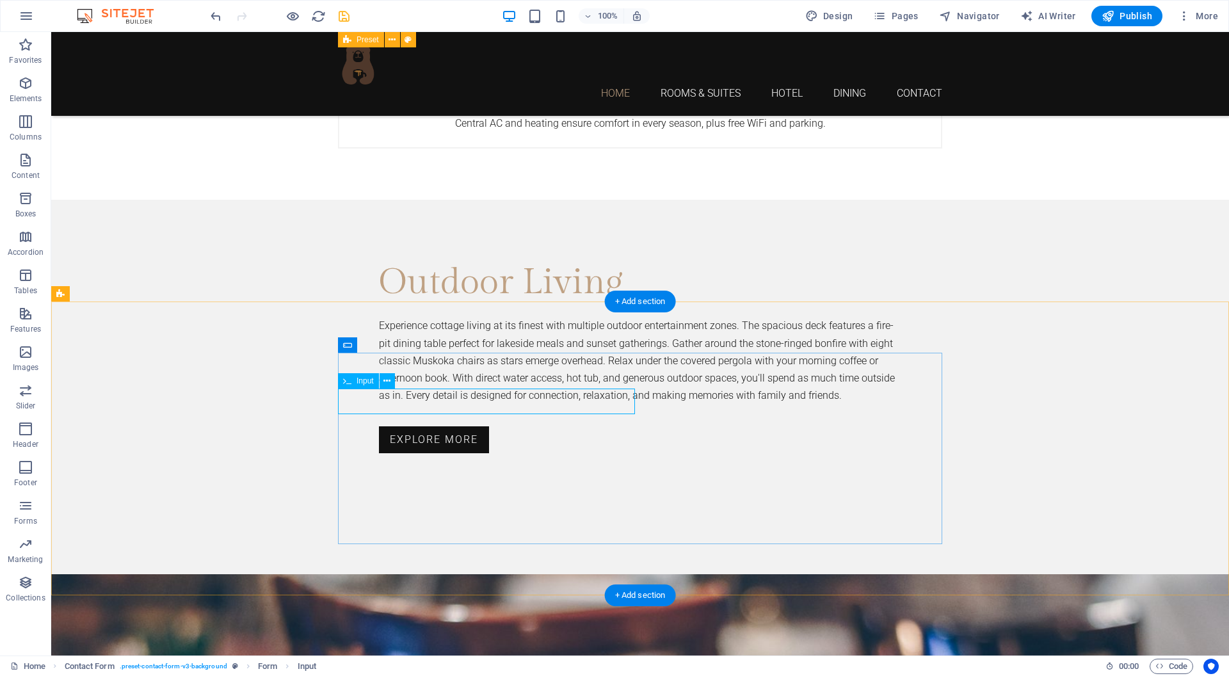
scroll to position [3092, 0]
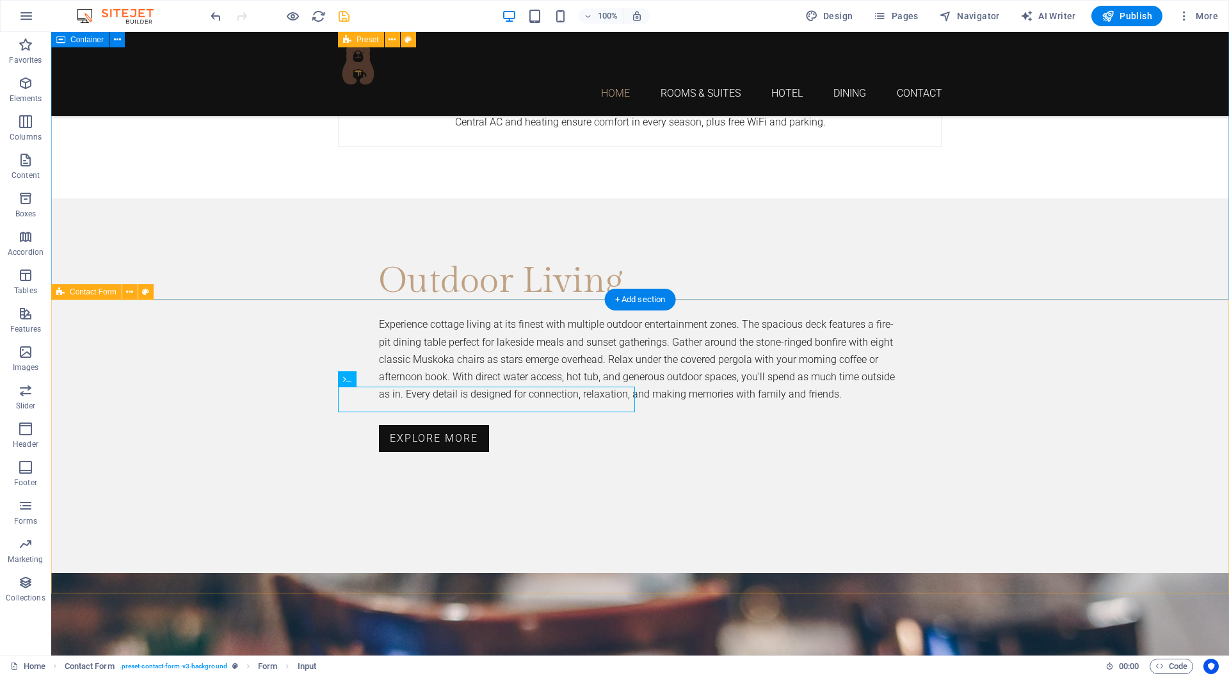
click at [91, 298] on div "Contact Form" at bounding box center [86, 291] width 70 height 15
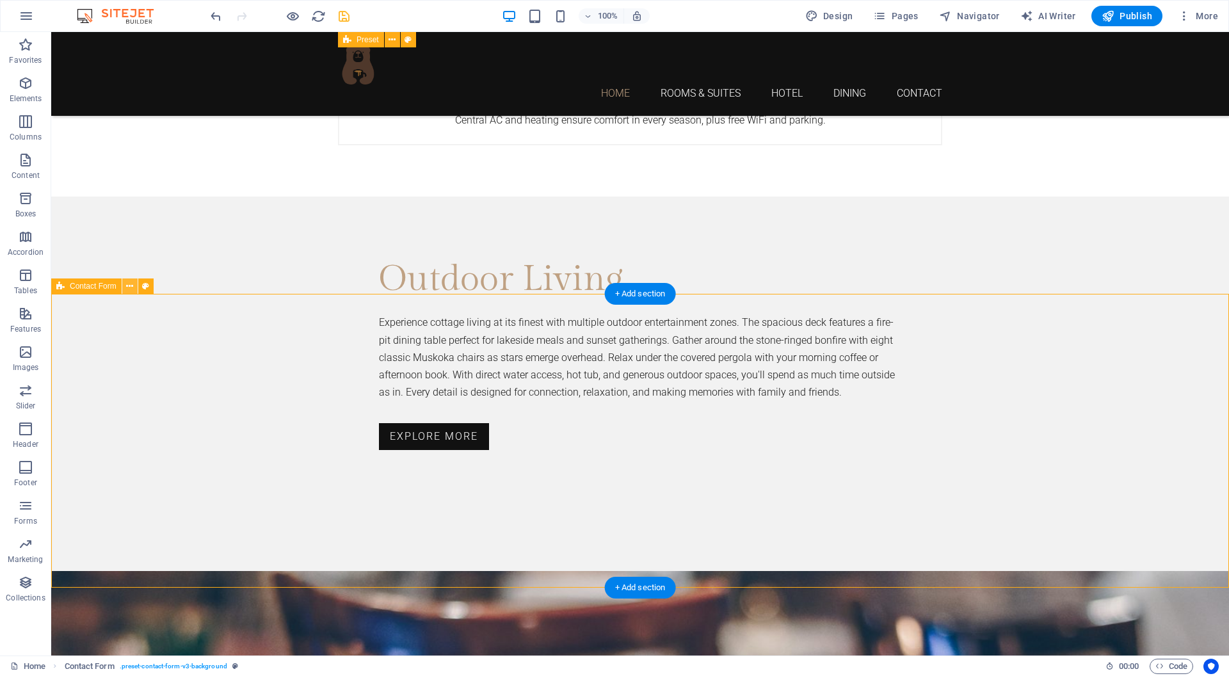
click at [131, 289] on icon at bounding box center [129, 286] width 7 height 13
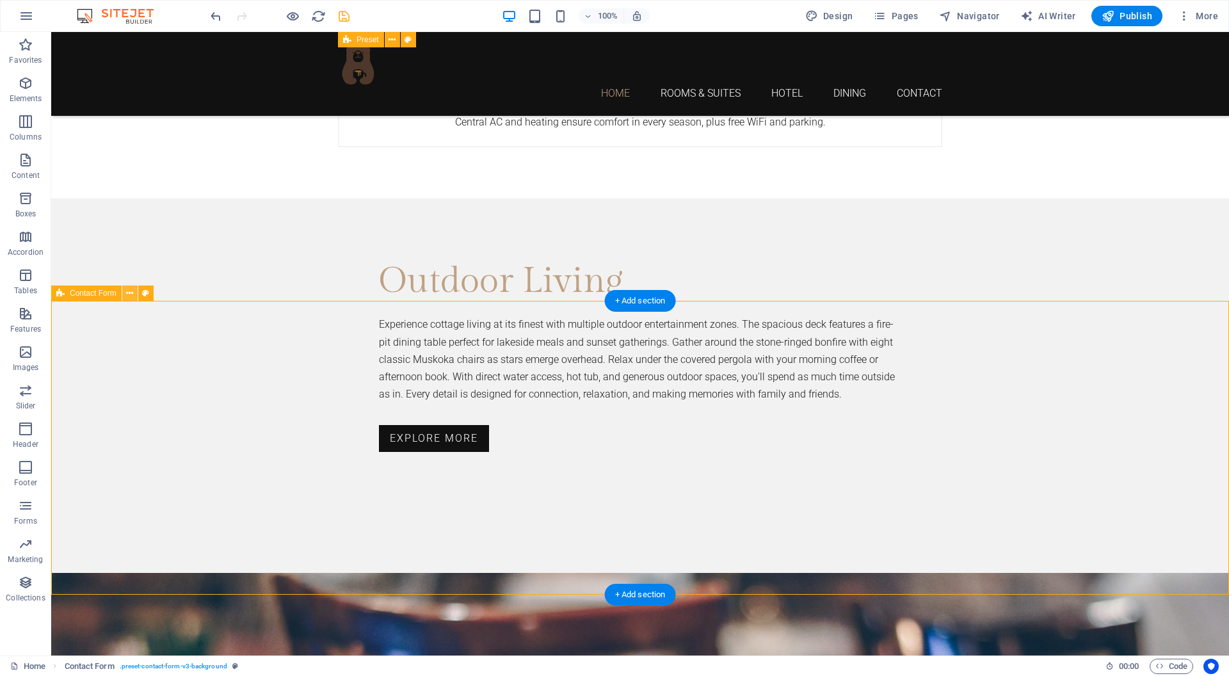
scroll to position [3091, 0]
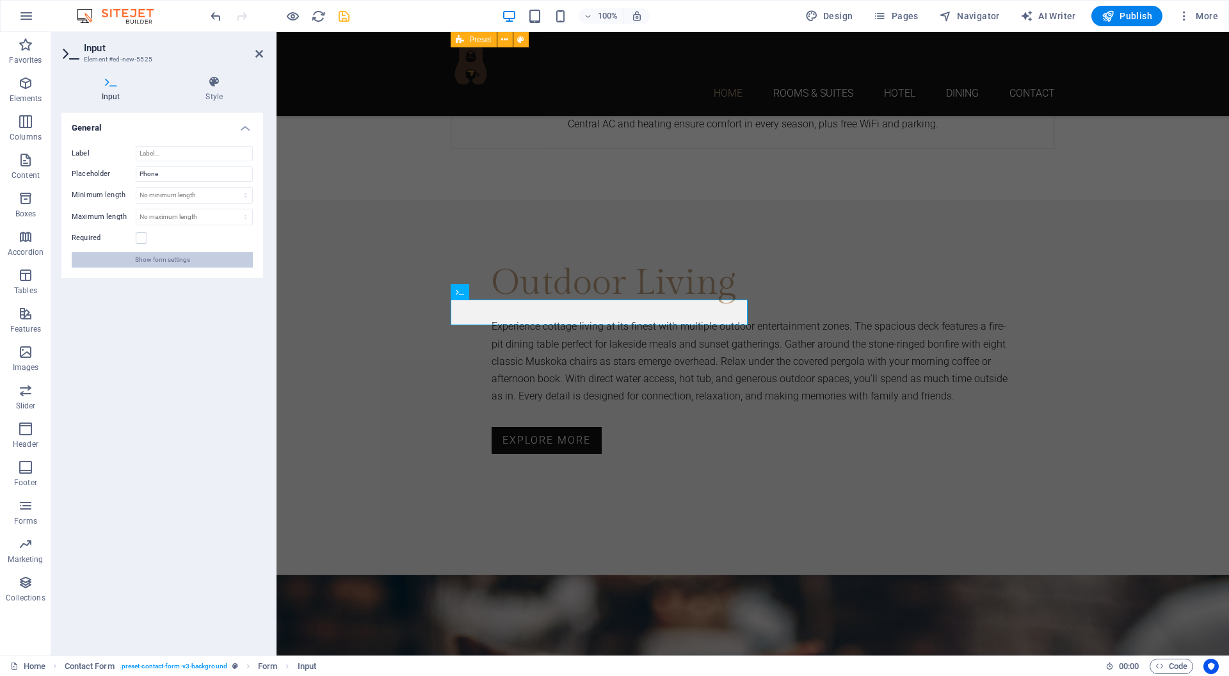
click at [155, 257] on span "Show form settings" at bounding box center [162, 259] width 55 height 15
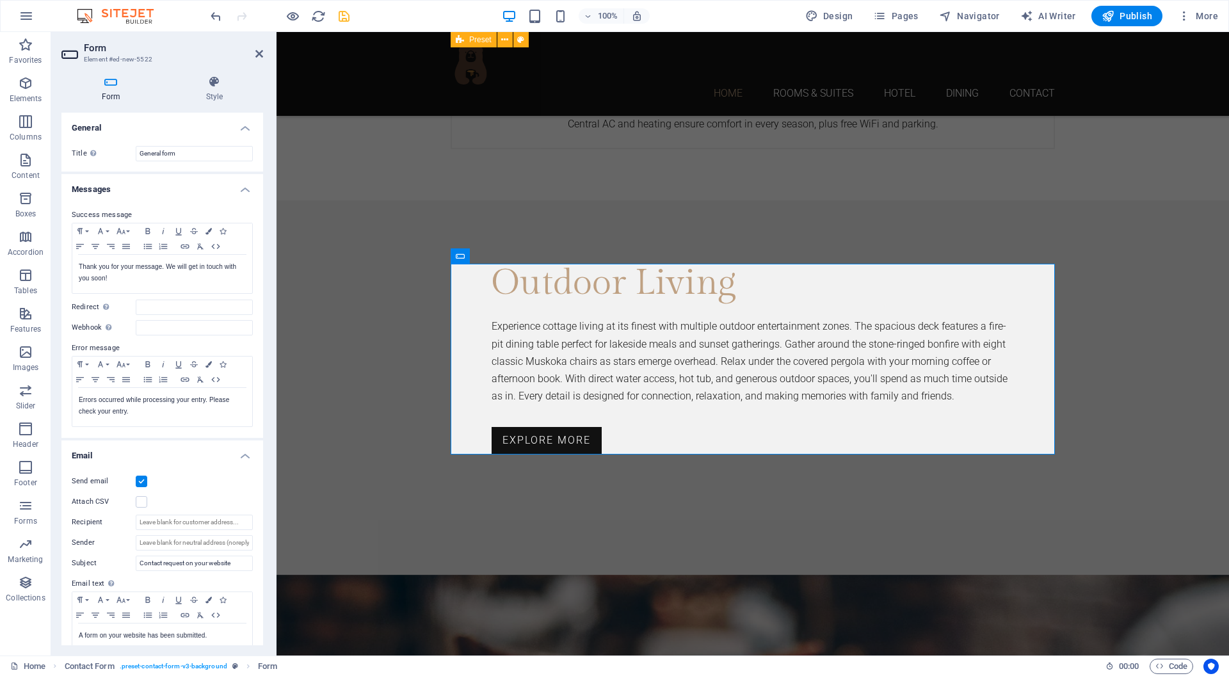
scroll to position [0, 0]
click at [502, 257] on span "Input" at bounding box center [500, 256] width 17 height 8
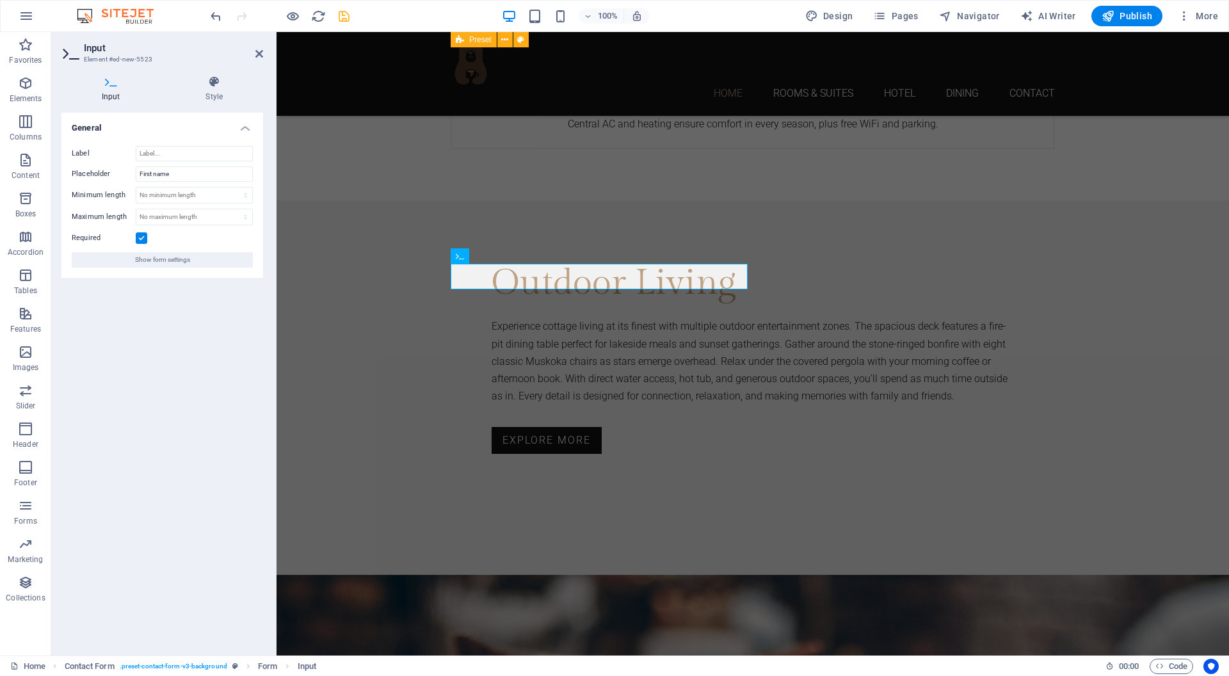
click at [64, 52] on icon at bounding box center [70, 53] width 19 height 18
click at [20, 508] on icon "button" at bounding box center [25, 505] width 15 height 15
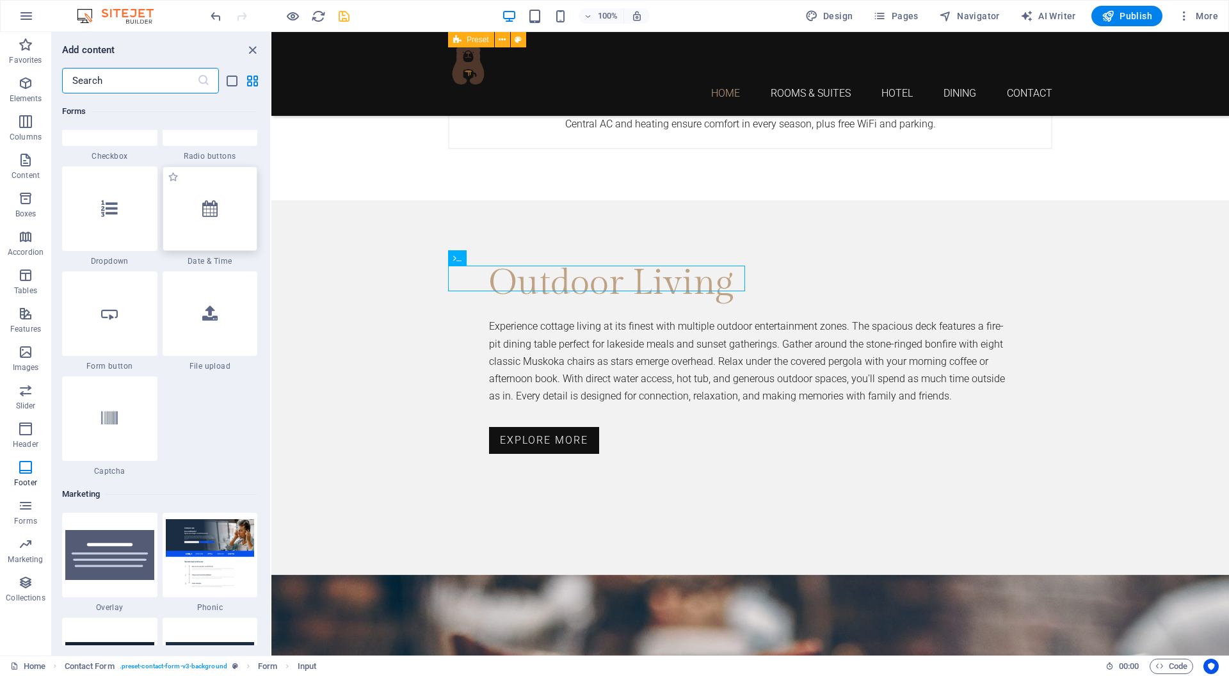
scroll to position [10043, 0]
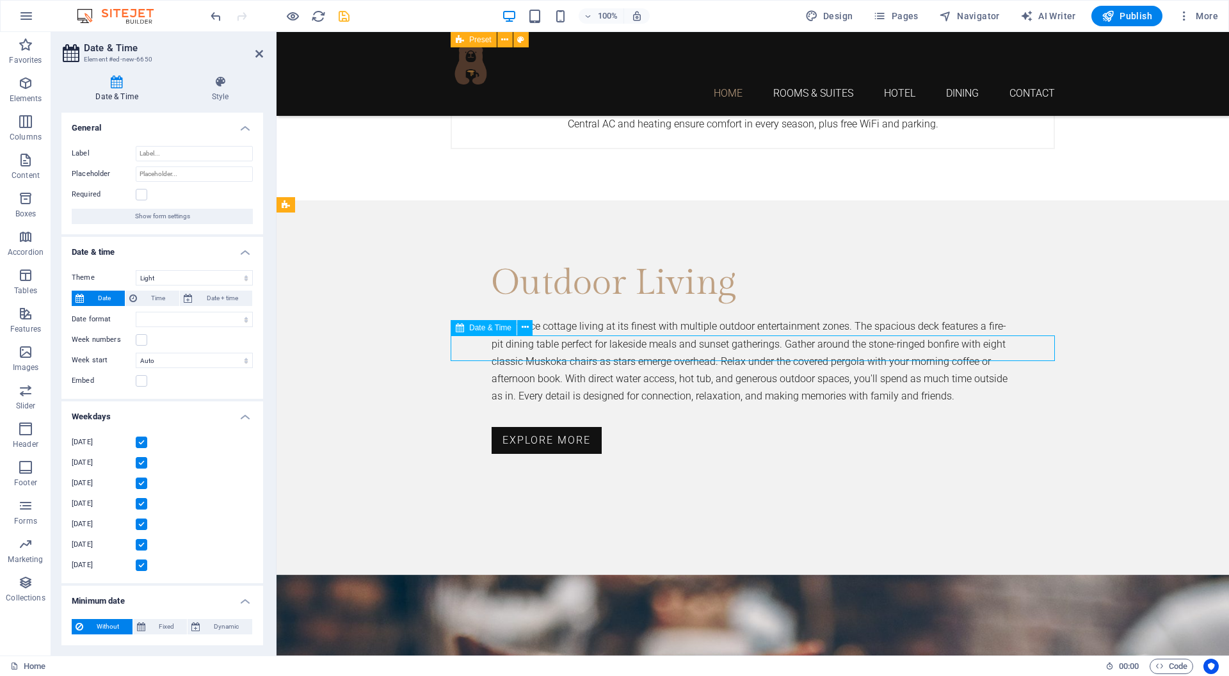
select select "1"
click at [175, 173] on input "Placeholder" at bounding box center [194, 173] width 117 height 15
type input "Dates"
click at [139, 195] on label at bounding box center [142, 195] width 12 height 12
click at [0, 0] on input "Required" at bounding box center [0, 0] width 0 height 0
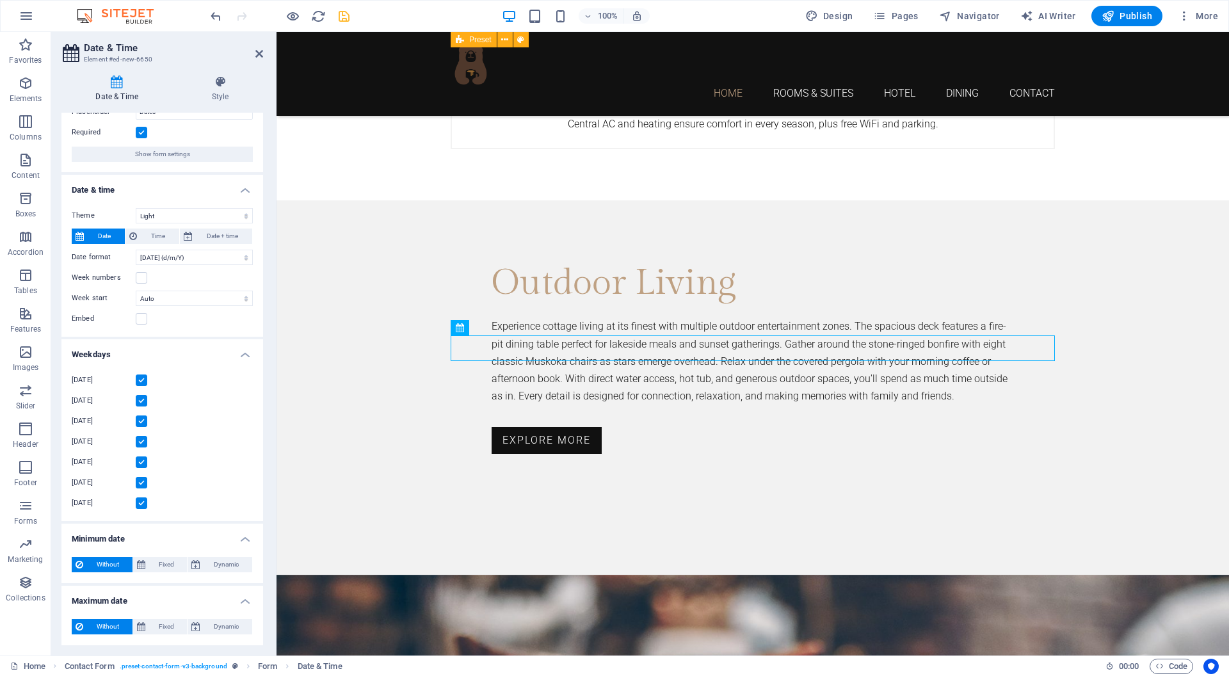
scroll to position [61, 0]
click at [214, 560] on span "Dynamic" at bounding box center [226, 564] width 44 height 15
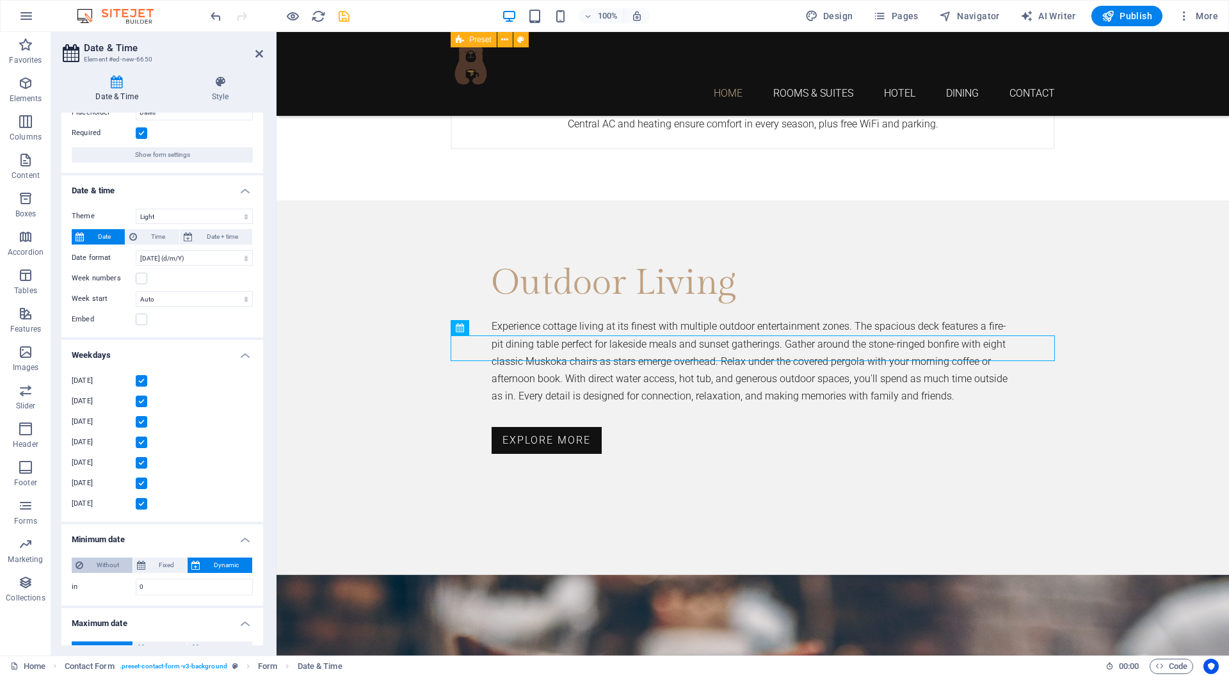
click at [95, 565] on span "Without" at bounding box center [108, 564] width 42 height 15
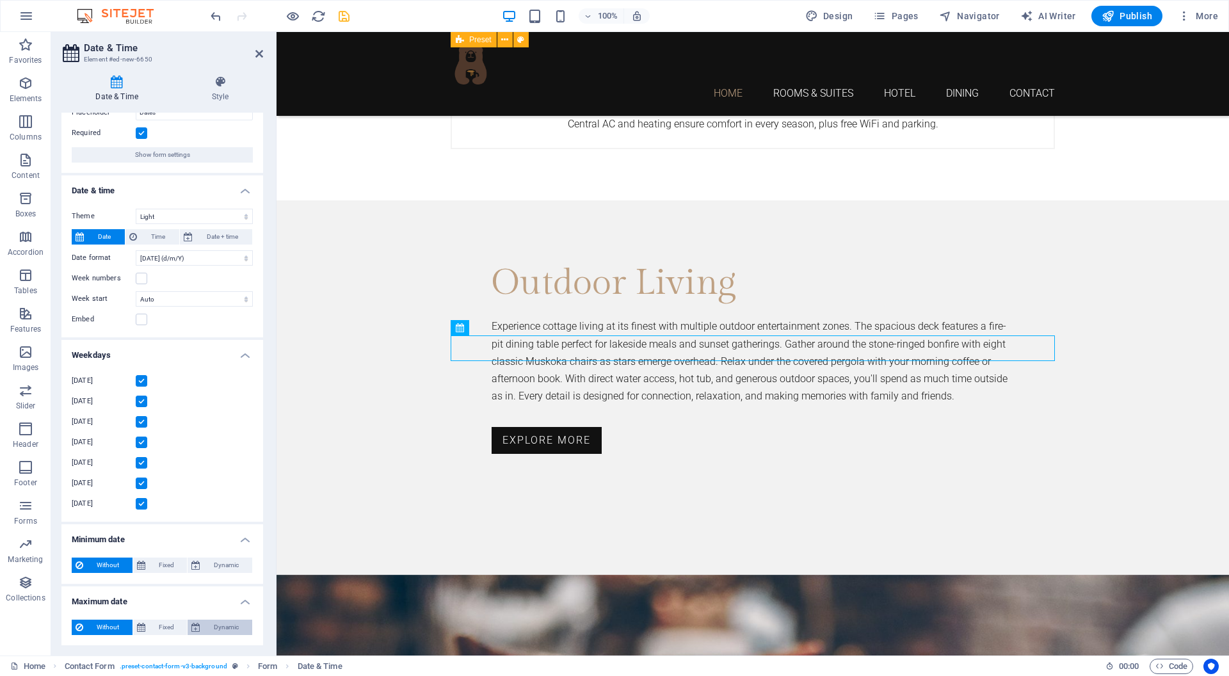
click at [220, 624] on span "Dynamic" at bounding box center [226, 626] width 44 height 15
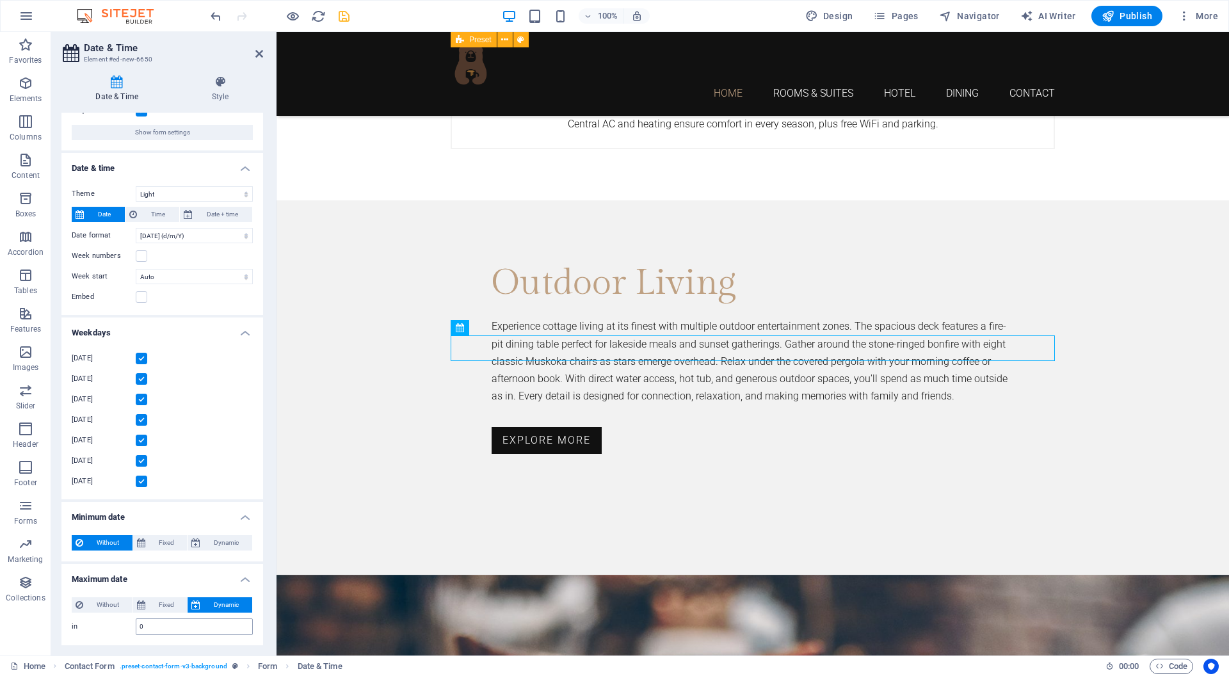
scroll to position [83, 0]
drag, startPoint x: 154, startPoint y: 625, endPoint x: 121, endPoint y: 626, distance: 33.3
click at [121, 626] on div "in 0 d w m y" at bounding box center [162, 627] width 181 height 17
click at [196, 505] on h4 "Minimum date" at bounding box center [162, 513] width 202 height 23
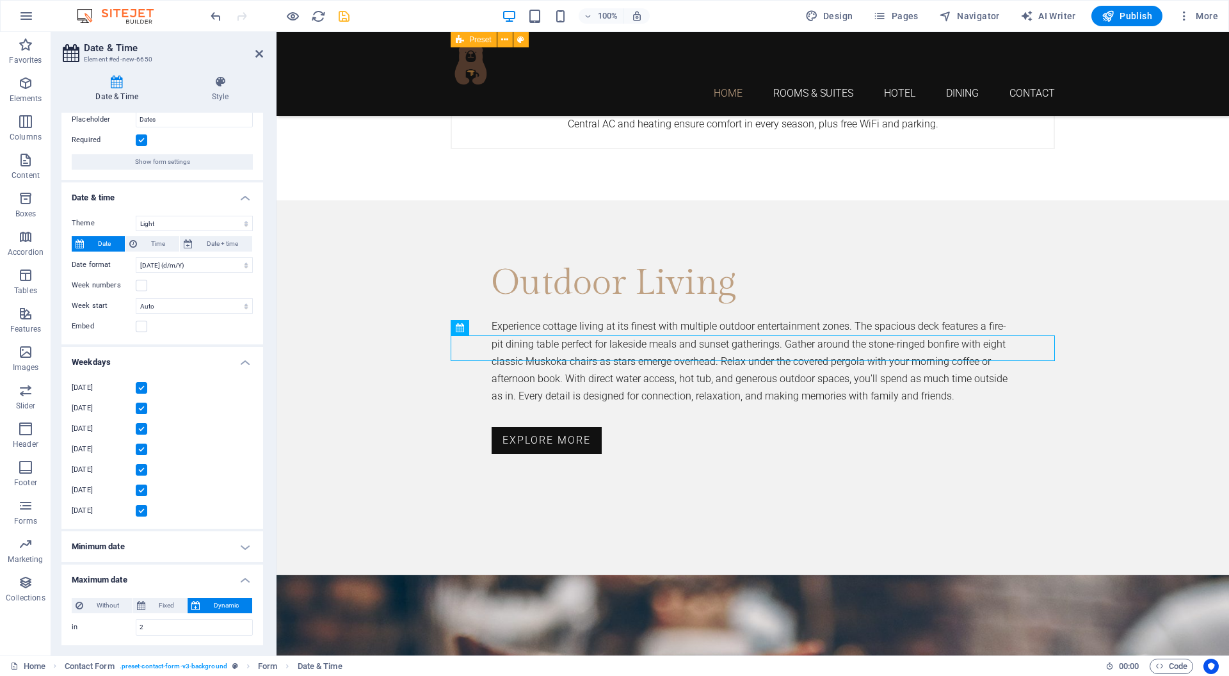
click at [230, 546] on h4 "Minimum date" at bounding box center [162, 546] width 202 height 31
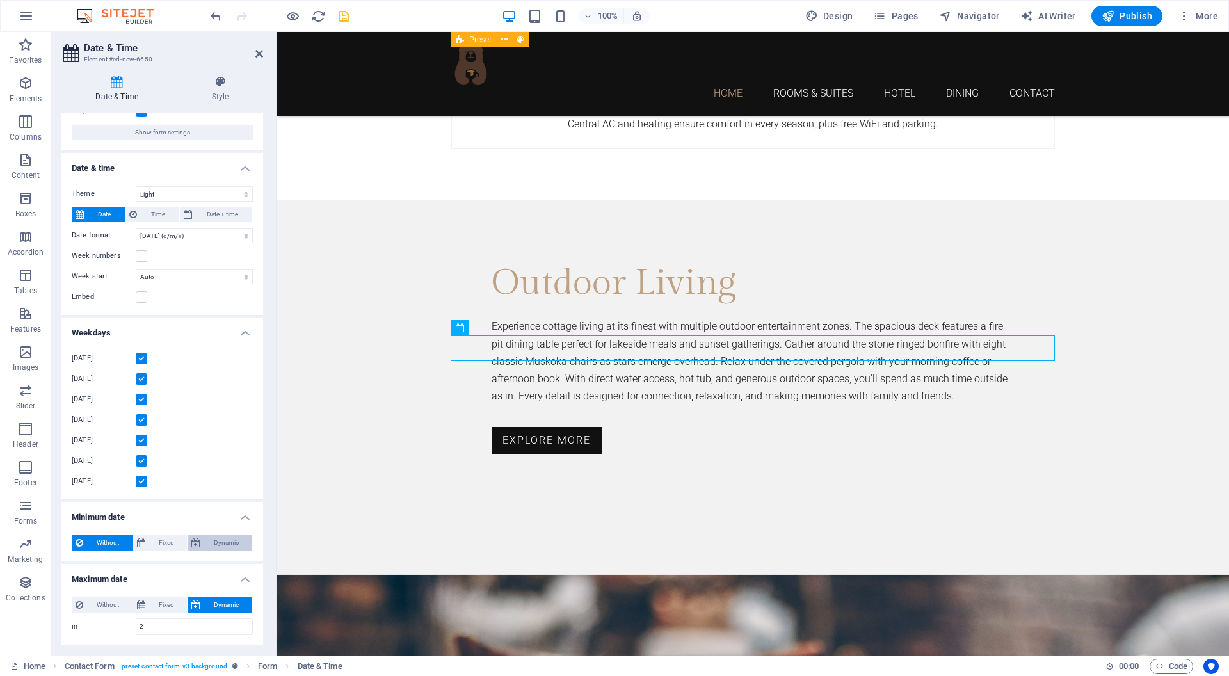
scroll to position [83, 0]
drag, startPoint x: 154, startPoint y: 626, endPoint x: 115, endPoint y: 624, distance: 39.7
click at [115, 624] on div "in 2 d w m y" at bounding box center [162, 627] width 181 height 17
type input "3"
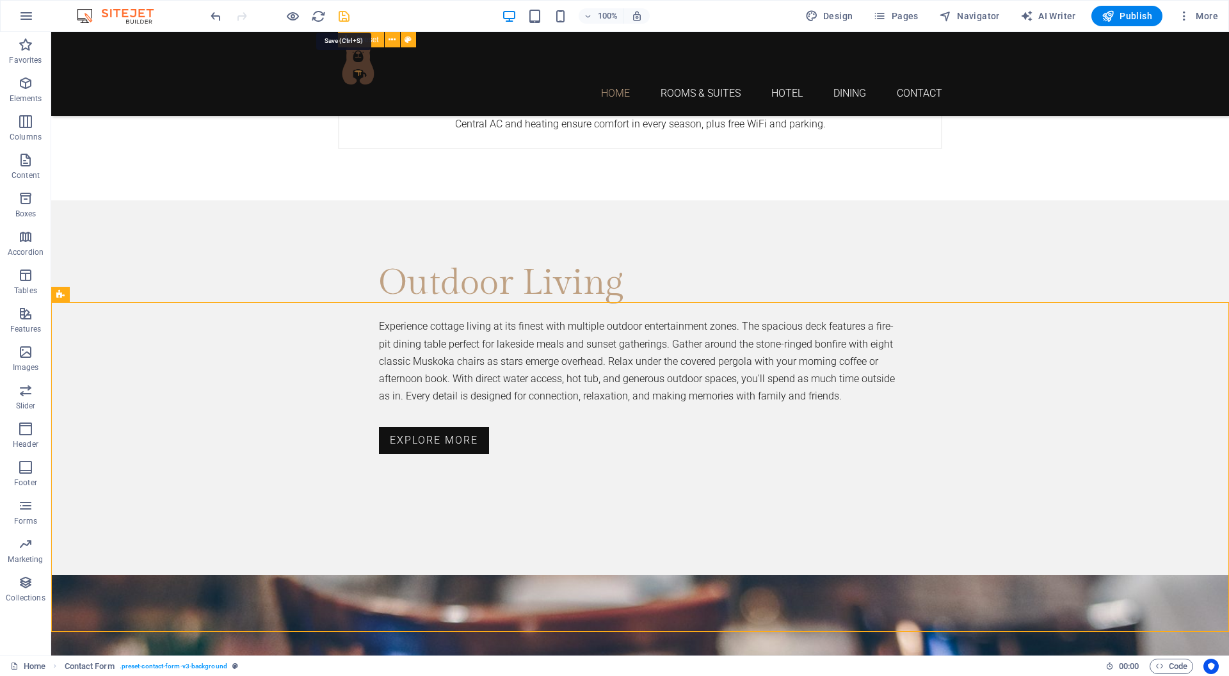
click at [340, 16] on icon "save" at bounding box center [344, 16] width 15 height 15
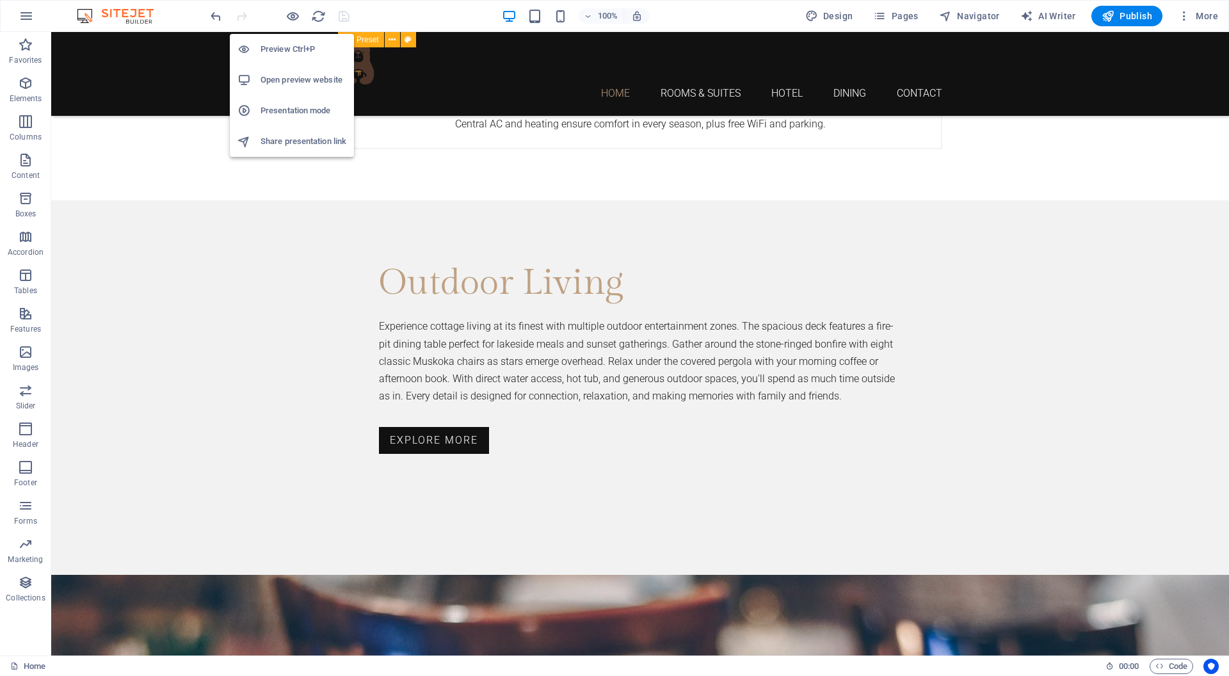
click at [288, 79] on h6 "Open preview website" at bounding box center [303, 79] width 86 height 15
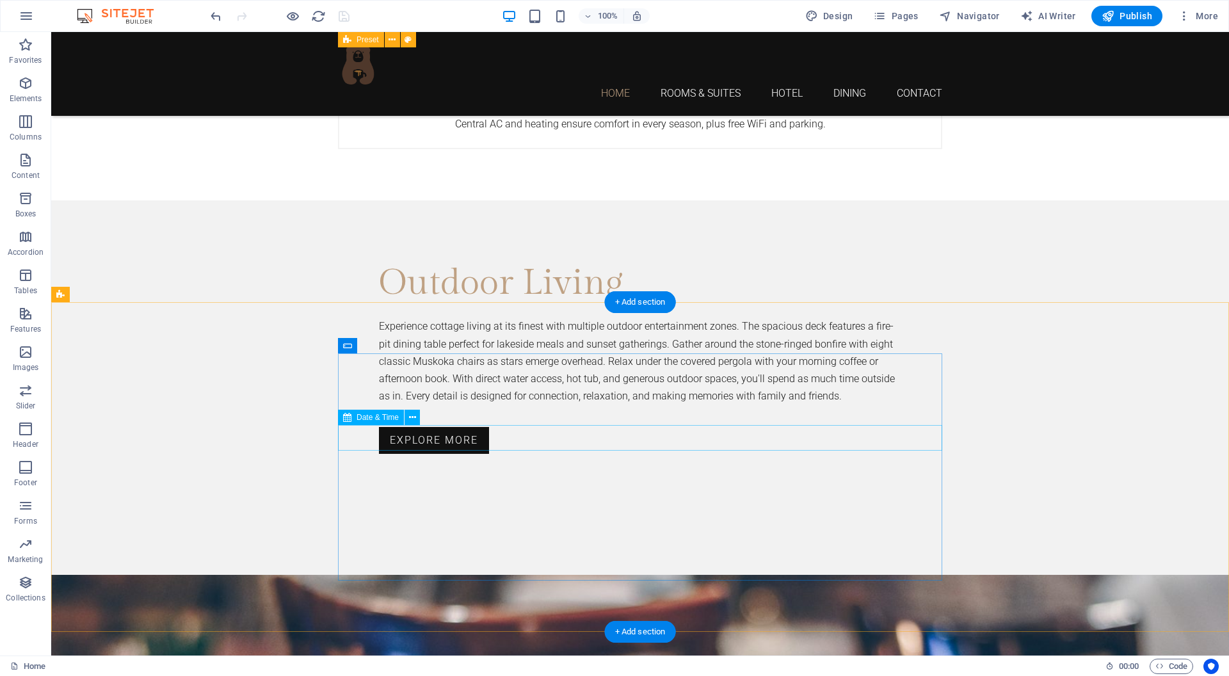
select select "1"
select select "days-from-[DATE]"
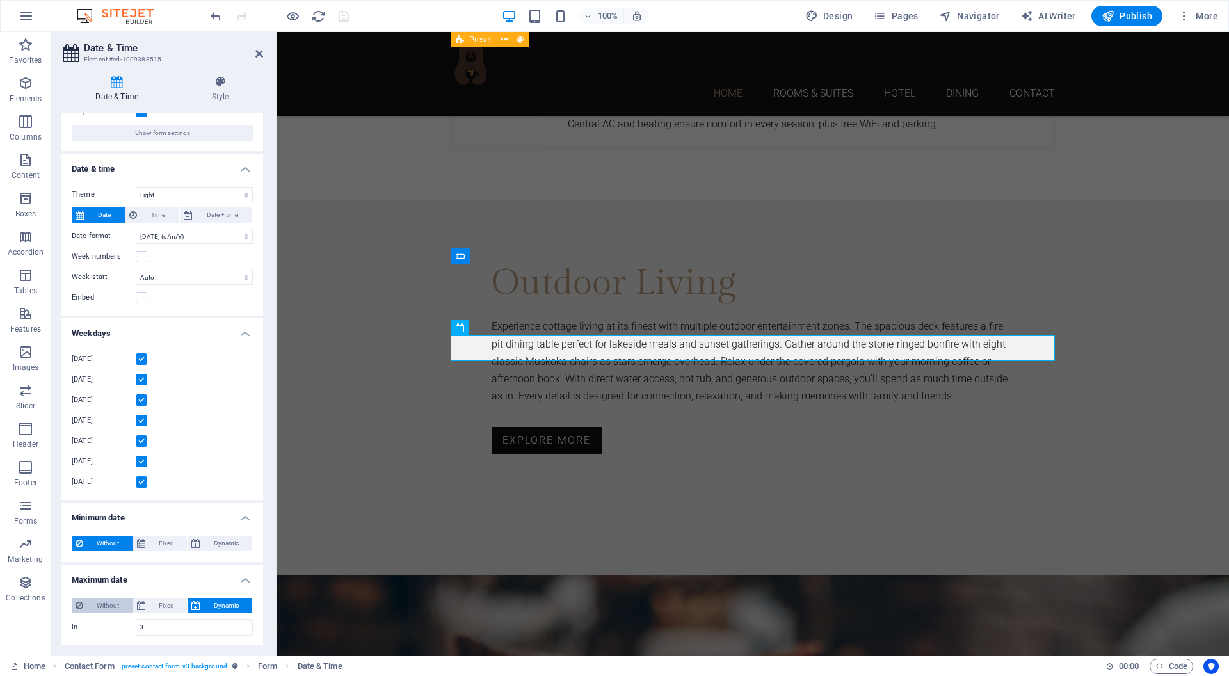
click at [98, 600] on span "Without" at bounding box center [108, 605] width 42 height 15
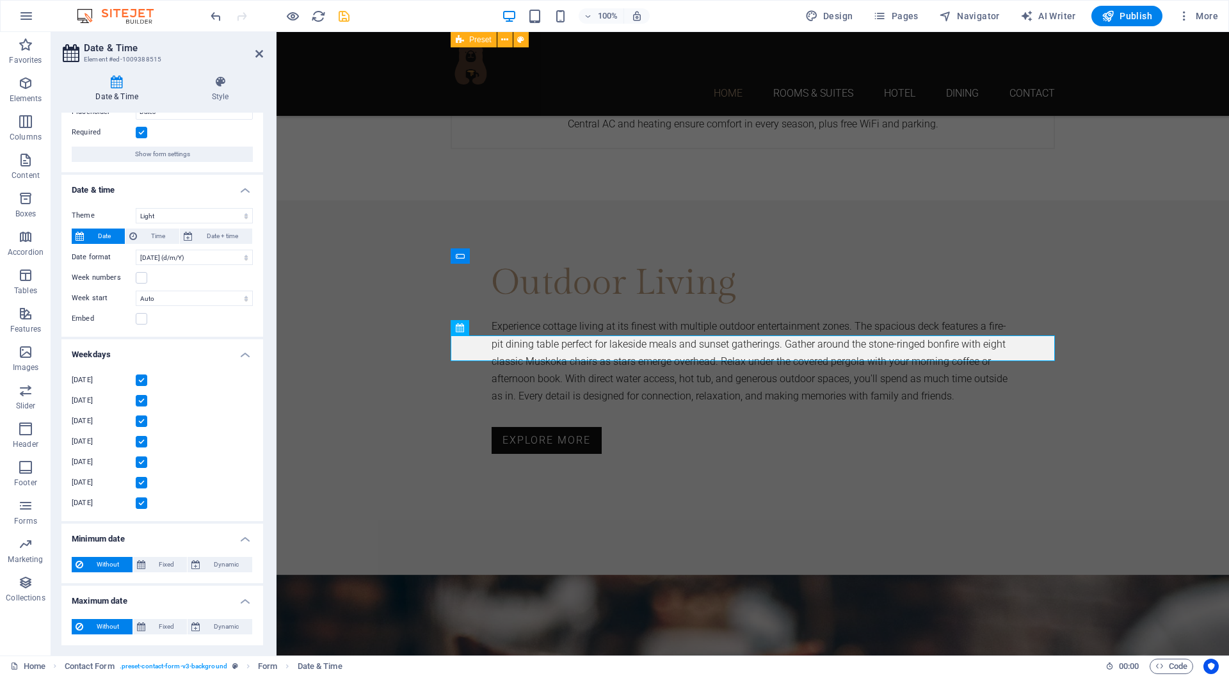
scroll to position [61, 0]
click at [141, 322] on label at bounding box center [142, 320] width 12 height 12
click at [0, 0] on input "Embed" at bounding box center [0, 0] width 0 height 0
select select "9"
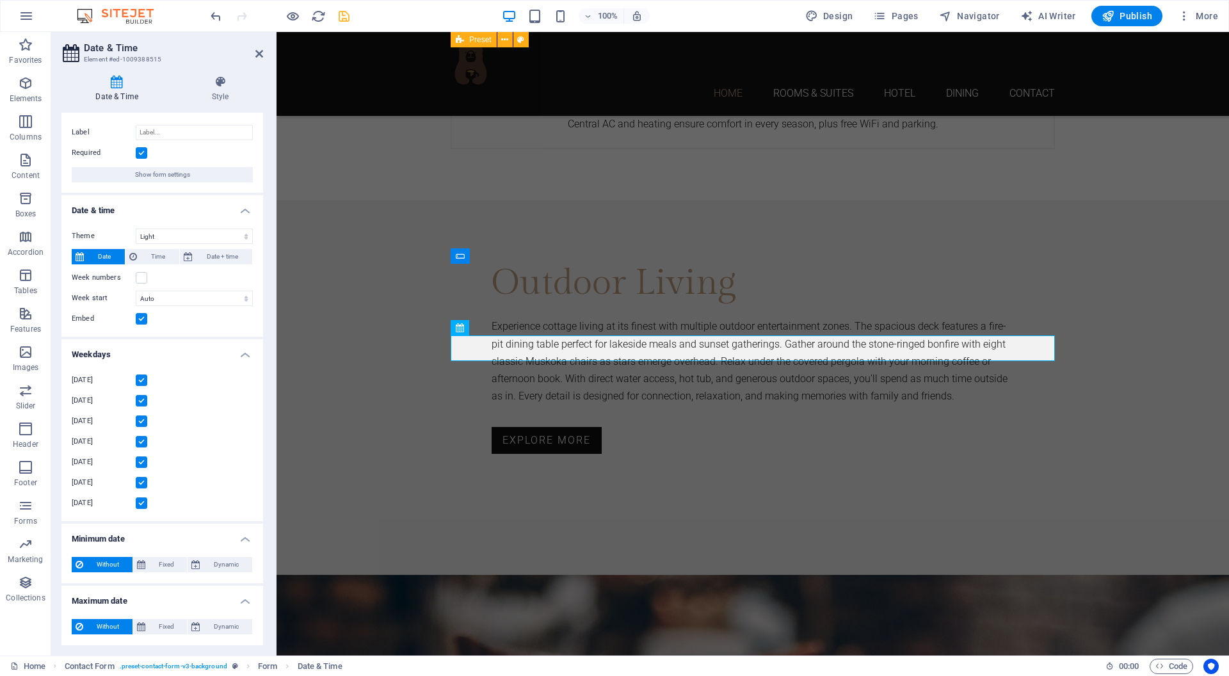
scroll to position [20, 0]
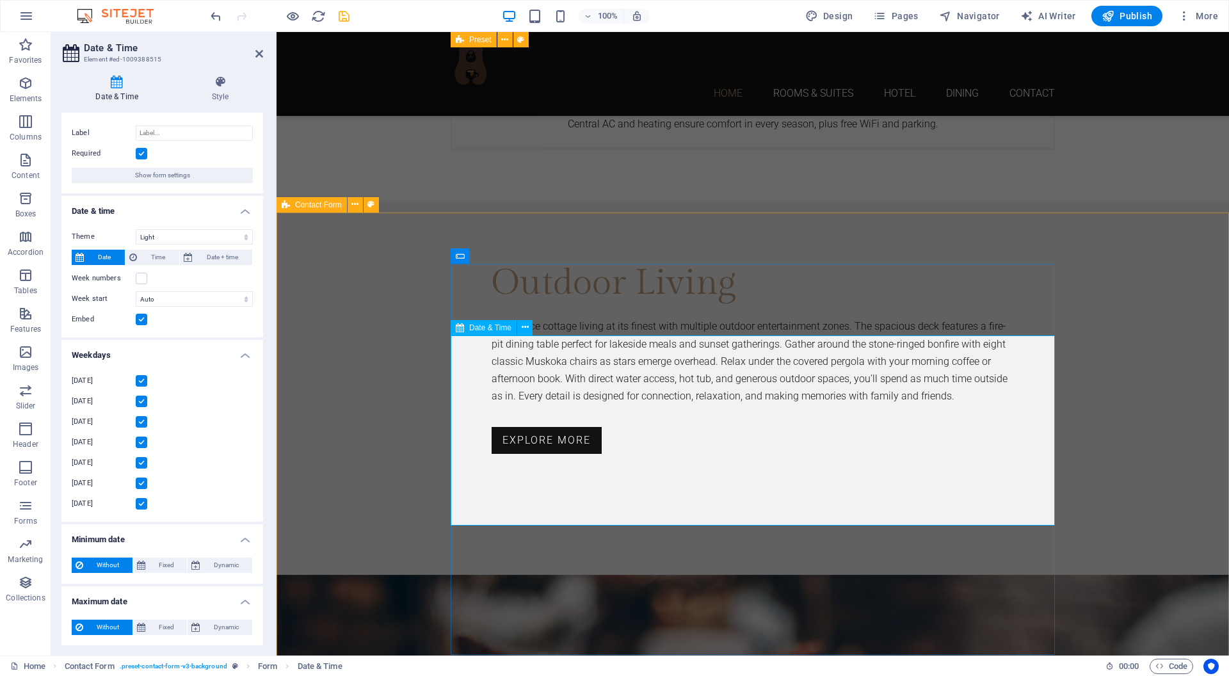
click at [138, 276] on label at bounding box center [142, 279] width 12 height 12
click at [0, 0] on input "Week numbers" at bounding box center [0, 0] width 0 height 0
select select "9"
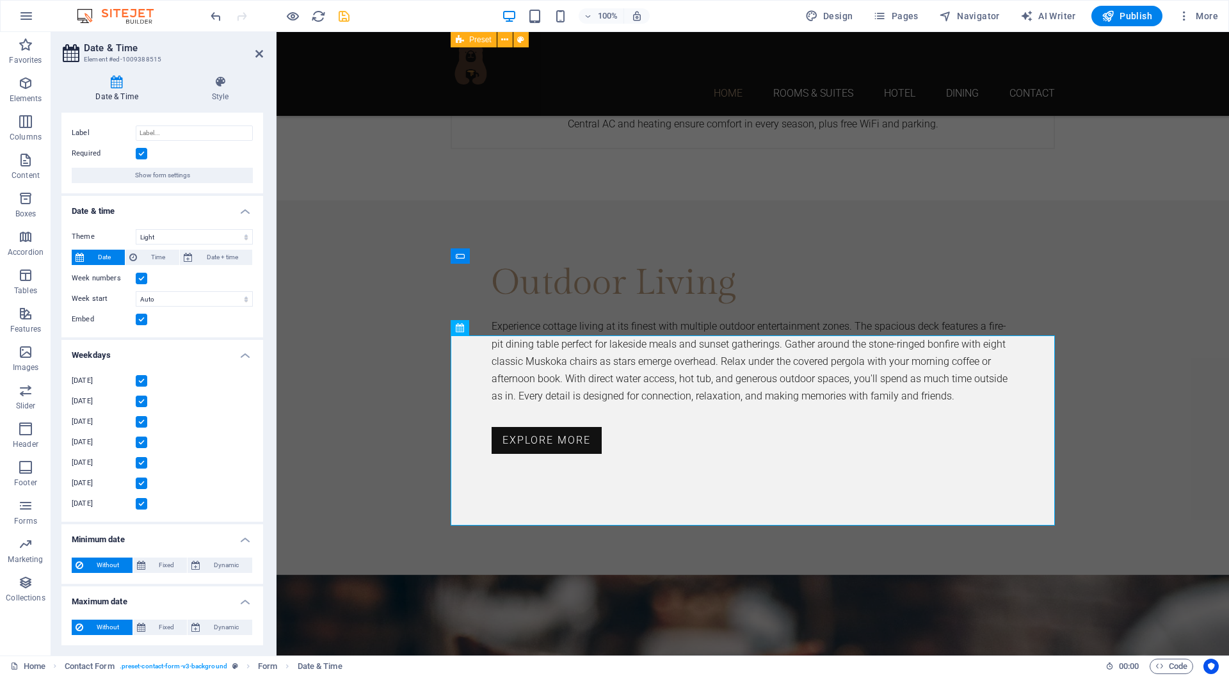
click at [138, 276] on label at bounding box center [142, 279] width 12 height 12
click at [0, 0] on input "Week numbers" at bounding box center [0, 0] width 0 height 0
select select "9"
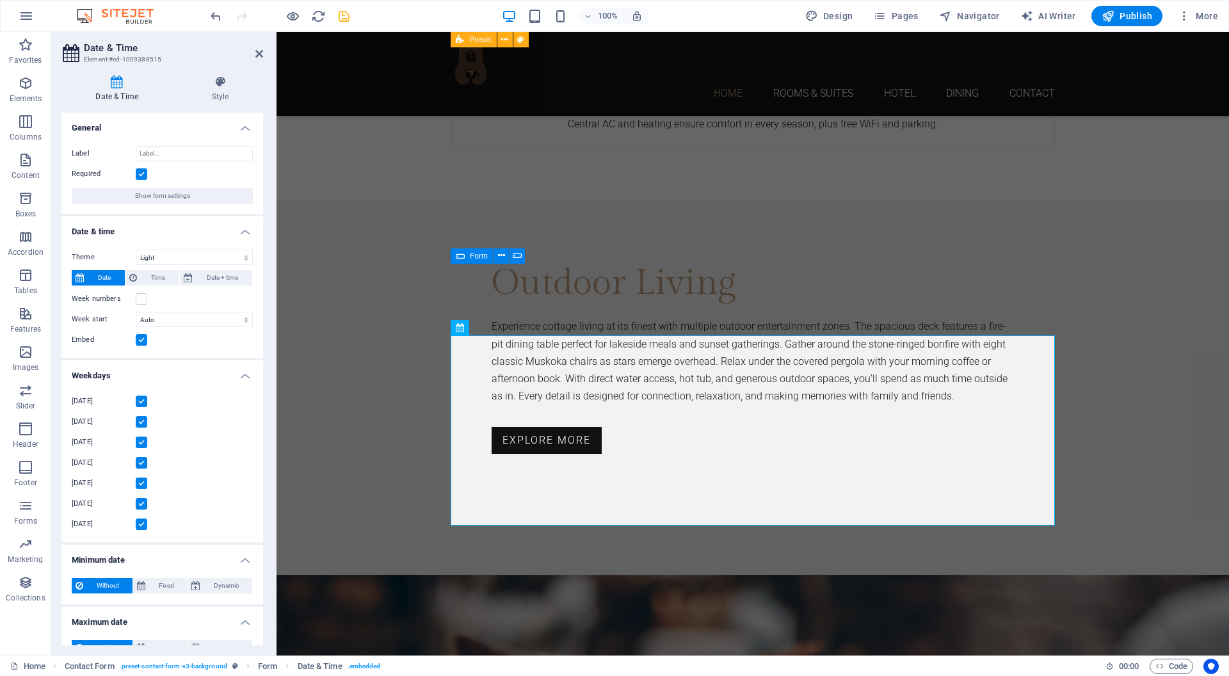
click at [141, 338] on label at bounding box center [142, 340] width 12 height 12
click at [0, 0] on input "Embed" at bounding box center [0, 0] width 0 height 0
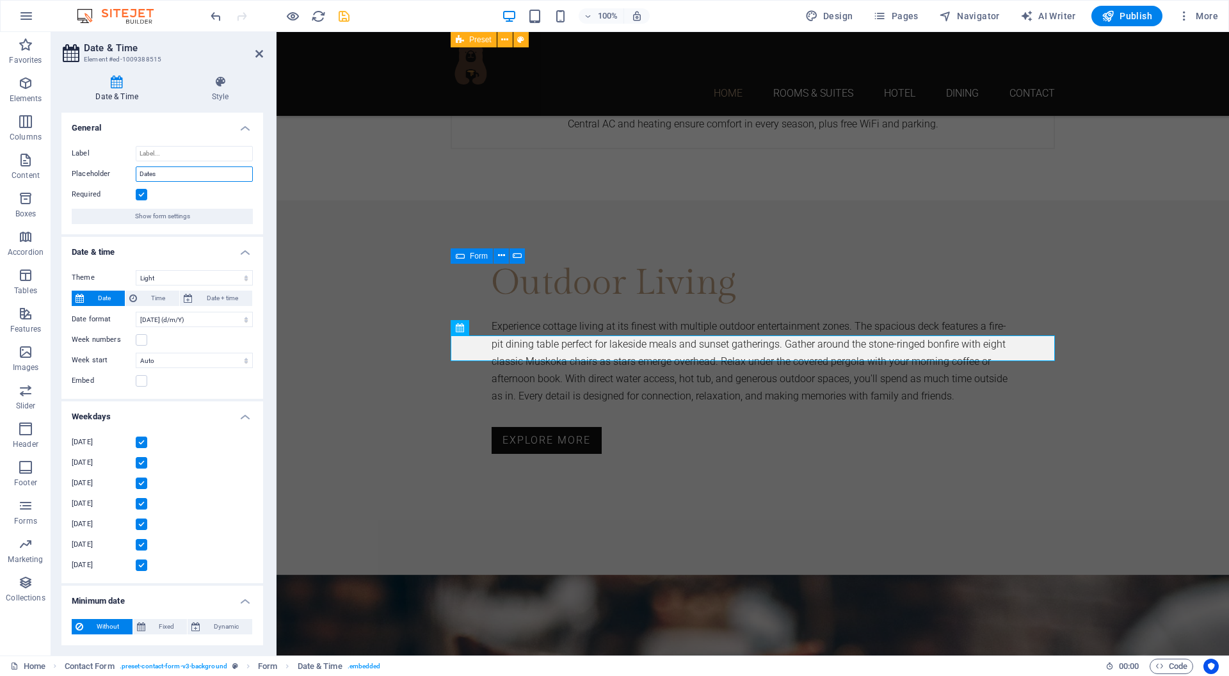
drag, startPoint x: 161, startPoint y: 176, endPoint x: 122, endPoint y: 173, distance: 39.8
click at [122, 173] on div "Placeholder Dates" at bounding box center [162, 173] width 181 height 15
click at [141, 173] on input "Check-in date" at bounding box center [194, 173] width 117 height 15
type input "Desired check-in date"
click at [273, 170] on div "Date & Time Style General Label Placeholder Desired check-in date Required Show…" at bounding box center [162, 360] width 222 height 590
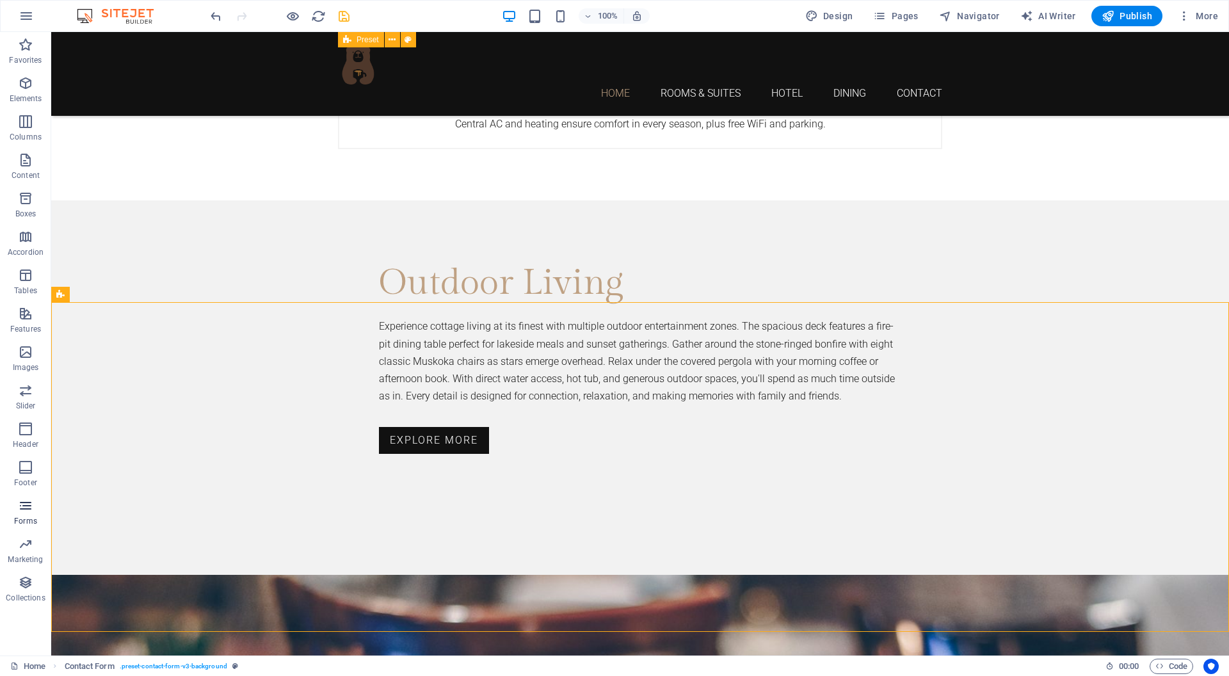
click at [23, 513] on span "Forms" at bounding box center [25, 513] width 51 height 31
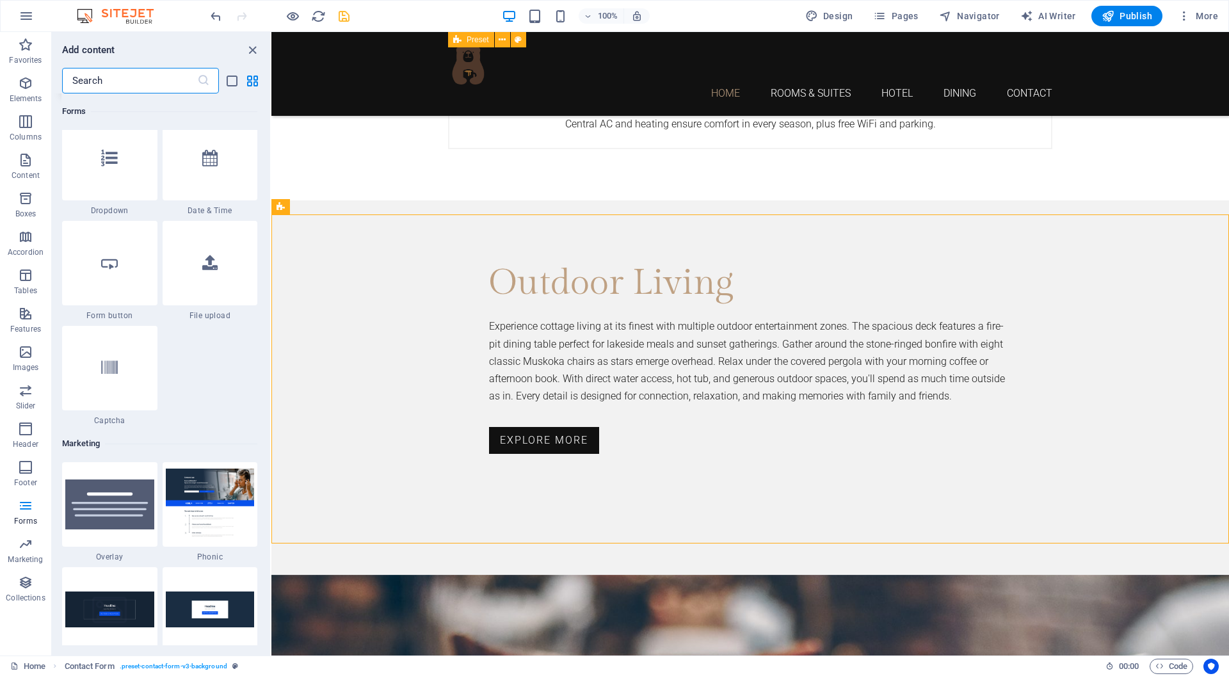
scroll to position [10109, 0]
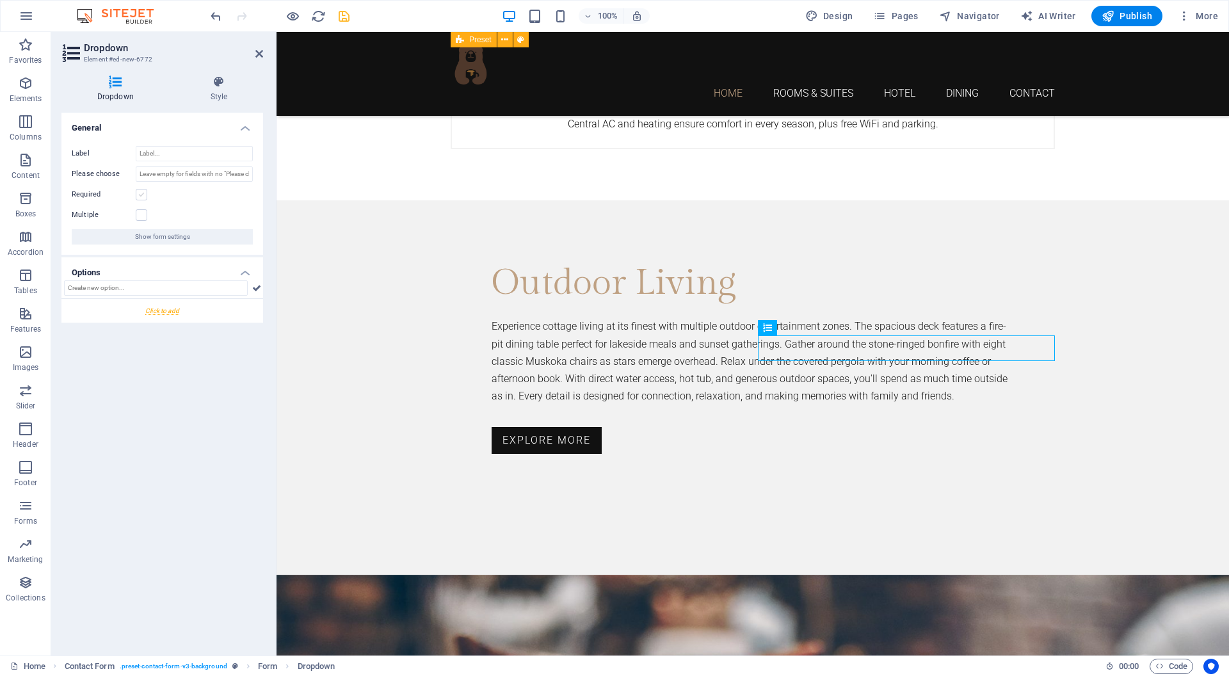
click at [141, 191] on label at bounding box center [142, 195] width 12 height 12
click at [0, 0] on input "Required" at bounding box center [0, 0] width 0 height 0
click at [179, 153] on input "Label" at bounding box center [194, 153] width 117 height 15
type input "Number of nights"
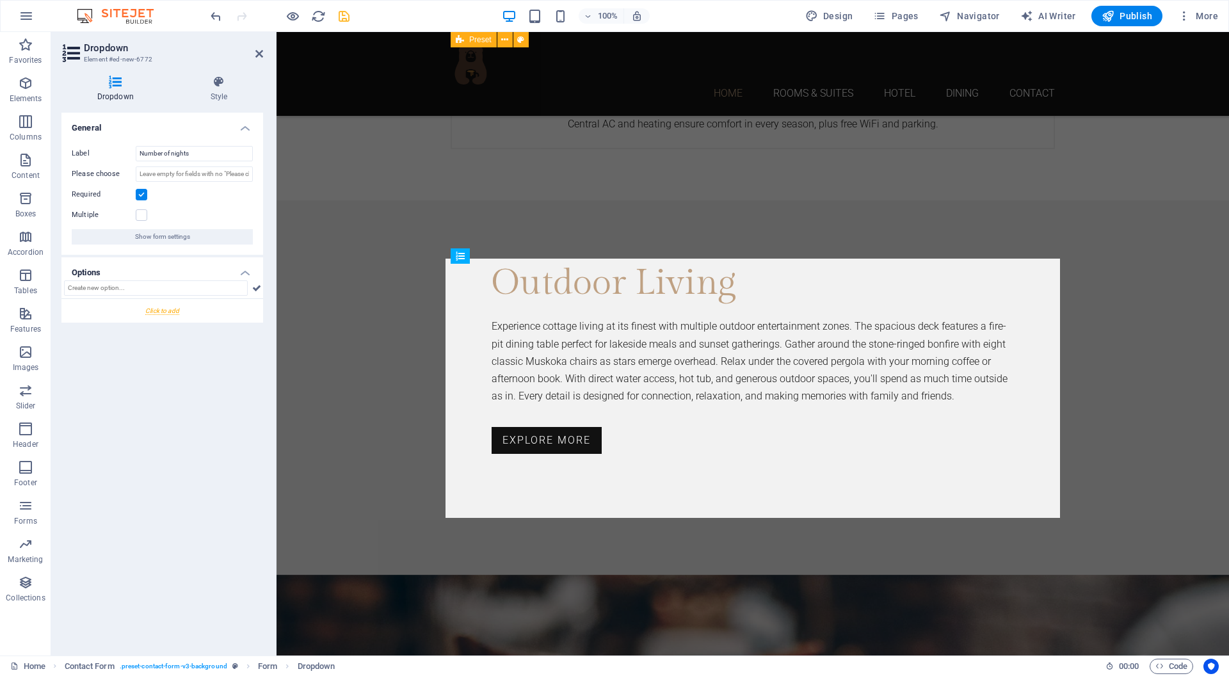
drag, startPoint x: 835, startPoint y: 344, endPoint x: 722, endPoint y: 358, distance: 114.2
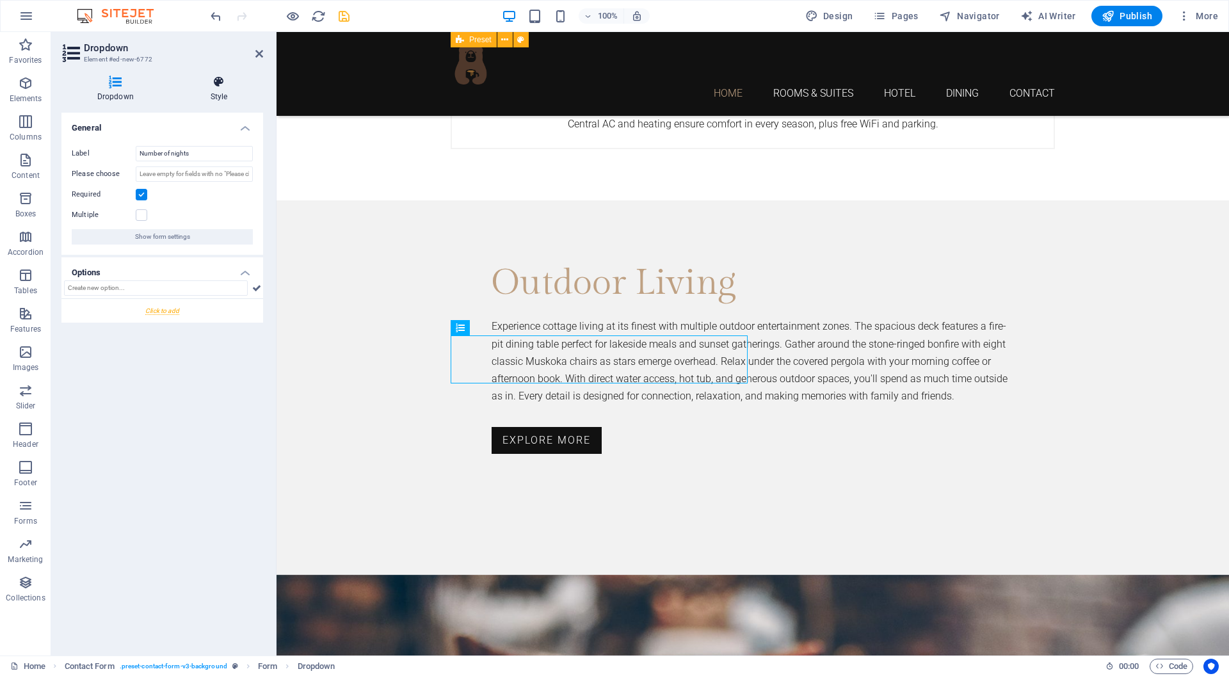
click at [203, 93] on h4 "Style" at bounding box center [219, 89] width 88 height 27
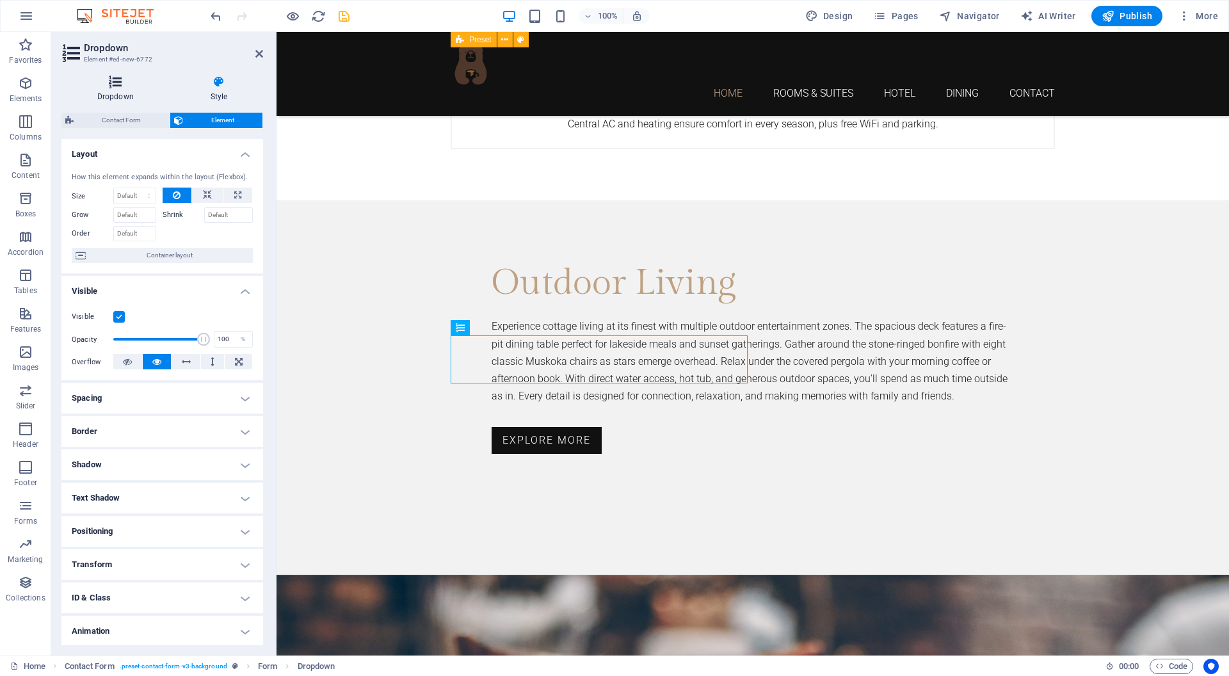
click at [127, 92] on h4 "Dropdown" at bounding box center [117, 89] width 113 height 27
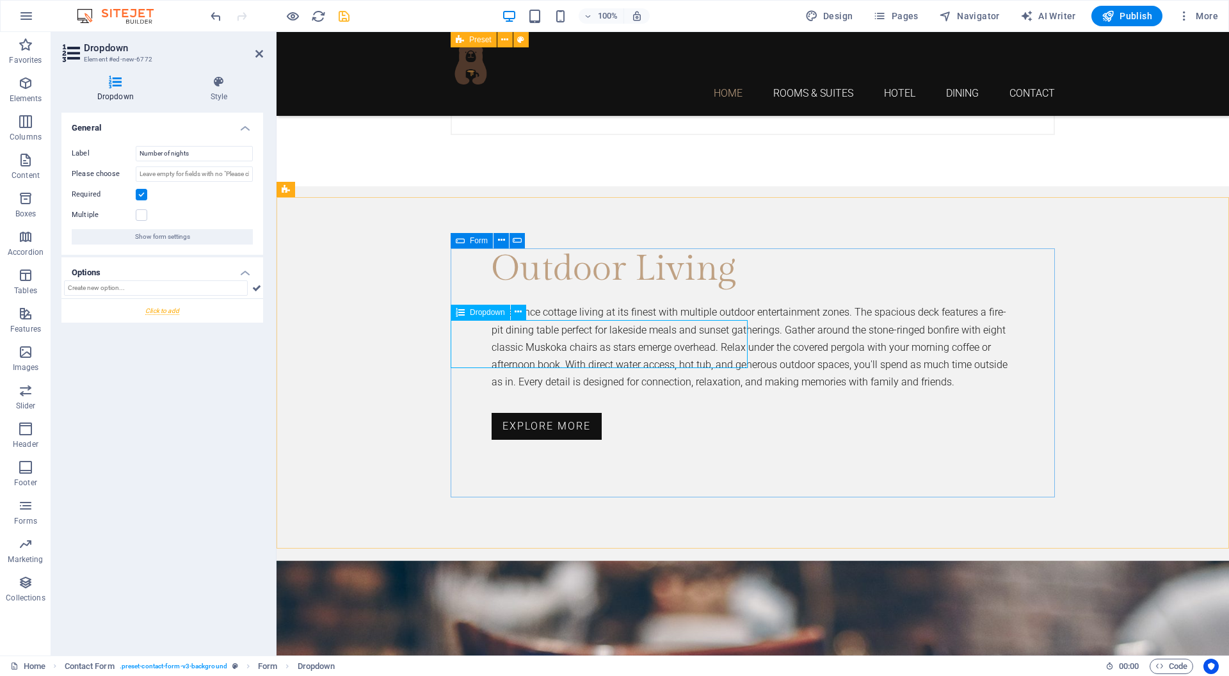
scroll to position [3106, 0]
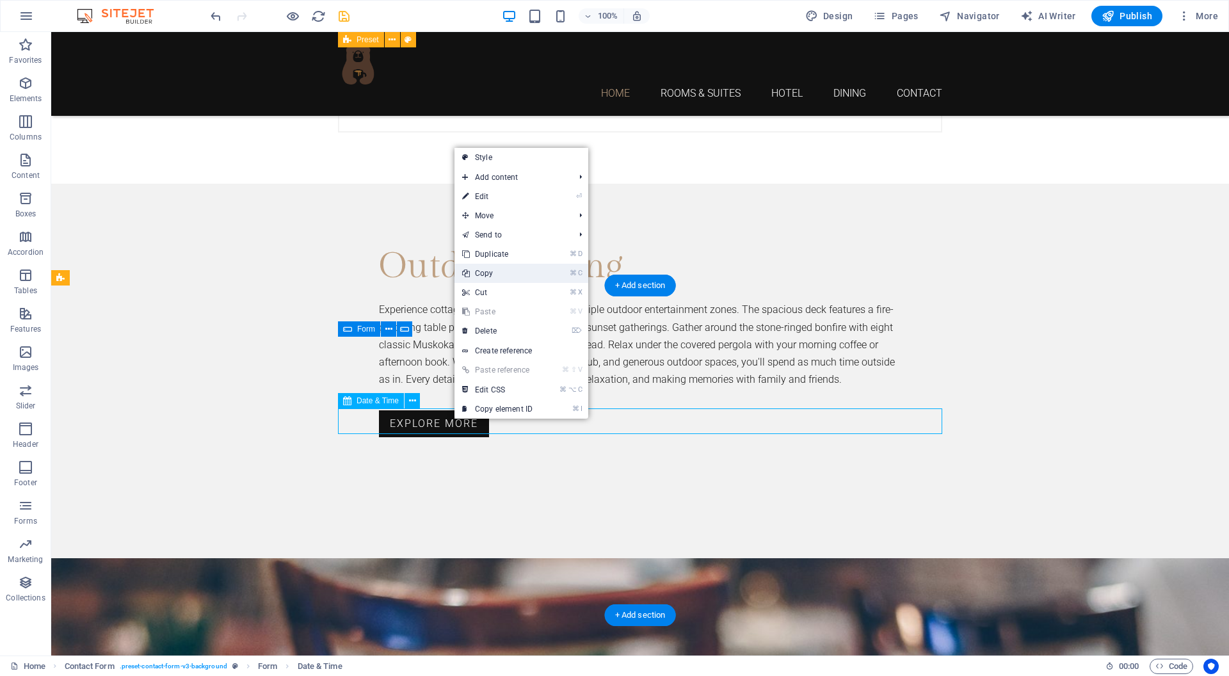
click at [537, 267] on link "⌘ C Copy" at bounding box center [497, 273] width 86 height 19
select select "9"
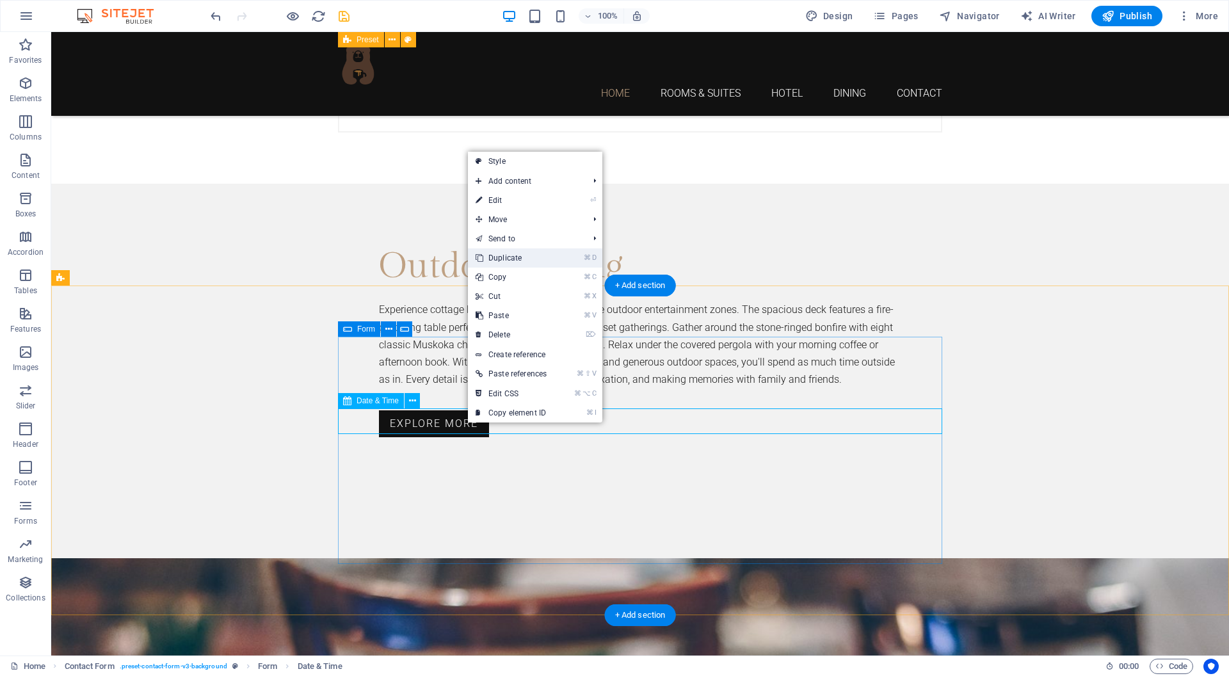
click at [527, 261] on link "⌘ D Duplicate" at bounding box center [511, 257] width 86 height 19
select select "9"
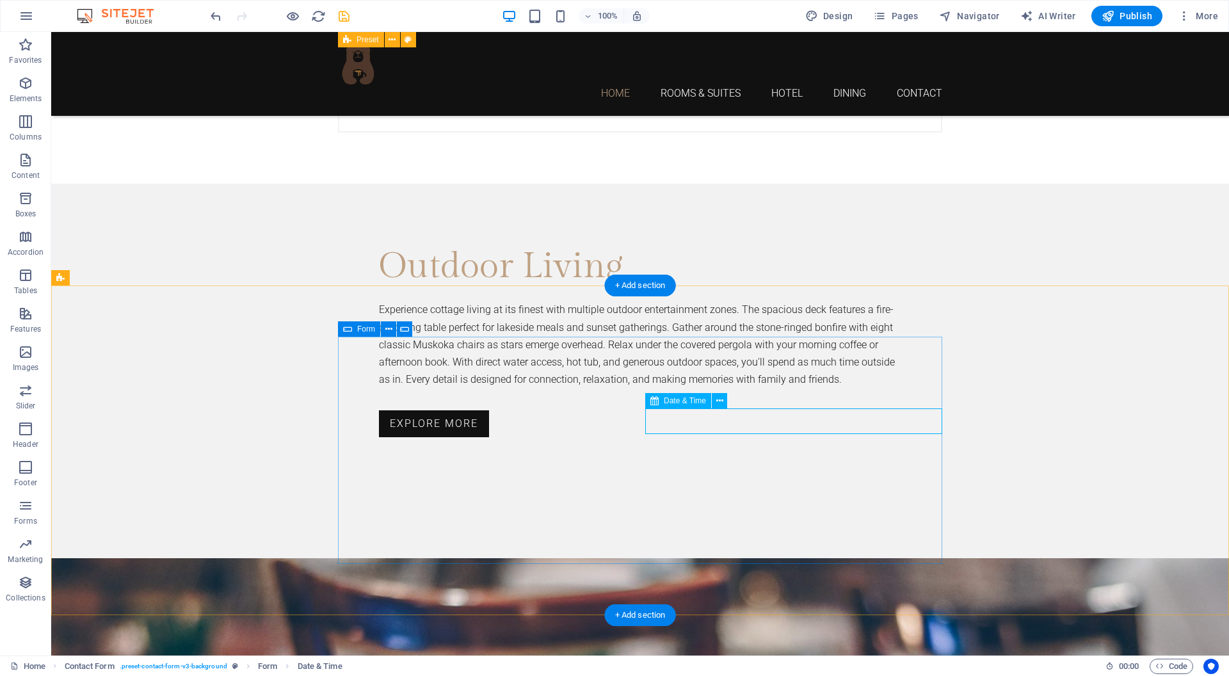
select select "1"
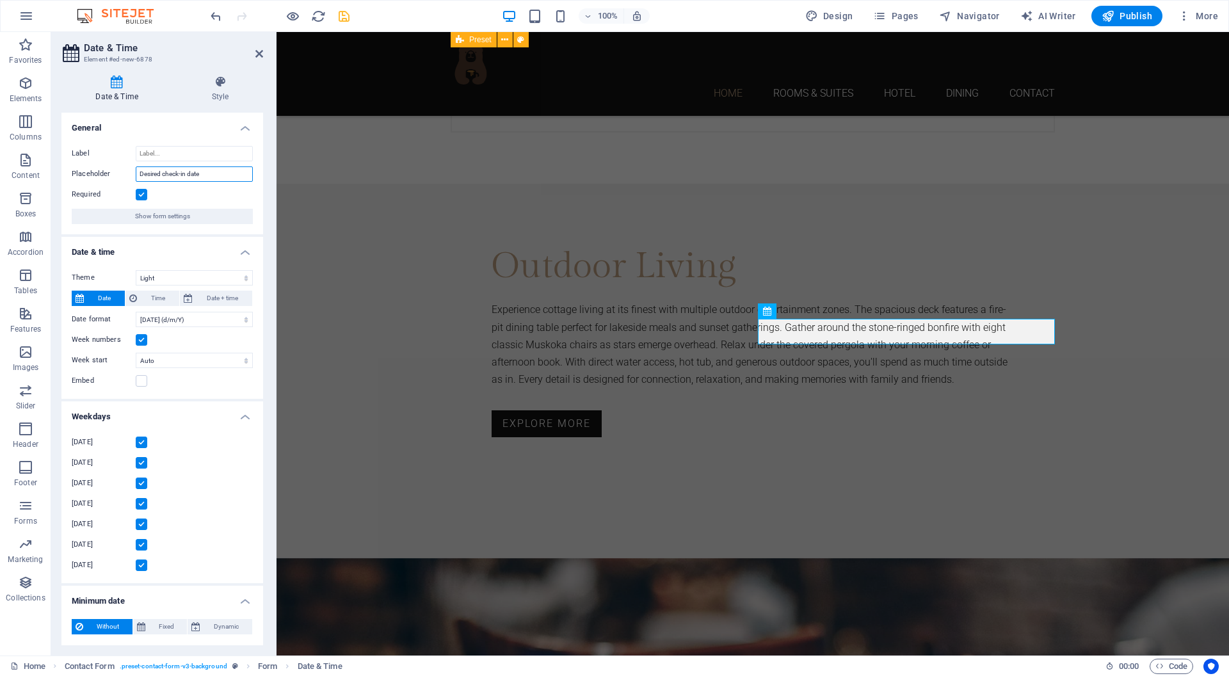
drag, startPoint x: 187, startPoint y: 171, endPoint x: 264, endPoint y: 163, distance: 77.2
click at [187, 171] on input "Desired check-in date" at bounding box center [194, 173] width 117 height 15
type input "Desired check- date"
select select "9"
type input "Desired check-out date"
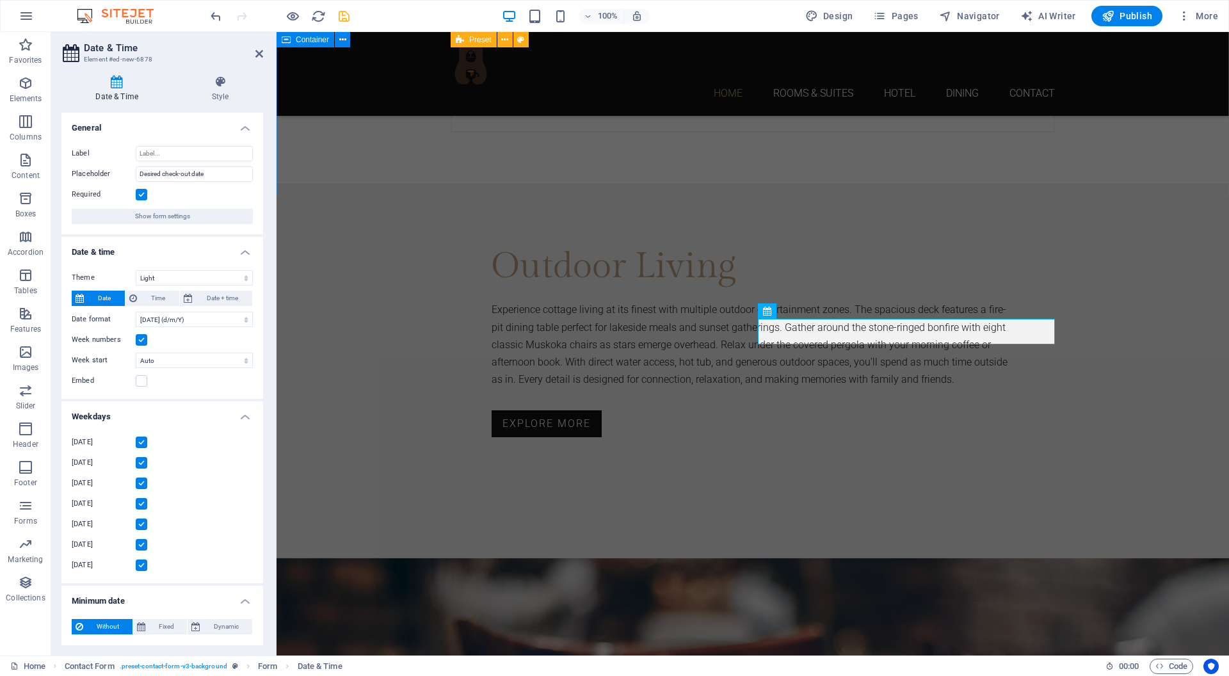
select select "9"
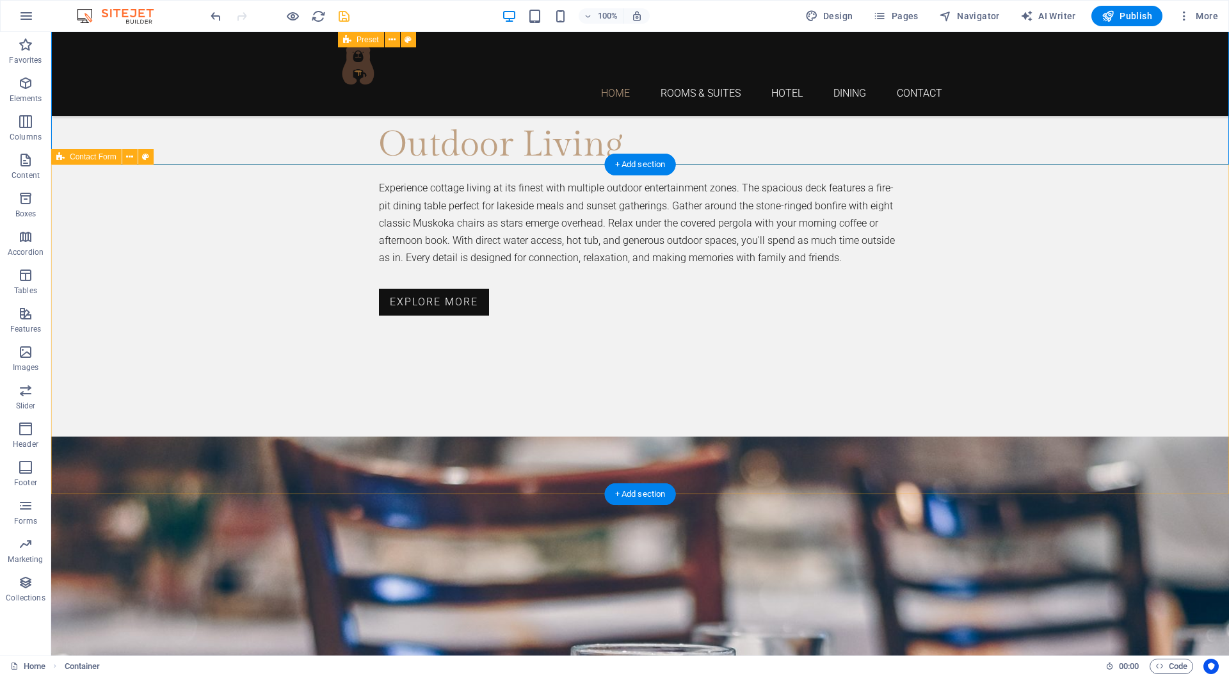
scroll to position [3227, 0]
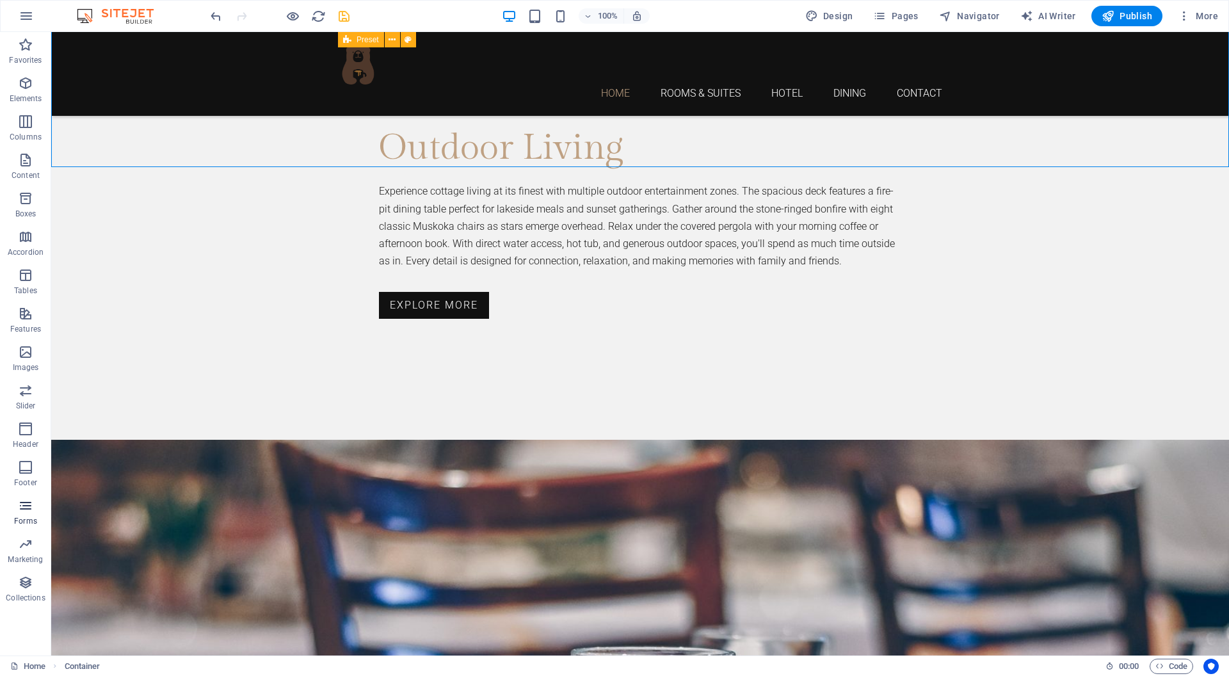
click at [27, 515] on span "Forms" at bounding box center [25, 513] width 51 height 31
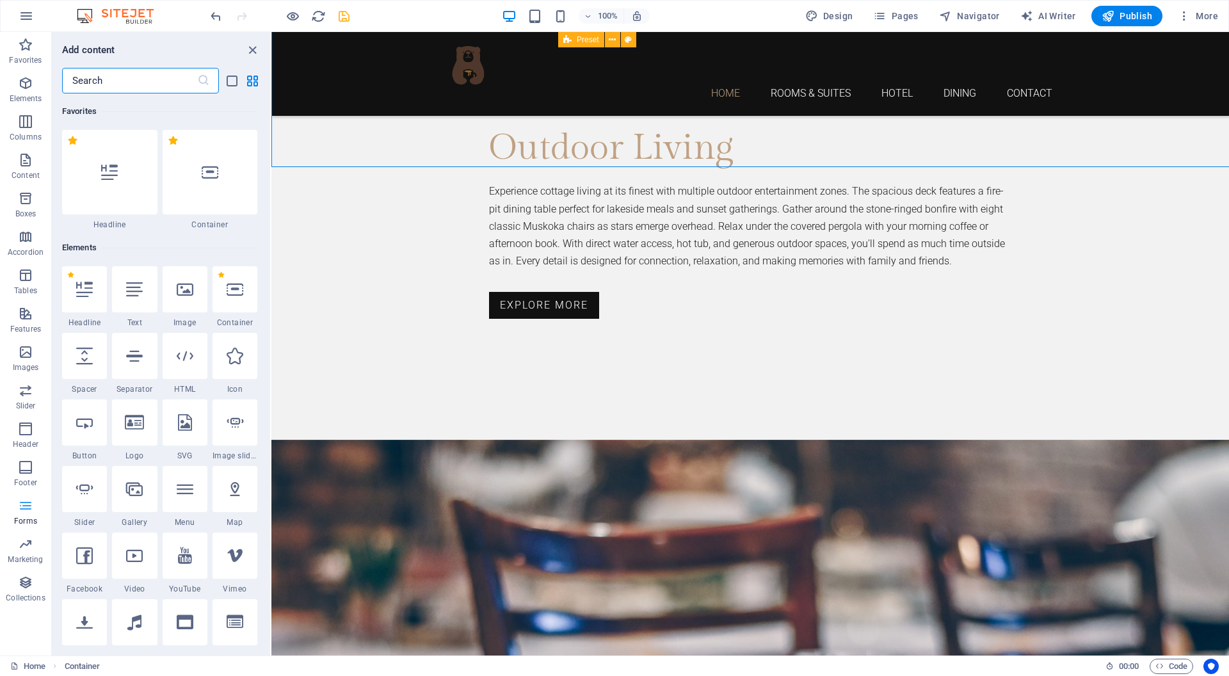
scroll to position [3138, 0]
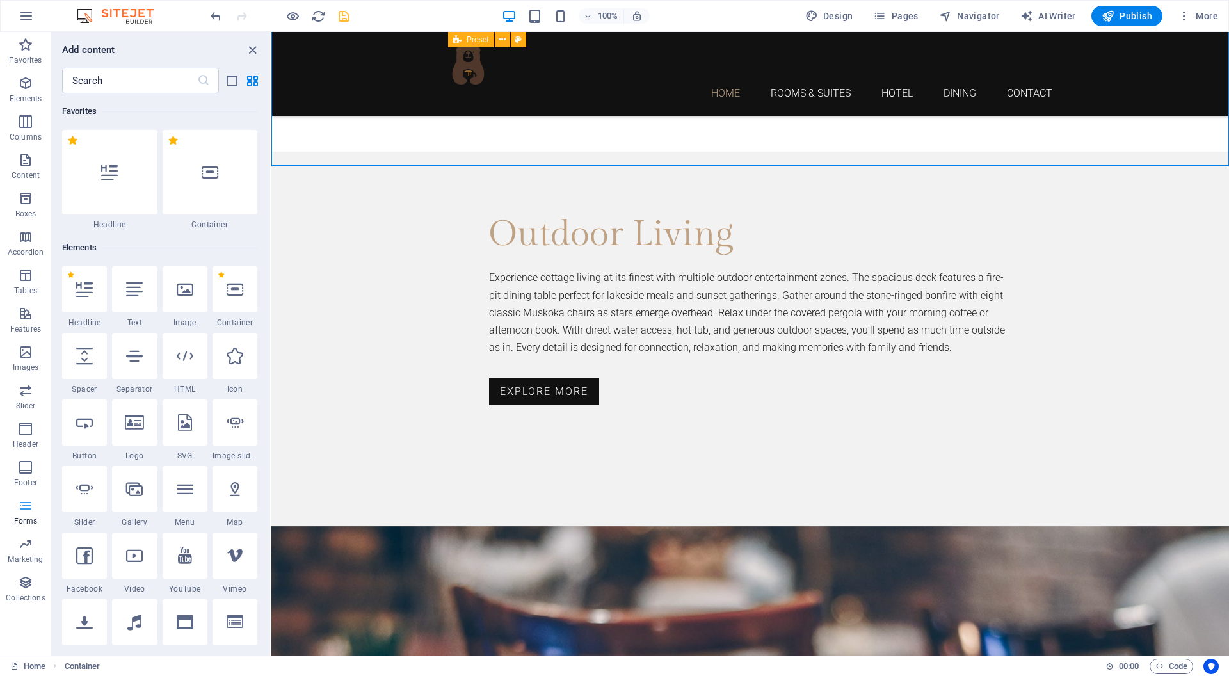
click at [22, 509] on icon "button" at bounding box center [25, 505] width 15 height 15
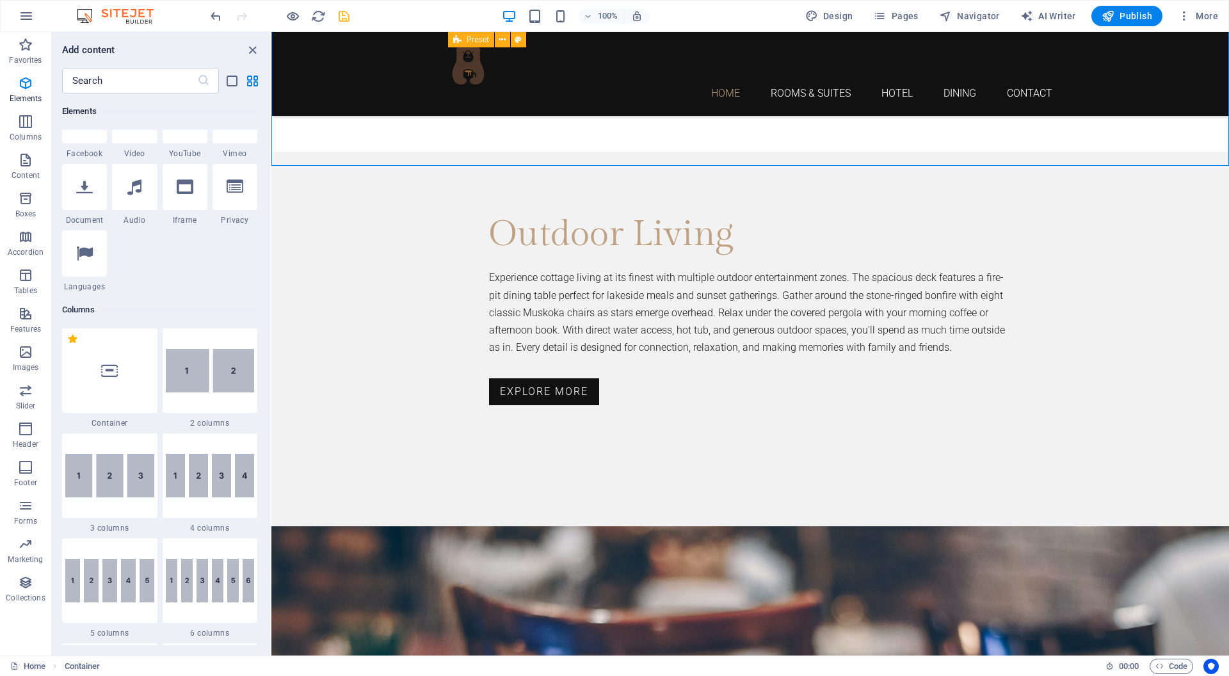
scroll to position [507, 0]
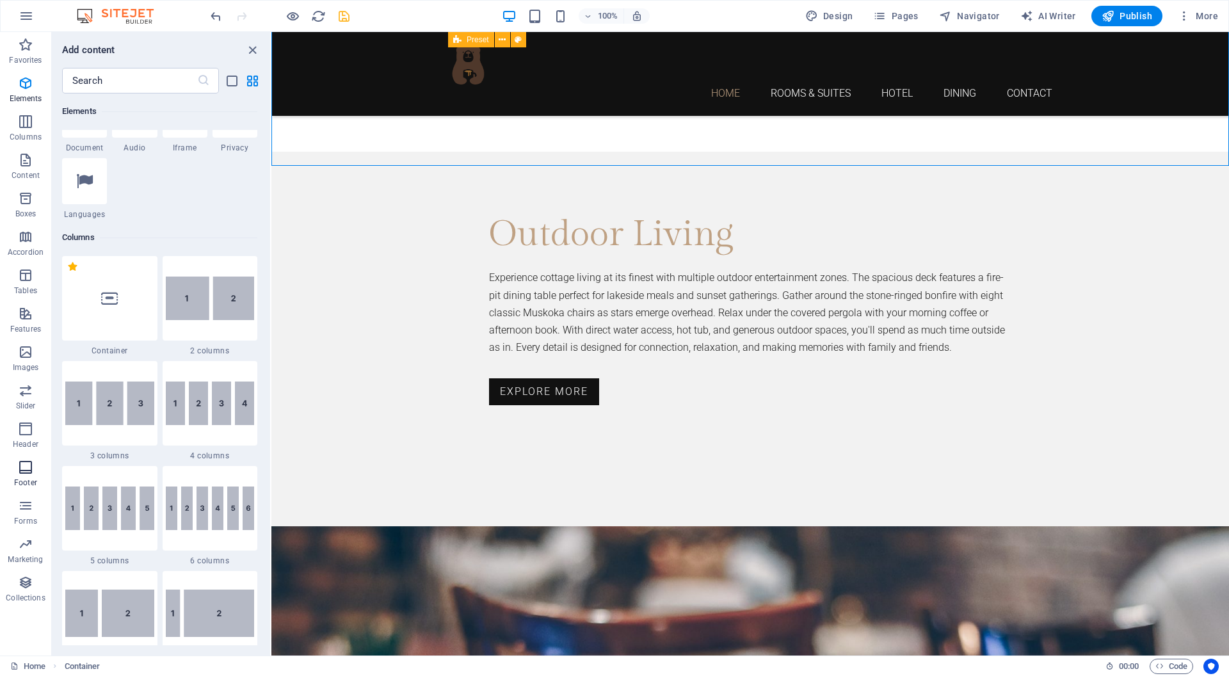
click at [28, 473] on icon "button" at bounding box center [25, 466] width 15 height 15
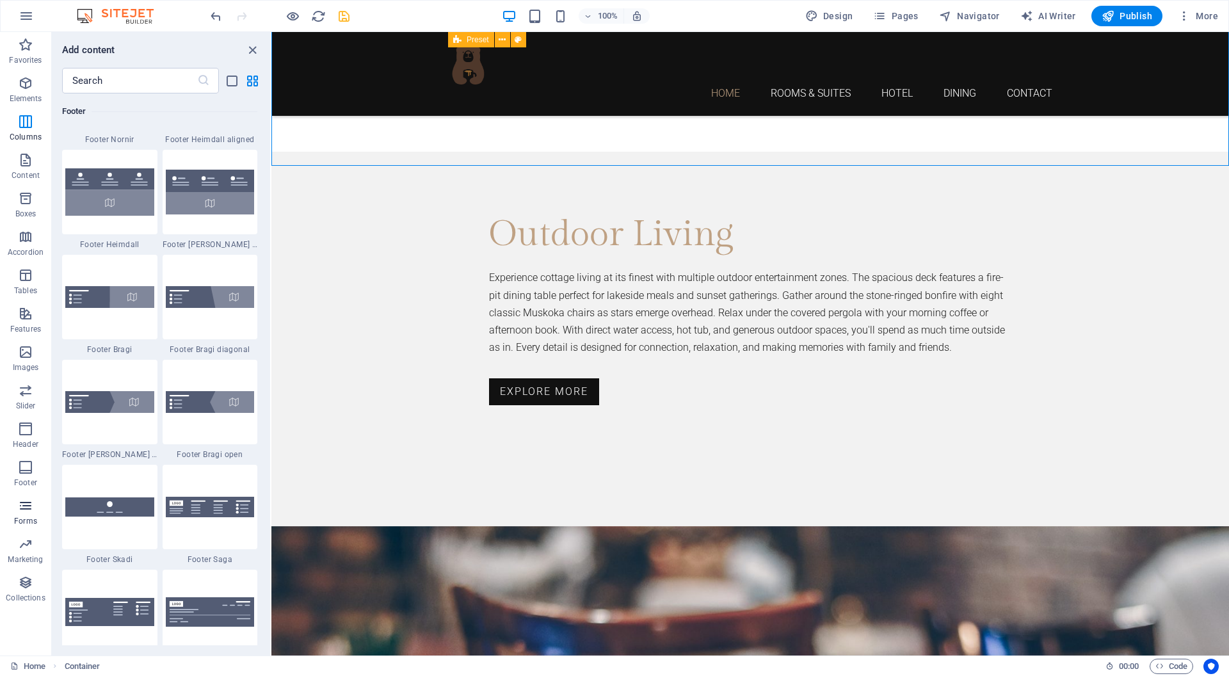
click at [26, 505] on icon "button" at bounding box center [25, 505] width 15 height 15
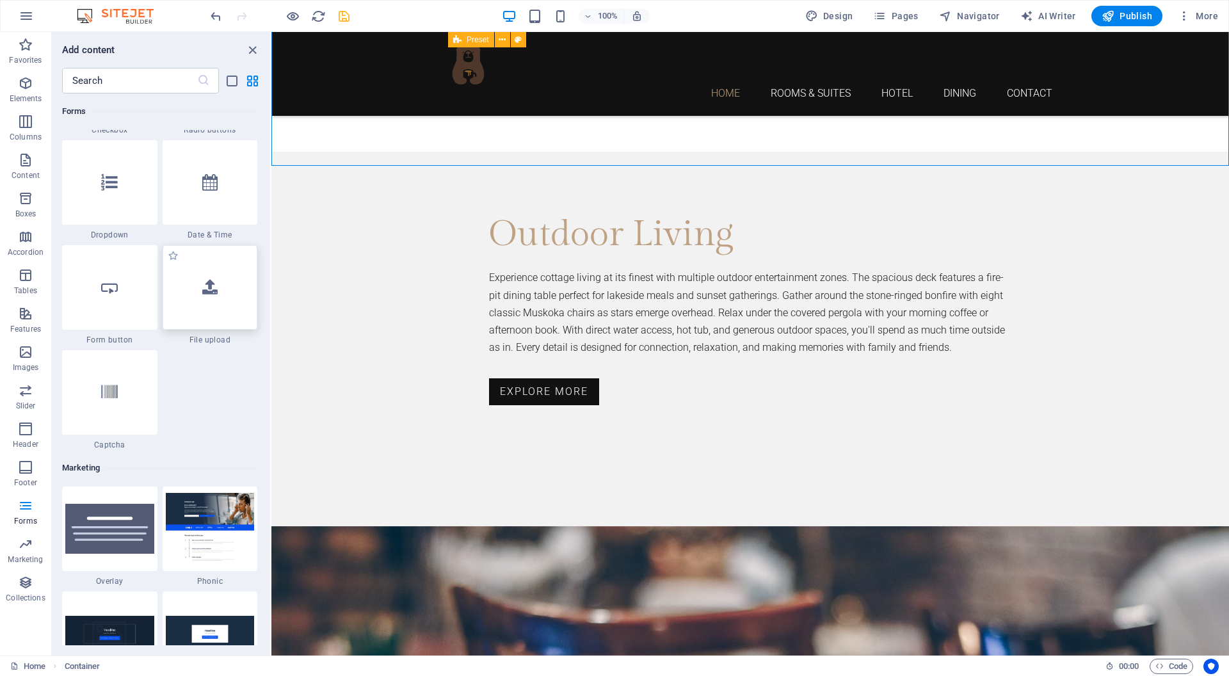
scroll to position [10064, 0]
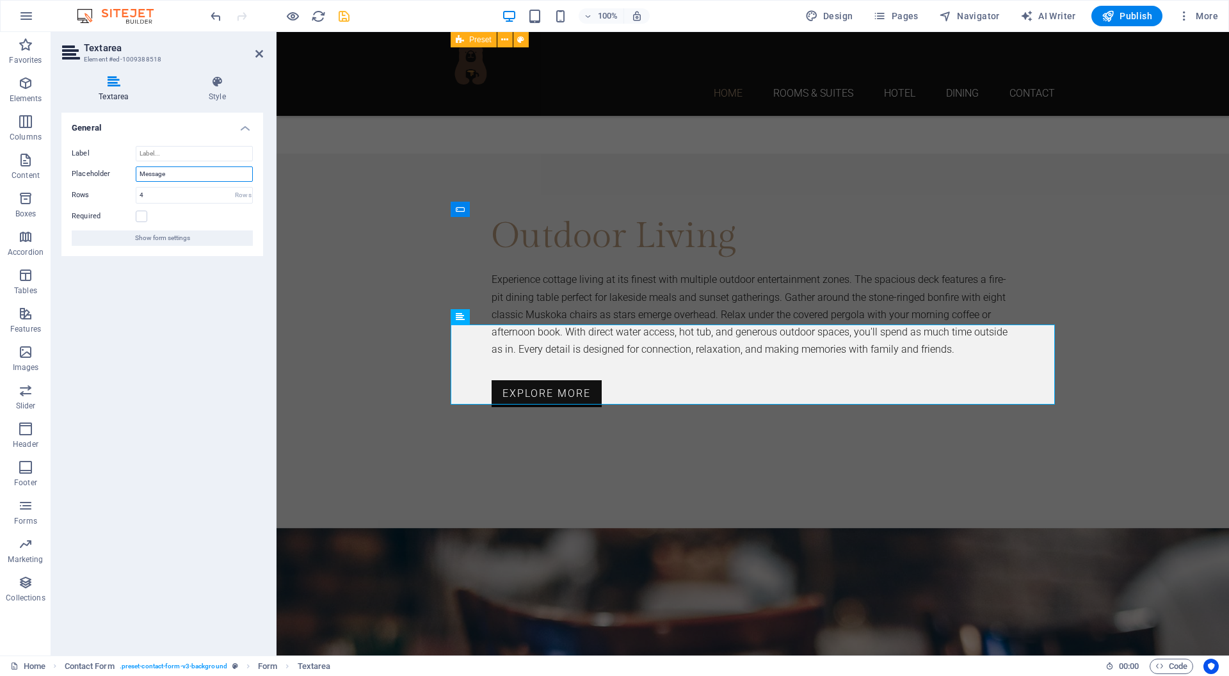
drag, startPoint x: 178, startPoint y: 175, endPoint x: 126, endPoint y: 175, distance: 51.8
click at [126, 175] on div "Placeholder Message" at bounding box center [162, 173] width 181 height 15
type input "Number of"
select select "9"
type input "Number of gue"
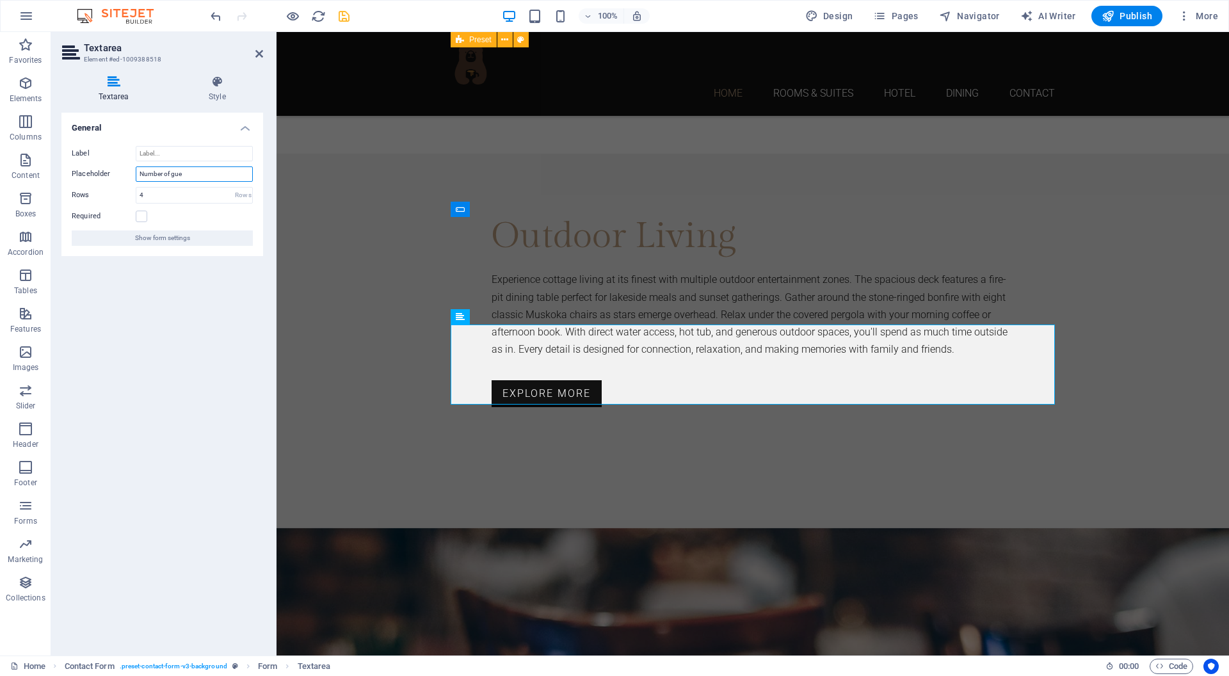
select select "9"
type input "Number of guests"
select select "9"
type input "Number of guests and"
select select "9"
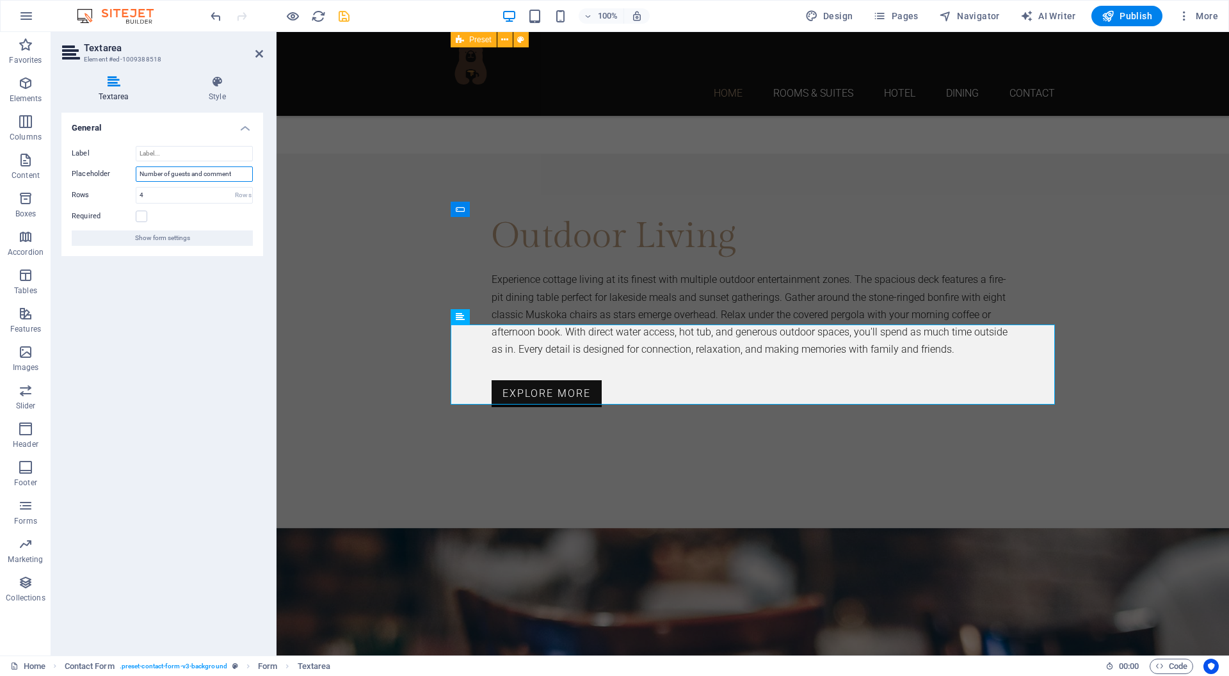
type input "Number of guests and comments"
select select "9"
click at [193, 175] on input "Number of guests and comments" at bounding box center [194, 173] width 117 height 15
type input "Number of guests inlcuings adults and [PERSON_NAME] comments"
select select "9"
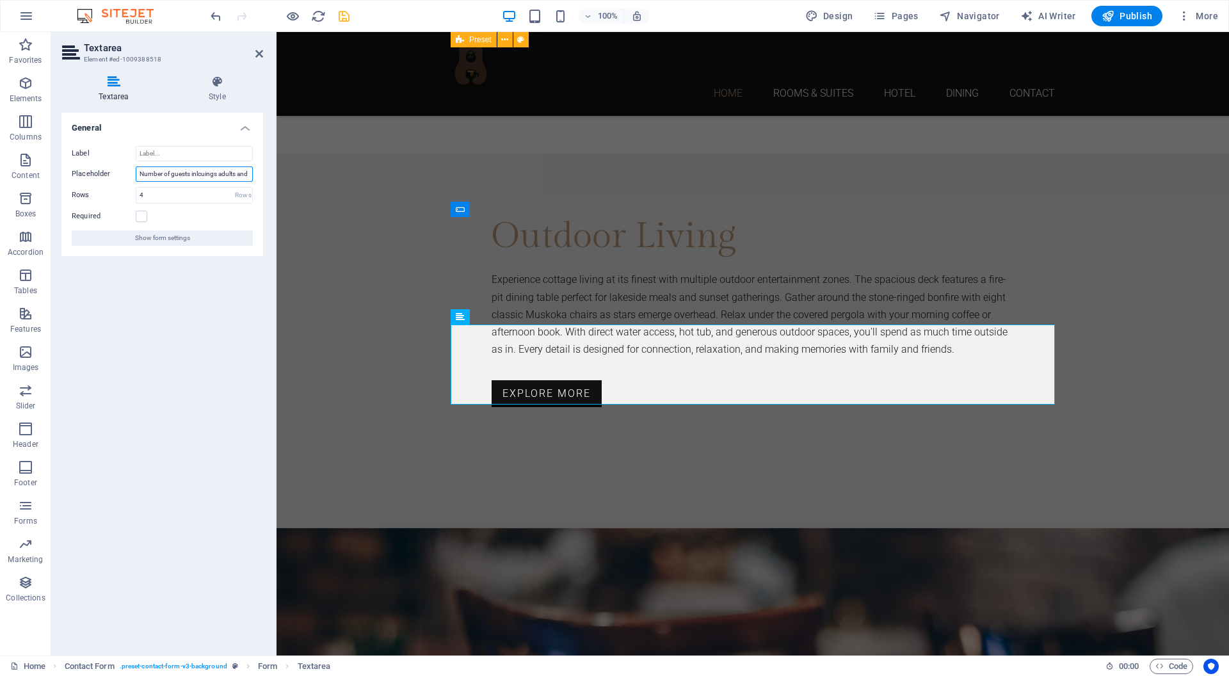
type input "Number of guests inlcuings adults and kisdsand comments"
select select "9"
type input "Number of guests and comments"
select select "9"
type input "Number of guests and comments"
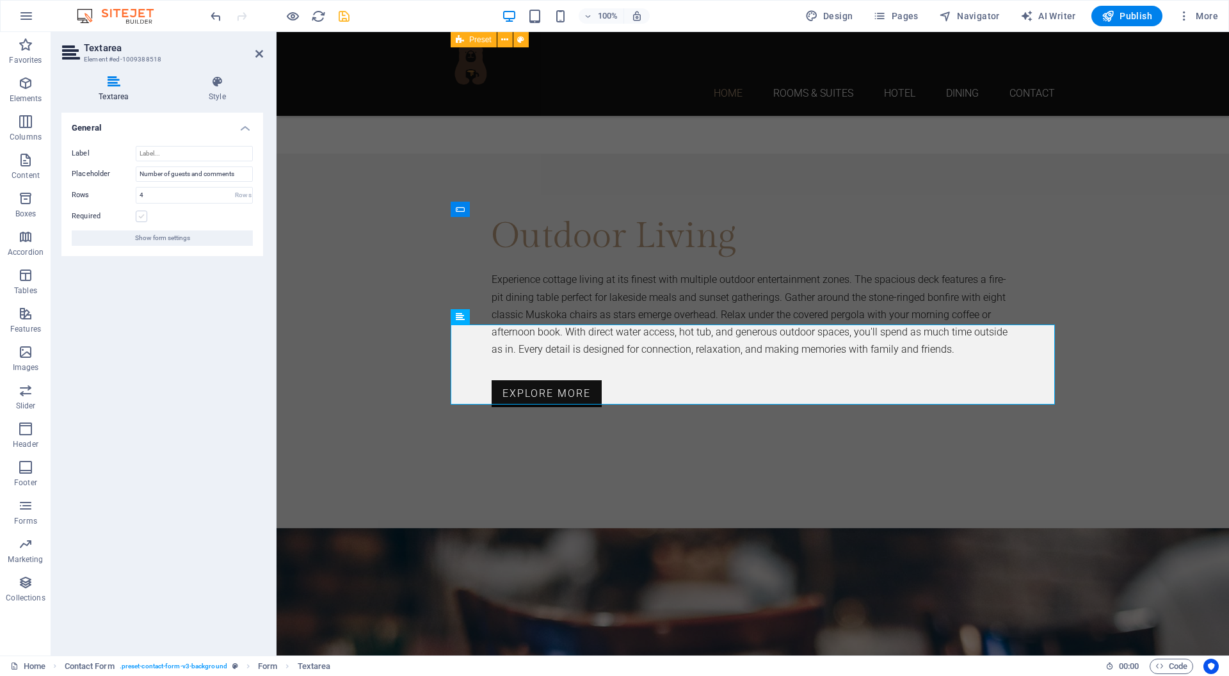
click at [141, 216] on label at bounding box center [142, 217] width 12 height 12
click at [0, 0] on input "Required" at bounding box center [0, 0] width 0 height 0
select select "9"
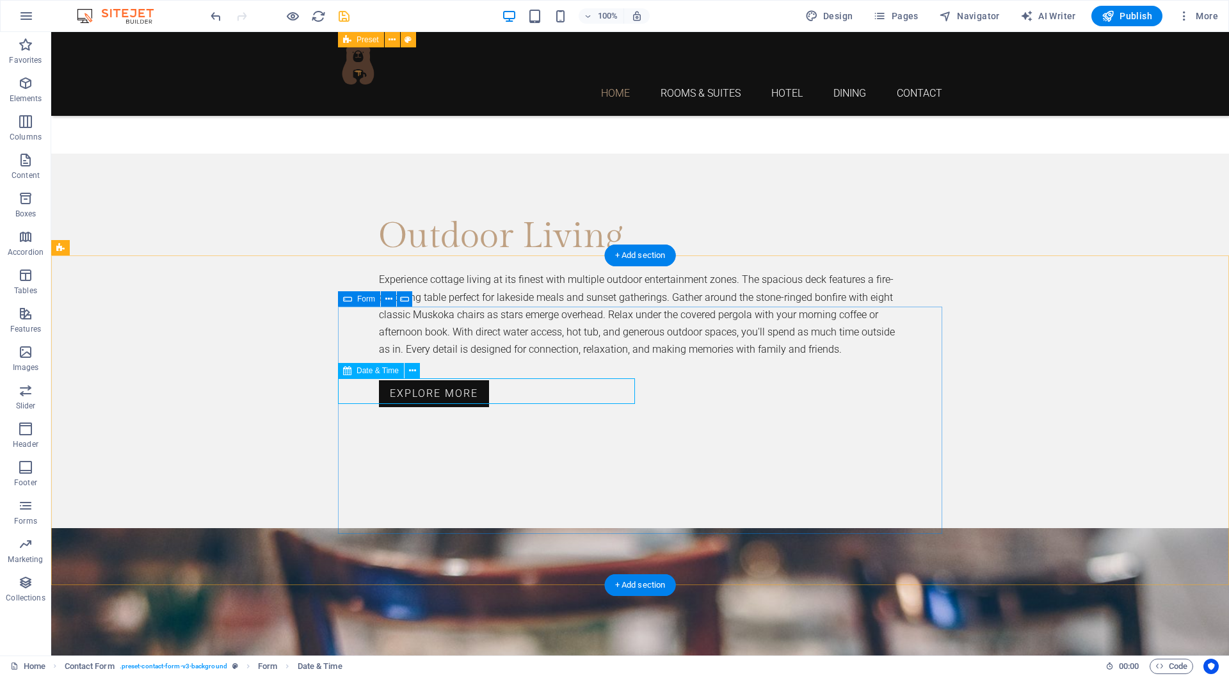
select select "1"
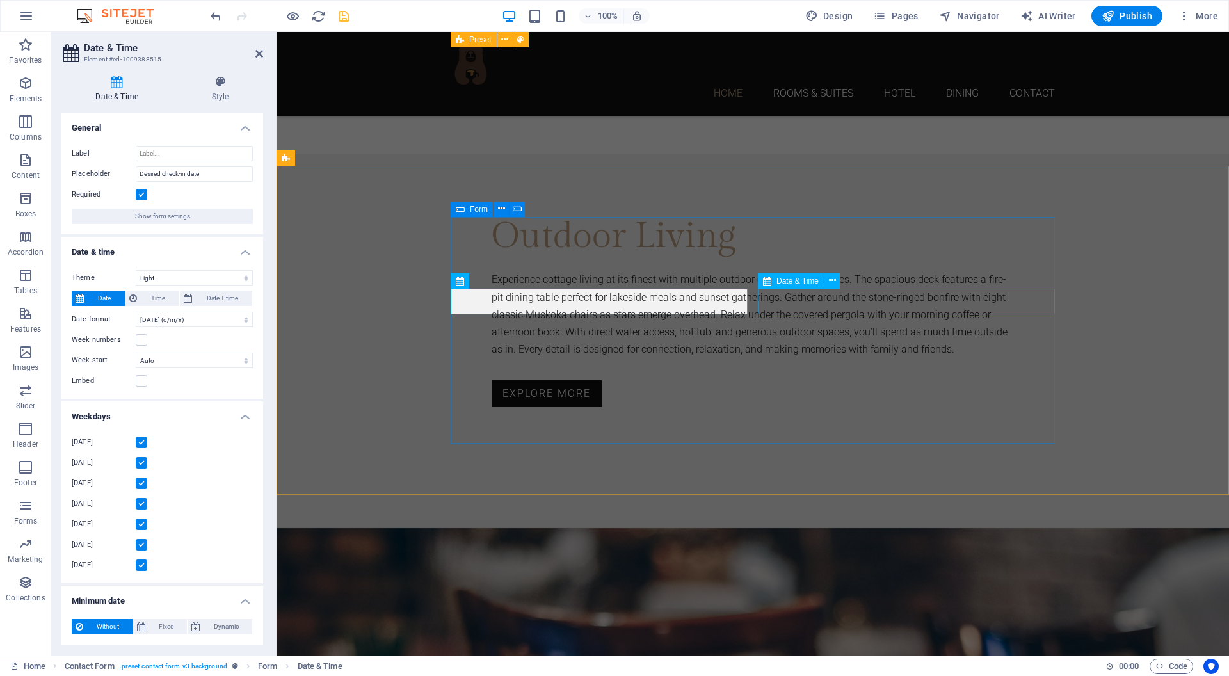
select select "1"
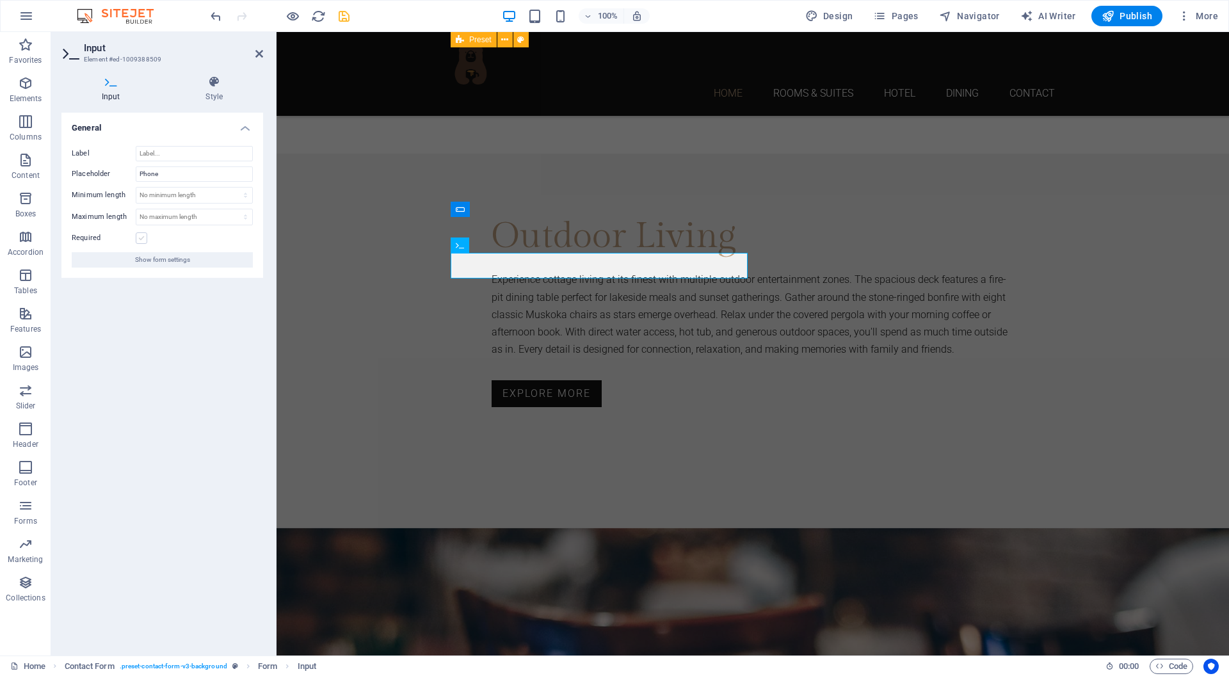
click at [147, 238] on label at bounding box center [142, 238] width 12 height 12
click at [0, 0] on input "Required" at bounding box center [0, 0] width 0 height 0
select select "9"
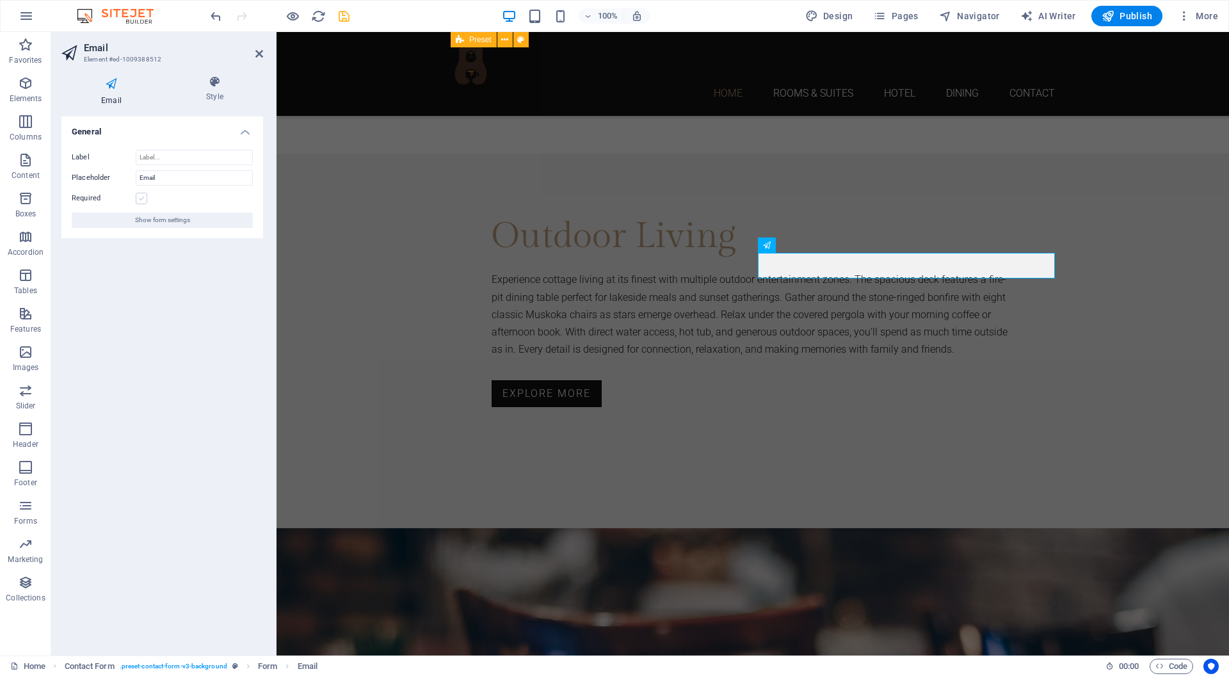
click at [137, 200] on label at bounding box center [142, 199] width 12 height 12
click at [0, 0] on input "Required" at bounding box center [0, 0] width 0 height 0
select select "9"
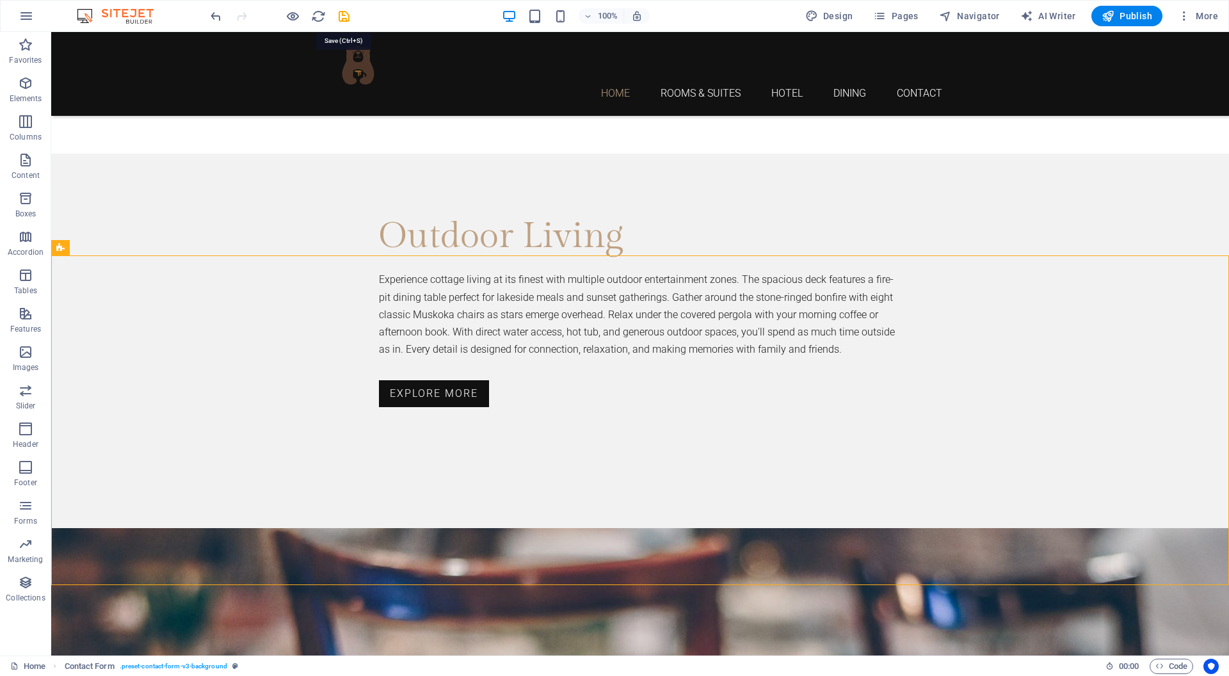
drag, startPoint x: 342, startPoint y: 15, endPoint x: 342, endPoint y: 23, distance: 7.7
click at [342, 18] on icon "save" at bounding box center [344, 16] width 15 height 15
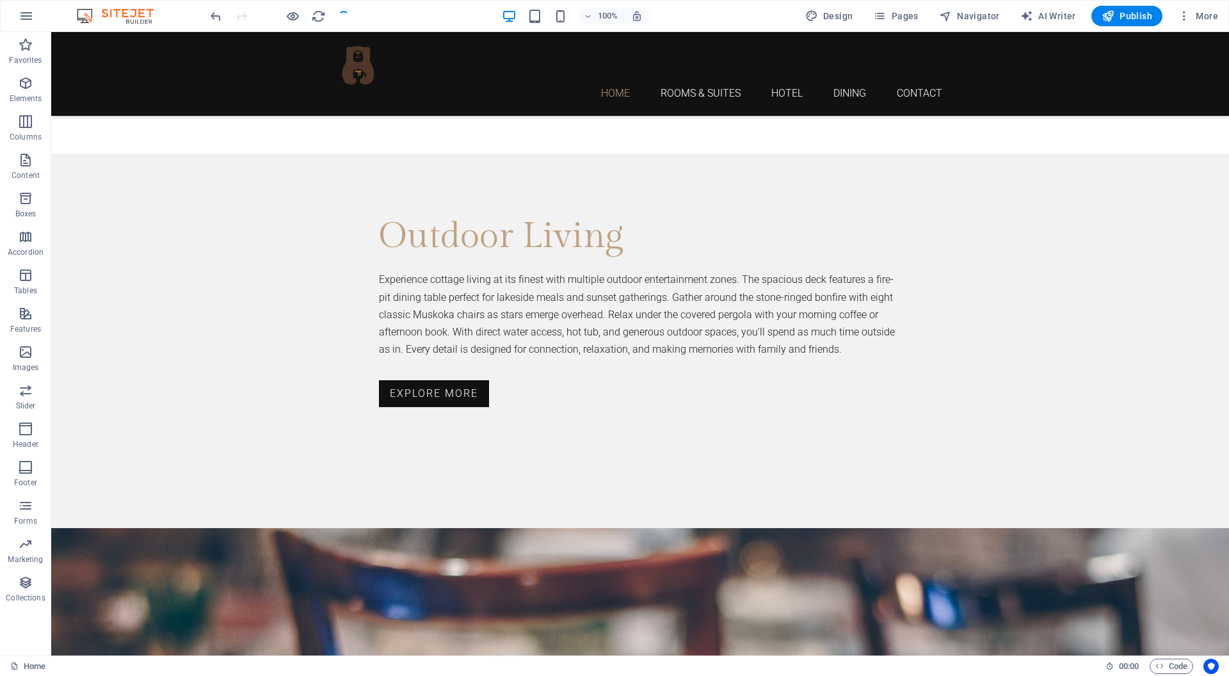
click at [344, 14] on div at bounding box center [279, 16] width 143 height 20
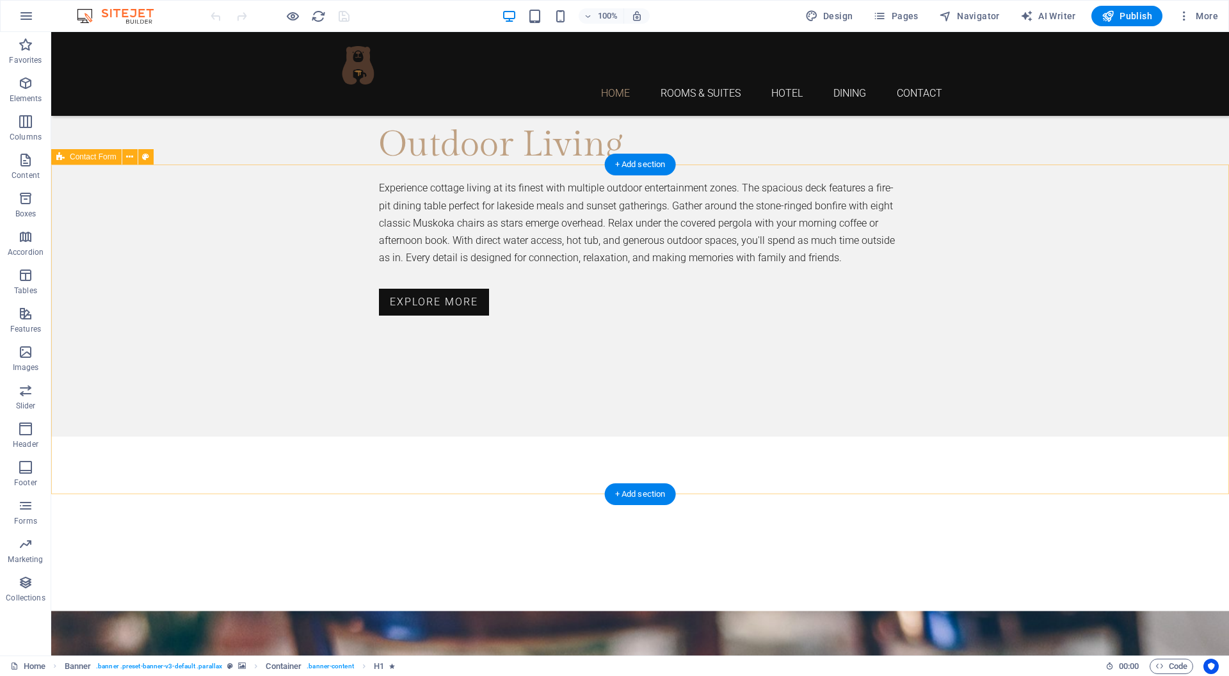
scroll to position [3227, 0]
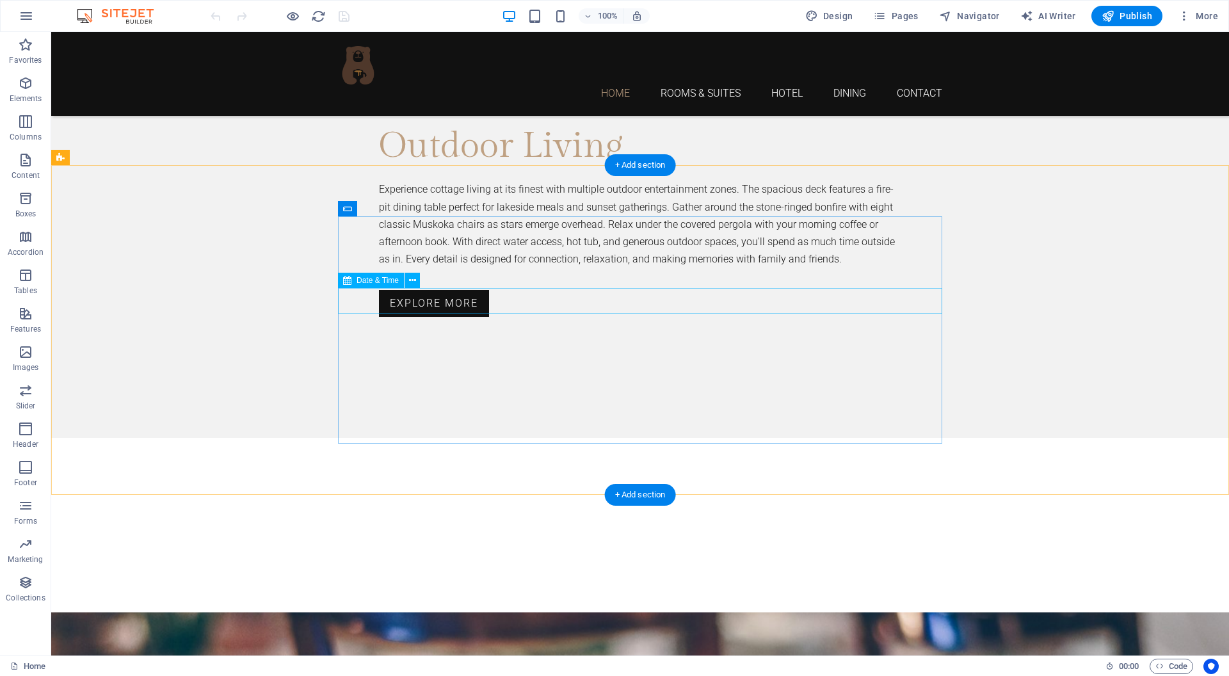
select select "1"
select select "days-from-[DATE]"
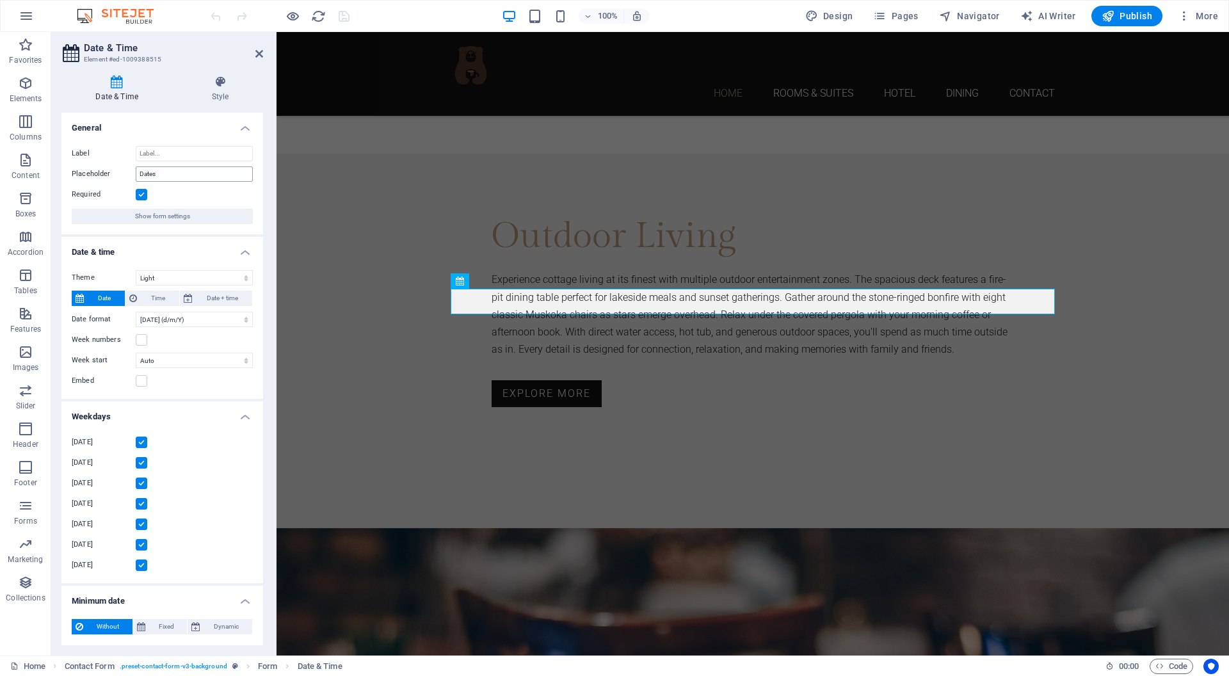
scroll to position [1, 0]
click at [143, 170] on input "Dates" at bounding box center [194, 172] width 117 height 15
type input "Desired checkin date"
select select "9"
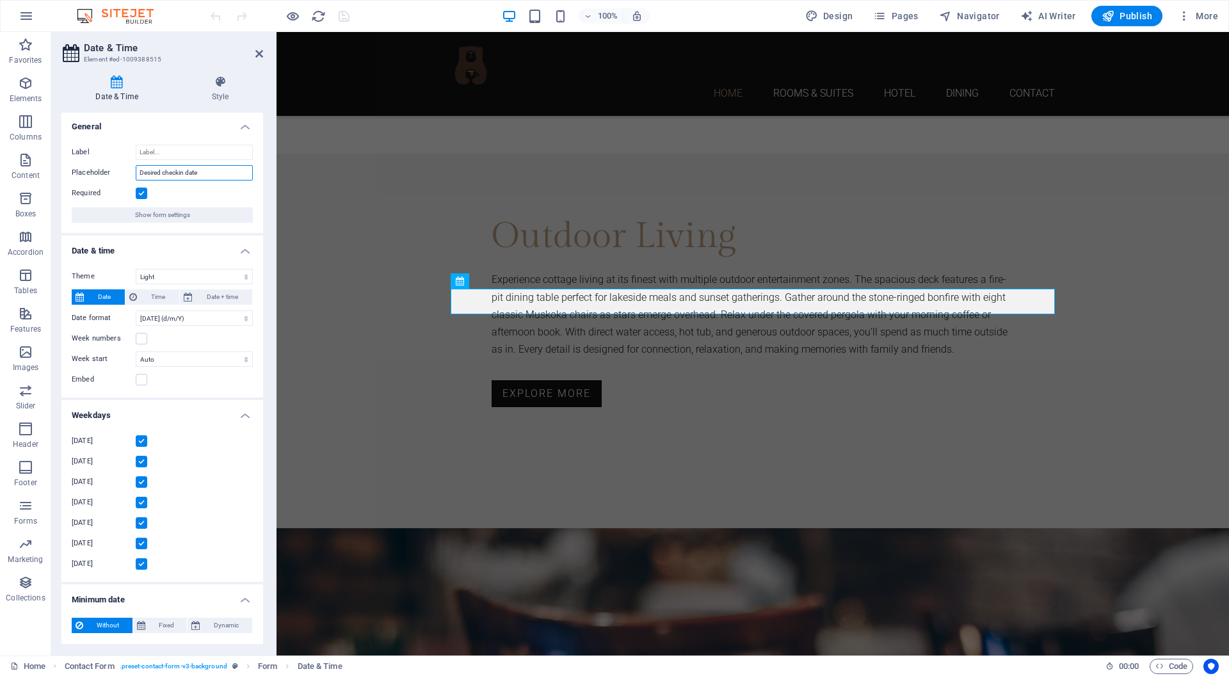
select select "9"
click at [178, 172] on input "Desired checkin date" at bounding box center [194, 172] width 117 height 15
type input "Desired check-in date"
select select "9"
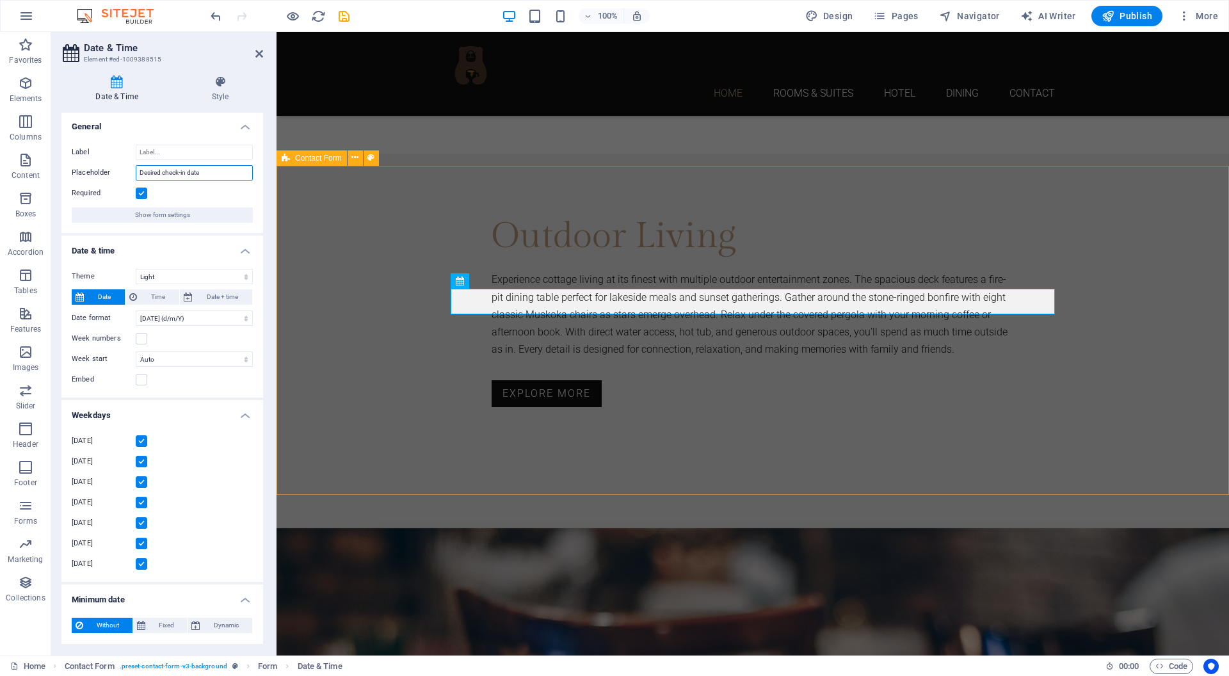
type input "Desired check-in date"
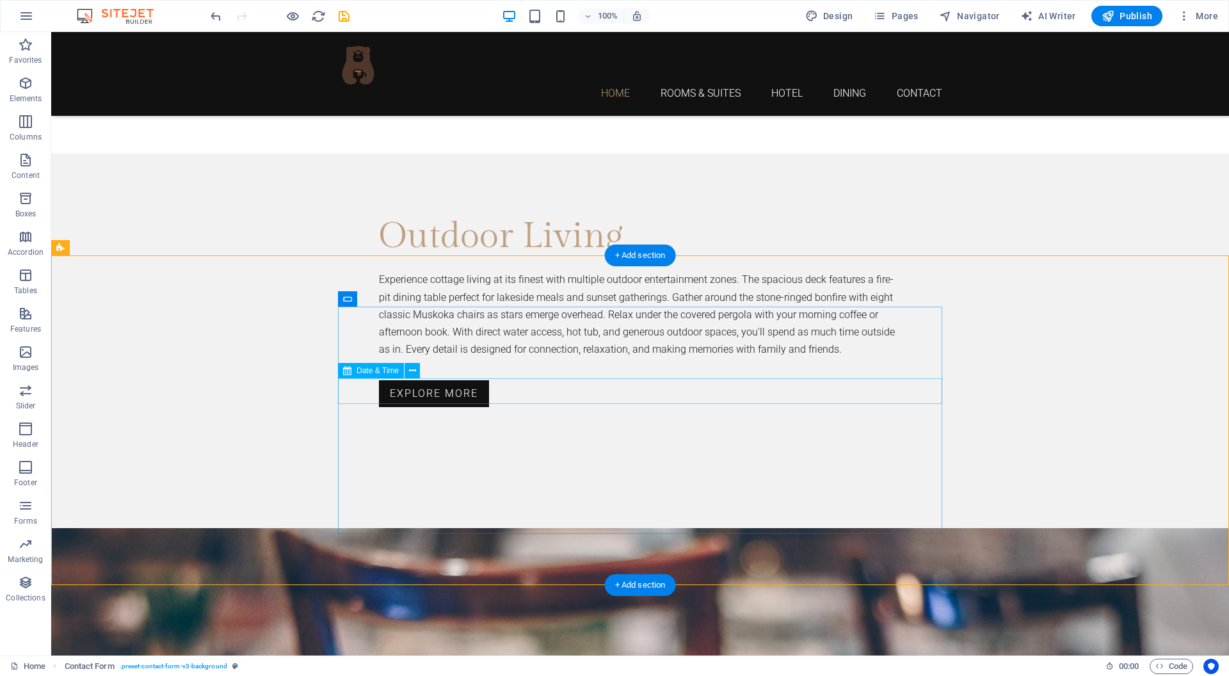
select select "1"
select select "days-from-[DATE]"
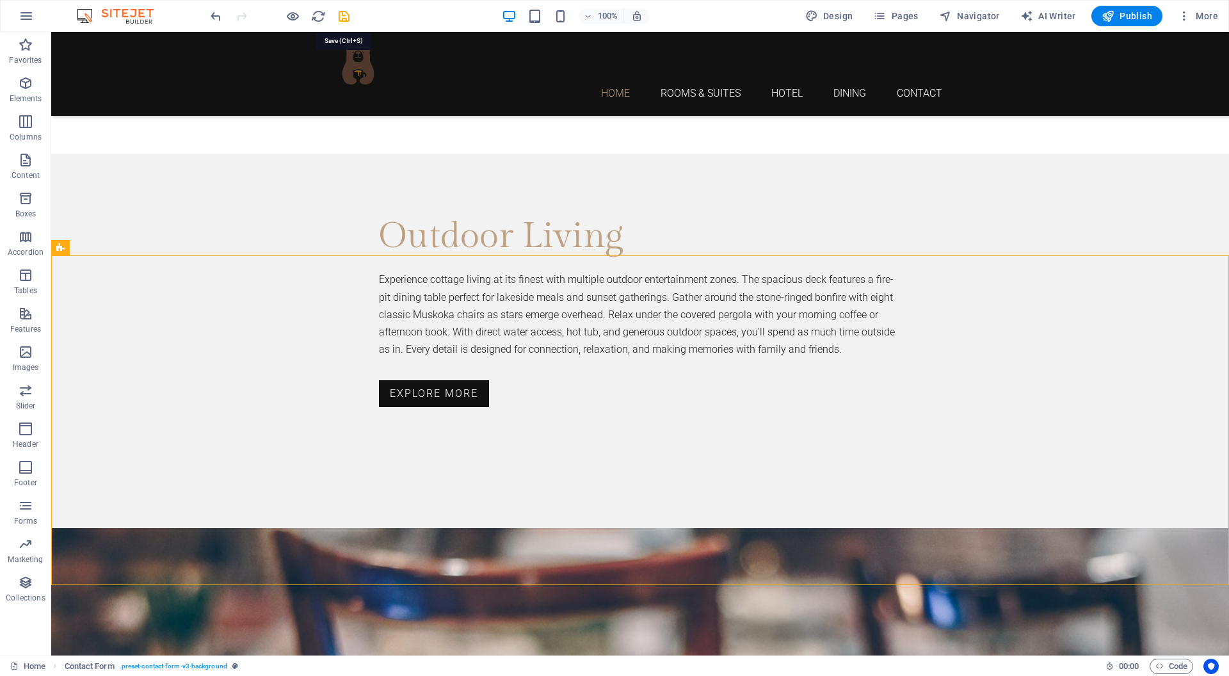
drag, startPoint x: 342, startPoint y: 16, endPoint x: 341, endPoint y: 23, distance: 7.1
click at [342, 16] on icon "save" at bounding box center [344, 16] width 15 height 15
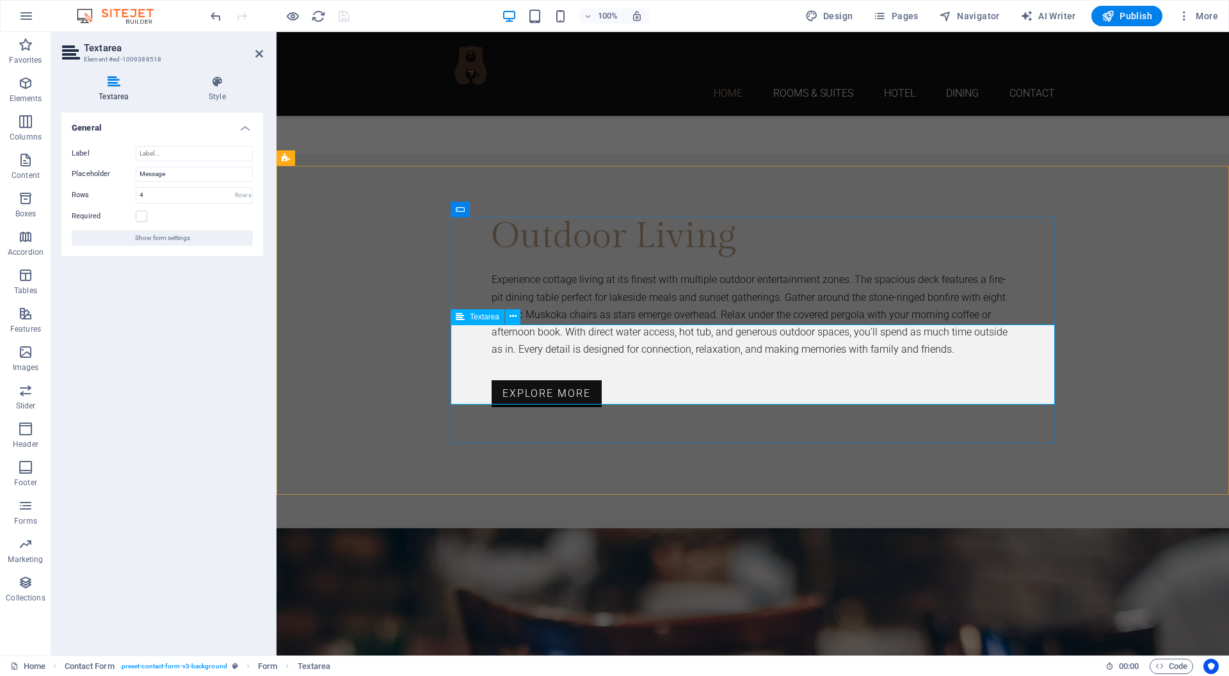
click at [185, 177] on input "Message" at bounding box center [194, 173] width 117 height 15
click at [147, 173] on input "Message" at bounding box center [194, 173] width 117 height 15
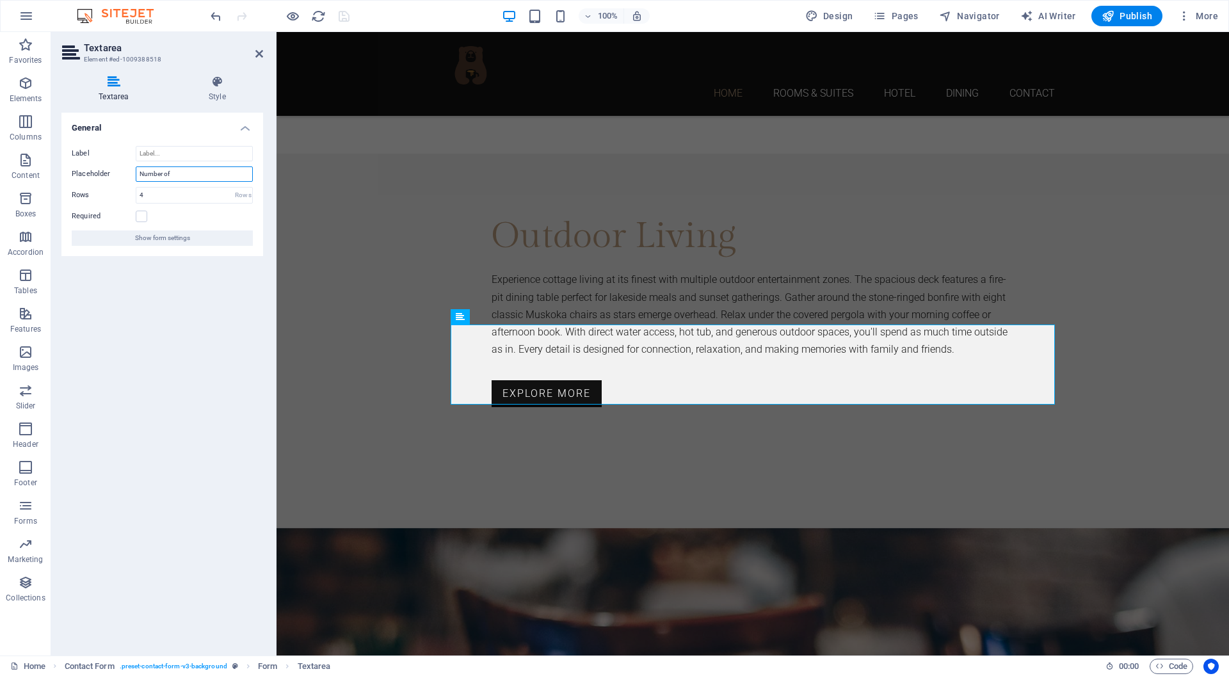
type input "Number of"
select select "9"
type input "Number of guests and comments"
select select "9"
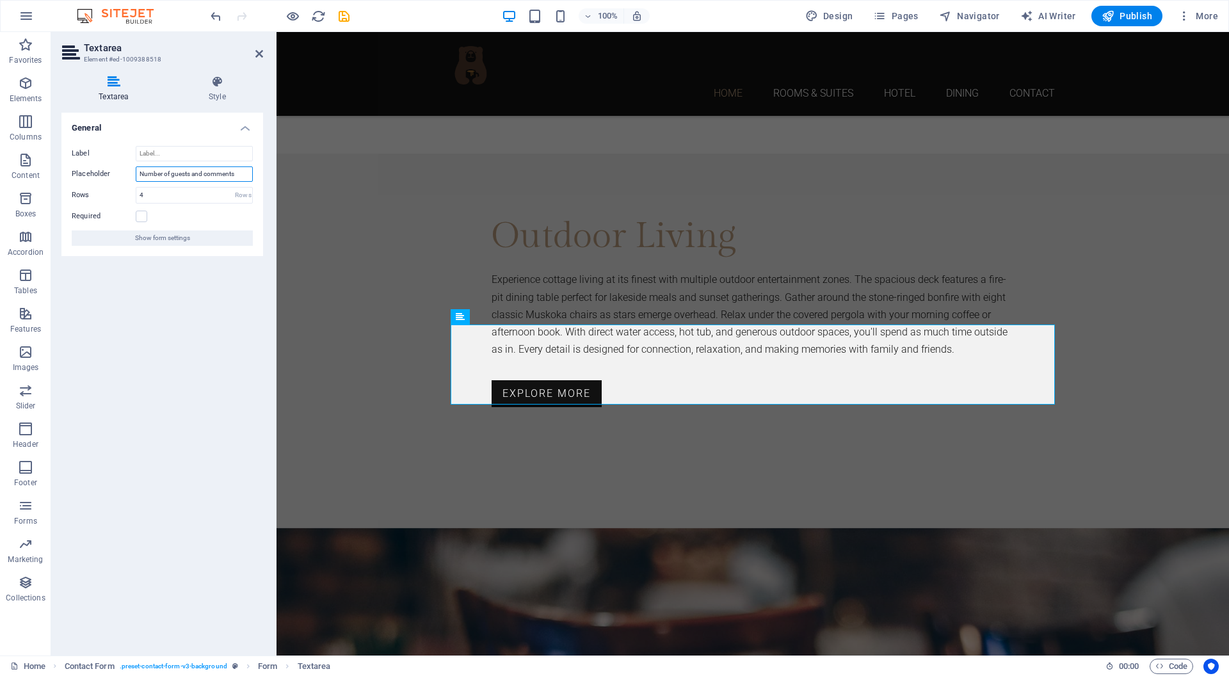
select select "9"
type input "Number of guests and comments"
click at [140, 212] on label at bounding box center [142, 217] width 12 height 12
click at [0, 0] on input "Required" at bounding box center [0, 0] width 0 height 0
select select "9"
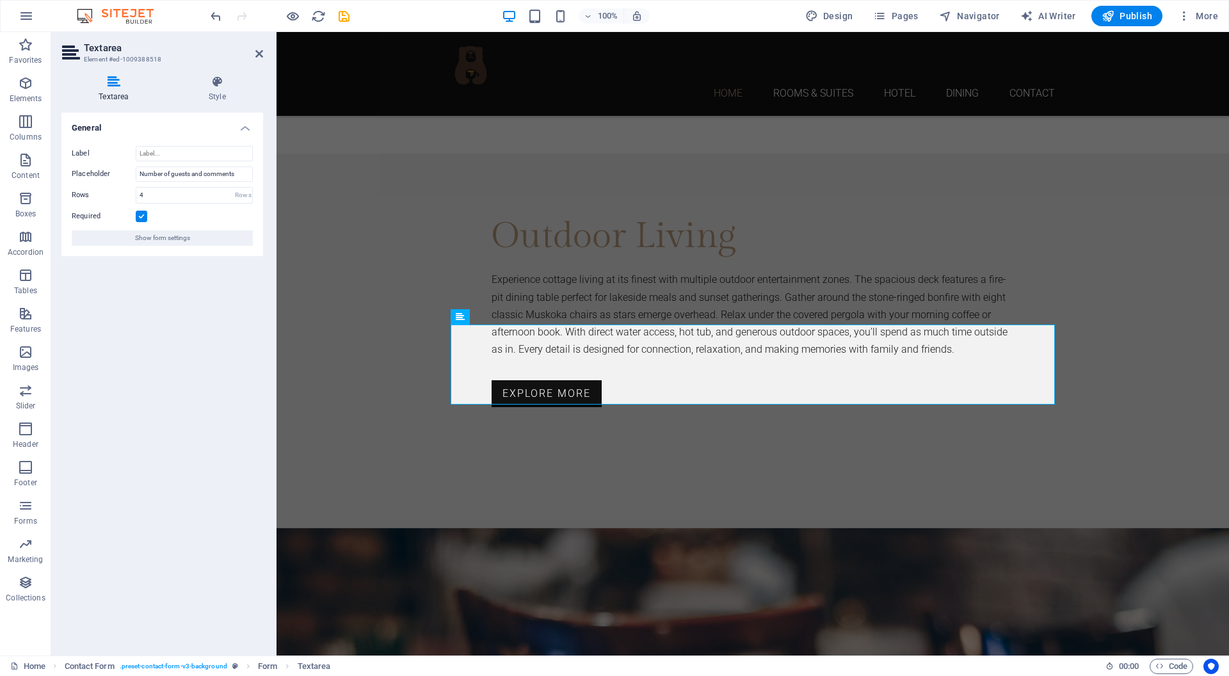
select select "9"
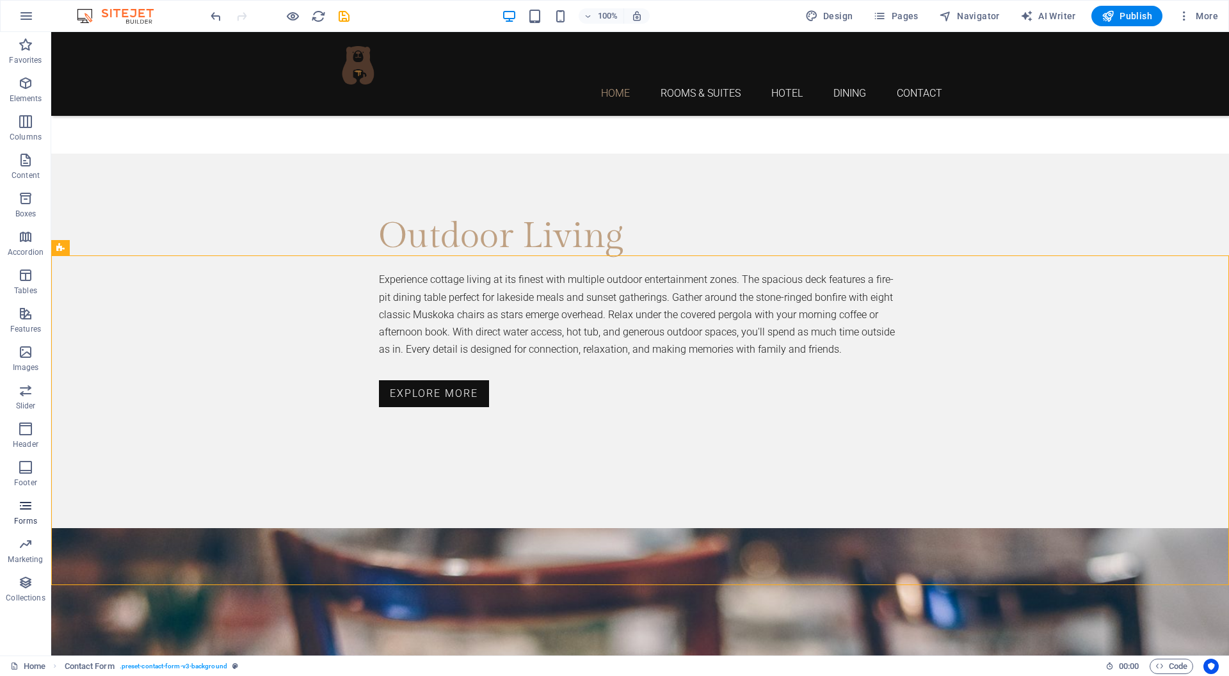
click at [26, 505] on icon "button" at bounding box center [25, 505] width 15 height 15
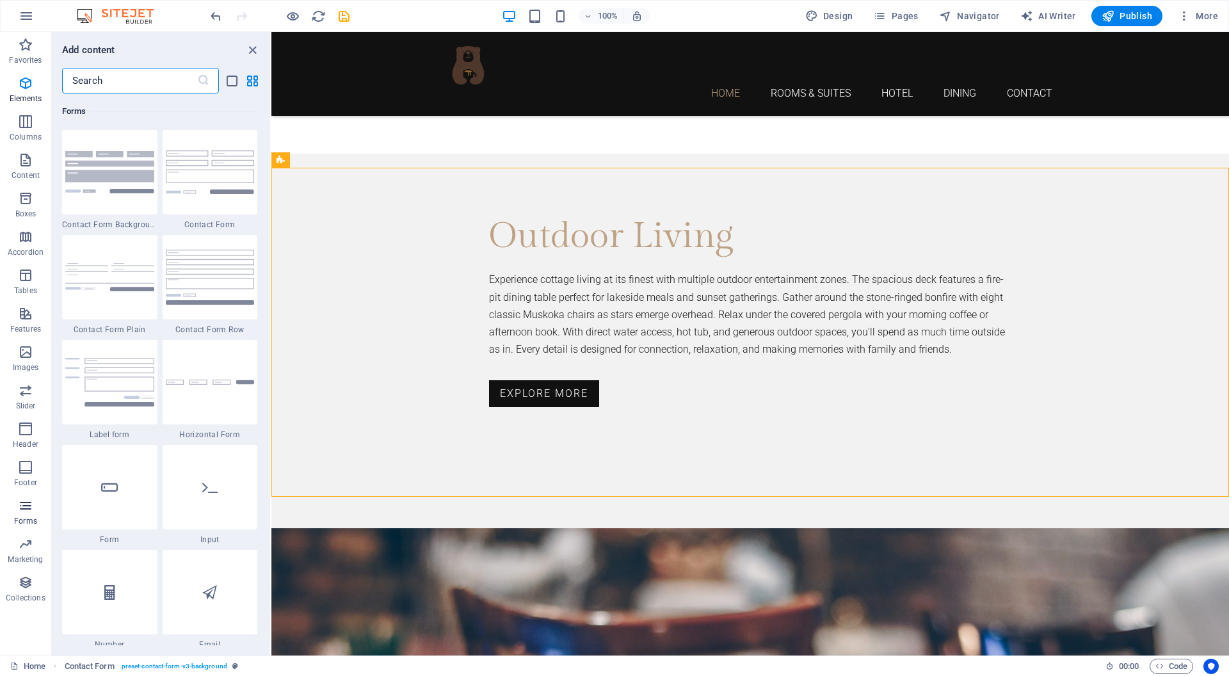
click at [26, 505] on icon "button" at bounding box center [25, 505] width 15 height 15
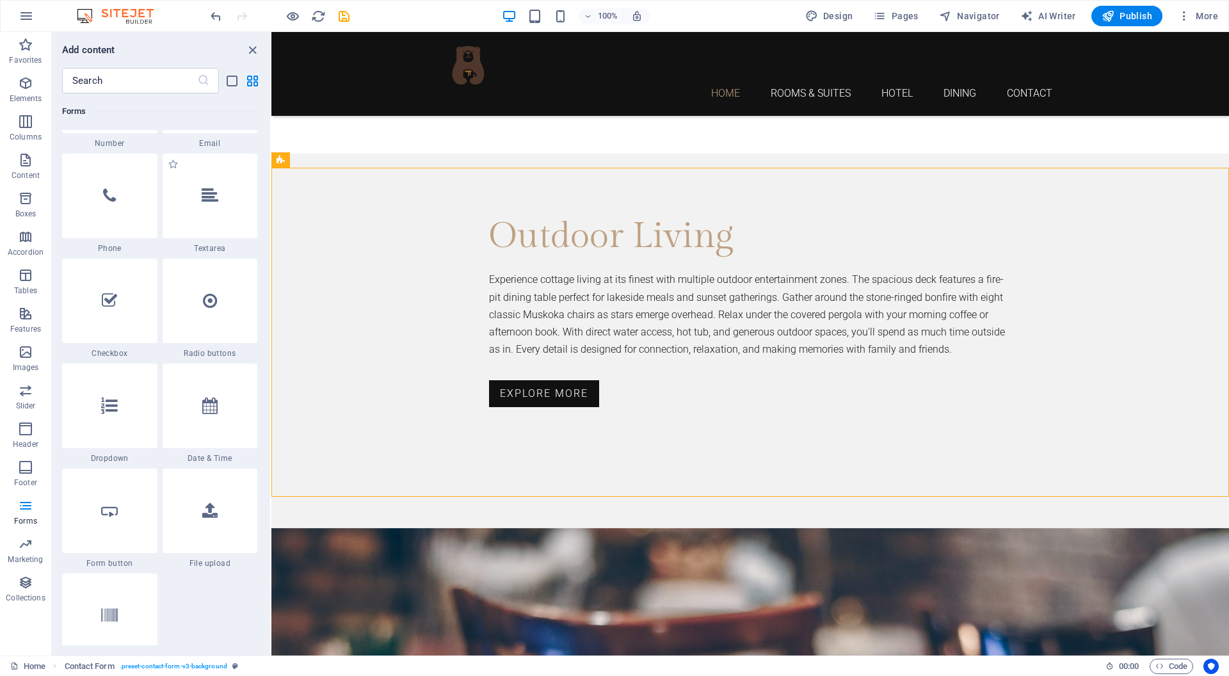
scroll to position [9834, 0]
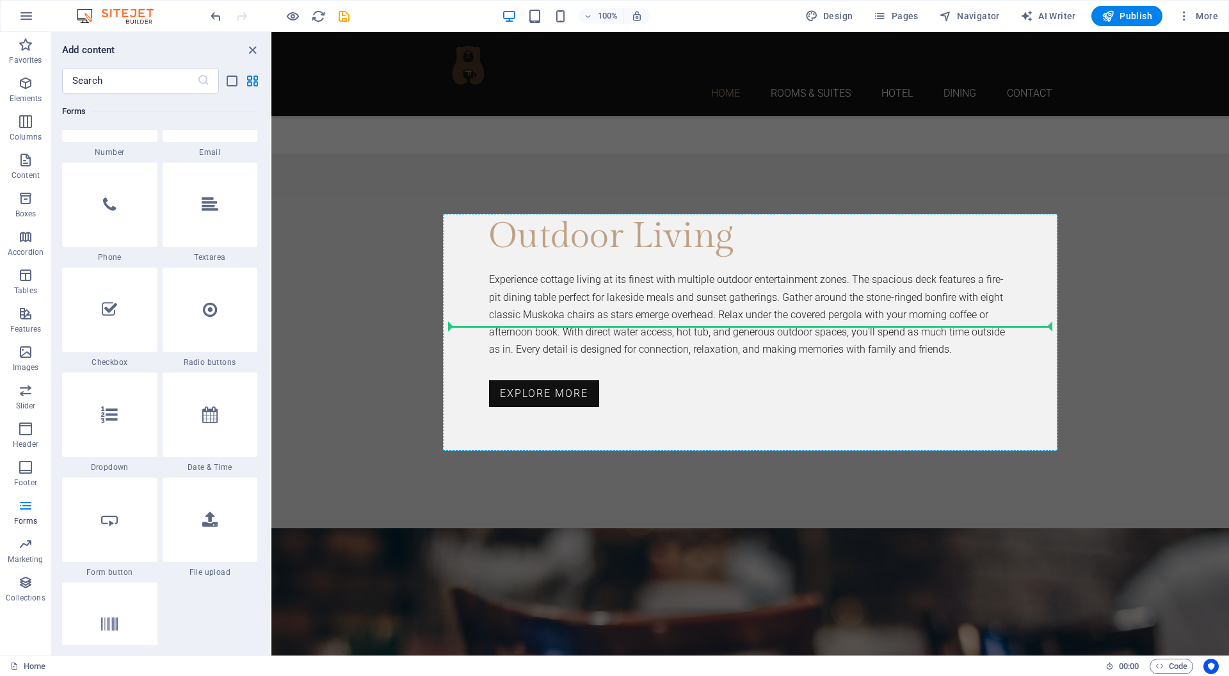
select select "9"
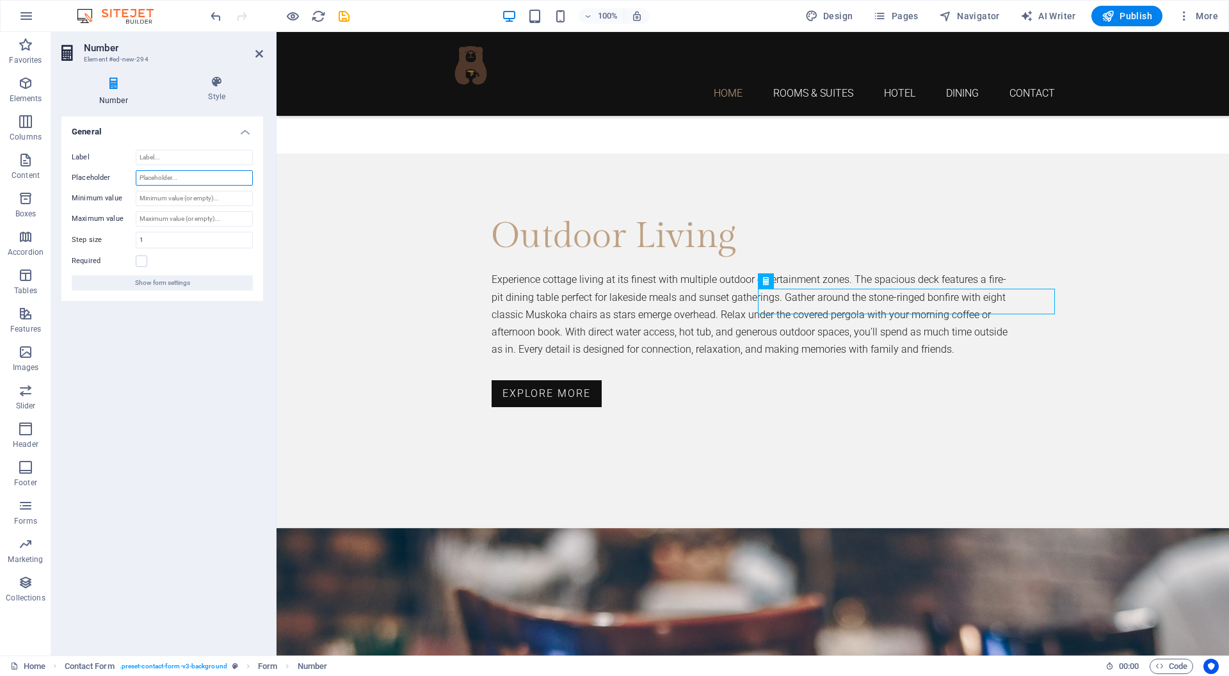
click at [186, 173] on input "Placeholder" at bounding box center [194, 177] width 117 height 15
type input "Nu"
select select "9"
type input "Number of nights"
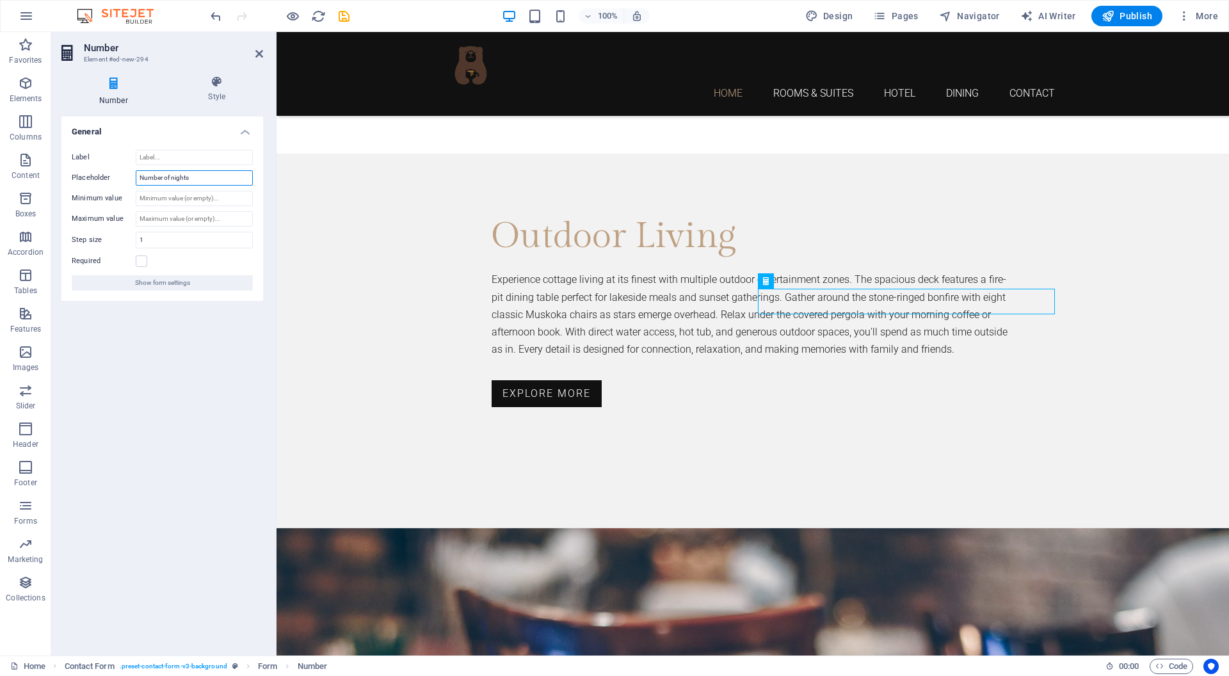
select select "9"
type input "Number of nights"
click at [166, 196] on input "Minimum value" at bounding box center [194, 198] width 117 height 15
type input "2"
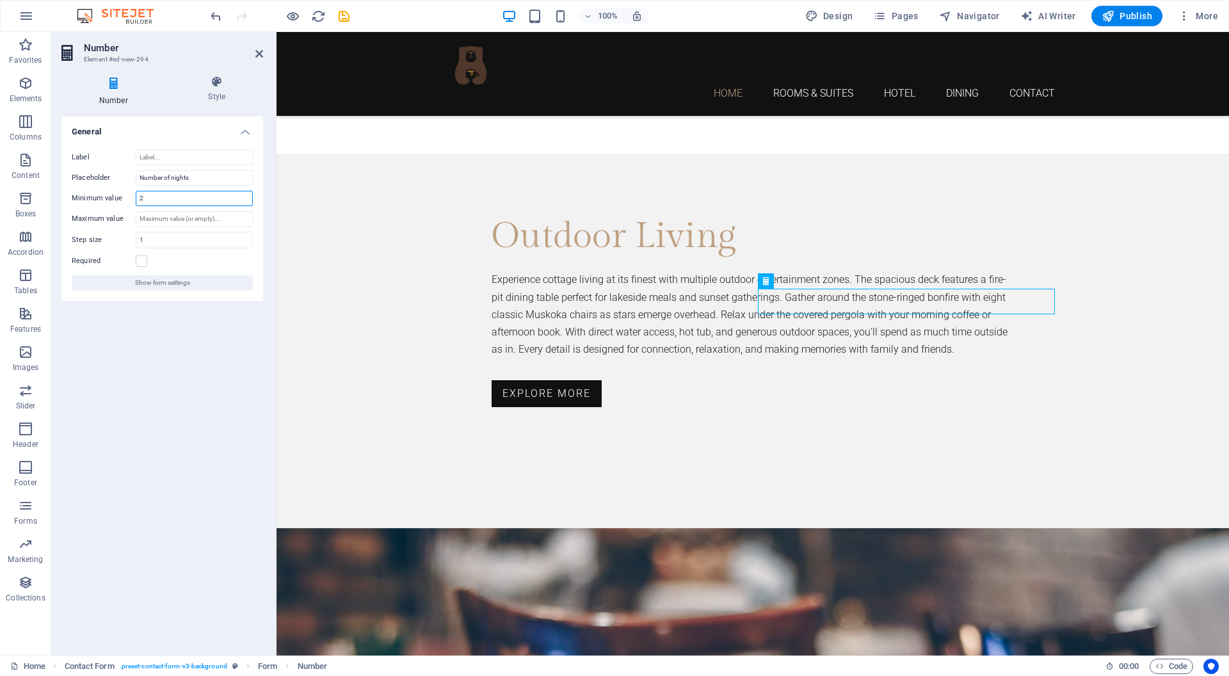
select select "9"
type input "2"
click at [168, 217] on input "Maximum value" at bounding box center [194, 218] width 117 height 15
type input "3"
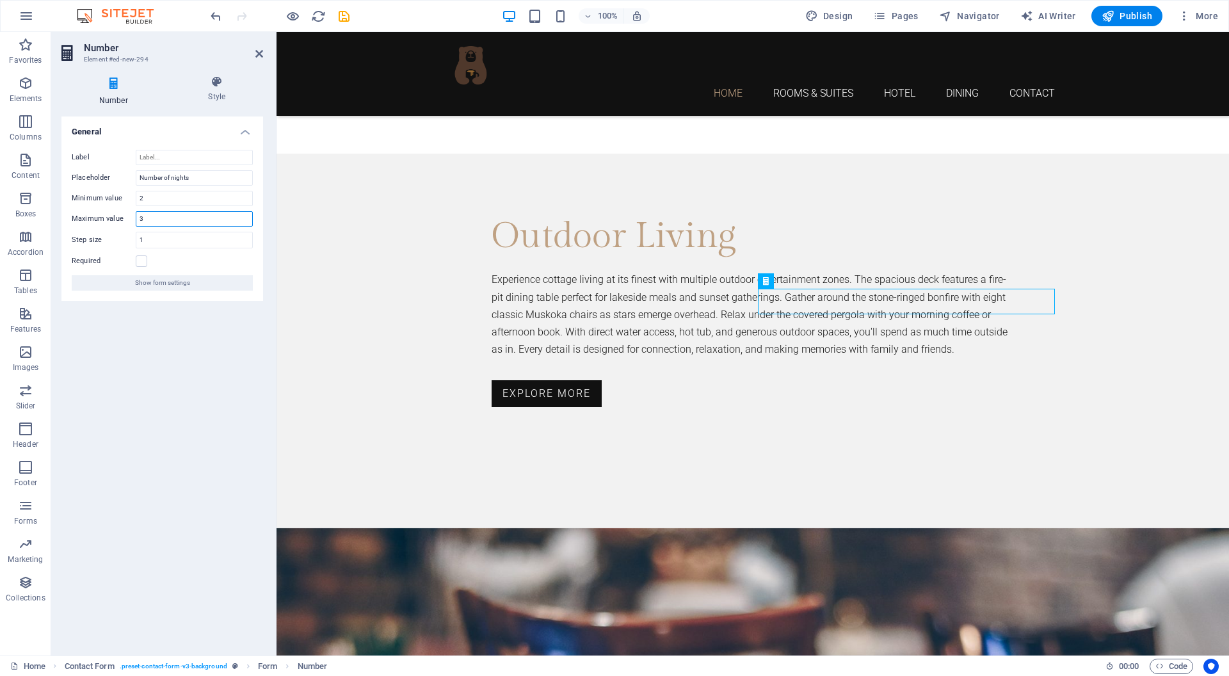
select select "9"
type input "30"
select select "9"
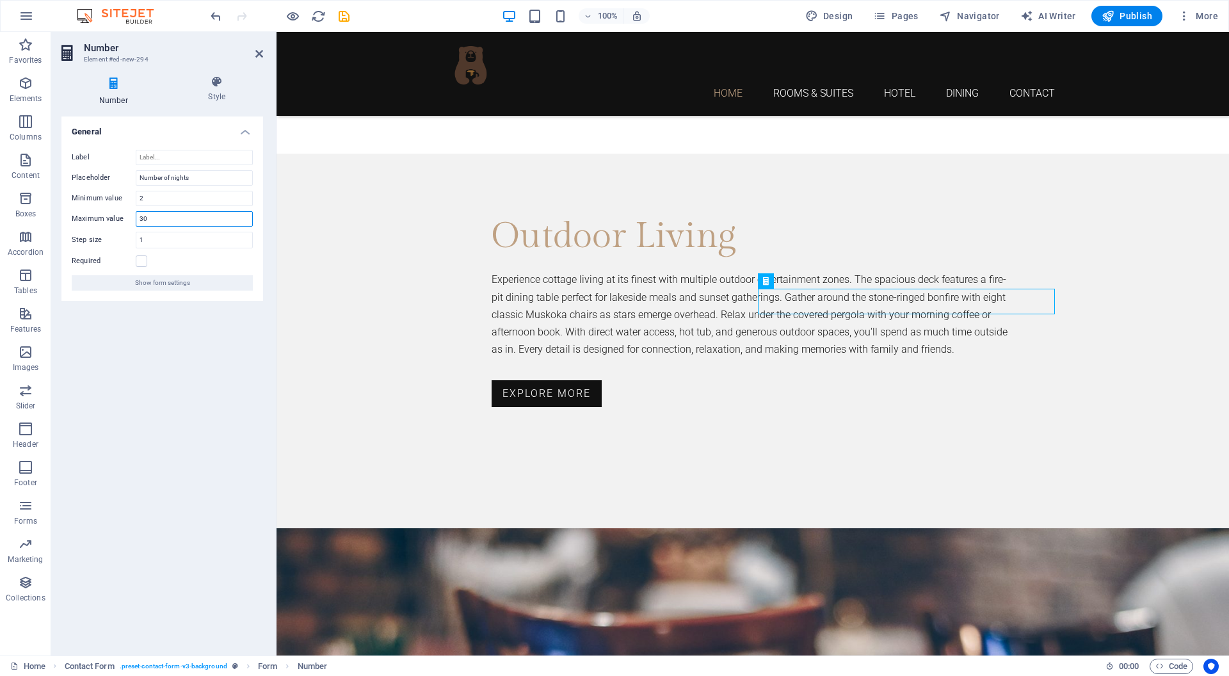
type input "3"
select select "9"
type input "14"
select select "9"
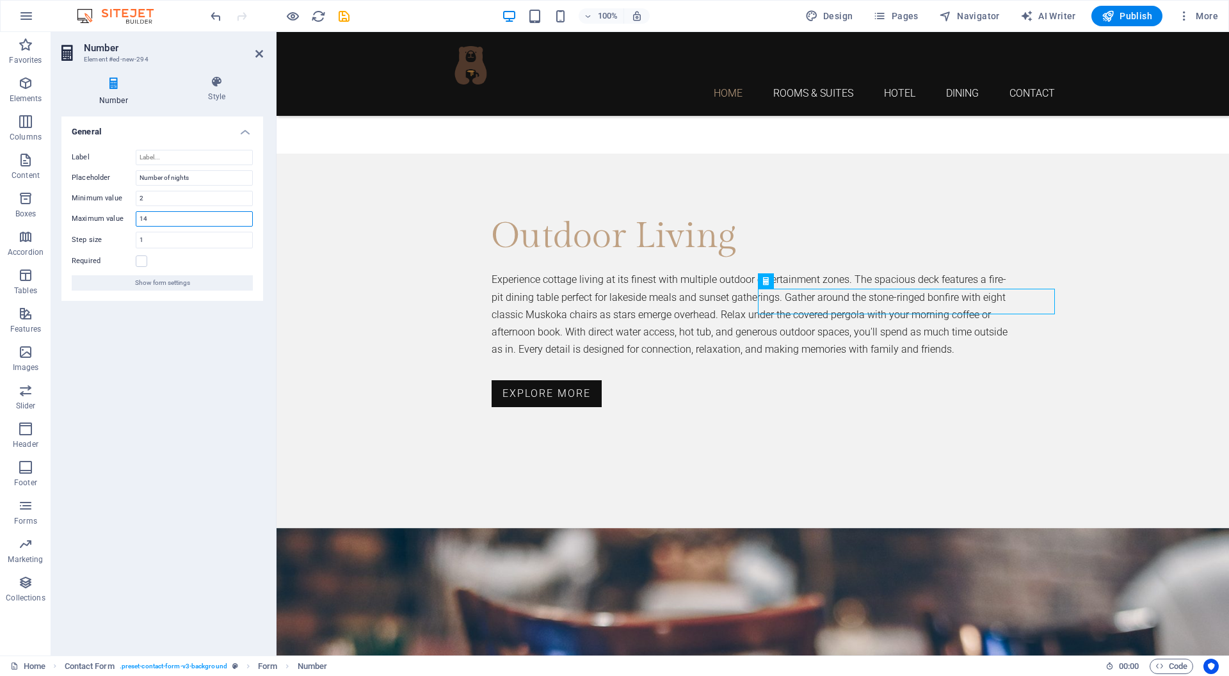
select select "9"
type input "1"
type input "3"
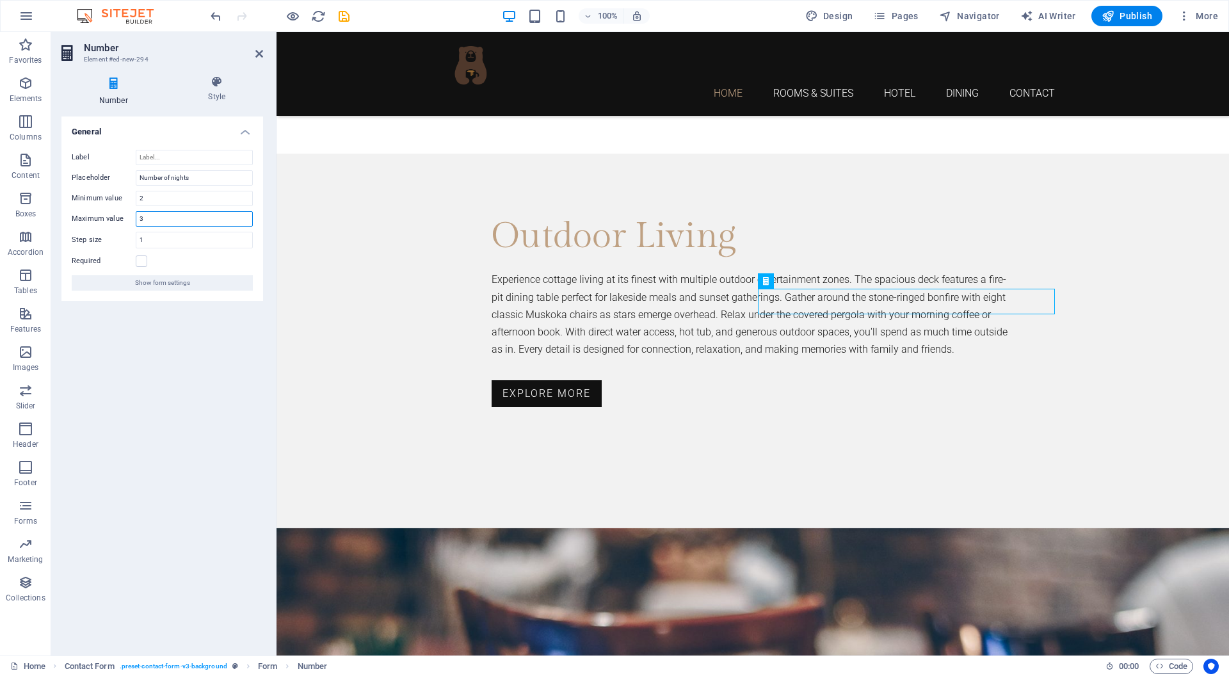
select select "9"
type input "30"
select select "9"
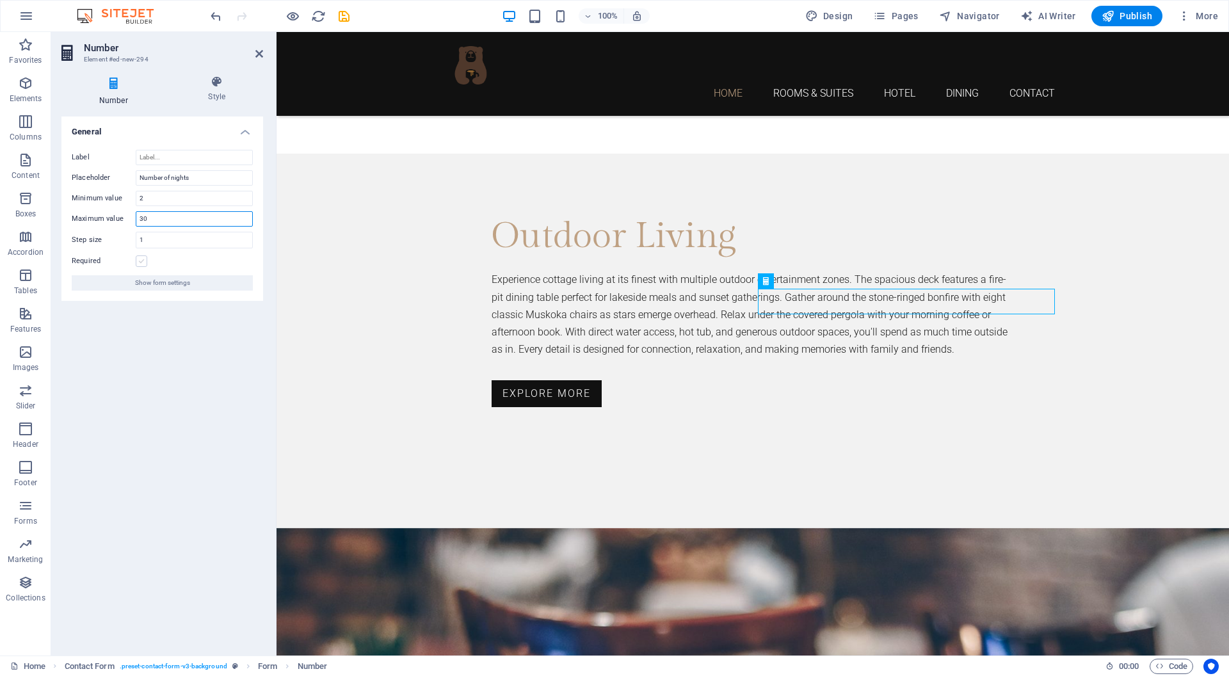
type input "30"
click at [144, 258] on label at bounding box center [142, 261] width 12 height 12
click at [0, 0] on input "Required" at bounding box center [0, 0] width 0 height 0
select select "9"
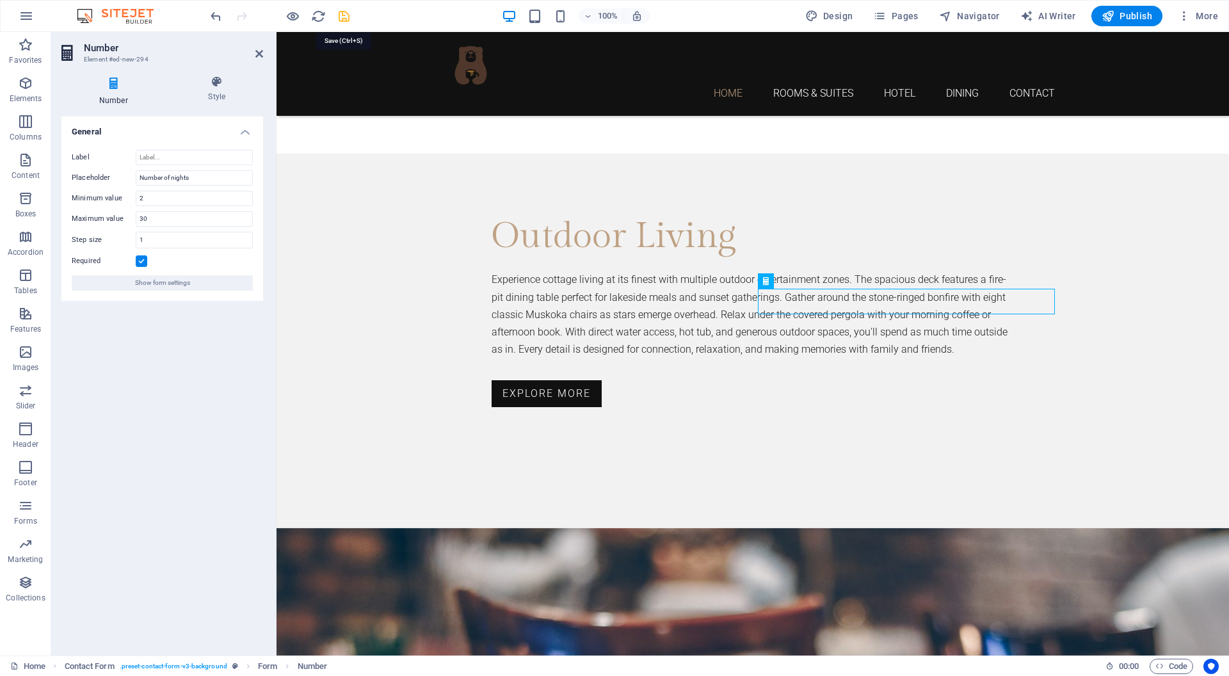
click at [346, 13] on icon "save" at bounding box center [344, 16] width 15 height 15
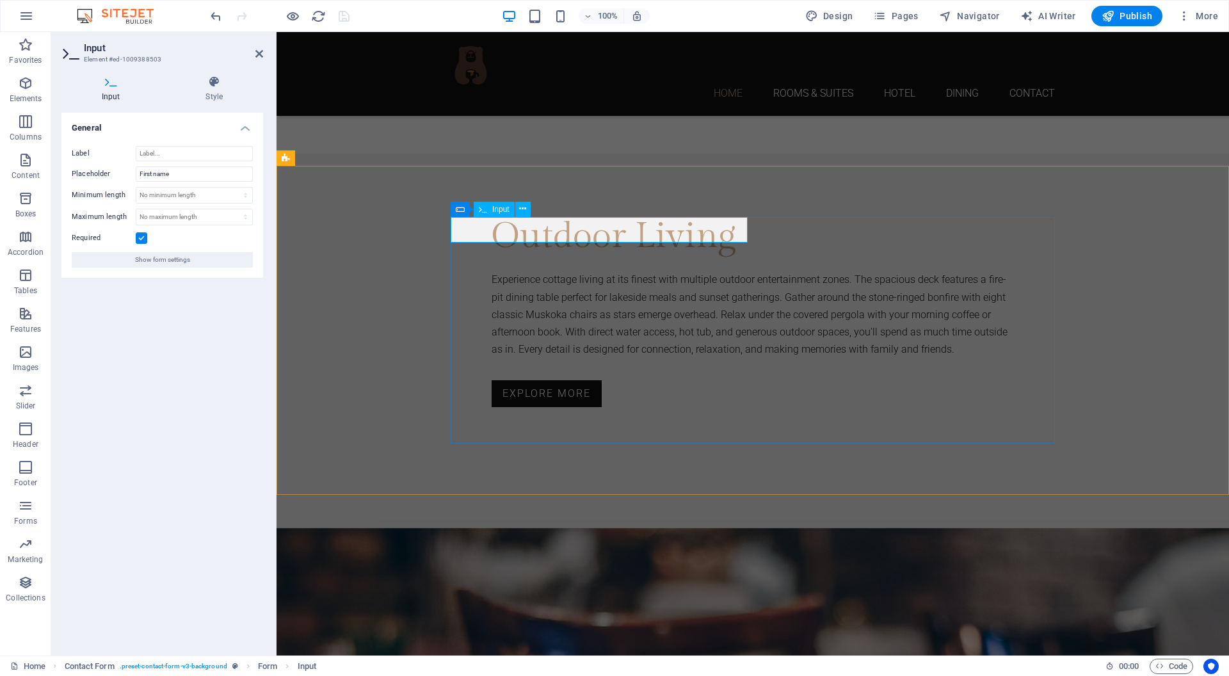
click at [155, 173] on input "First name" at bounding box center [194, 173] width 117 height 15
type input "First ame"
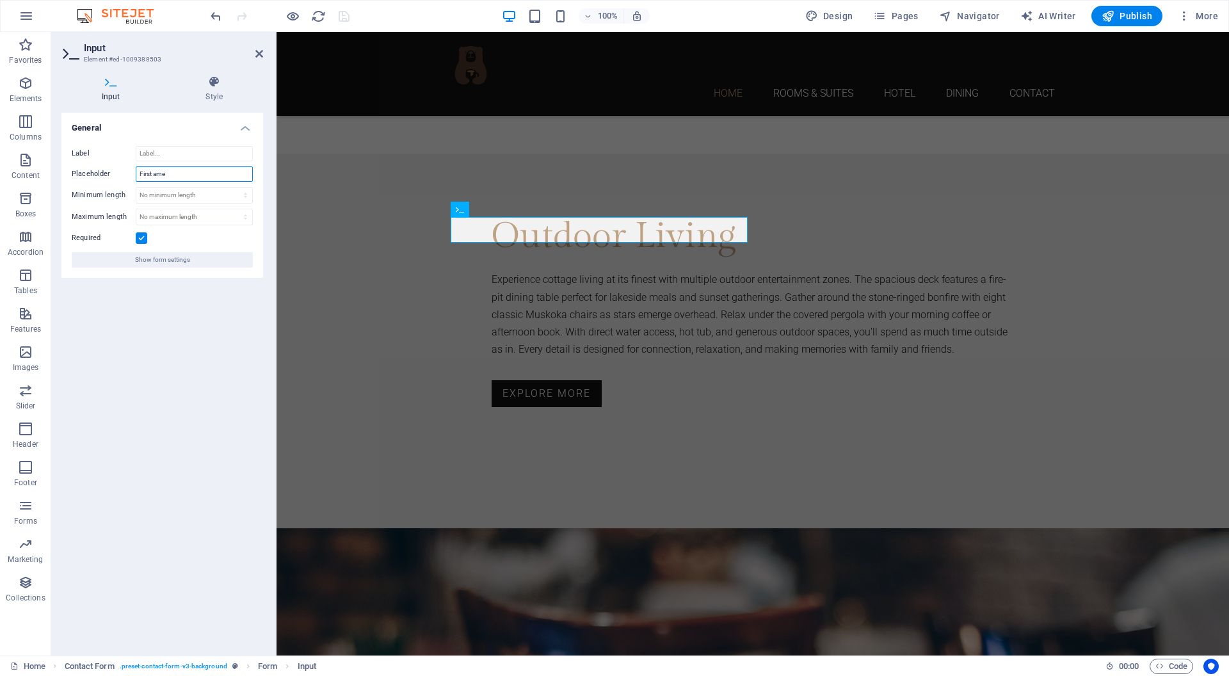
select select "9"
type input "First Name"
select select "9"
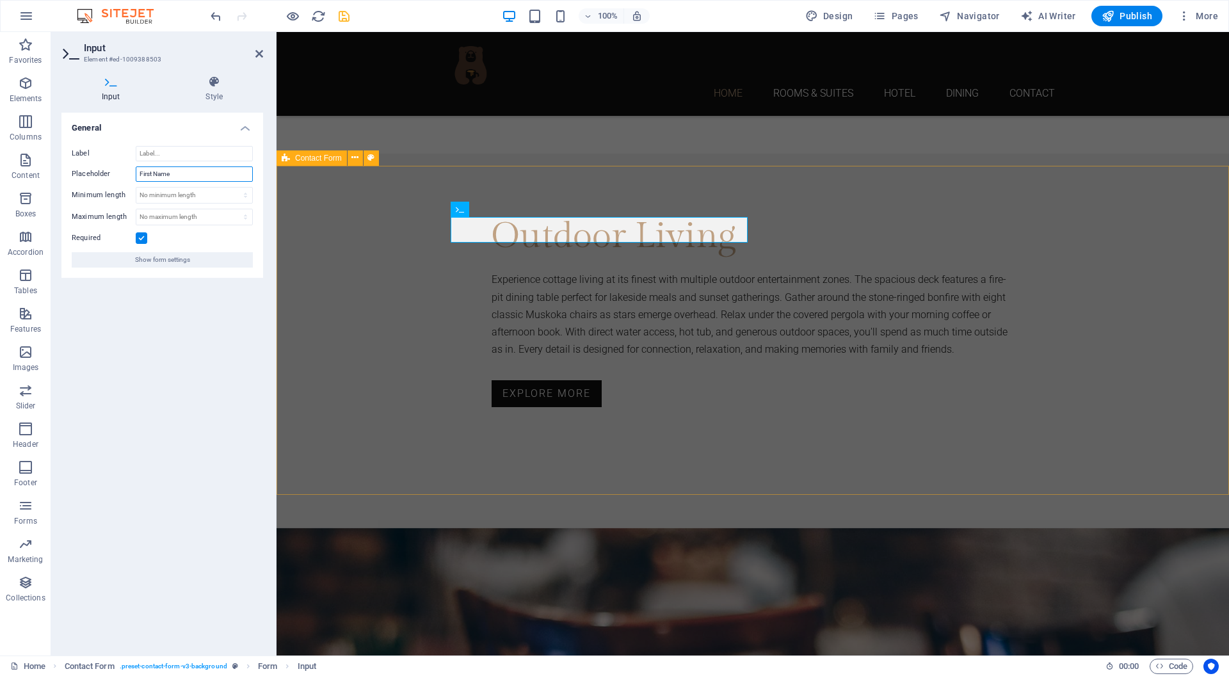
type input "First Name"
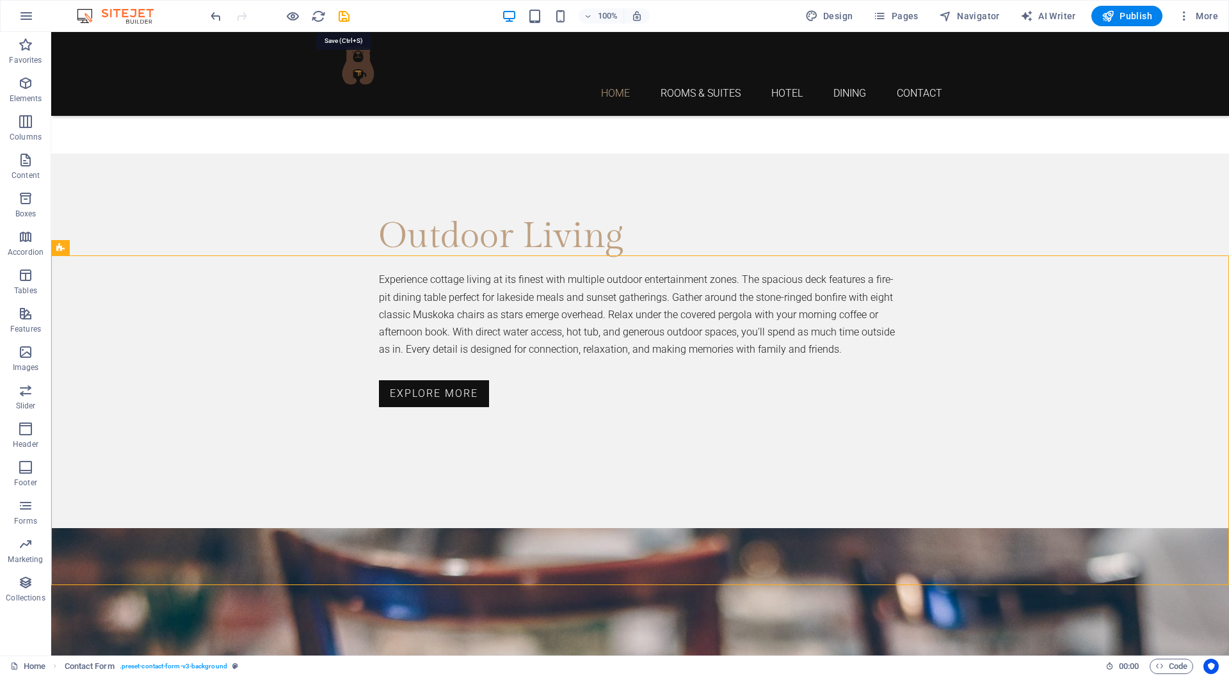
drag, startPoint x: 346, startPoint y: 17, endPoint x: 340, endPoint y: 31, distance: 15.0
click at [346, 19] on icon "save" at bounding box center [344, 16] width 15 height 15
